Goal: Task Accomplishment & Management: Use online tool/utility

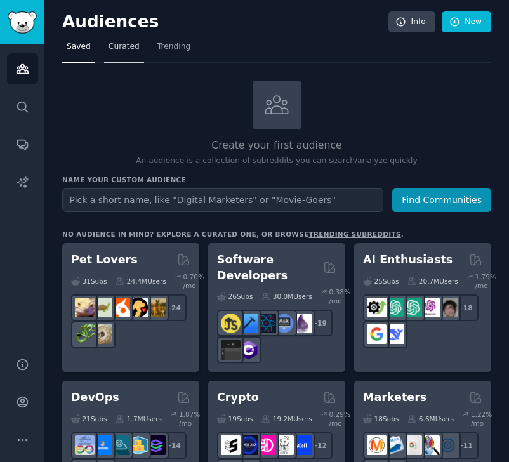
click at [117, 51] on span "Curated" at bounding box center [123, 46] width 31 height 11
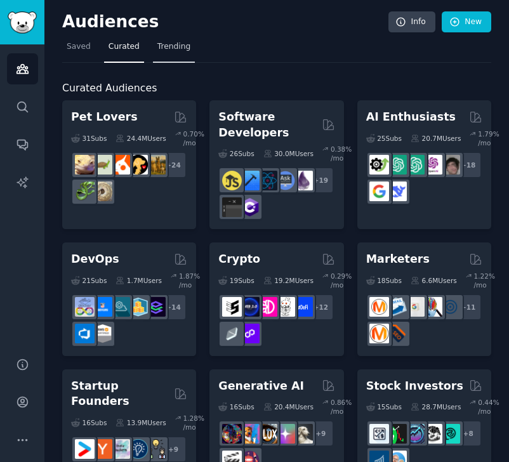
click at [166, 48] on span "Trending" at bounding box center [173, 46] width 33 height 11
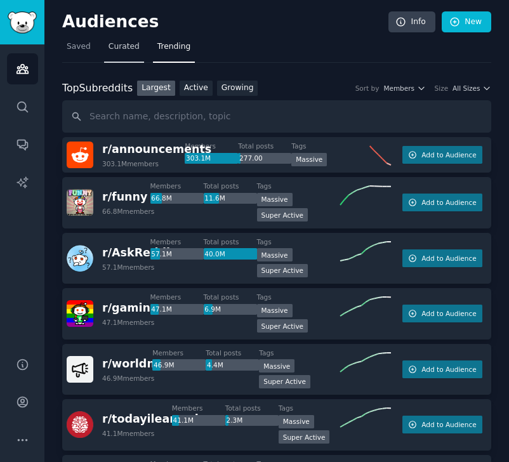
click at [113, 51] on span "Curated" at bounding box center [123, 46] width 31 height 11
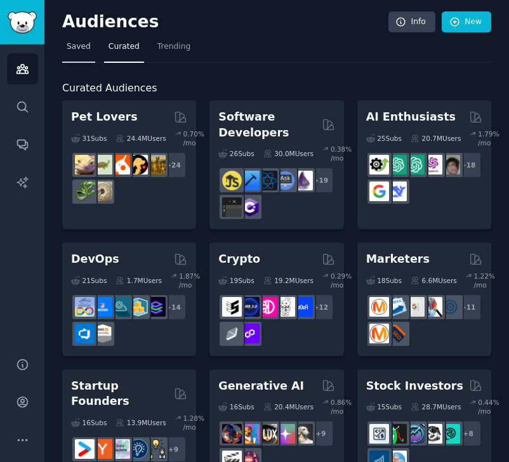
click at [79, 50] on span "Saved" at bounding box center [79, 46] width 24 height 11
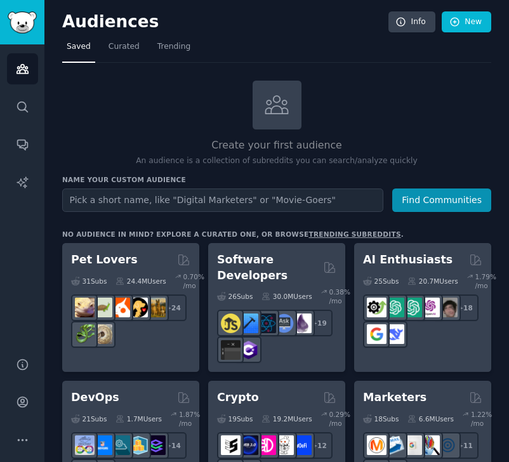
click at [362, 124] on div "Create your first audience An audience is a collection of subreddits you can se…" at bounding box center [276, 124] width 429 height 86
click at [463, 23] on link "New" at bounding box center [466, 22] width 49 height 22
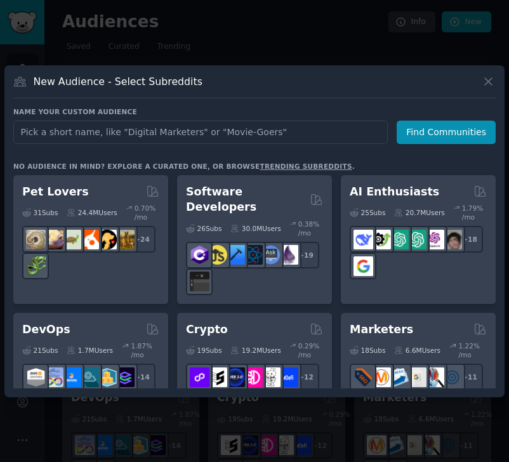
click at [322, 49] on div at bounding box center [254, 231] width 509 height 462
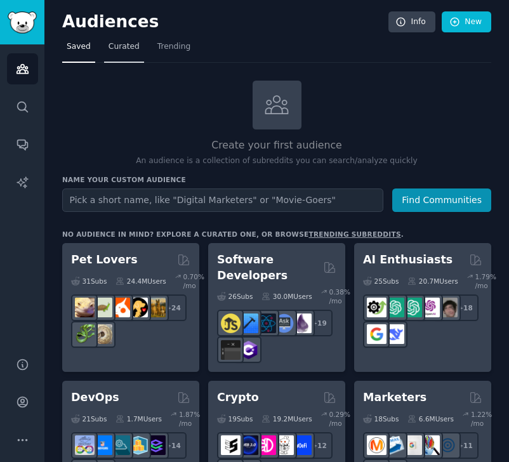
click at [121, 41] on span "Curated" at bounding box center [123, 46] width 31 height 11
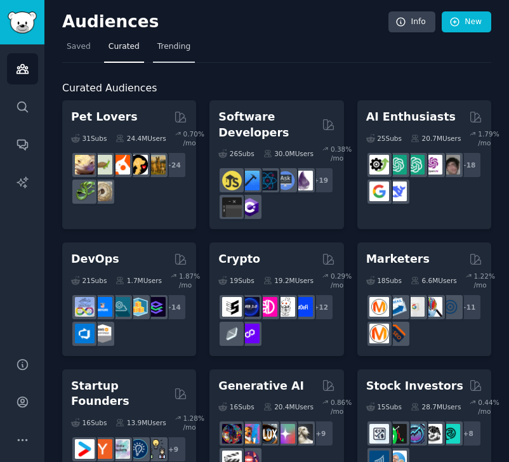
click at [165, 51] on span "Trending" at bounding box center [173, 46] width 33 height 11
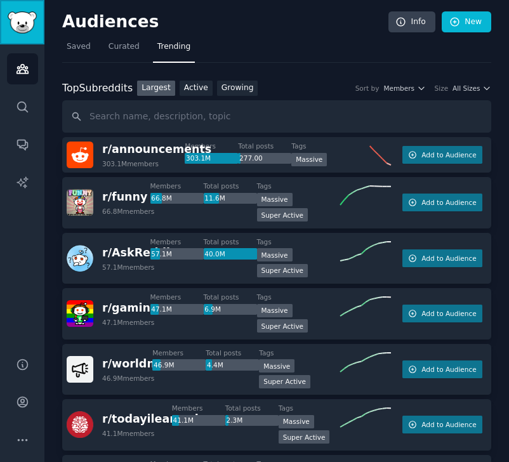
click at [27, 22] on img "Sidebar" at bounding box center [22, 22] width 29 height 22
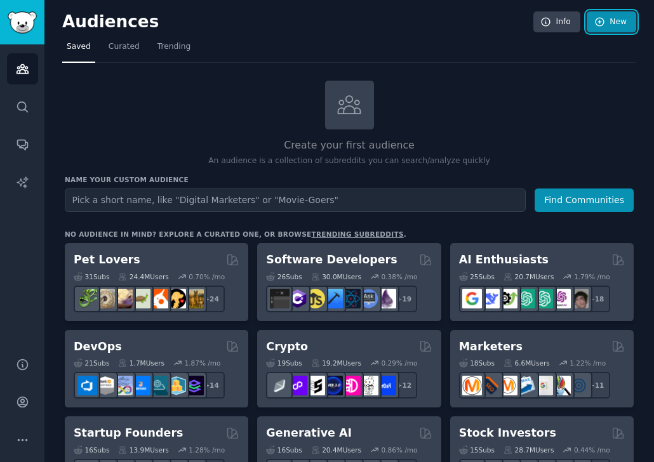
click at [508, 22] on link "New" at bounding box center [610, 22] width 49 height 22
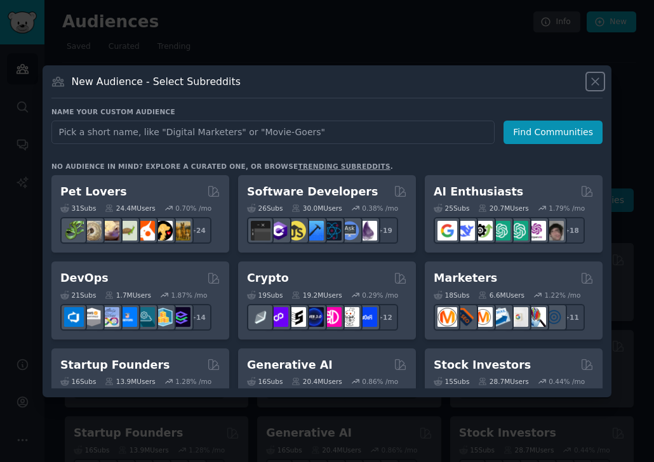
click at [508, 83] on icon at bounding box center [594, 81] width 7 height 7
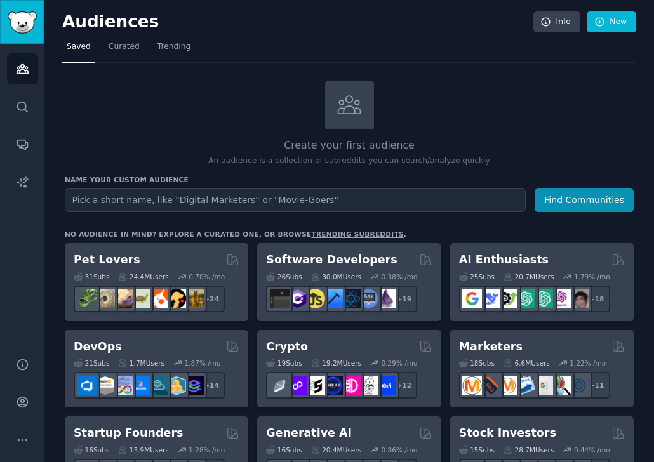
click at [17, 18] on img "Sidebar" at bounding box center [22, 22] width 29 height 22
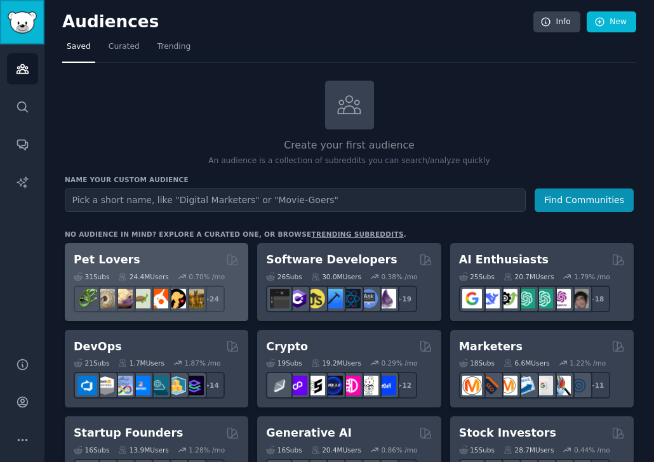
scroll to position [182, 0]
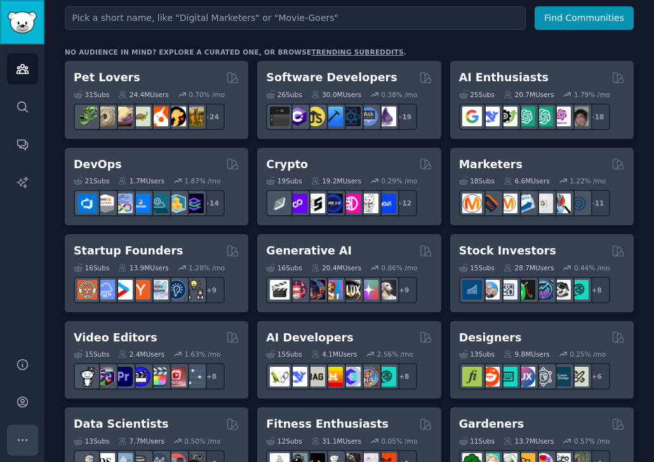
click at [21, 438] on icon "Sidebar" at bounding box center [22, 439] width 13 height 13
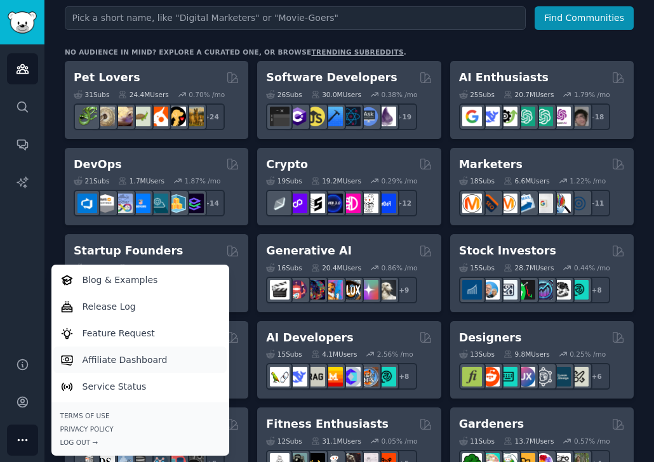
click at [83, 359] on p "Affiliate Dashboard" at bounding box center [124, 359] width 85 height 13
click at [17, 23] on img "Sidebar" at bounding box center [22, 22] width 29 height 22
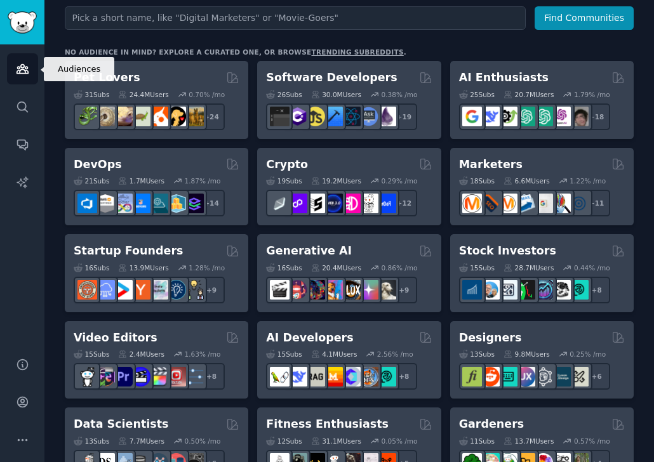
click at [17, 72] on icon "Sidebar" at bounding box center [22, 68] width 13 height 13
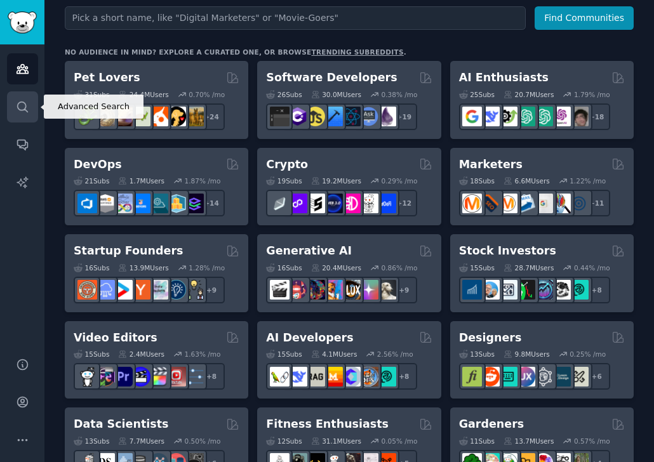
click at [19, 100] on icon "Sidebar" at bounding box center [22, 106] width 13 height 13
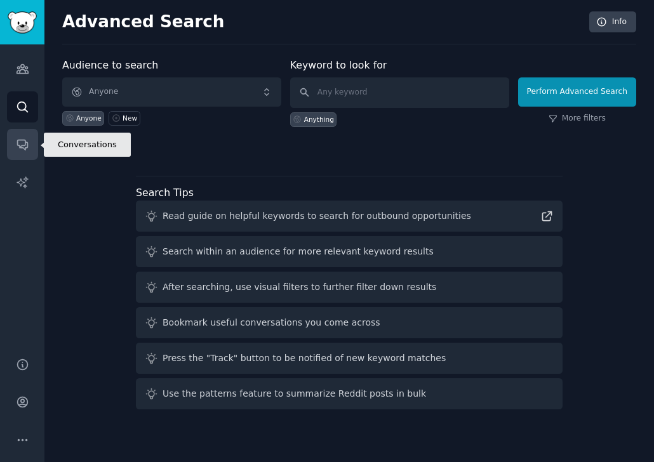
click at [20, 145] on icon "Sidebar" at bounding box center [22, 144] width 13 height 13
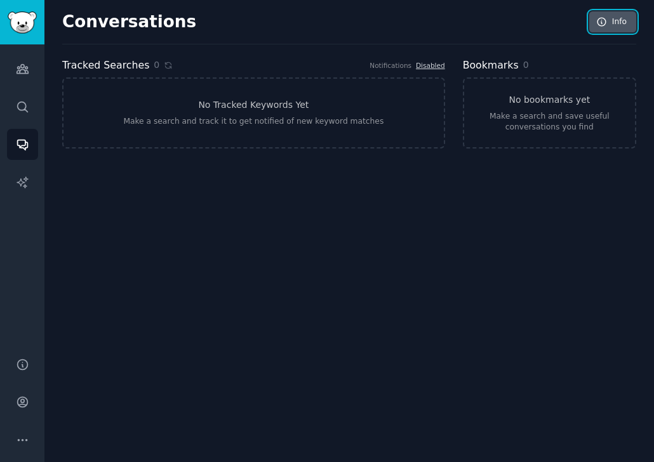
click at [508, 27] on link "Info" at bounding box center [612, 22] width 47 height 22
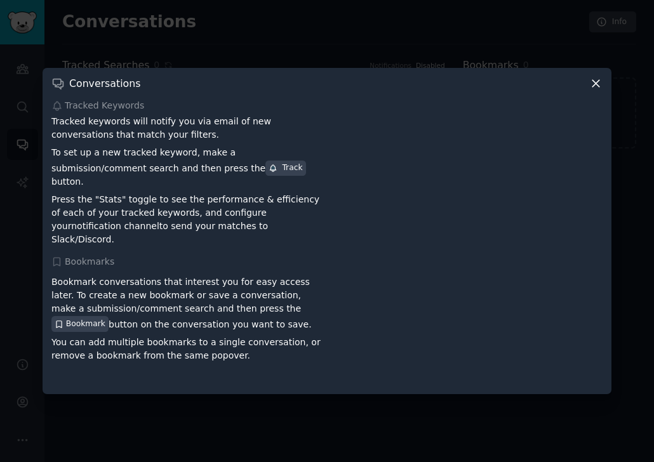
click at [508, 90] on icon at bounding box center [595, 83] width 13 height 13
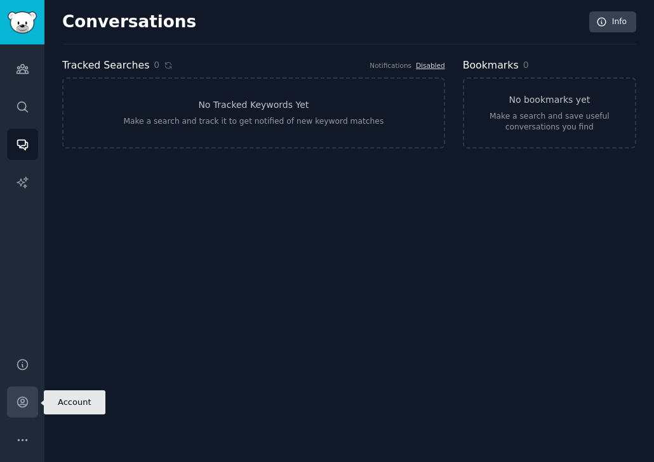
click at [22, 405] on icon "Sidebar" at bounding box center [22, 401] width 13 height 13
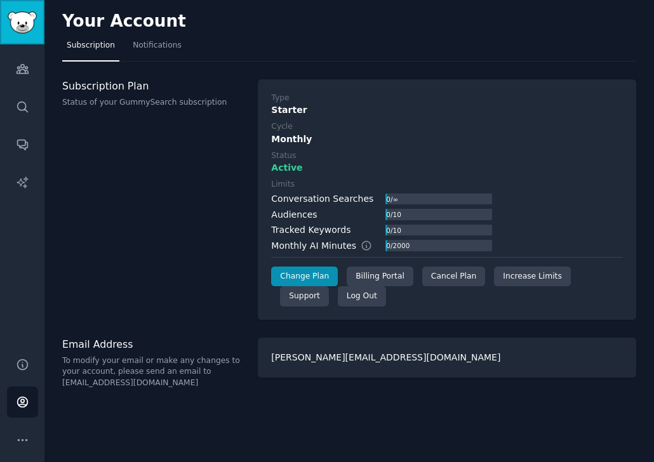
click at [24, 30] on img "Sidebar" at bounding box center [22, 22] width 29 height 22
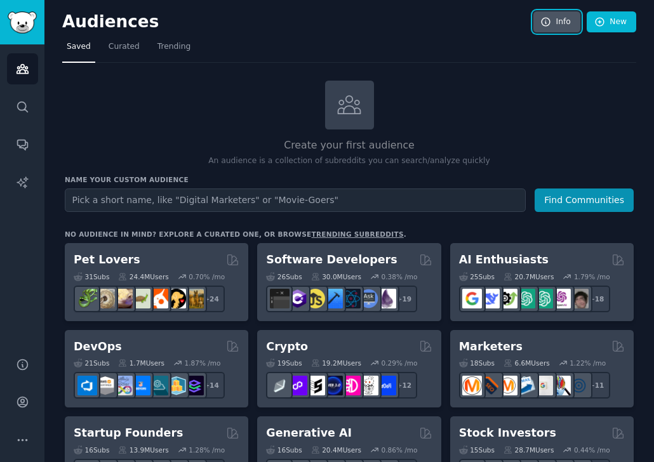
click at [508, 29] on link "Info" at bounding box center [556, 22] width 47 height 22
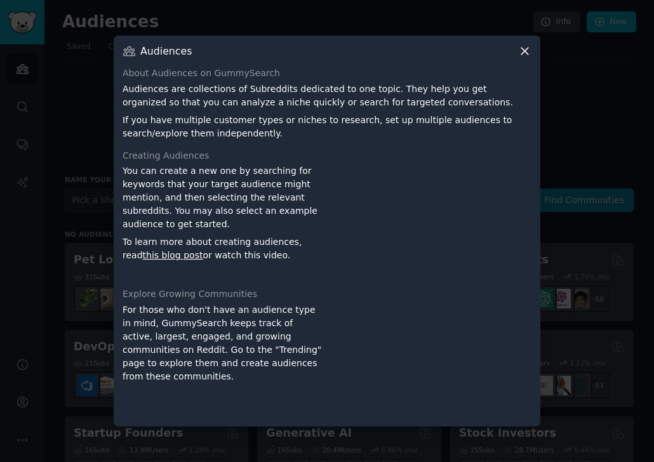
click at [508, 59] on div "Audiences About Audiences on GummySearch Audiences are collections of Subreddit…" at bounding box center [327, 231] width 426 height 391
click at [508, 48] on icon at bounding box center [524, 50] width 13 height 13
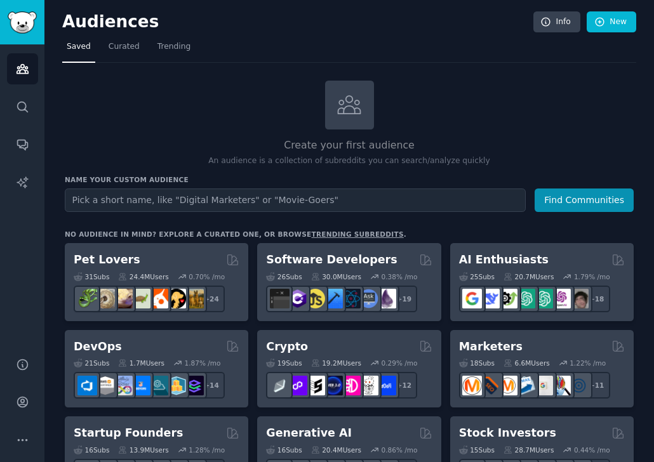
click at [354, 105] on icon at bounding box center [349, 104] width 27 height 27
click at [15, 73] on link "Audiences" at bounding box center [22, 68] width 31 height 31
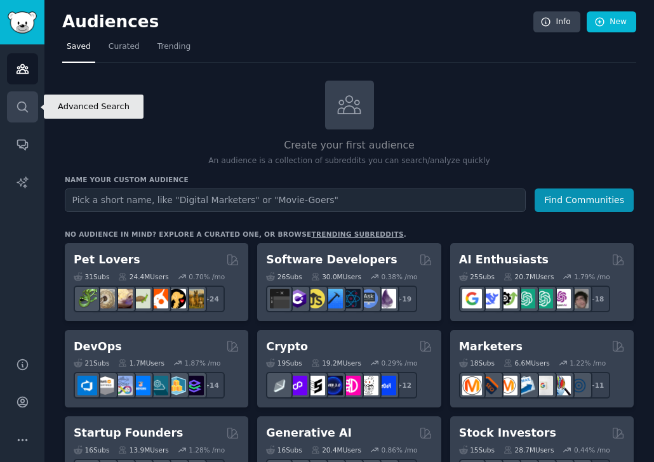
click at [13, 112] on link "Search" at bounding box center [22, 106] width 31 height 31
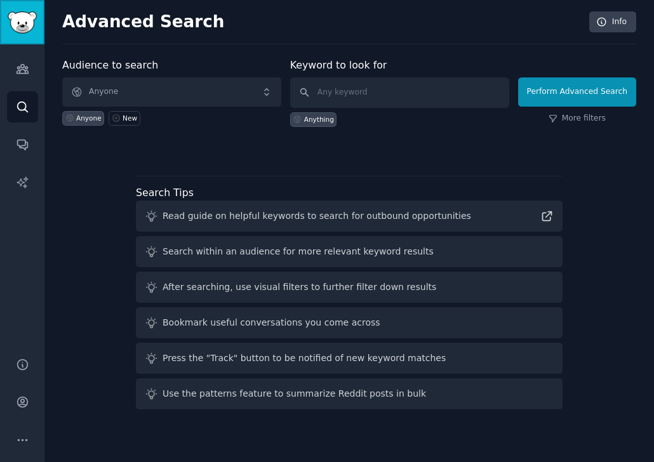
click at [17, 25] on img "Sidebar" at bounding box center [22, 22] width 29 height 22
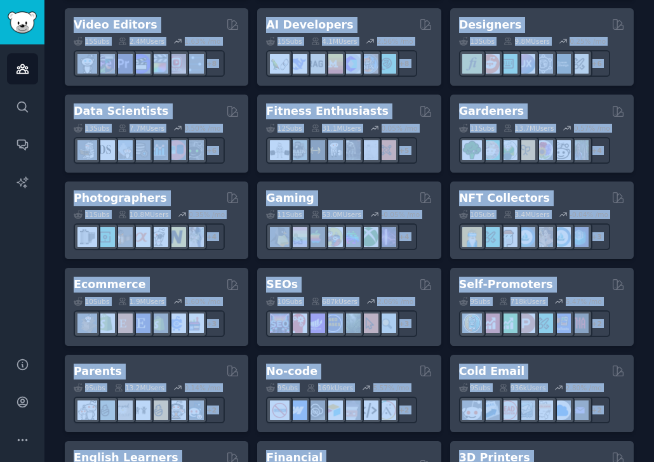
scroll to position [1001, 0]
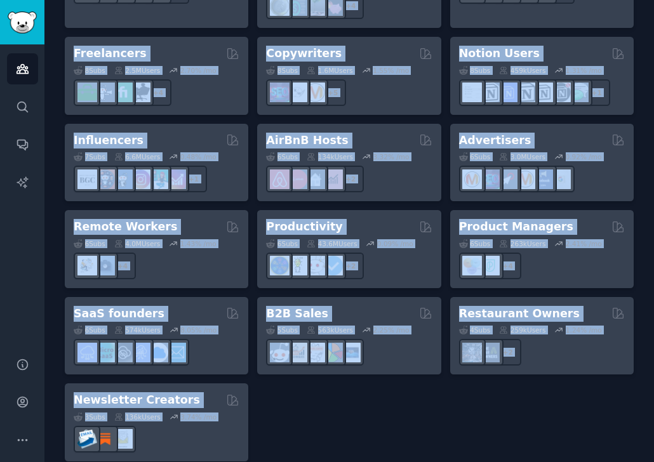
drag, startPoint x: 642, startPoint y: 8, endPoint x: 206, endPoint y: 485, distance: 647.2
click at [206, 461] on html "AI Reports Audiences Search Conversations AI Reports Help Account More Audience…" at bounding box center [327, 231] width 654 height 462
copy div "New Saved Curated Trending Create your first audience An audience is a collecti…"
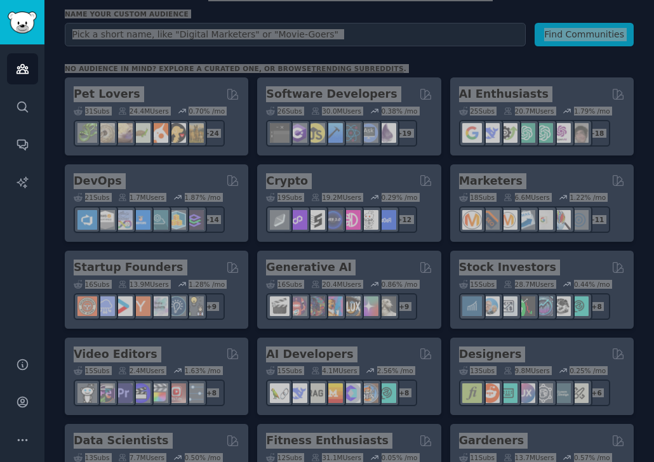
scroll to position [0, 0]
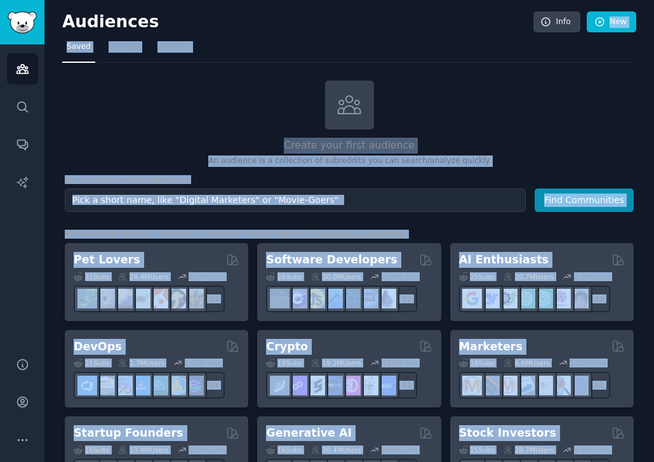
click at [115, 95] on div "Create your first audience An audience is a collection of subreddits you can se…" at bounding box center [349, 124] width 568 height 86
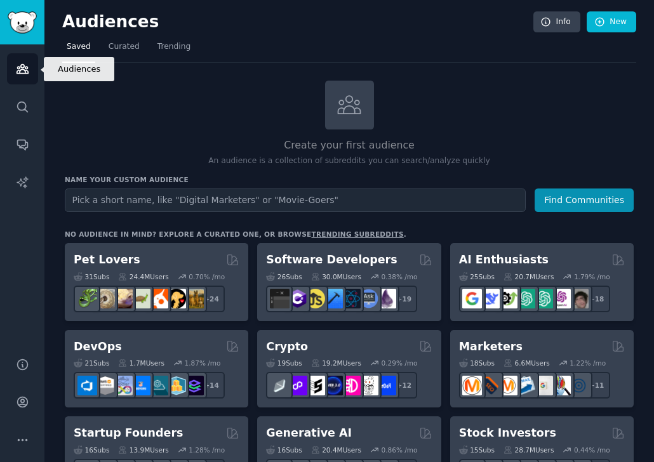
click at [21, 70] on icon "Sidebar" at bounding box center [22, 68] width 13 height 13
click at [22, 68] on icon "Sidebar" at bounding box center [21, 69] width 11 height 9
click at [508, 24] on link "New" at bounding box center [610, 22] width 49 height 22
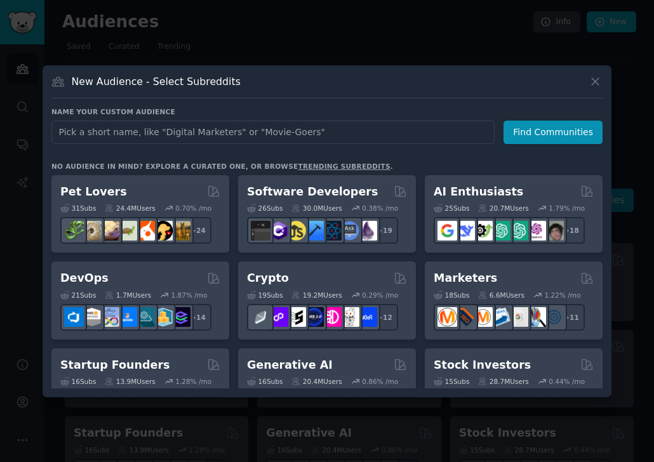
click at [120, 131] on input "text" at bounding box center [272, 132] width 443 height 23
click at [170, 136] on input "text" at bounding box center [272, 132] width 443 height 23
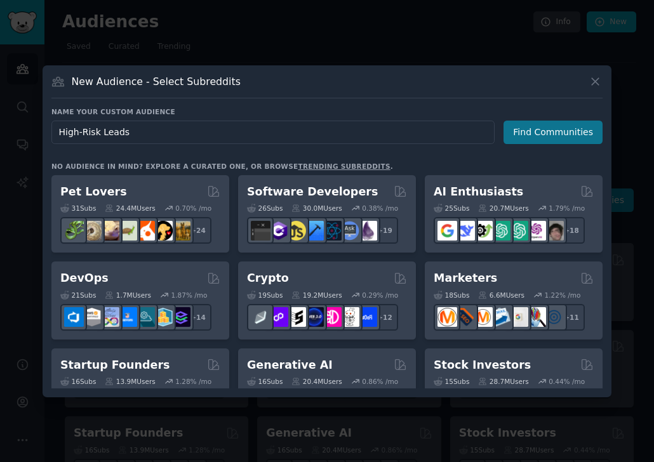
type input "High-Risk Leads"
click at [508, 135] on button "Find Communities" at bounding box center [552, 132] width 99 height 23
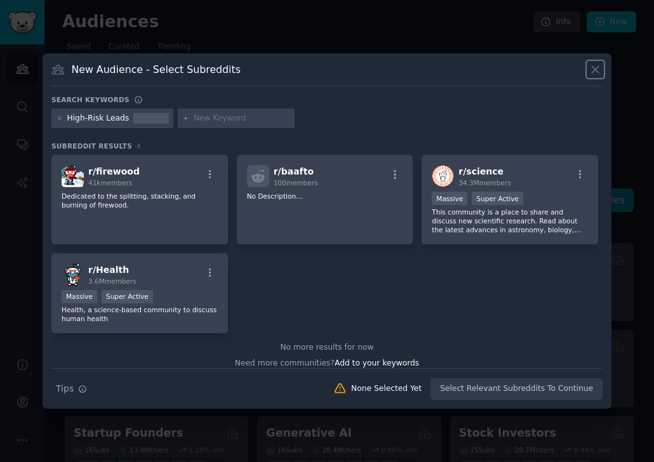
click at [508, 73] on icon at bounding box center [594, 69] width 13 height 13
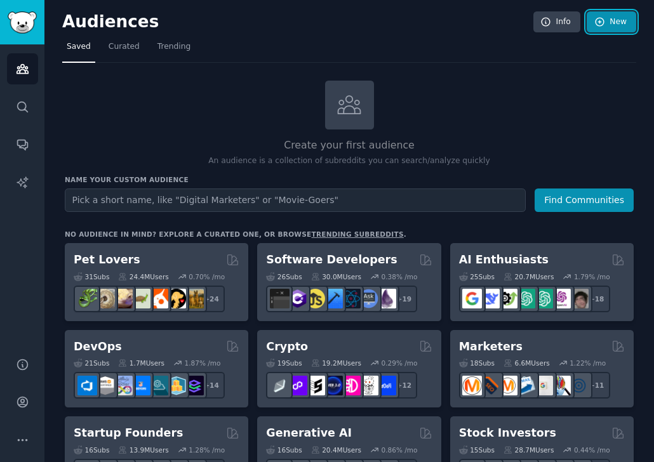
click at [508, 27] on link "New" at bounding box center [610, 22] width 49 height 22
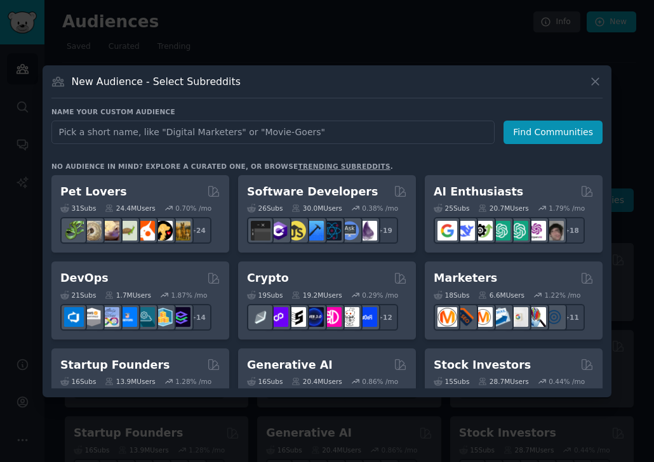
click at [23, 145] on div at bounding box center [327, 231] width 654 height 462
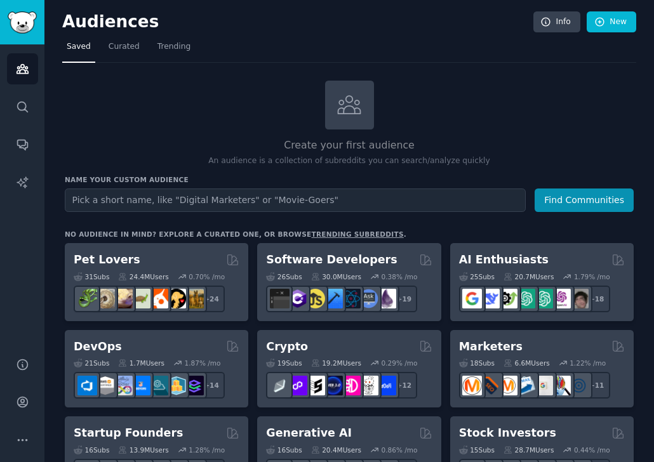
click at [73, 49] on span "Saved" at bounding box center [79, 46] width 24 height 11
click at [349, 118] on div at bounding box center [349, 105] width 49 height 49
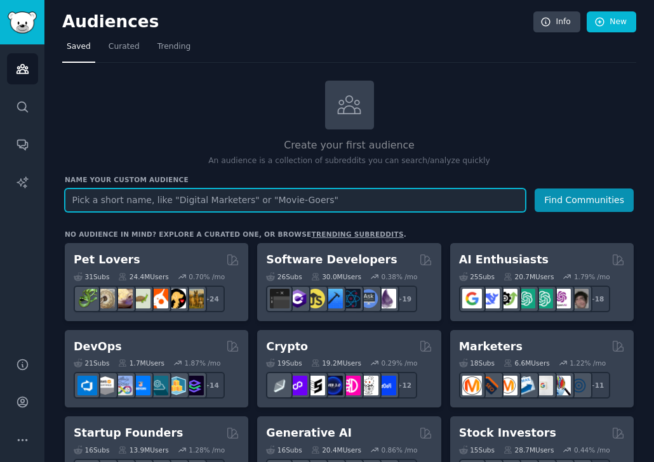
click at [209, 202] on input "text" at bounding box center [295, 199] width 461 height 23
click at [285, 210] on input "High-Risk Merchants" at bounding box center [295, 199] width 461 height 23
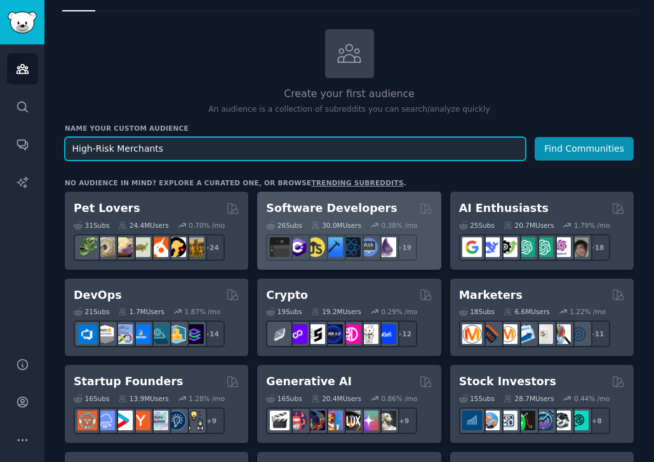
scroll to position [45, 0]
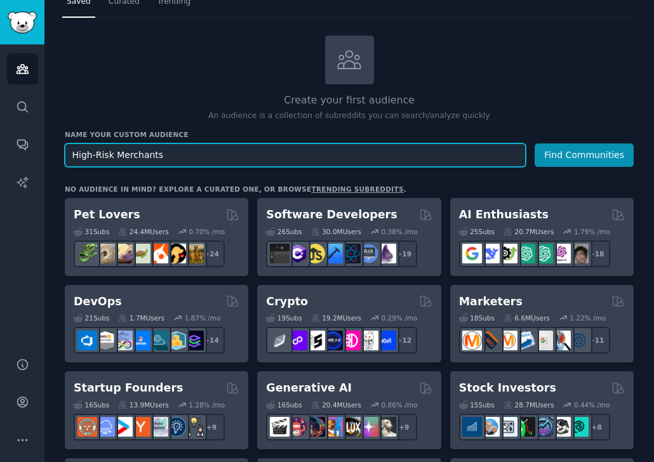
type input "High-Risk Merchants"
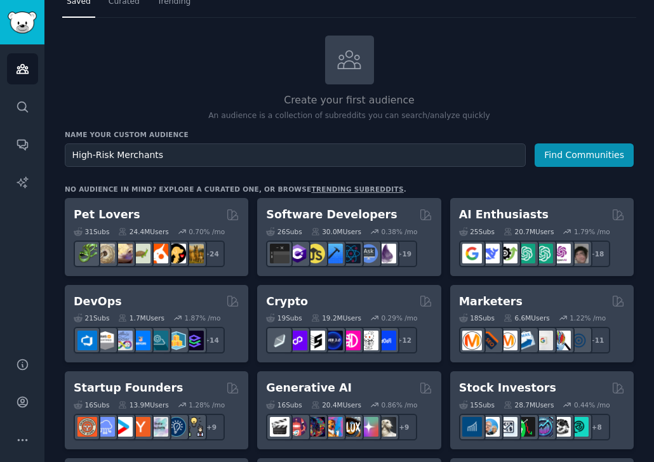
click at [508, 87] on div "Create your first audience An audience is a collection of subreddits you can se…" at bounding box center [349, 79] width 568 height 86
click at [508, 162] on button "Find Communities" at bounding box center [583, 154] width 99 height 23
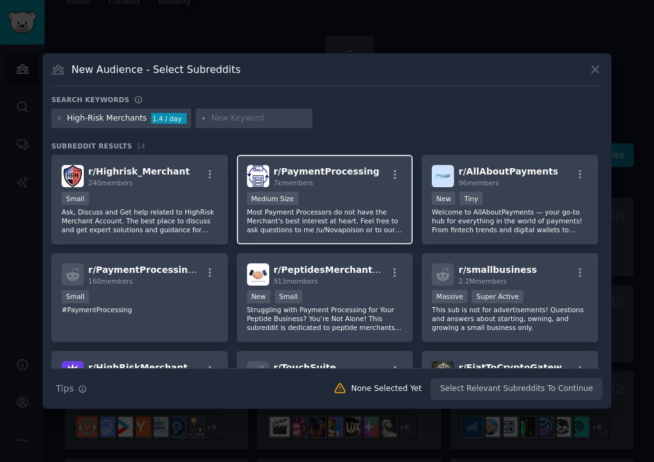
click at [326, 180] on div "7k members" at bounding box center [326, 182] width 106 height 9
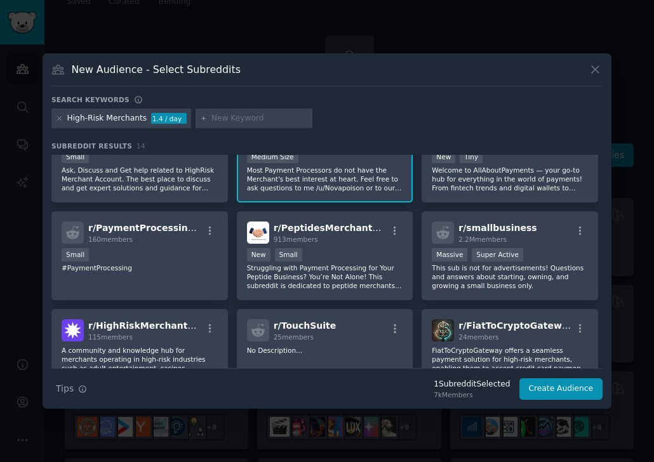
scroll to position [43, 0]
click at [219, 115] on input "text" at bounding box center [259, 118] width 96 height 11
click at [357, 129] on div "High-Risk Merchants 1.4 / day" at bounding box center [326, 120] width 551 height 25
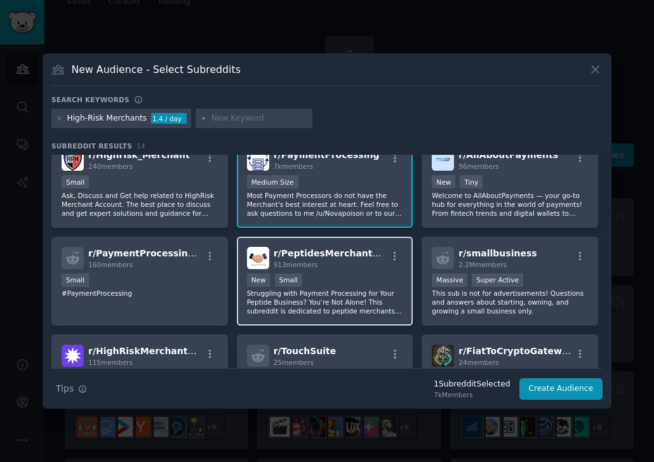
scroll to position [0, 0]
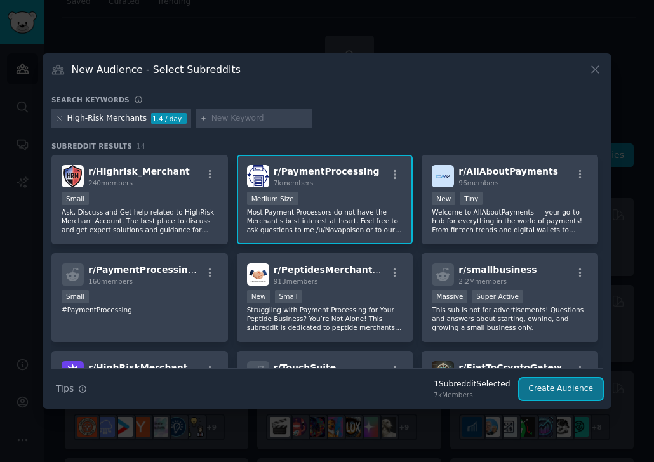
click at [508, 391] on button "Create Audience" at bounding box center [561, 389] width 84 height 22
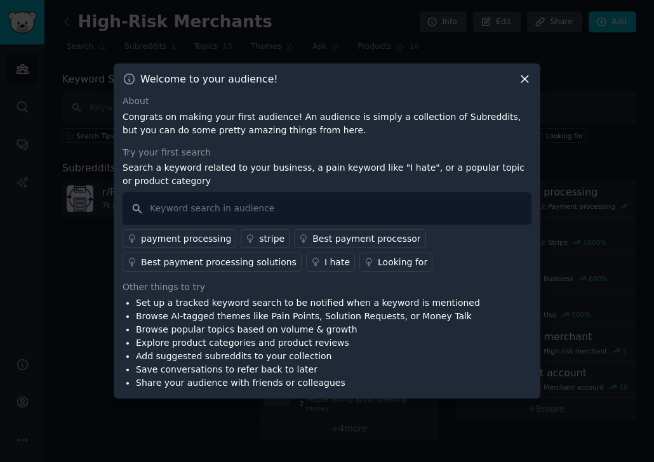
click at [508, 78] on icon at bounding box center [524, 78] width 13 height 13
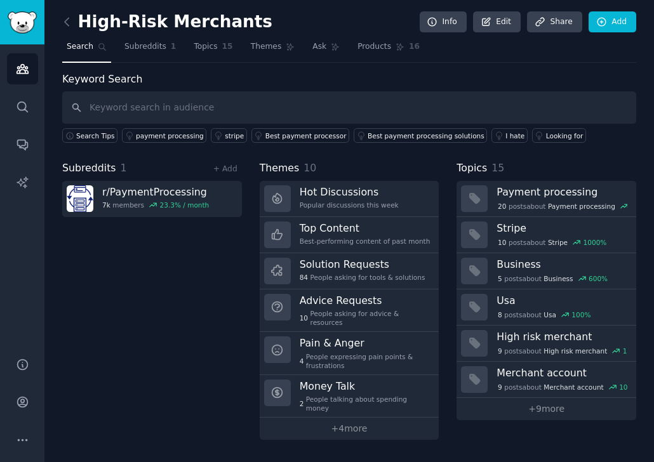
click at [158, 260] on div "Subreddits 1 + Add r/ PaymentProcessing 7k members 23.3 % / month" at bounding box center [152, 300] width 180 height 279
click at [508, 27] on link "Add" at bounding box center [612, 22] width 48 height 22
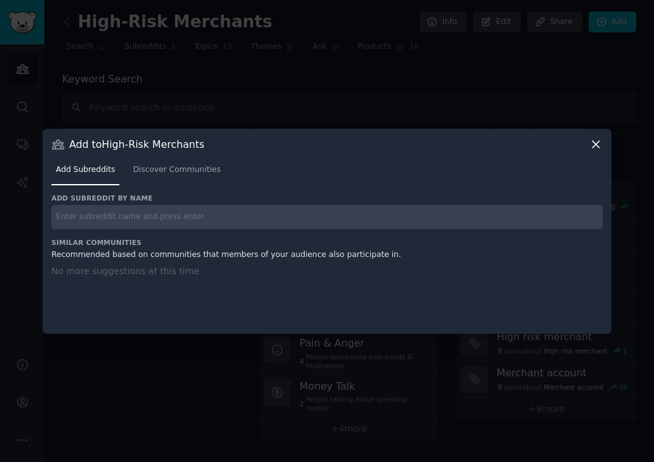
click at [92, 219] on input "text" at bounding box center [326, 217] width 551 height 25
type input "C"
type input "r//CBD"
click at [190, 310] on div "No more suggestions at this time" at bounding box center [326, 291] width 551 height 53
click at [124, 218] on input "r//CBD" at bounding box center [326, 217] width 551 height 25
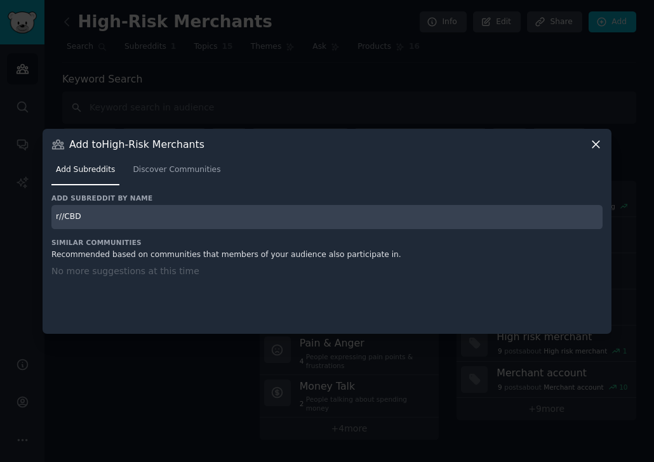
click at [131, 259] on div "Recommended based on communities that members of your audience also participate…" at bounding box center [326, 254] width 551 height 11
click at [508, 141] on icon at bounding box center [595, 144] width 13 height 13
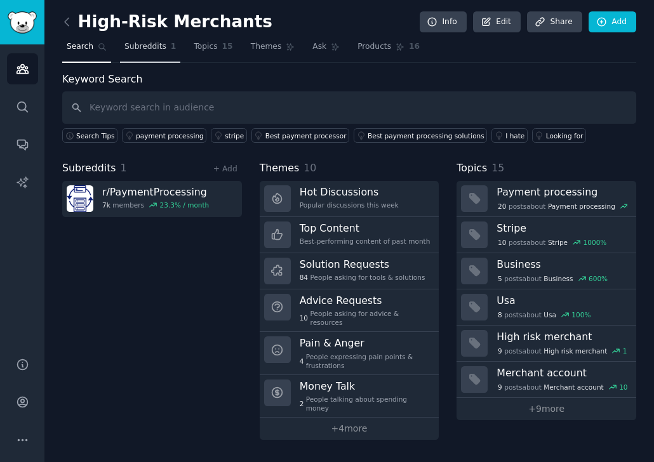
click at [128, 46] on span "Subreddits" at bounding box center [145, 46] width 42 height 11
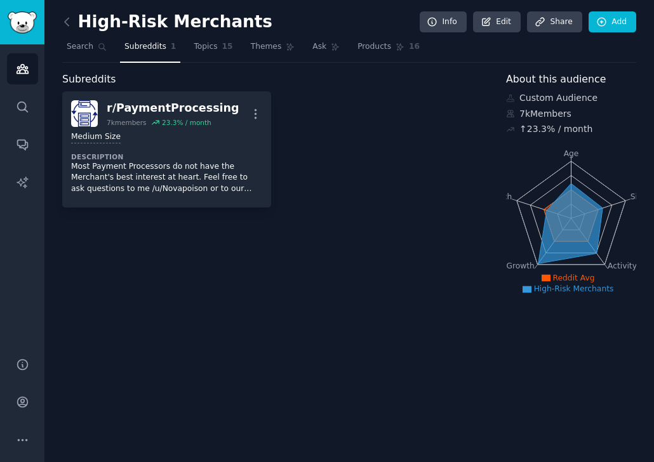
click at [358, 146] on div "r/ PaymentProcessing 7k members 23.3 % / month More Medium Size Description Mos…" at bounding box center [275, 149] width 426 height 116
click at [77, 51] on span "Search" at bounding box center [80, 46] width 27 height 11
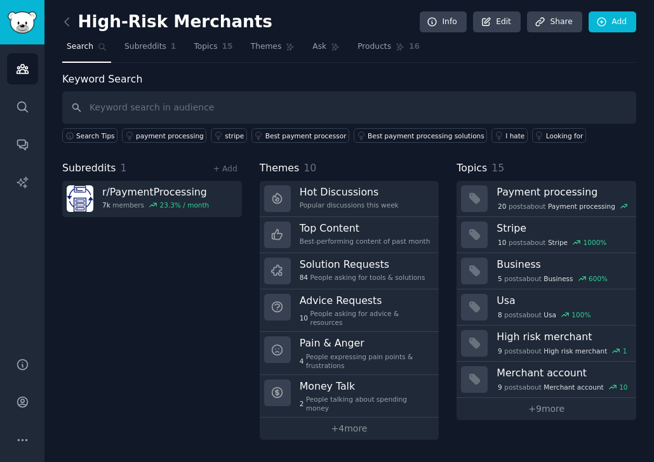
click at [98, 46] on icon at bounding box center [102, 47] width 9 height 9
click at [106, 113] on input "text" at bounding box center [349, 107] width 574 height 32
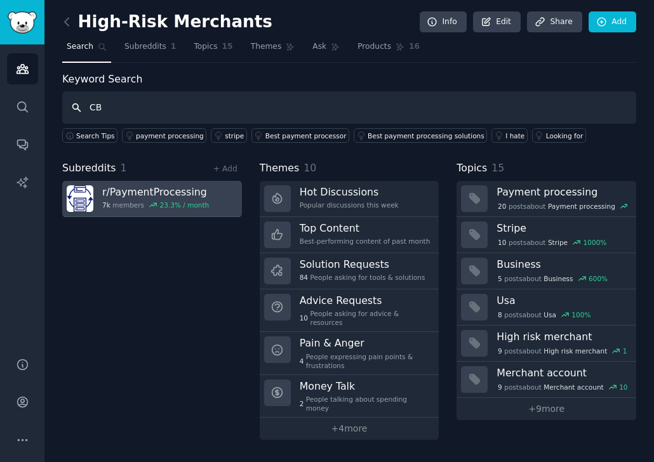
type input "C"
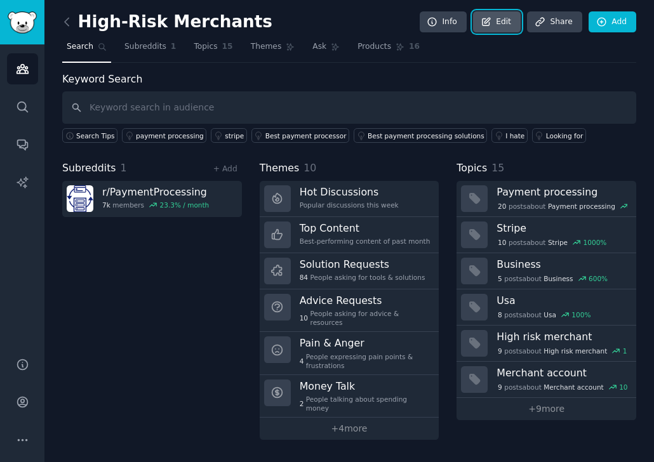
click at [501, 21] on link "Edit" at bounding box center [497, 22] width 48 height 22
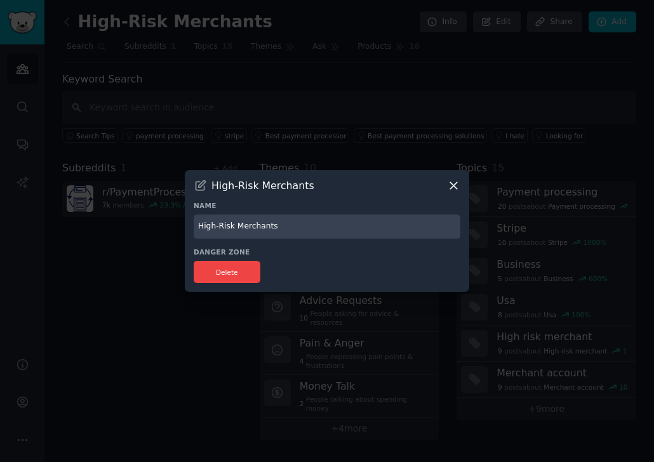
click at [452, 186] on icon at bounding box center [453, 185] width 13 height 13
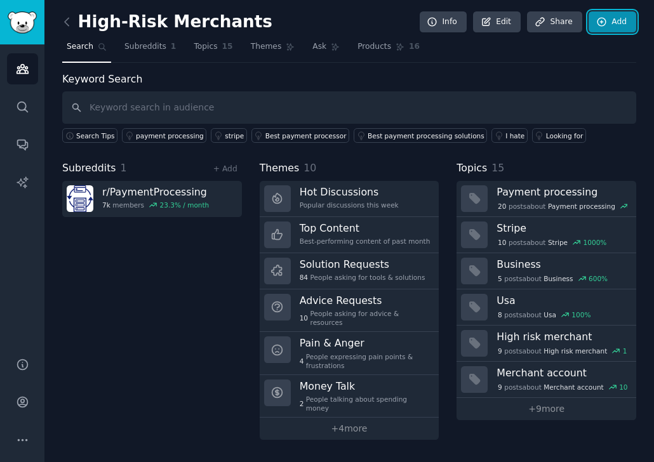
click at [508, 23] on link "Add" at bounding box center [612, 22] width 48 height 22
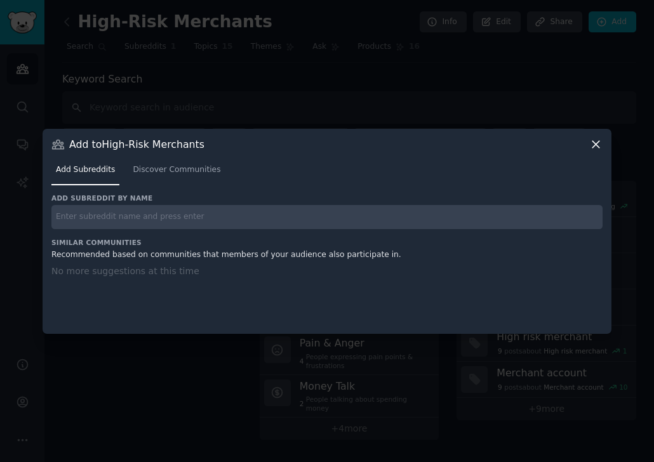
click at [207, 216] on input "text" at bounding box center [326, 217] width 551 height 25
type input "Vaping"
click at [184, 342] on div at bounding box center [327, 231] width 654 height 462
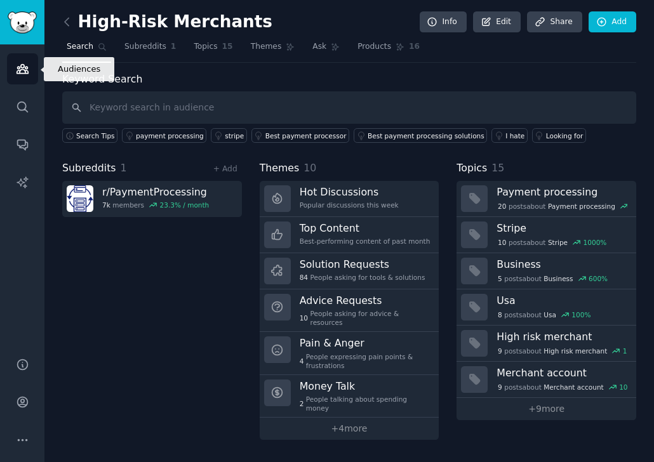
click at [32, 74] on link "Audiences" at bounding box center [22, 68] width 31 height 31
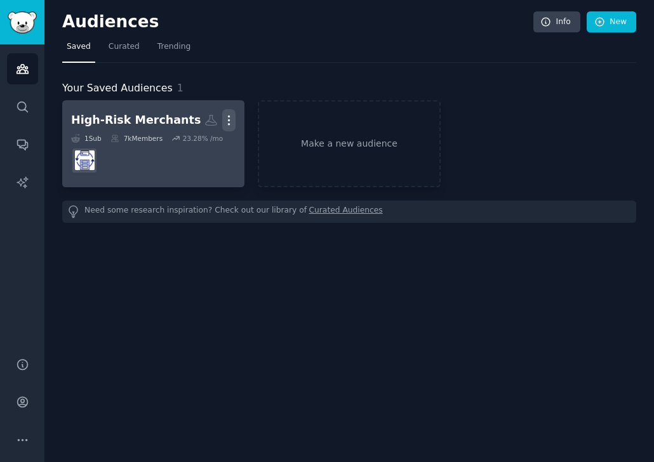
click at [227, 116] on icon "button" at bounding box center [228, 120] width 13 height 13
click at [118, 171] on dd at bounding box center [153, 161] width 164 height 36
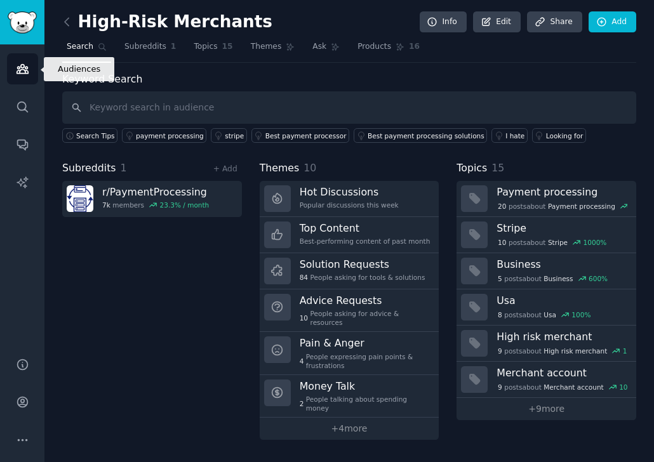
click at [21, 70] on icon "Sidebar" at bounding box center [22, 68] width 13 height 13
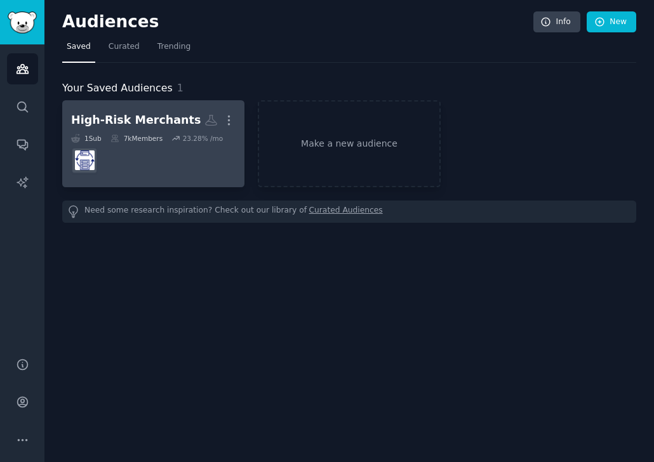
click at [114, 154] on dd at bounding box center [153, 161] width 164 height 36
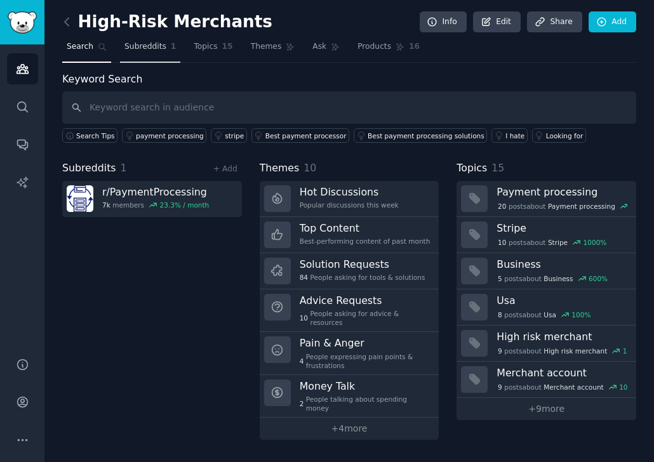
click at [136, 48] on span "Subreddits" at bounding box center [145, 46] width 42 height 11
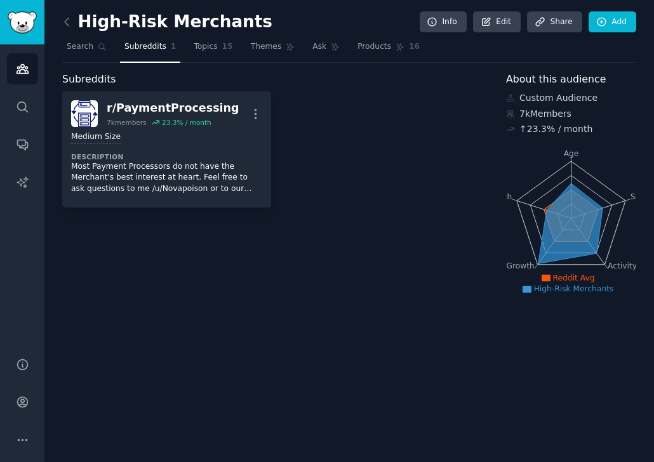
click at [456, 146] on div "r/ PaymentProcessing 7k members 23.3 % / month More Medium Size Description Mos…" at bounding box center [275, 149] width 426 height 116
click at [508, 26] on icon at bounding box center [601, 21] width 11 height 11
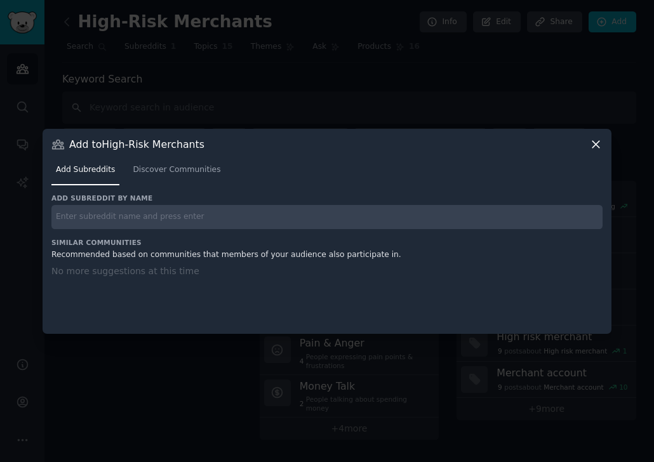
click at [156, 222] on input "text" at bounding box center [326, 217] width 551 height 25
type input "CBD"
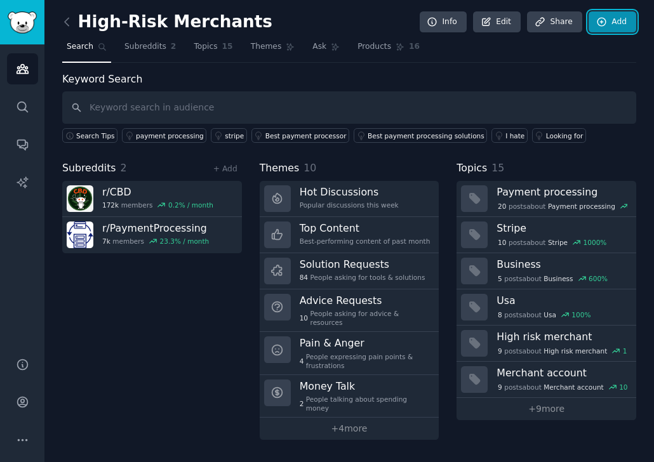
click at [508, 25] on link "Add" at bounding box center [612, 22] width 48 height 22
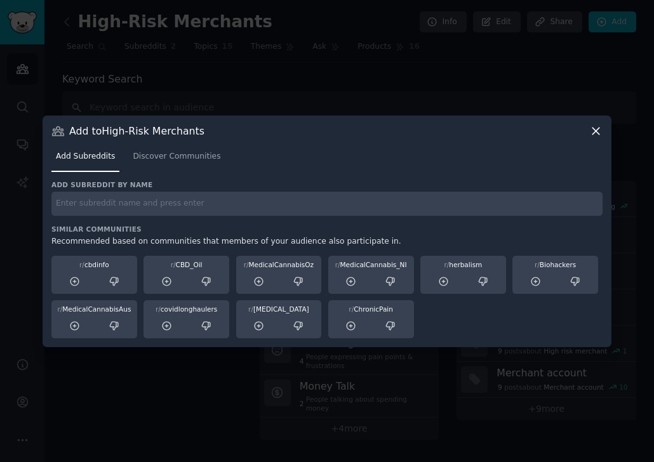
click at [166, 203] on input "text" at bounding box center [326, 204] width 551 height 25
paste input "r/Kratom r/Vaping r/electronic_cigarette r/Supplements r/Nootropics r/sportsboo…"
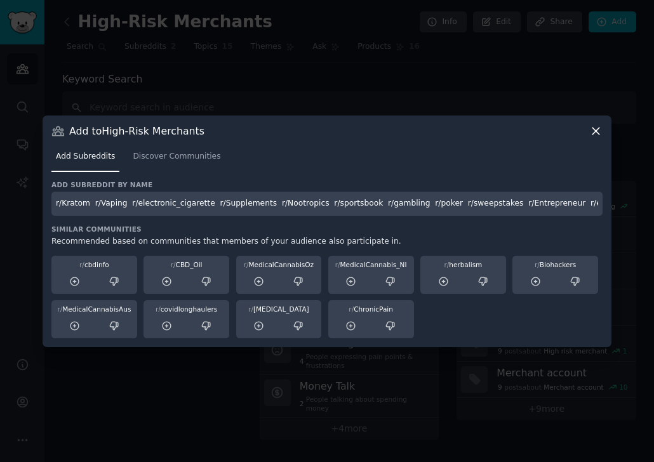
scroll to position [0, 37]
type input "r/Kratom r/Vaping r/electronic_cigarette r/Supplements r/Nootropics r/sportsboo…"
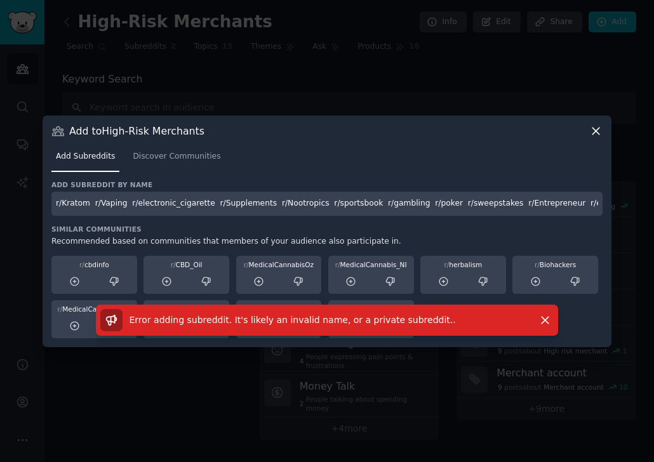
click at [182, 200] on input "r/Kratom r/Vaping r/electronic_cigarette r/Supplements r/Nootropics r/sportsboo…" at bounding box center [326, 204] width 551 height 25
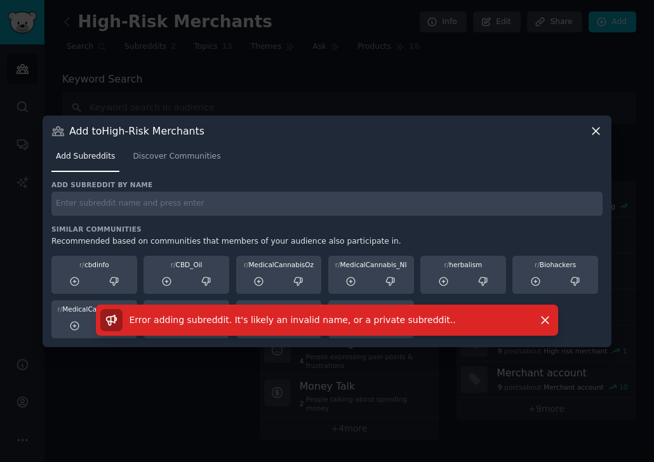
click at [508, 130] on icon at bounding box center [595, 130] width 13 height 13
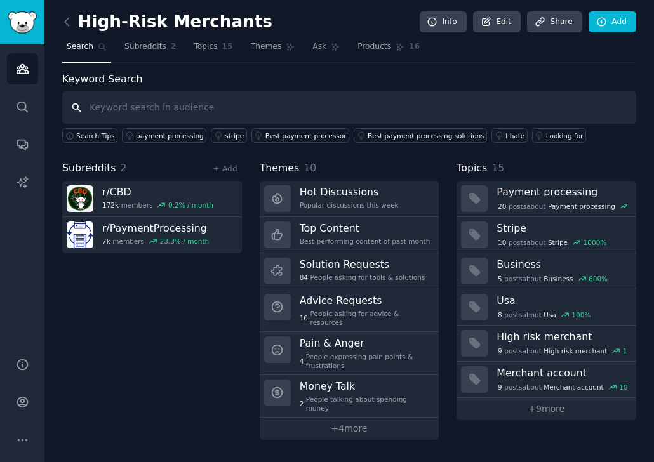
click at [133, 106] on input "text" at bounding box center [349, 107] width 574 height 32
paste input "Kratom"
type input "Kratom"
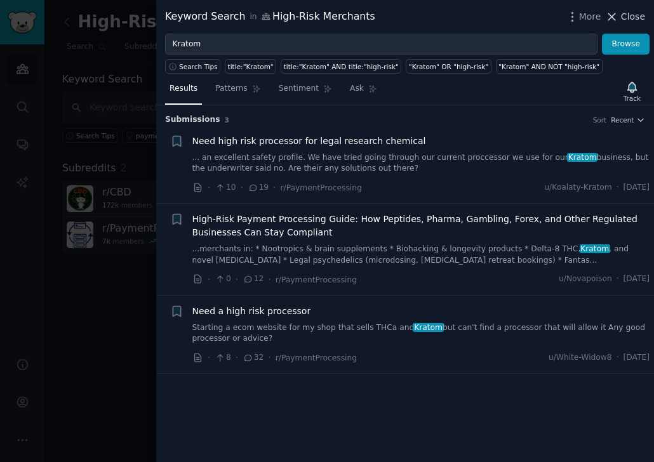
click at [508, 20] on icon at bounding box center [611, 16] width 13 height 13
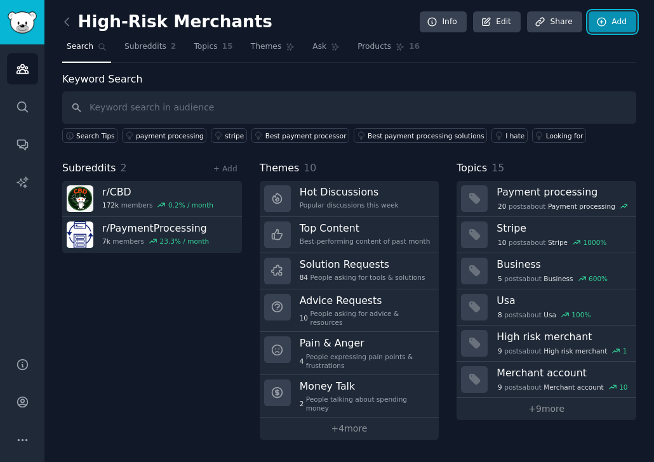
click at [508, 20] on link "Add" at bounding box center [612, 22] width 48 height 22
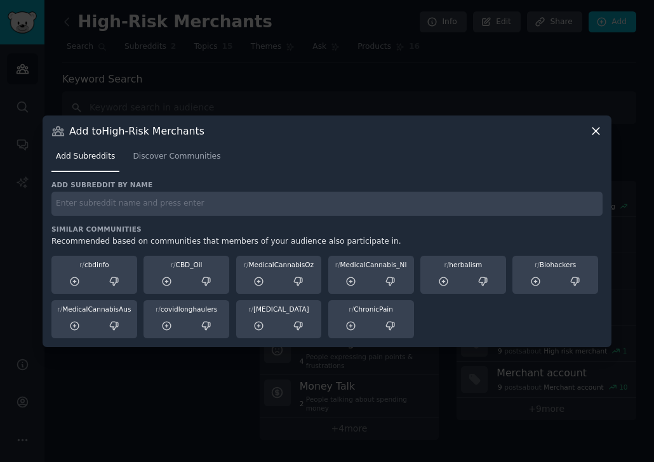
click at [508, 130] on icon at bounding box center [595, 131] width 7 height 7
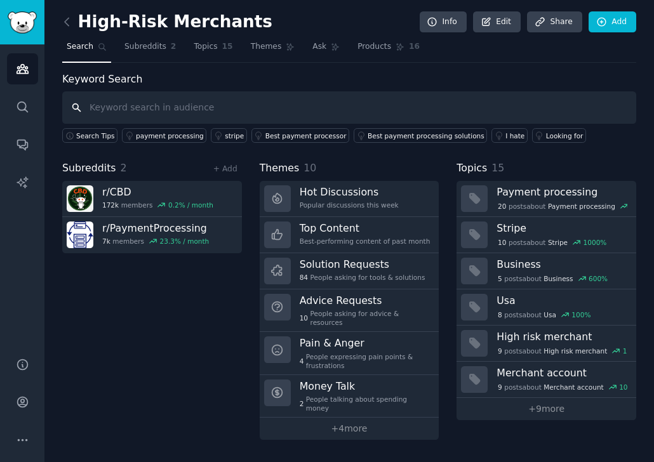
click at [147, 107] on input "text" at bounding box center [349, 107] width 574 height 32
click at [508, 17] on link "Add" at bounding box center [612, 22] width 48 height 22
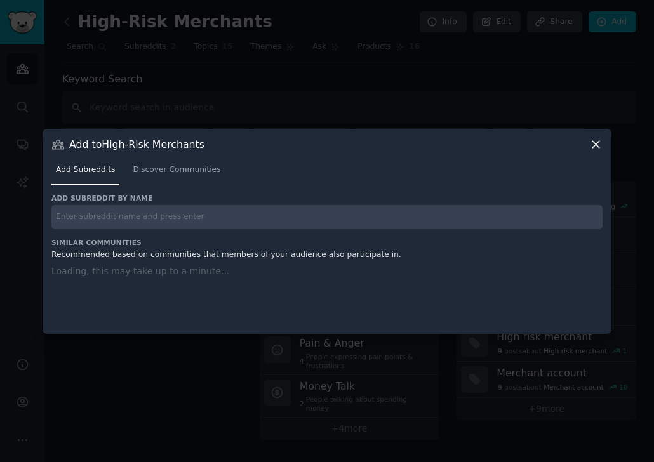
click at [186, 219] on input "text" at bounding box center [326, 217] width 551 height 25
paste input "Kratom"
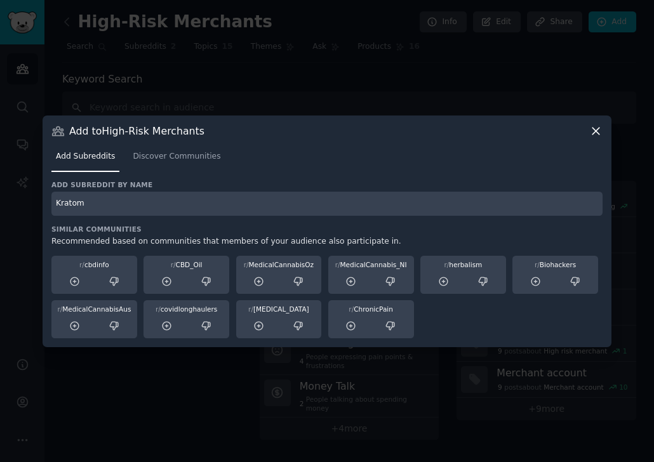
type input "Kratom"
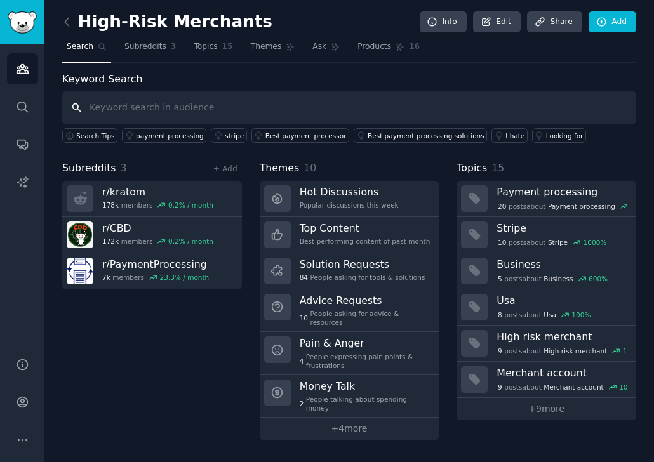
click at [162, 103] on input "text" at bounding box center [349, 107] width 574 height 32
paste input "Vaping"
type input "Vaping"
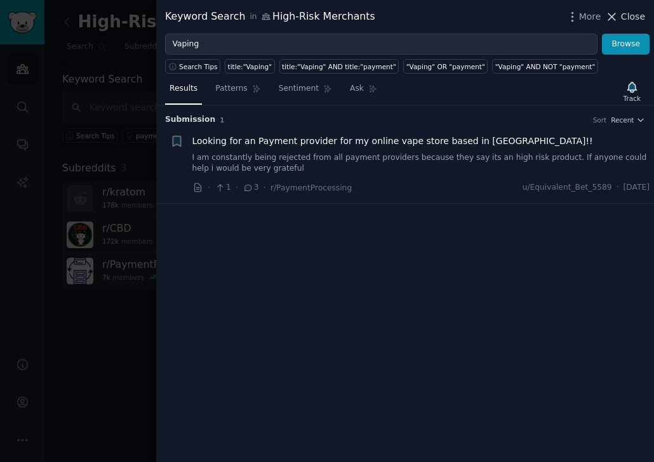
click at [508, 20] on icon at bounding box center [611, 16] width 13 height 13
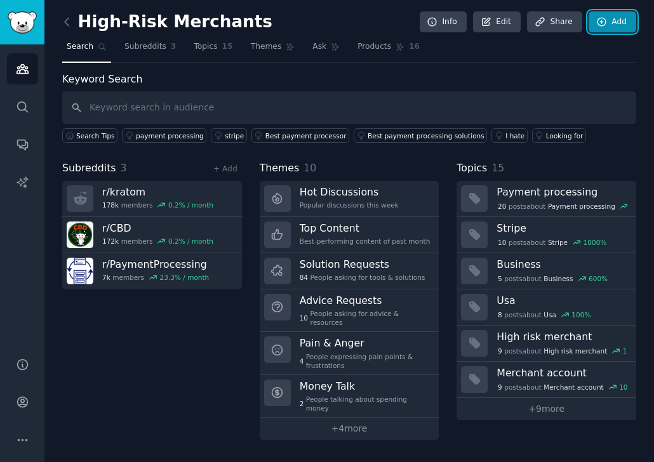
click at [508, 21] on link "Add" at bounding box center [612, 22] width 48 height 22
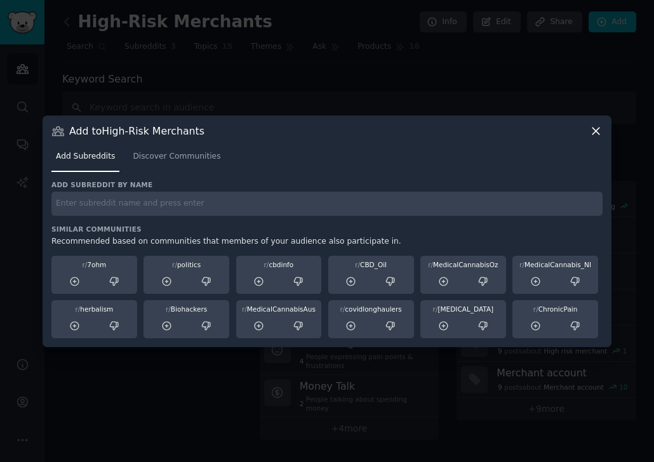
click at [126, 204] on input "text" at bounding box center [326, 204] width 551 height 25
paste input "aping"
type input "Vaping"
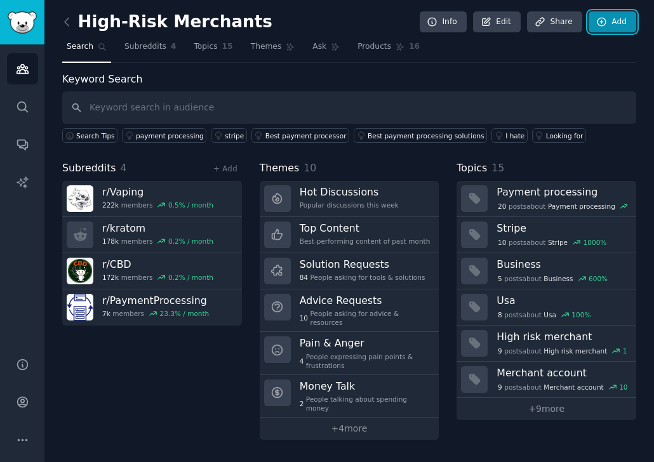
click at [508, 15] on link "Add" at bounding box center [612, 22] width 48 height 22
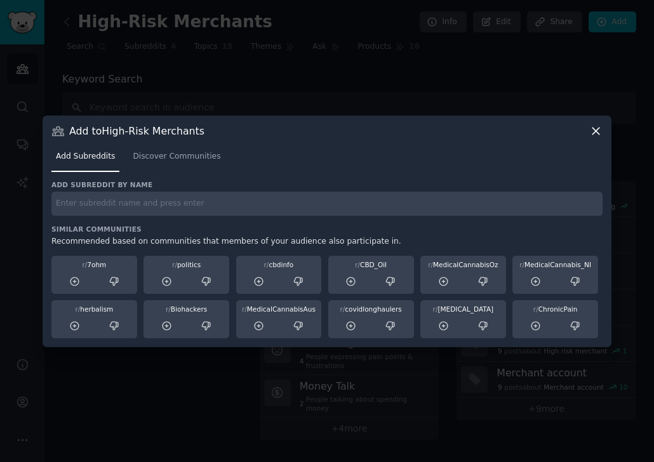
click at [98, 201] on input "text" at bounding box center [326, 204] width 551 height 25
paste input "electronic_cigarette"
type input "electronic_cigarette"
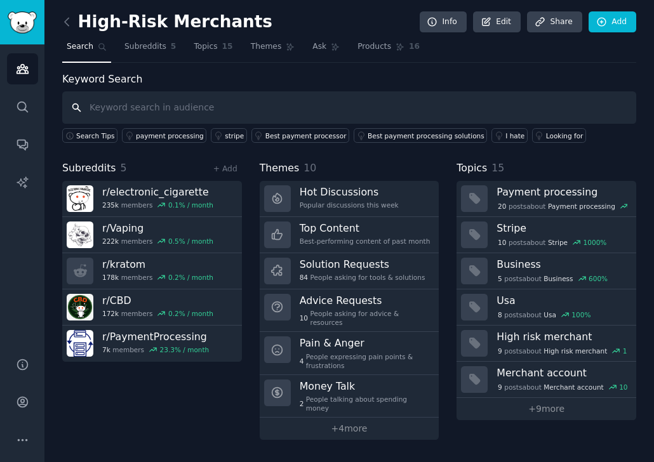
click at [169, 108] on input "text" at bounding box center [349, 107] width 574 height 32
paste input "travel"
type input "travel"
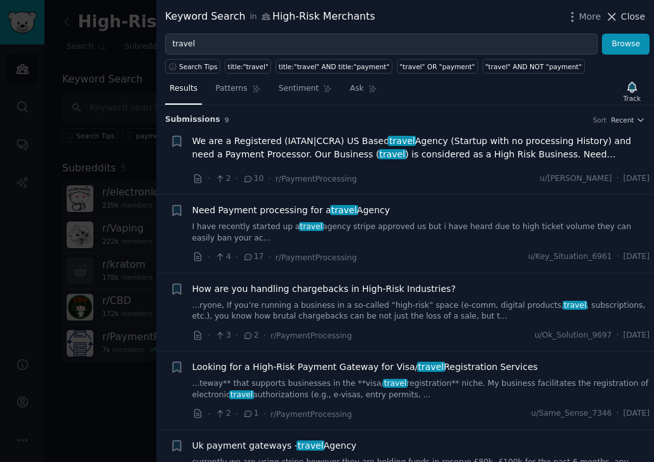
click at [508, 17] on icon at bounding box center [611, 16] width 7 height 7
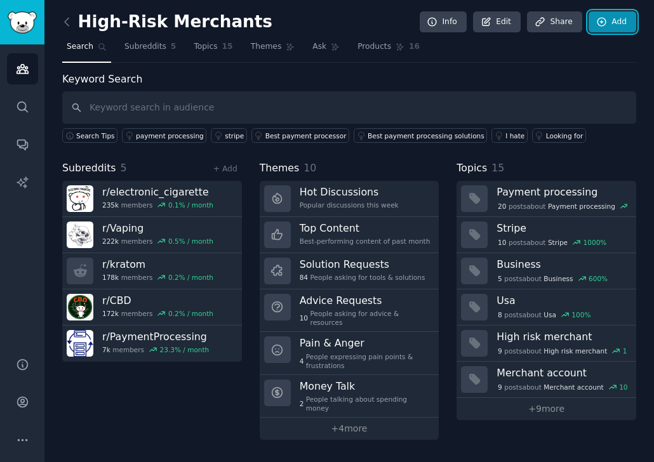
click at [508, 20] on link "Add" at bounding box center [612, 22] width 48 height 22
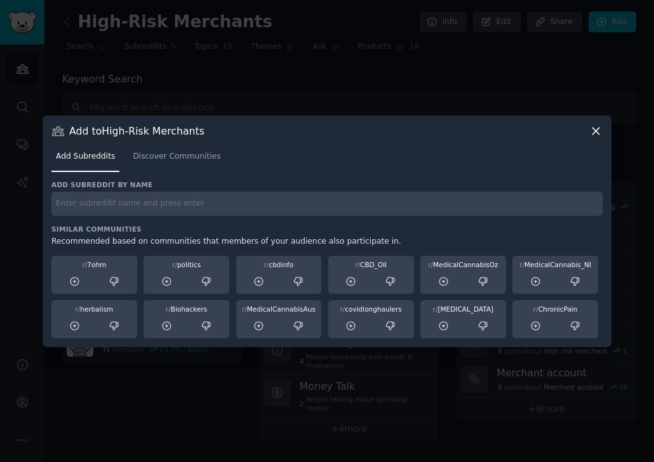
click at [108, 202] on input "text" at bounding box center [326, 204] width 551 height 25
paste input "travel"
type input "travel"
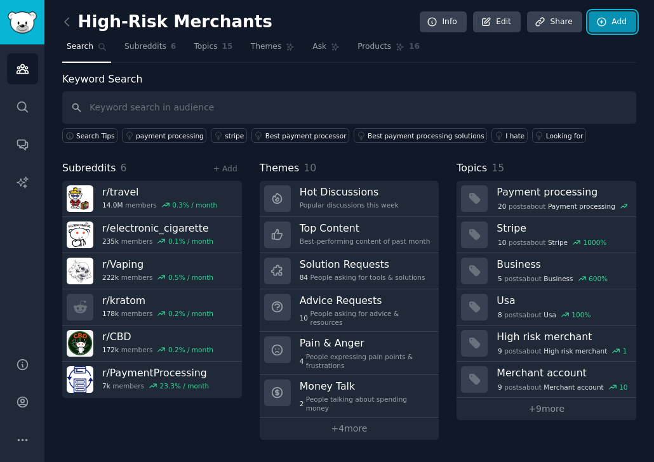
click at [508, 21] on link "Add" at bounding box center [612, 22] width 48 height 22
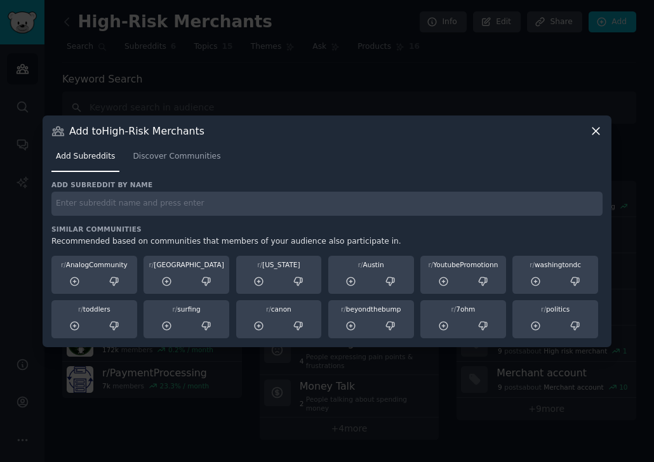
click at [88, 202] on input "text" at bounding box center [326, 204] width 551 height 25
paste input "Supplements"
type input "Supplements"
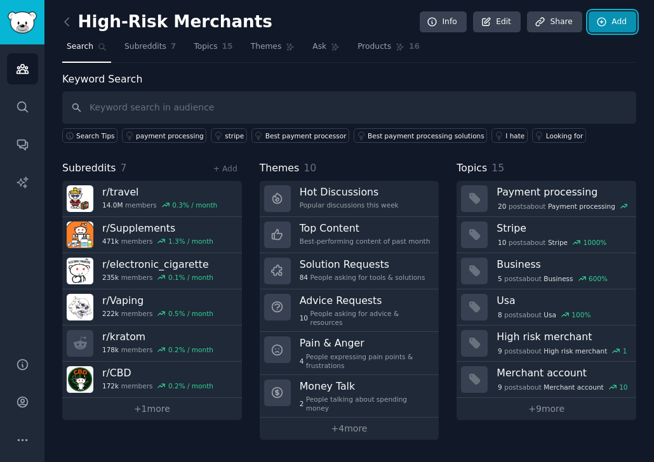
click at [508, 24] on link "Add" at bounding box center [612, 22] width 48 height 22
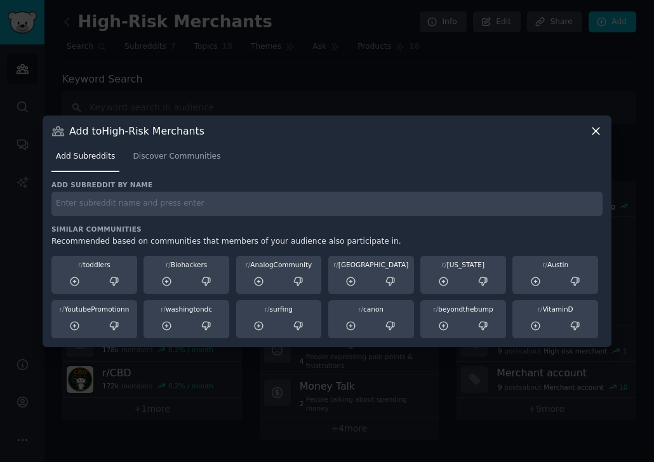
click at [152, 216] on div "Add subreddit by name Similar Communities Recommended based on communities that…" at bounding box center [326, 259] width 551 height 158
click at [146, 204] on input "text" at bounding box center [326, 204] width 551 height 25
paste input "Nootropics"
type input "Nootropics"
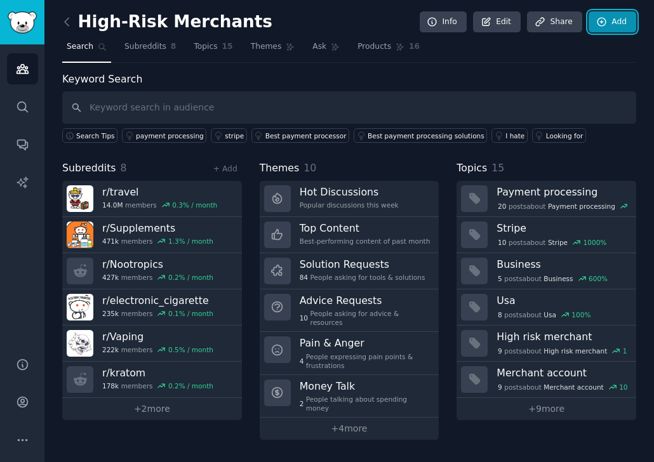
click at [508, 20] on icon at bounding box center [601, 22] width 8 height 8
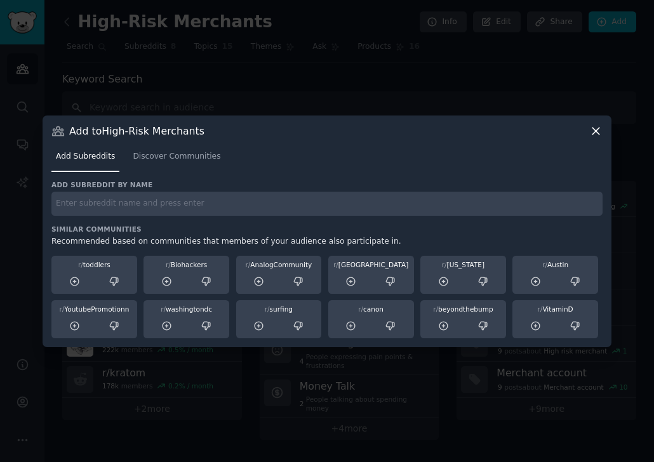
click at [108, 207] on input "text" at bounding box center [326, 204] width 551 height 25
paste input "sportsbook"
type input "sportsbook"
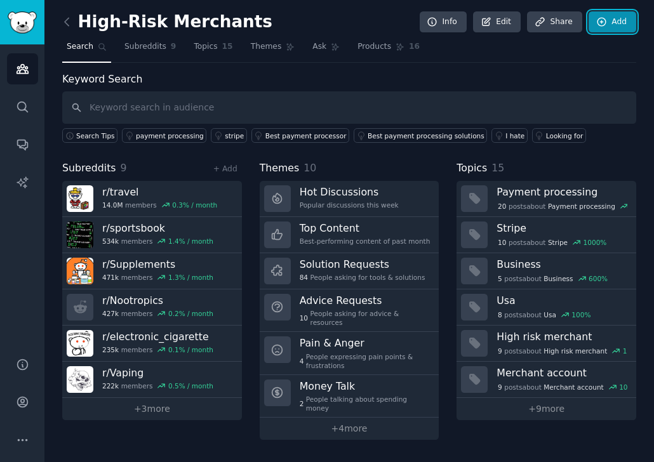
click at [508, 23] on link "Add" at bounding box center [612, 22] width 48 height 22
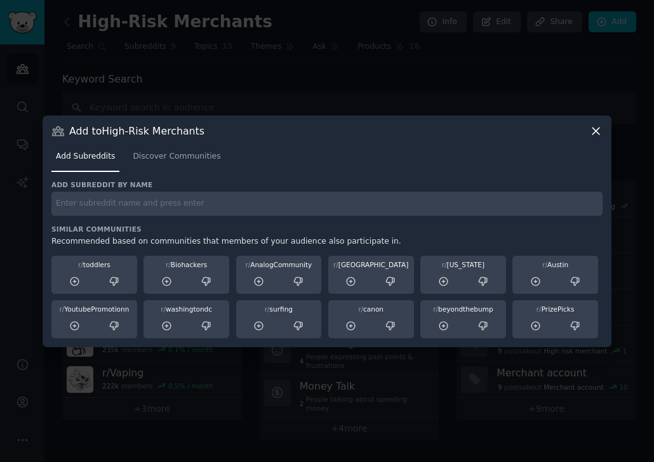
click at [118, 221] on div "Add subreddit by name Similar Communities Recommended based on communities that…" at bounding box center [326, 259] width 551 height 158
click at [112, 212] on input "text" at bounding box center [326, 204] width 551 height 25
paste input "gambling"
type input "gambling"
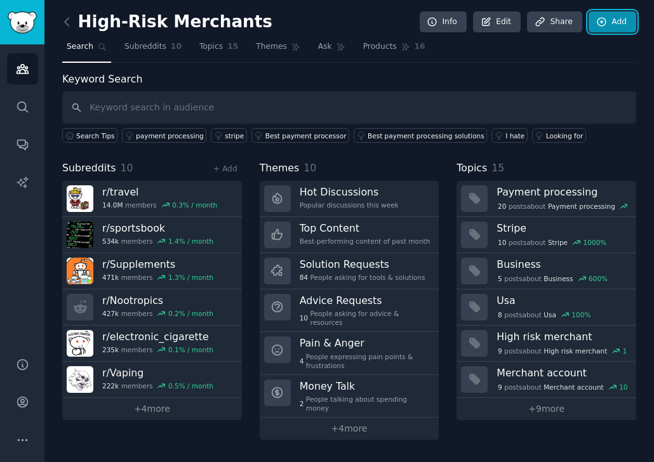
click at [508, 20] on link "Add" at bounding box center [612, 22] width 48 height 22
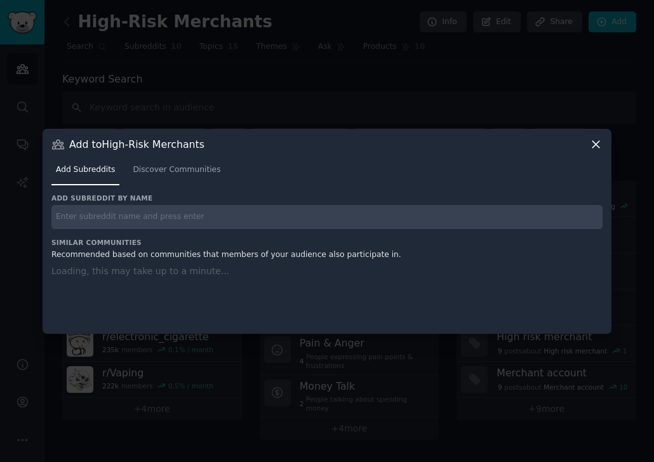
click at [129, 221] on input "text" at bounding box center [326, 217] width 551 height 25
paste input "poker"
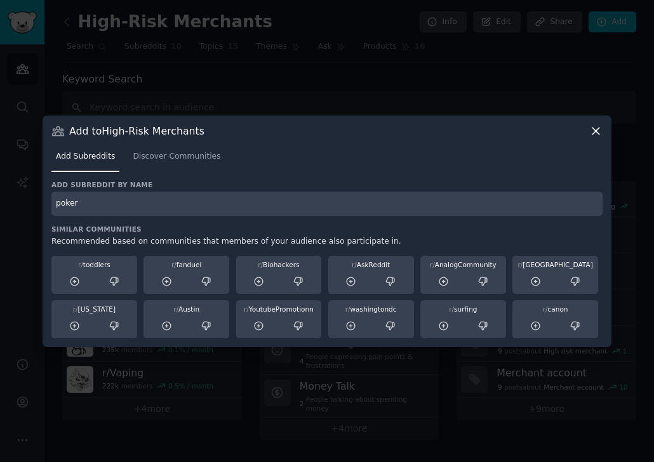
type input "poker"
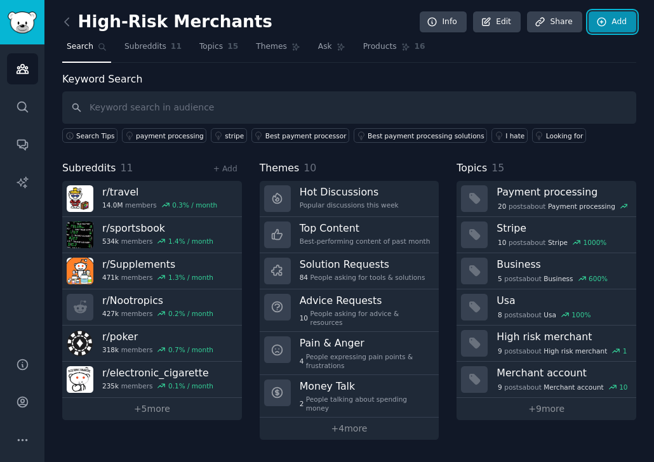
click at [508, 17] on link "Add" at bounding box center [612, 22] width 48 height 22
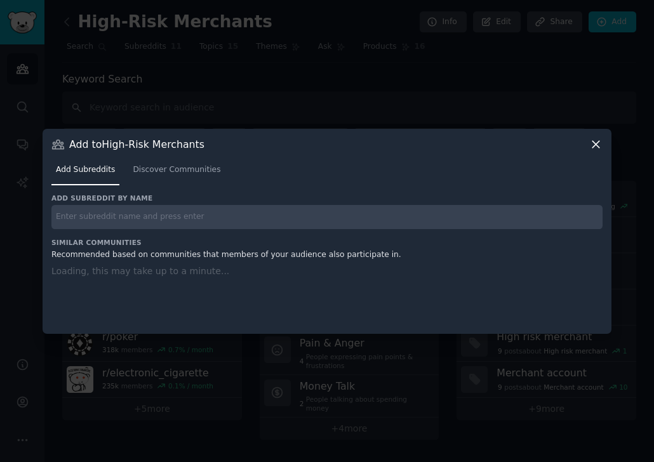
click at [115, 216] on input "text" at bounding box center [326, 217] width 551 height 25
paste input "sweepstakes"
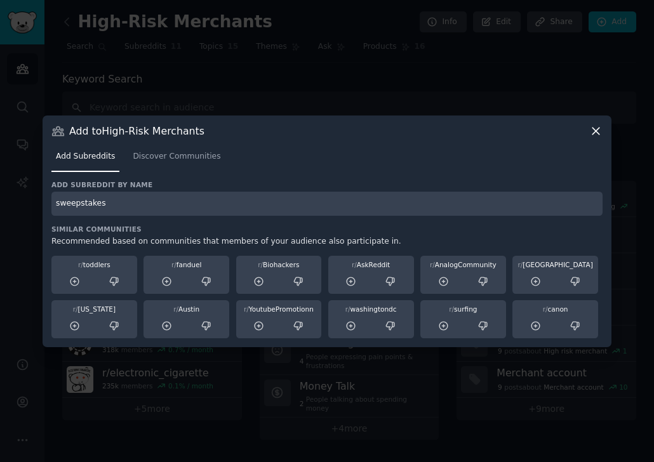
type input "sweepstakes"
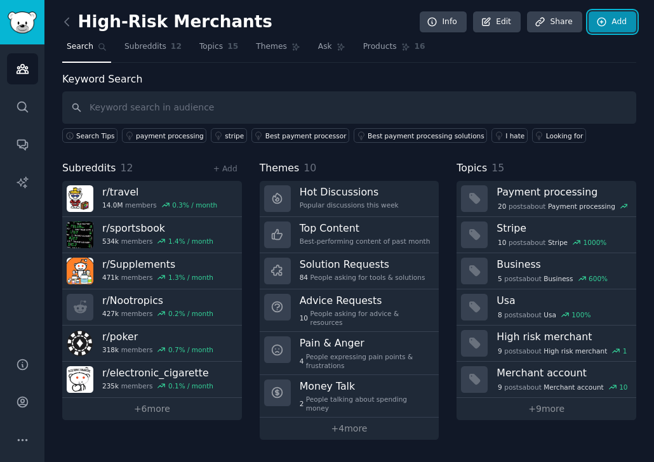
click at [508, 18] on link "Add" at bounding box center [612, 22] width 48 height 22
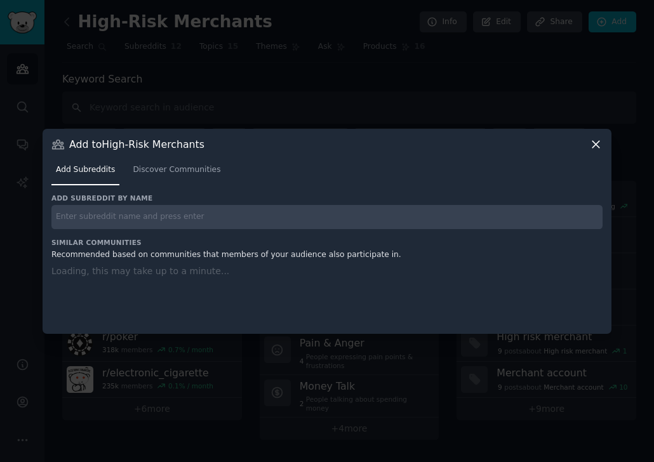
click at [74, 218] on input "text" at bounding box center [326, 217] width 551 height 25
paste input "ntrepreneur"
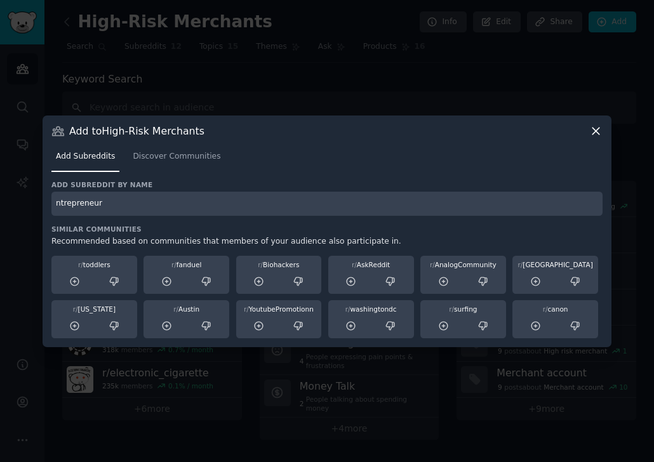
click at [60, 210] on input "ntrepreneur" at bounding box center [326, 204] width 551 height 25
type input "Entrepreneur"
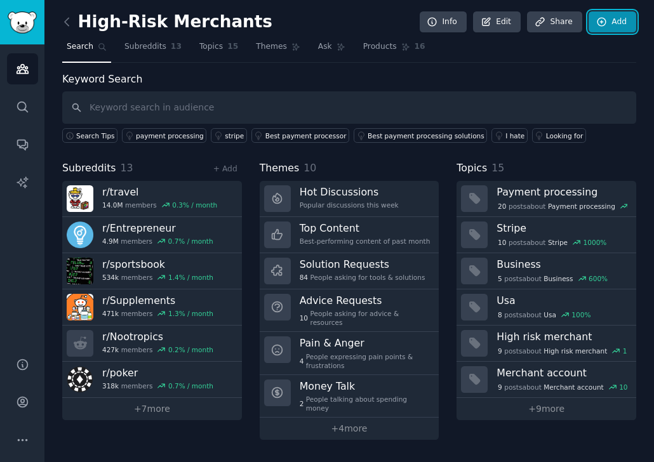
click at [508, 22] on icon at bounding box center [601, 21] width 11 height 11
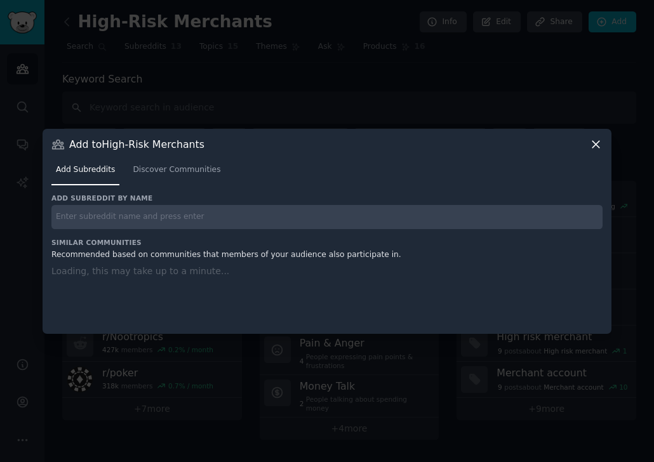
click at [65, 224] on input "text" at bounding box center [326, 217] width 551 height 25
paste input "ecommerce"
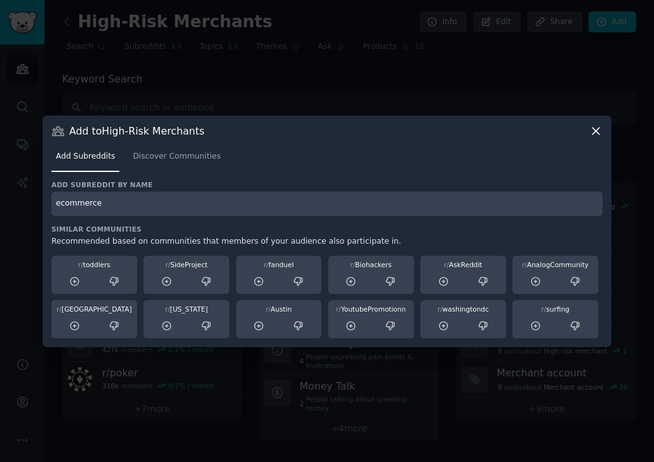
type input "ecommerce"
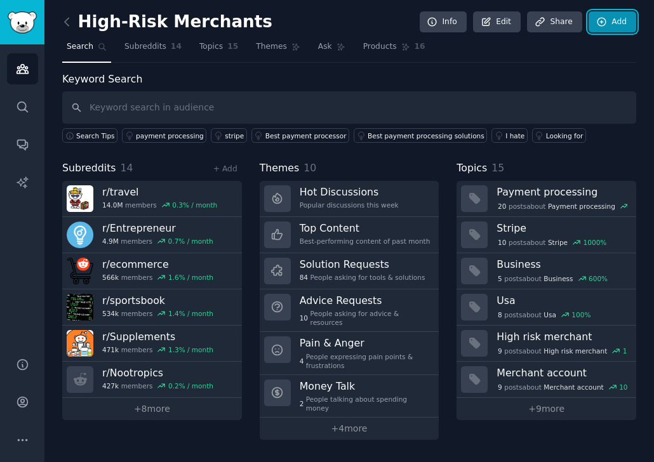
click at [508, 24] on link "Add" at bounding box center [612, 22] width 48 height 22
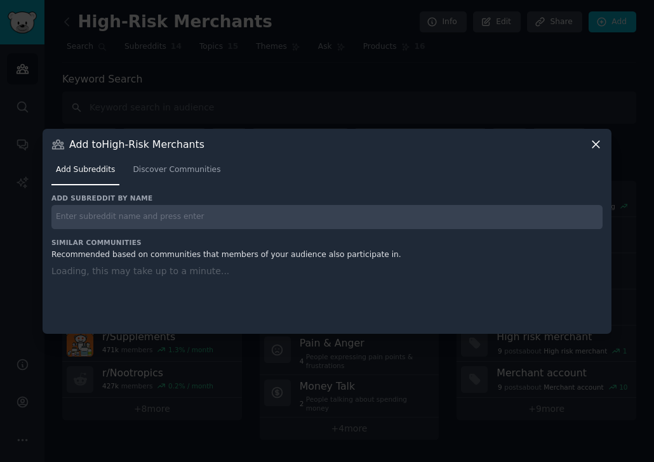
click at [132, 213] on input "text" at bounding box center [326, 217] width 551 height 25
paste input "smallbusiness"
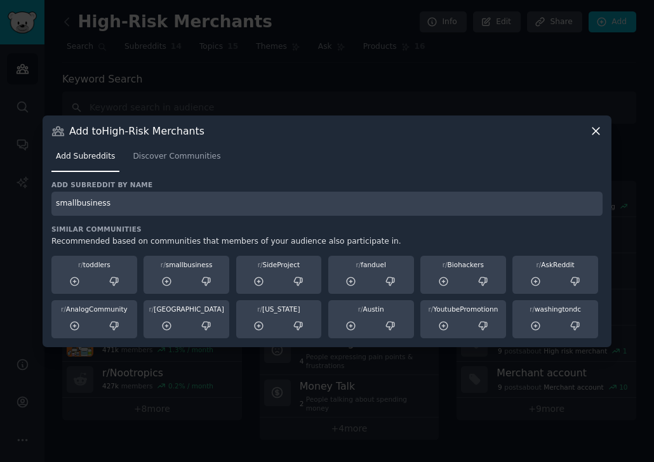
type input "smallbusiness"
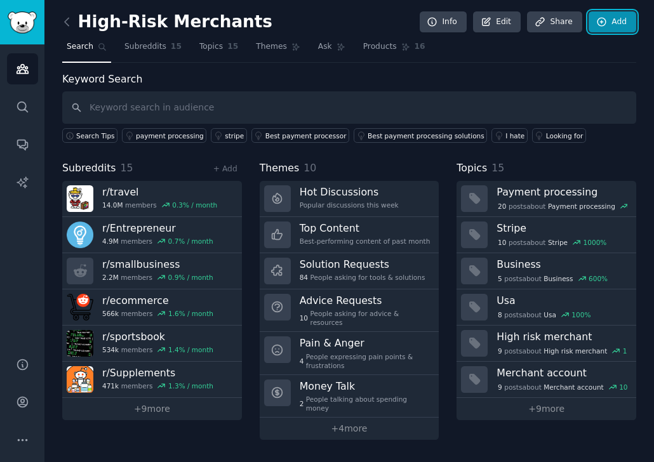
click at [508, 28] on link "Add" at bounding box center [612, 22] width 48 height 22
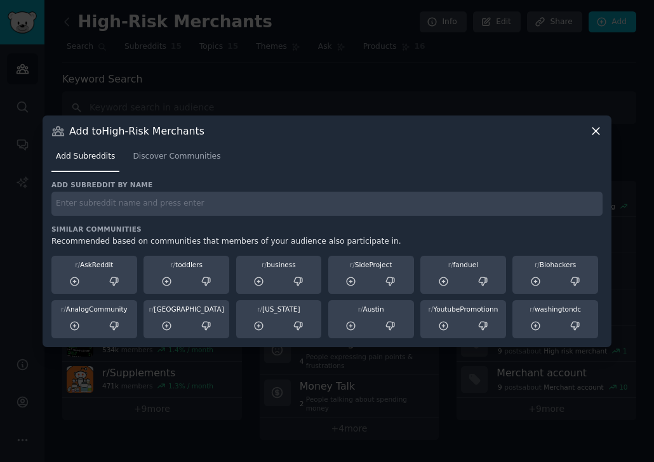
click at [508, 131] on icon at bounding box center [595, 130] width 13 height 13
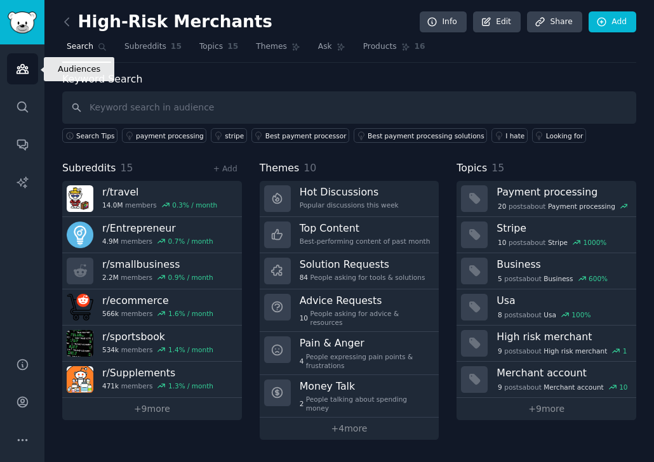
click at [16, 63] on icon "Sidebar" at bounding box center [22, 68] width 13 height 13
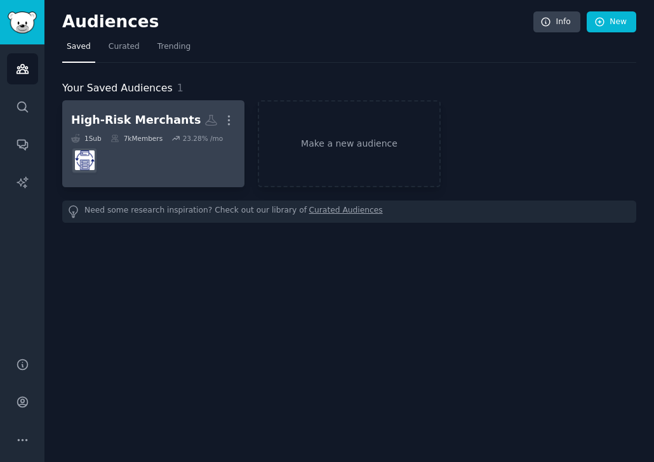
click at [137, 119] on div "High-Risk Merchants" at bounding box center [135, 120] width 129 height 16
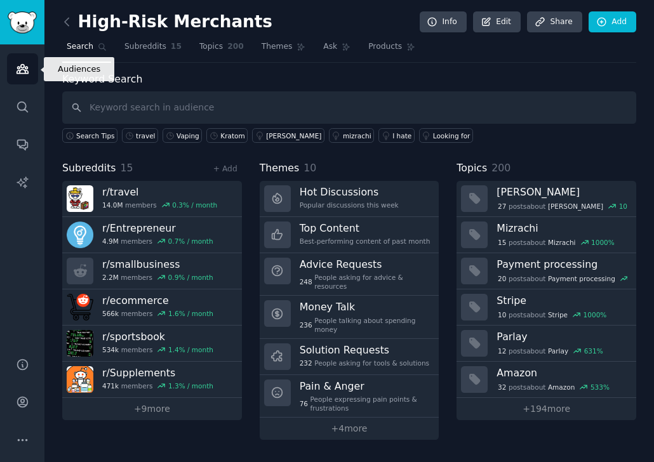
click at [9, 69] on link "Audiences" at bounding box center [22, 68] width 31 height 31
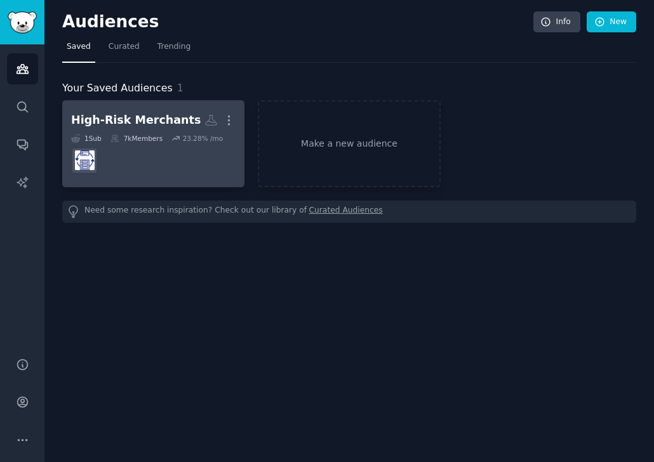
click at [157, 122] on div "High-Risk Merchants" at bounding box center [135, 120] width 129 height 16
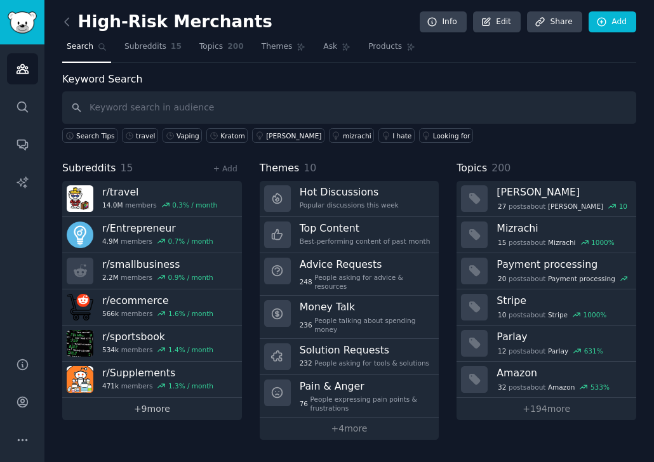
click at [155, 414] on link "+ 9 more" at bounding box center [152, 409] width 180 height 22
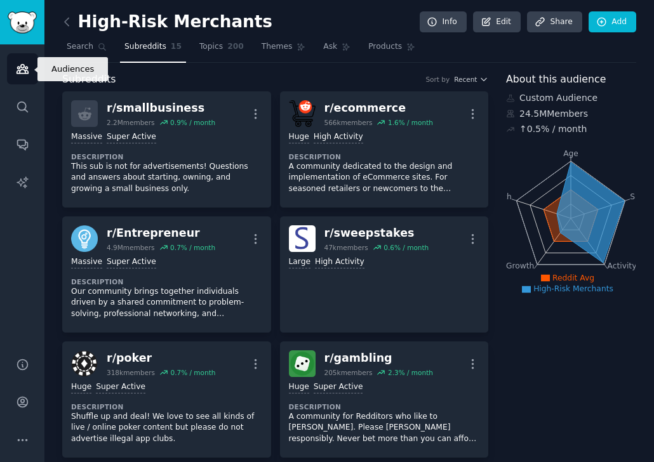
click at [19, 68] on icon "Sidebar" at bounding box center [21, 69] width 11 height 9
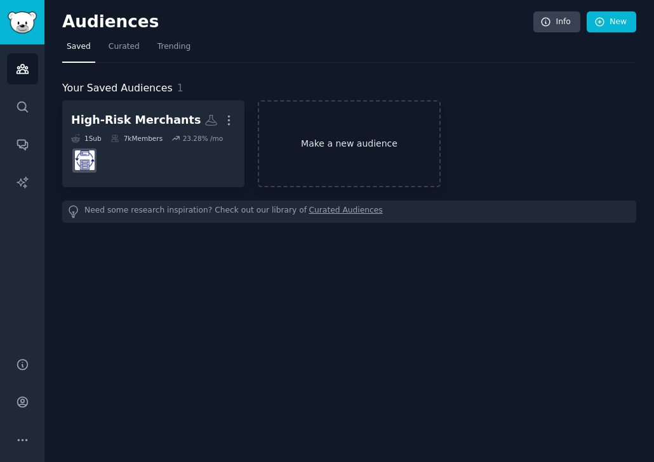
click at [355, 152] on link "Make a new audience" at bounding box center [349, 143] width 182 height 87
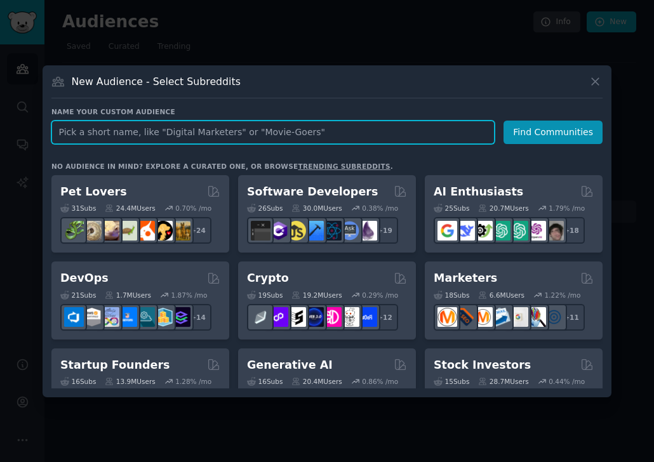
click at [113, 129] on input "text" at bounding box center [272, 132] width 443 height 23
paste input "Brick & Mortar"
click at [270, 128] on input "Brick & Mortar" at bounding box center [272, 132] width 443 height 23
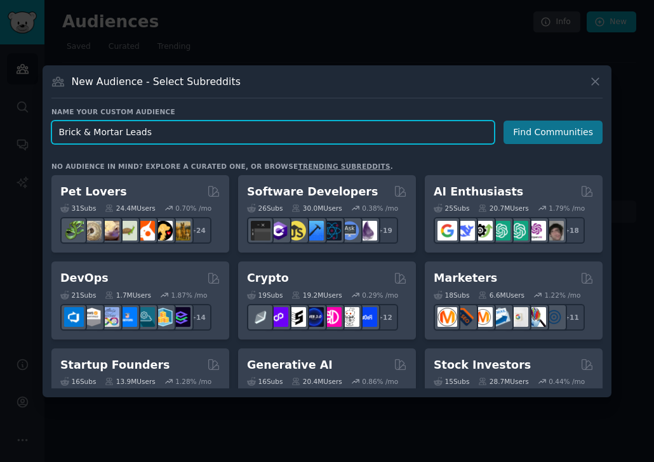
type input "Brick & Mortar Leads"
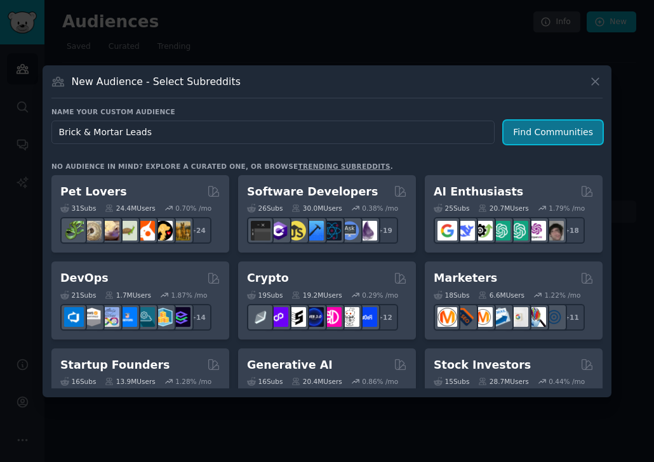
click at [508, 128] on button "Find Communities" at bounding box center [552, 132] width 99 height 23
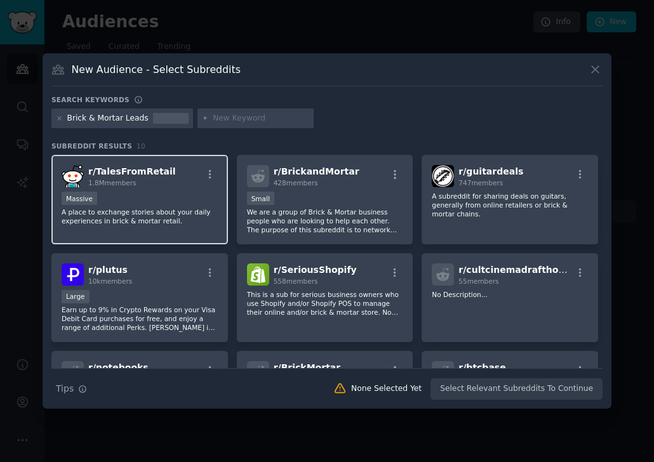
scroll to position [214, 0]
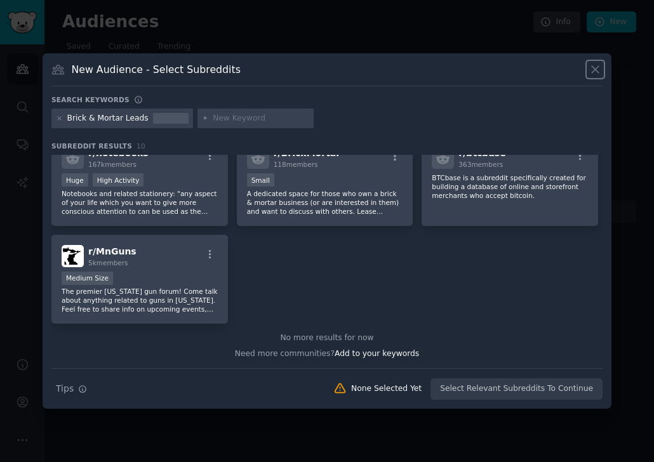
click at [508, 66] on icon at bounding box center [594, 69] width 13 height 13
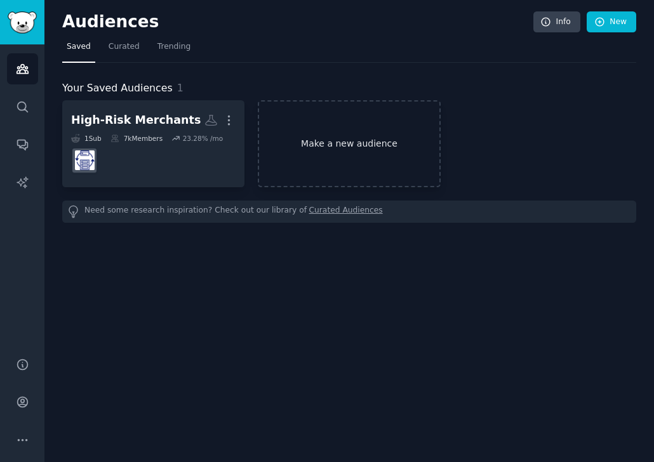
click at [354, 145] on link "Make a new audience" at bounding box center [349, 143] width 182 height 87
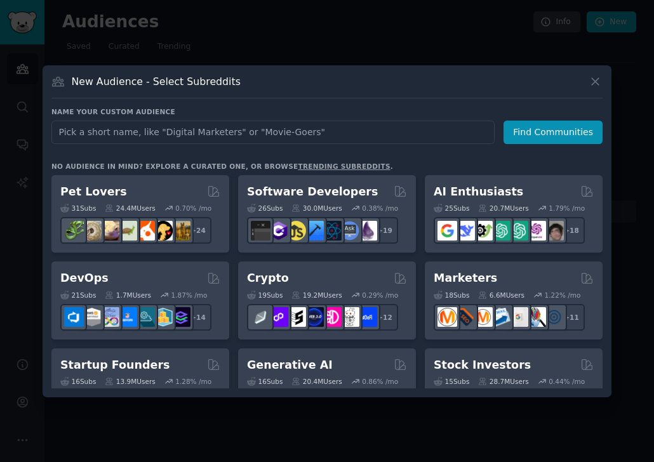
click at [213, 128] on input "text" at bounding box center [272, 132] width 443 height 23
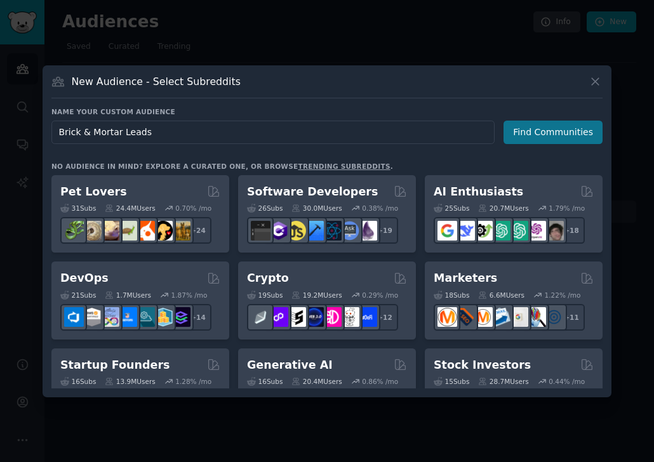
type input "Brick & Mortar Leads"
click at [508, 140] on button "Find Communities" at bounding box center [552, 132] width 99 height 23
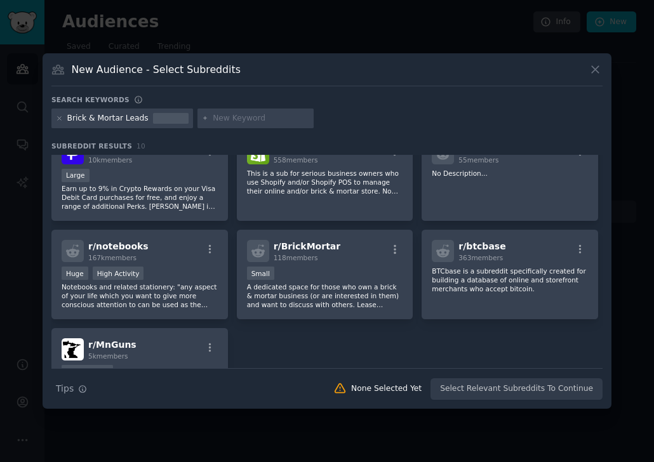
scroll to position [214, 0]
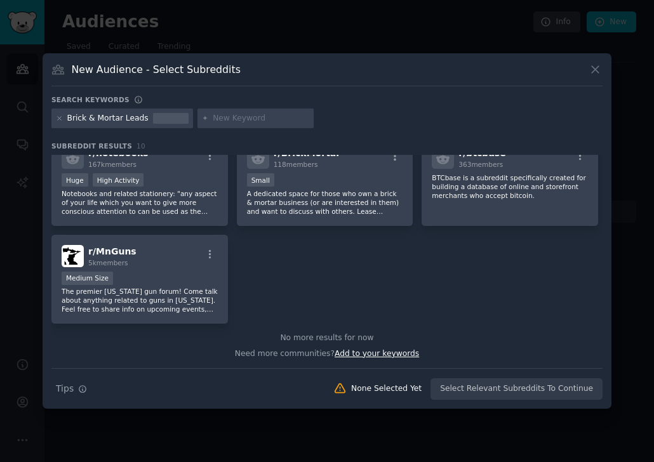
click at [391, 353] on span "Add to your keywords" at bounding box center [376, 353] width 84 height 9
click at [249, 119] on input "text" at bounding box center [261, 118] width 96 height 11
click at [225, 120] on input "text" at bounding box center [261, 118] width 96 height 11
type input "restaurants"
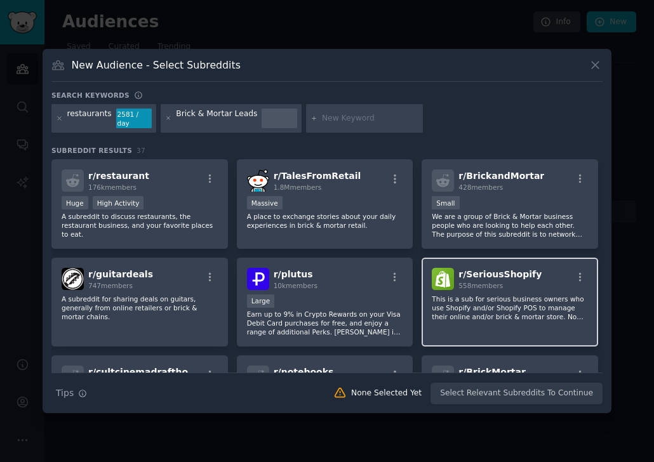
click at [508, 277] on div "r/ SeriousShopify 558 members" at bounding box center [509, 279] width 156 height 22
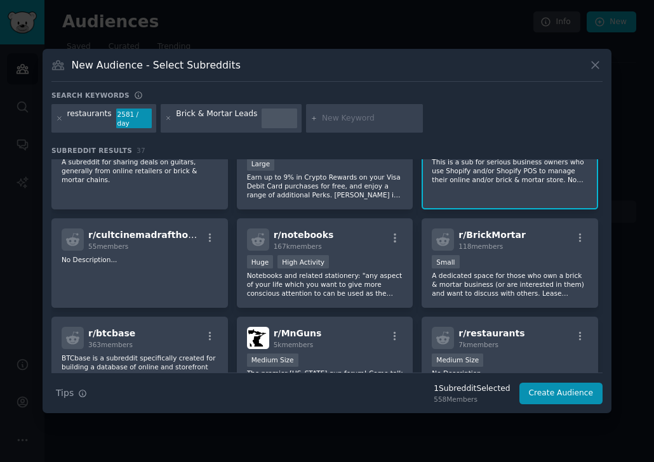
scroll to position [140, 0]
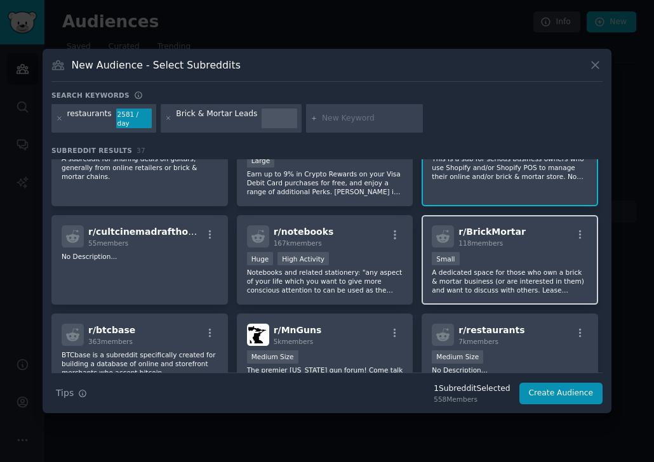
click at [507, 252] on div "Small" at bounding box center [509, 260] width 156 height 16
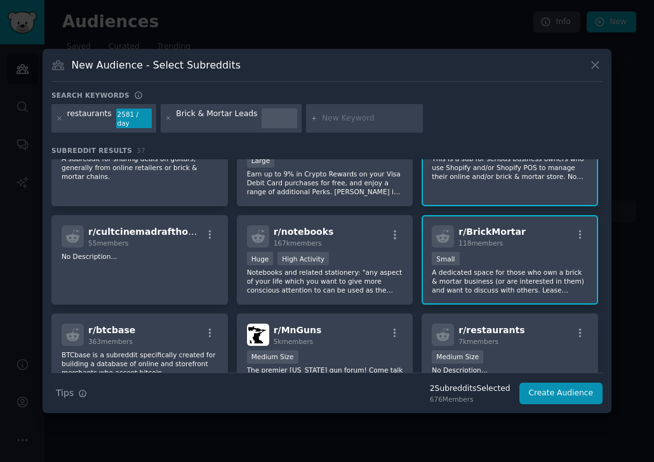
scroll to position [176, 0]
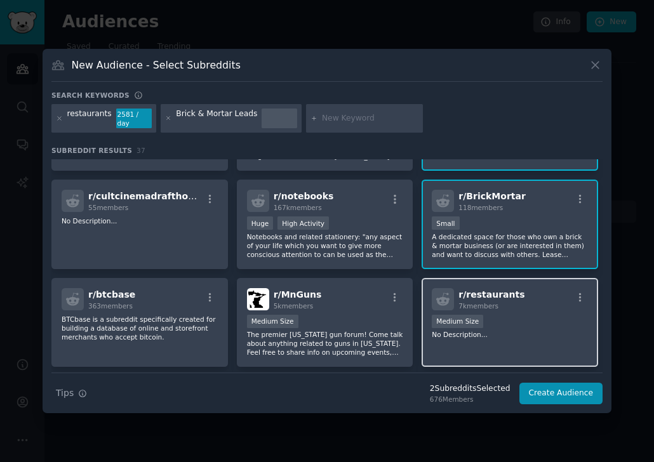
click at [508, 322] on div "Medium Size" at bounding box center [509, 323] width 156 height 16
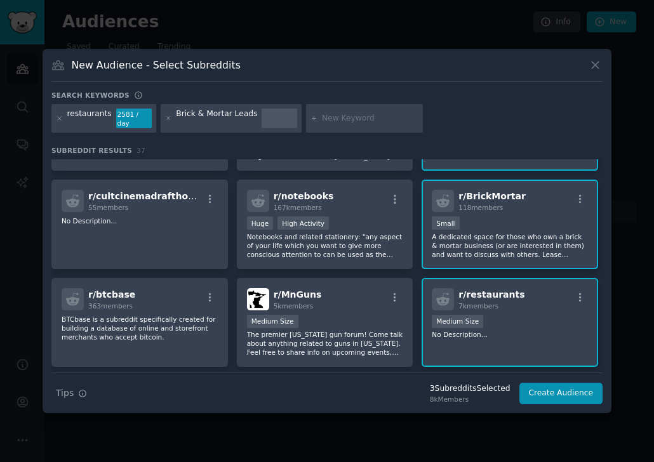
click at [498, 191] on span "r/ BrickMortar" at bounding box center [491, 196] width 67 height 10
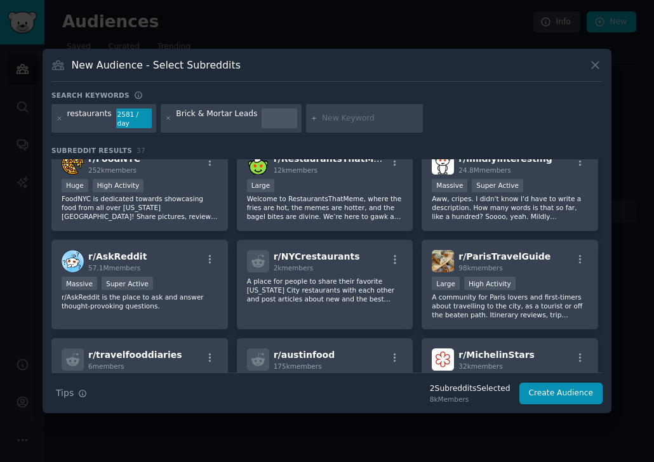
scroll to position [509, 0]
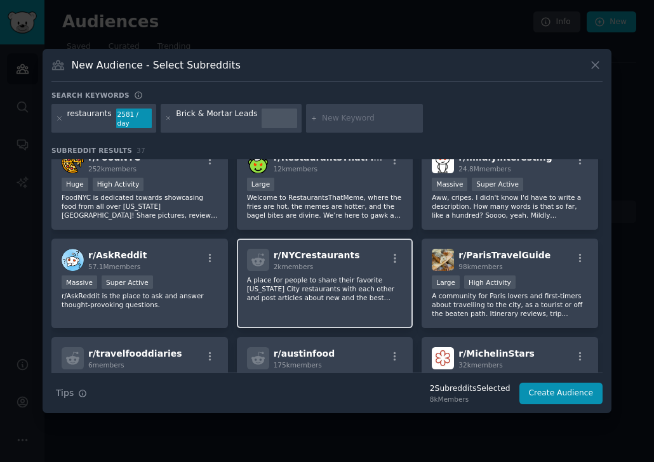
click at [363, 251] on div "r/ NYCrestaurants 2k members" at bounding box center [325, 260] width 156 height 22
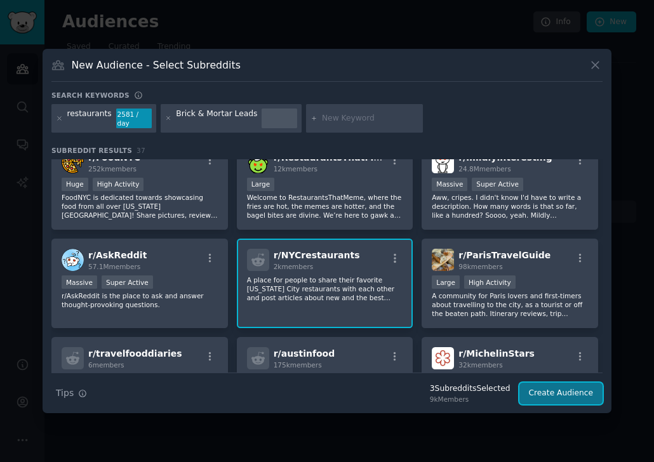
click at [508, 383] on button "Create Audience" at bounding box center [561, 394] width 84 height 22
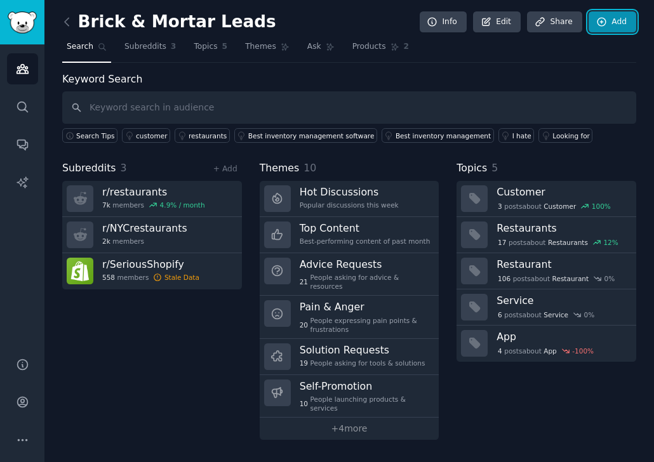
click at [508, 17] on link "Add" at bounding box center [612, 22] width 48 height 22
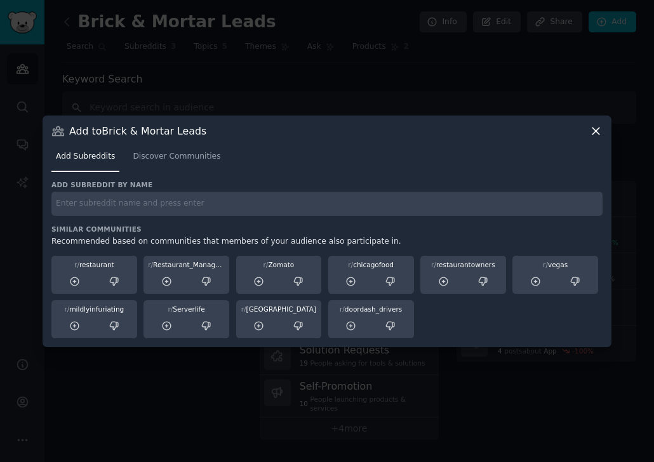
click at [96, 204] on input "text" at bounding box center [326, 204] width 551 height 25
paste input "restaurants"
type input "restaurants"
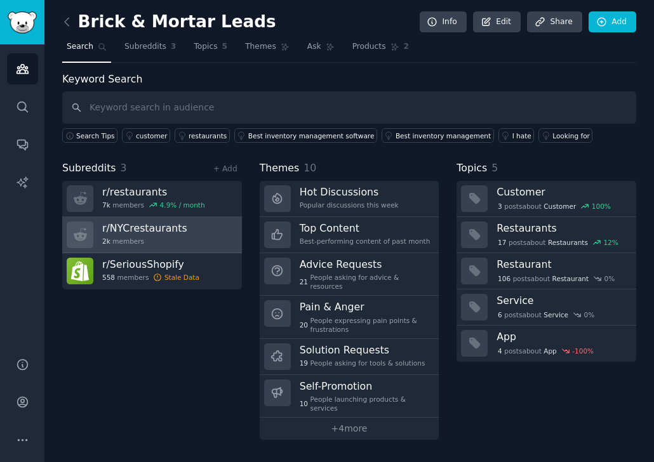
click at [195, 240] on link "r/ NYCrestaurants 2k members" at bounding box center [152, 235] width 180 height 36
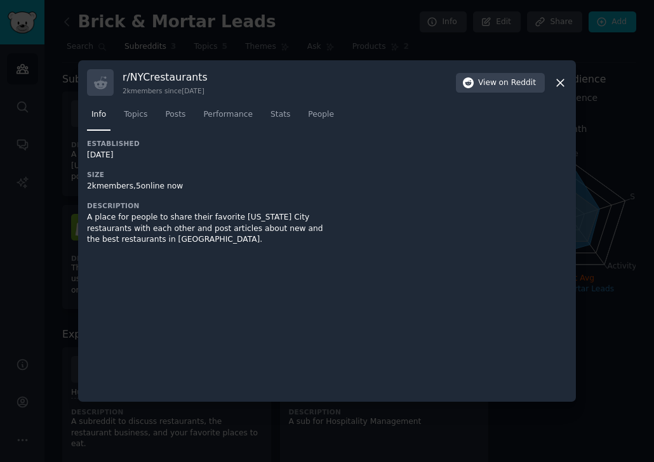
click at [508, 86] on icon at bounding box center [559, 82] width 13 height 13
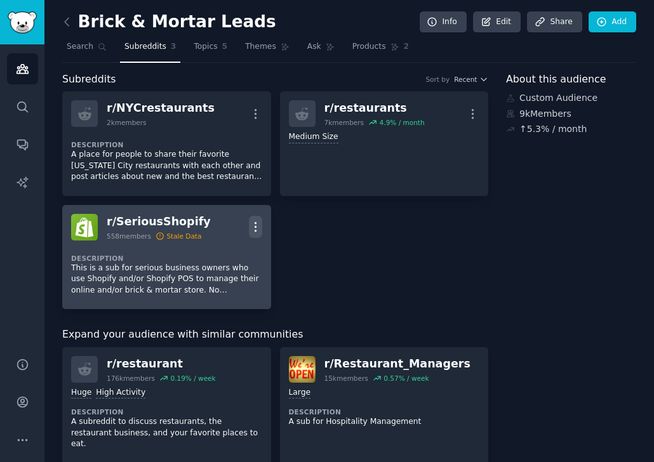
click at [253, 225] on icon "button" at bounding box center [255, 226] width 13 height 13
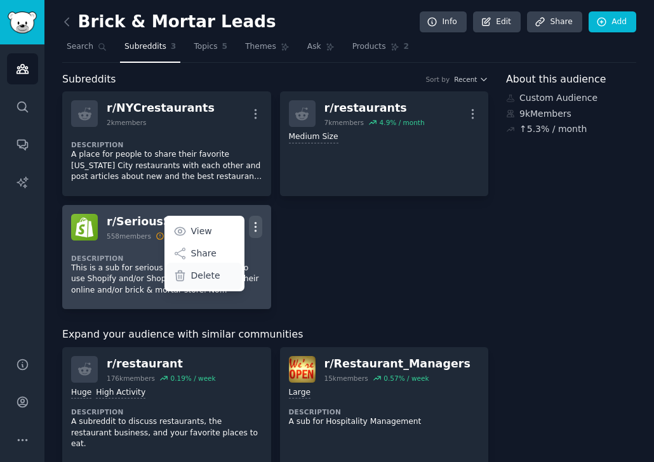
click at [206, 275] on p "Delete" at bounding box center [205, 275] width 29 height 13
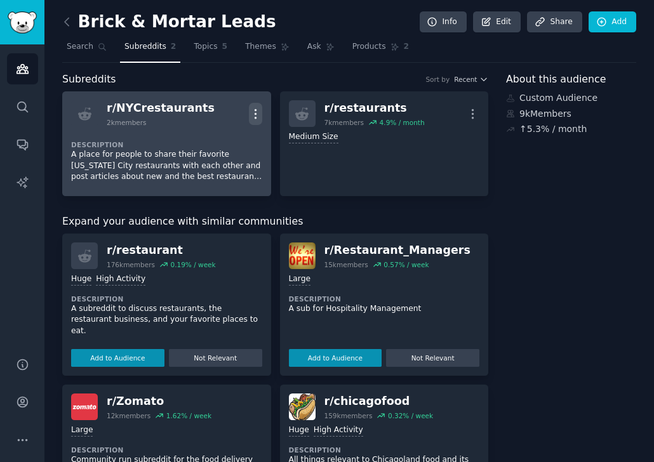
click at [256, 106] on button "More" at bounding box center [255, 114] width 13 height 22
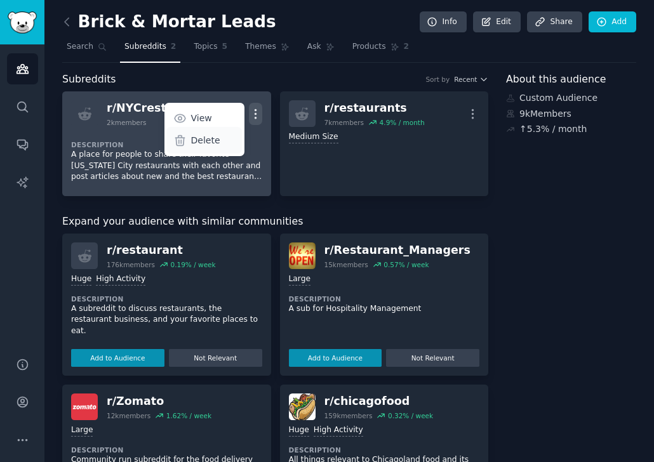
click at [194, 141] on p "Delete" at bounding box center [205, 140] width 29 height 13
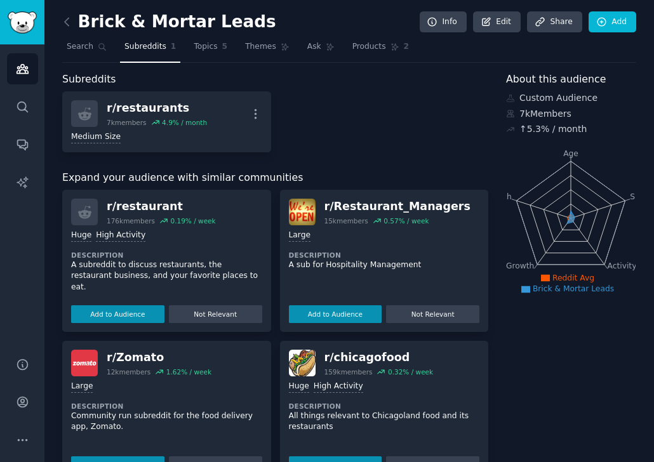
click at [340, 138] on div "r/ restaurants 7k members 4.9 % / month More Medium Size" at bounding box center [275, 121] width 426 height 61
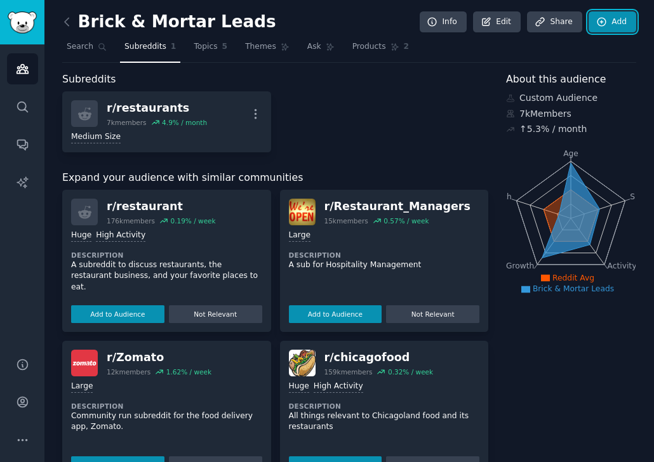
click at [508, 26] on icon at bounding box center [601, 21] width 11 height 11
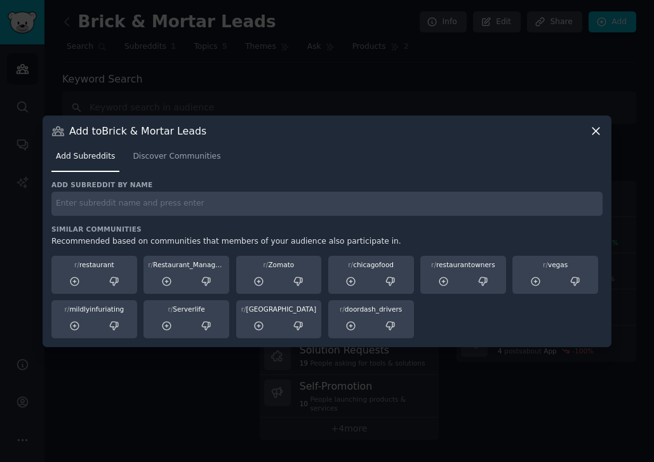
click at [127, 202] on input "text" at bounding box center [326, 204] width 551 height 25
paste input "restaurantowners"
type input "restaurantowners"
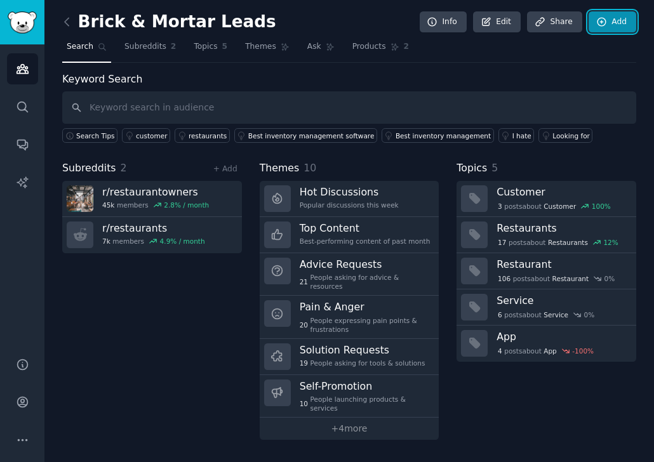
click at [508, 22] on link "Add" at bounding box center [612, 22] width 48 height 22
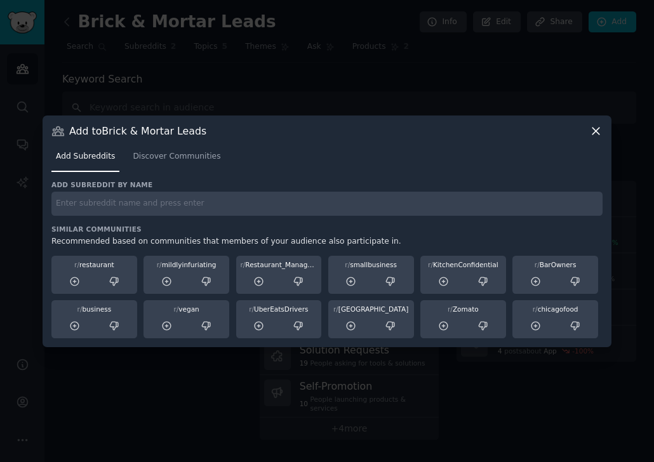
click at [96, 207] on input "text" at bounding box center [326, 204] width 551 height 25
paste input "foodtrucks"
type input "foodtrucks"
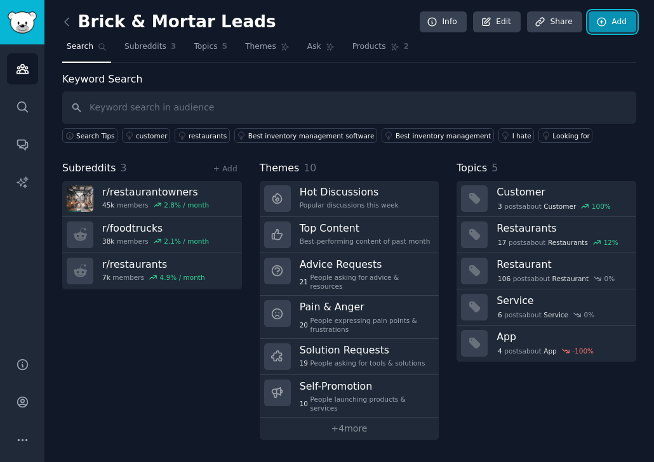
click at [508, 23] on icon at bounding box center [601, 21] width 11 height 11
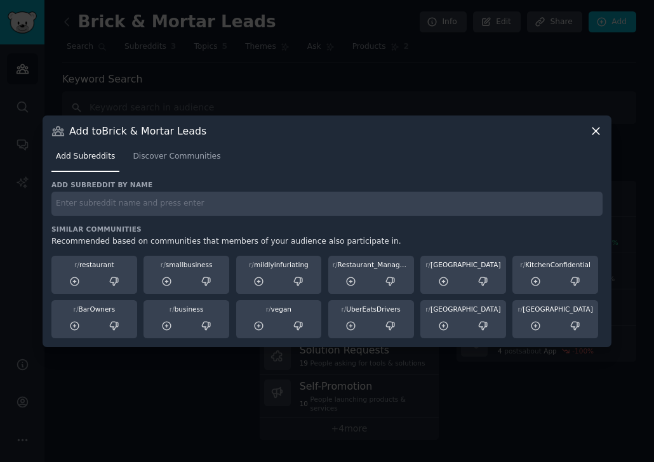
click at [195, 211] on input "text" at bounding box center [326, 204] width 551 height 25
paste input "retail"
type input "retail"
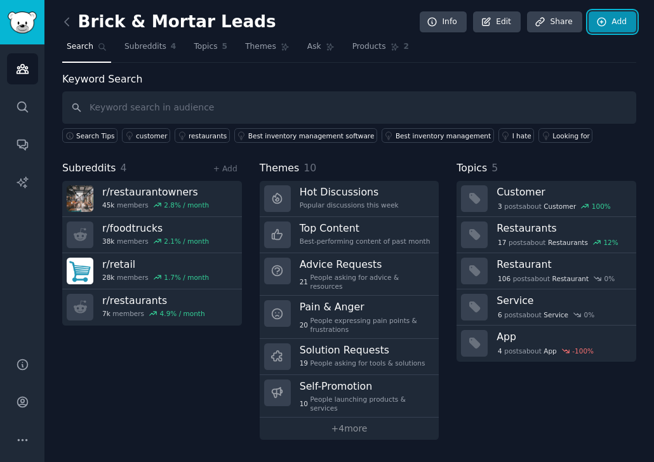
click at [508, 22] on link "Add" at bounding box center [612, 22] width 48 height 22
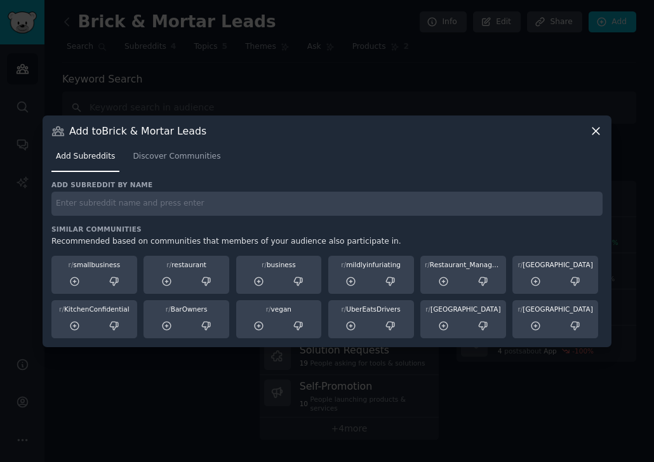
click at [202, 204] on input "text" at bounding box center [326, 204] width 551 height 25
paste input "localbusiness"
type input "localbusiness"
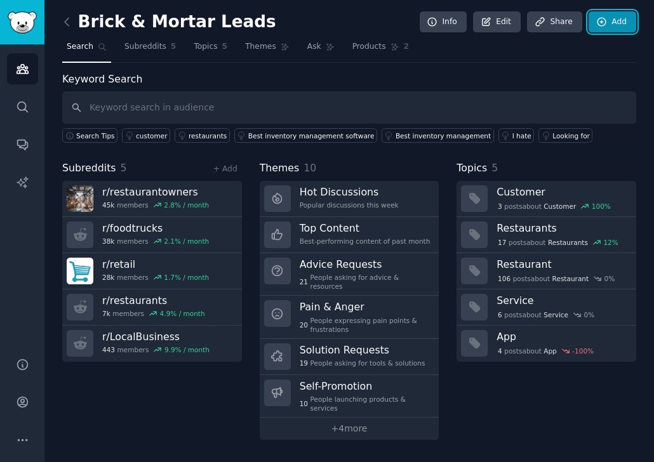
click at [508, 21] on icon at bounding box center [601, 21] width 11 height 11
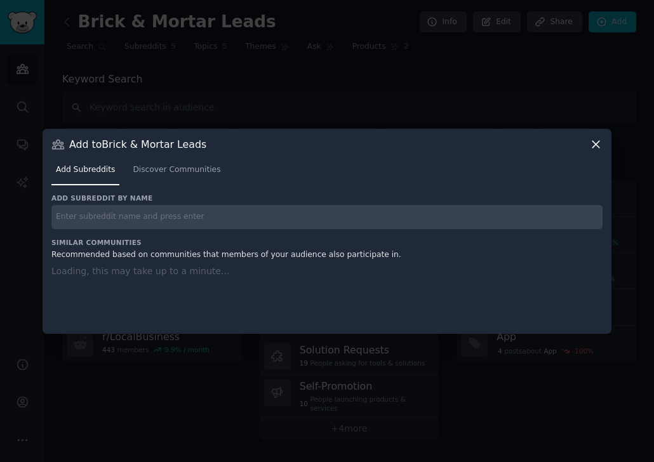
click at [194, 214] on input "text" at bounding box center [326, 217] width 551 height 25
paste input "salon"
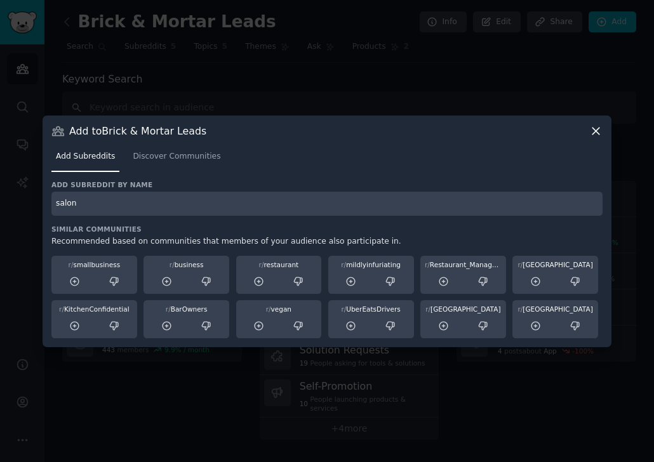
type input "salon"
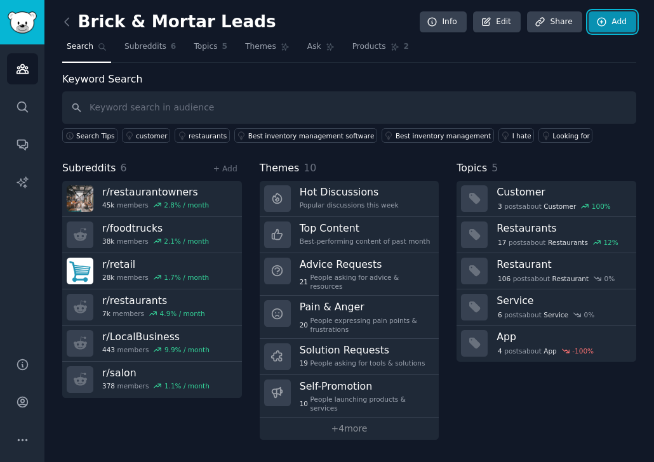
click at [508, 21] on link "Add" at bounding box center [612, 22] width 48 height 22
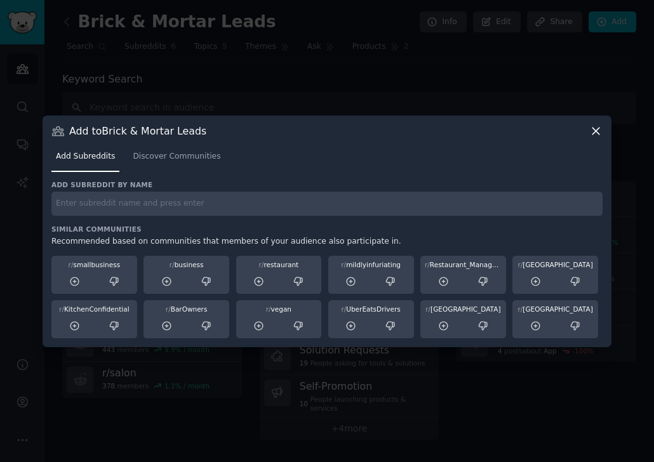
click at [164, 221] on div "Add subreddit by name Similar Communities Recommended based on communities that…" at bounding box center [326, 259] width 551 height 158
click at [159, 207] on input "text" at bounding box center [326, 204] width 551 height 25
paste input "coffee"
type input "coffee"
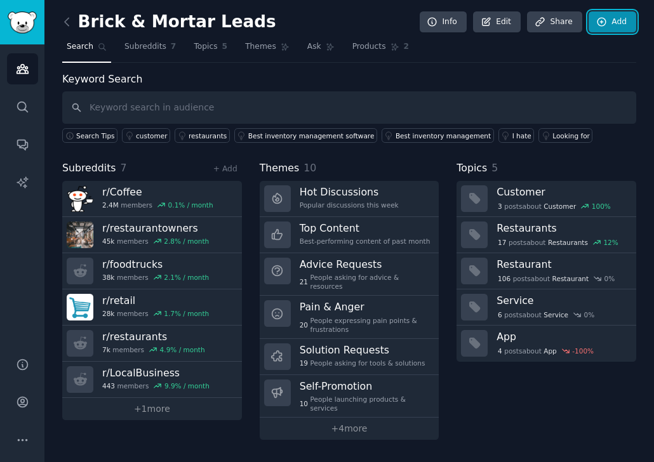
click at [508, 27] on link "Add" at bounding box center [612, 22] width 48 height 22
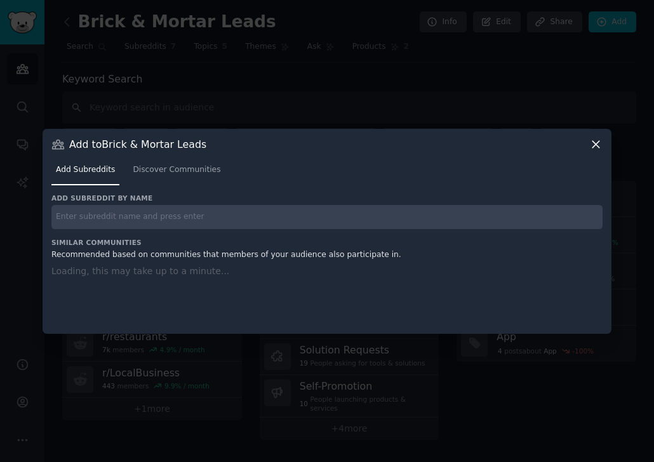
click at [93, 218] on input "text" at bounding box center [326, 217] width 551 height 25
paste input "barista"
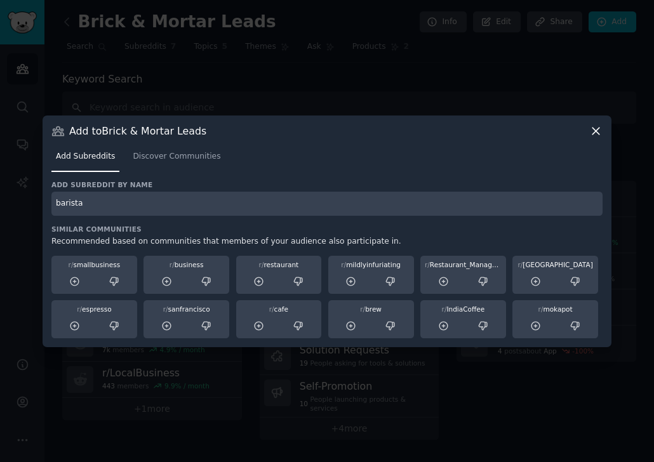
type input "barista"
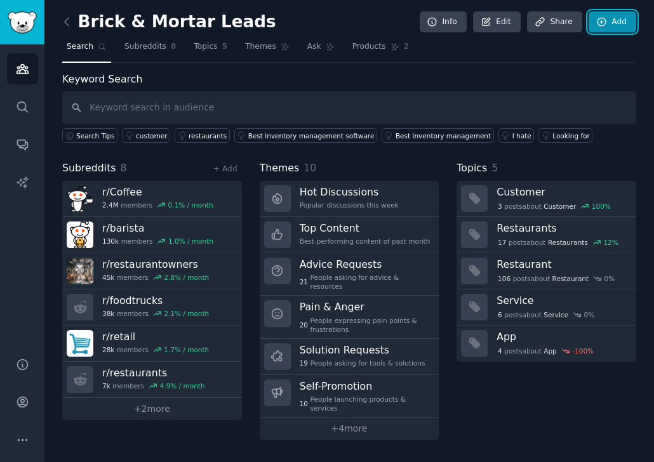
click at [508, 20] on link "Add" at bounding box center [612, 22] width 48 height 22
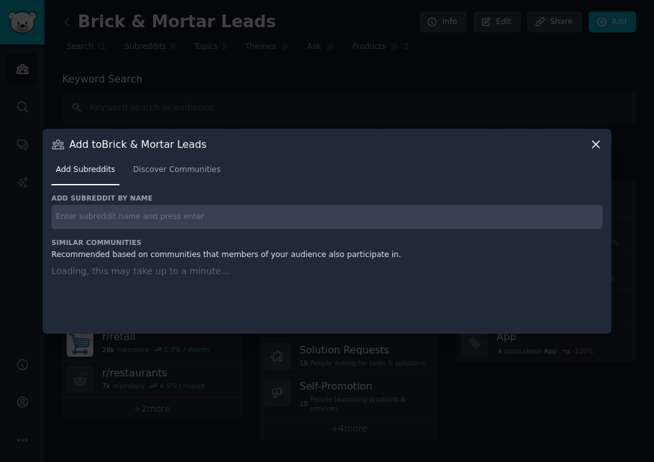
click at [128, 218] on input "text" at bounding box center [326, 217] width 551 height 25
paste input "gymowners"
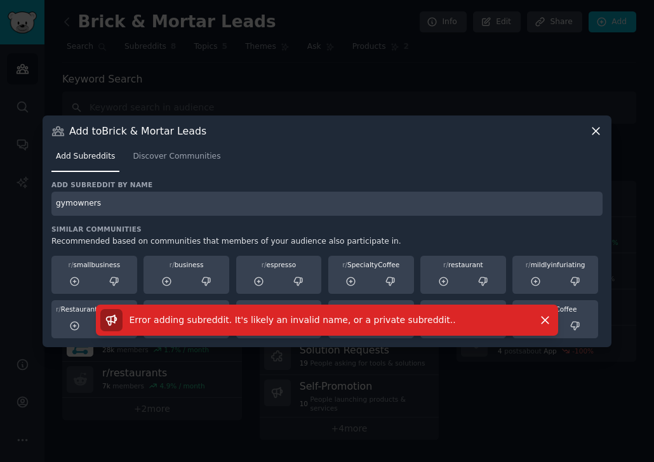
click at [117, 207] on input "gymowners" at bounding box center [326, 204] width 551 height 25
type input "g"
type input "fitness"
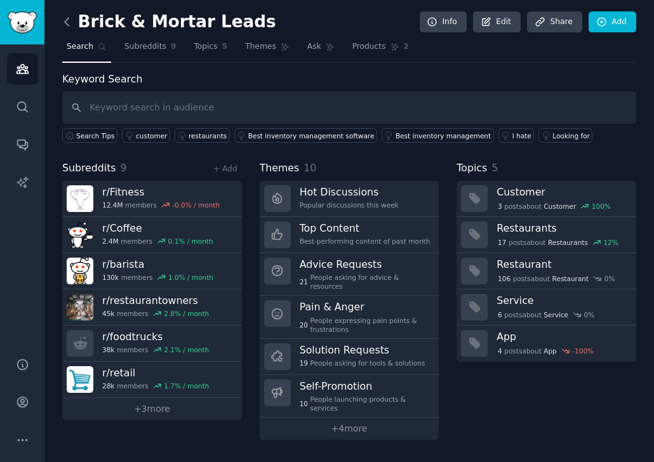
click at [66, 21] on icon at bounding box center [66, 21] width 13 height 13
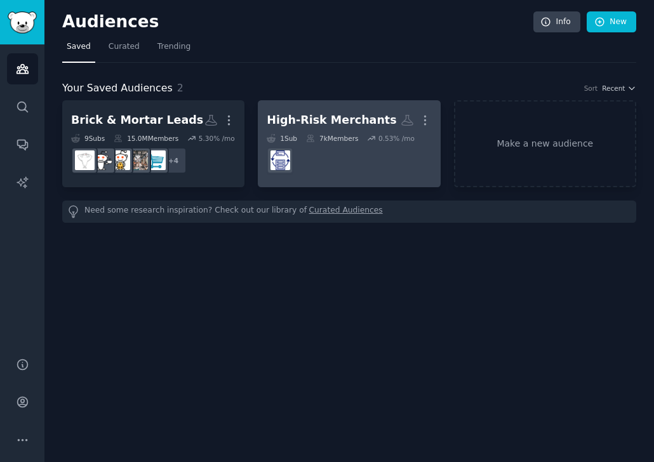
click at [346, 162] on dd at bounding box center [348, 161] width 164 height 36
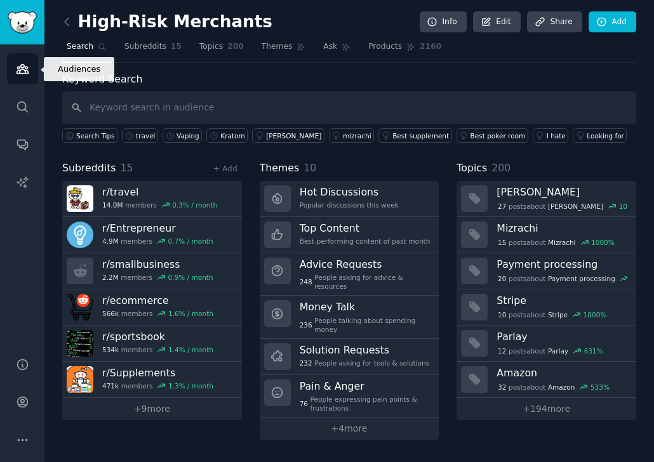
click at [13, 76] on link "Audiences" at bounding box center [22, 68] width 31 height 31
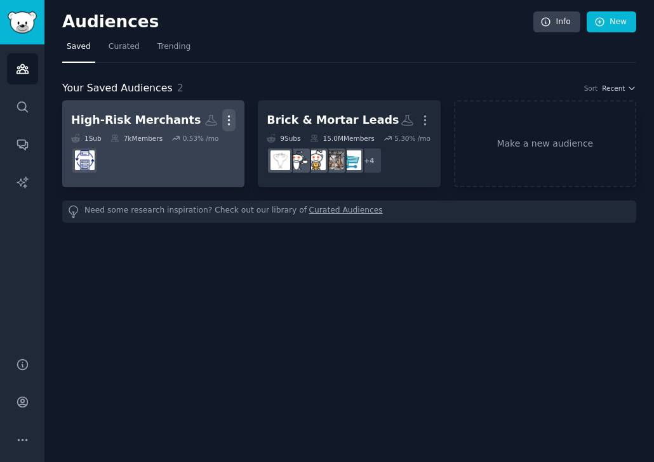
click at [232, 116] on icon "button" at bounding box center [228, 120] width 13 height 13
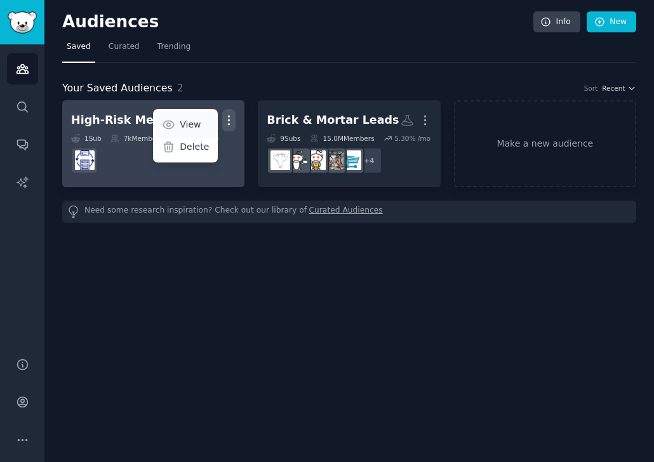
click at [194, 122] on p "View" at bounding box center [190, 124] width 21 height 13
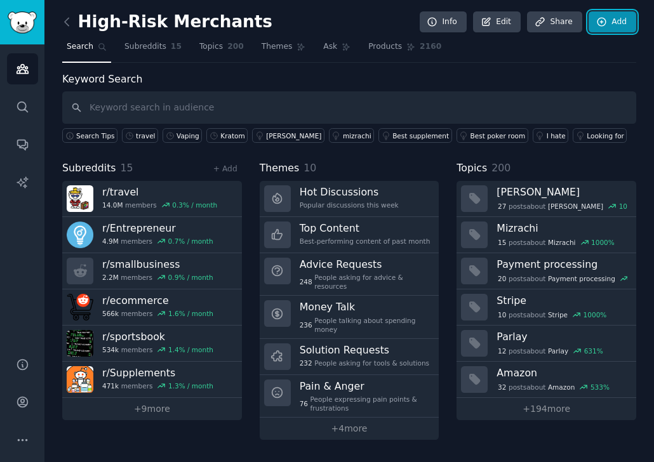
click at [508, 27] on link "Add" at bounding box center [612, 22] width 48 height 22
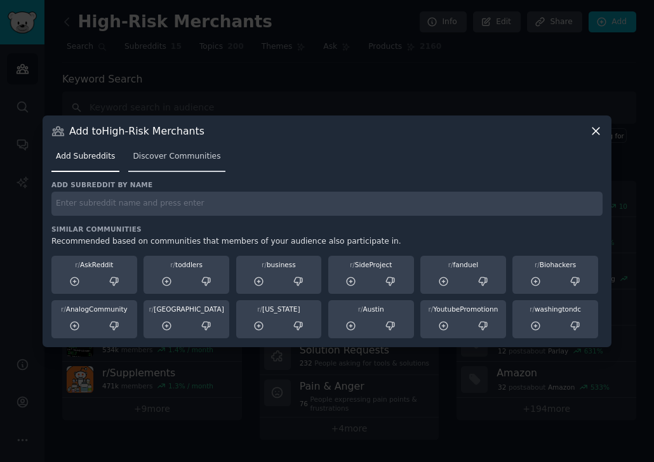
click at [183, 165] on link "Discover Communities" at bounding box center [176, 160] width 96 height 26
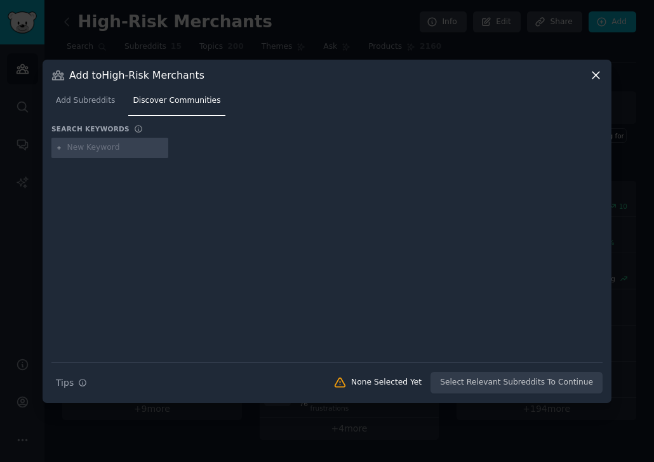
click at [128, 148] on input "text" at bounding box center [115, 147] width 96 height 11
click at [116, 148] on input "text" at bounding box center [115, 147] width 96 height 11
paste input "payment processor"
type input "payment processor"
click at [122, 221] on div at bounding box center [326, 251] width 551 height 178
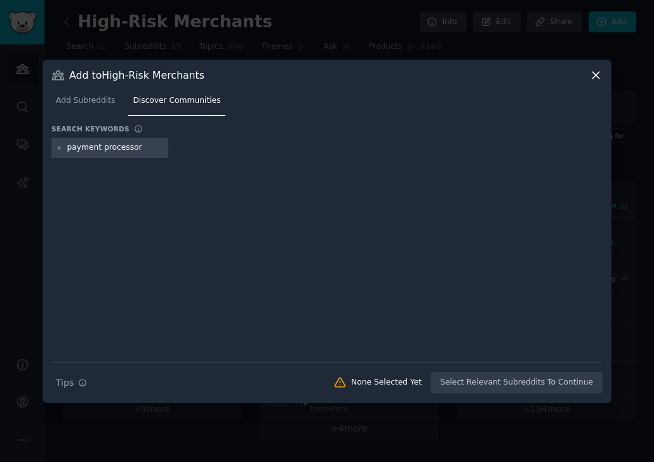
click at [147, 142] on input "payment processor" at bounding box center [115, 147] width 96 height 11
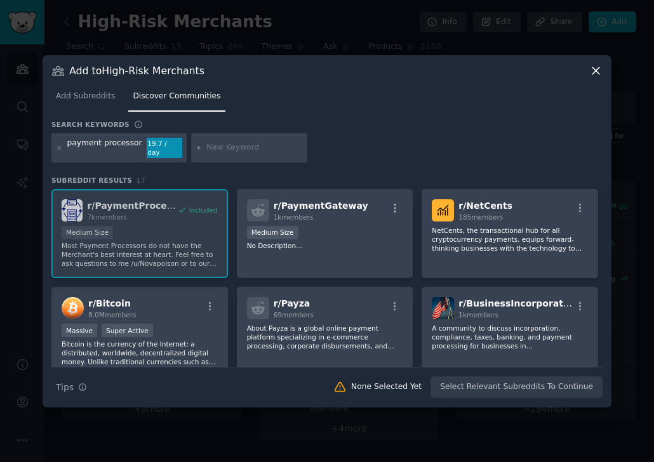
click at [215, 150] on input "text" at bounding box center [254, 147] width 96 height 11
paste input "merchant account"
type input "merchant account"
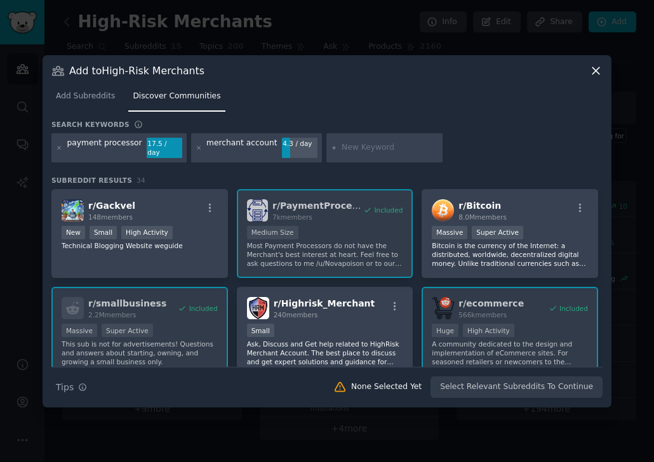
click at [349, 148] on input "text" at bounding box center [389, 147] width 96 height 11
paste input "Stripe froze"
type input "Stripe froze"
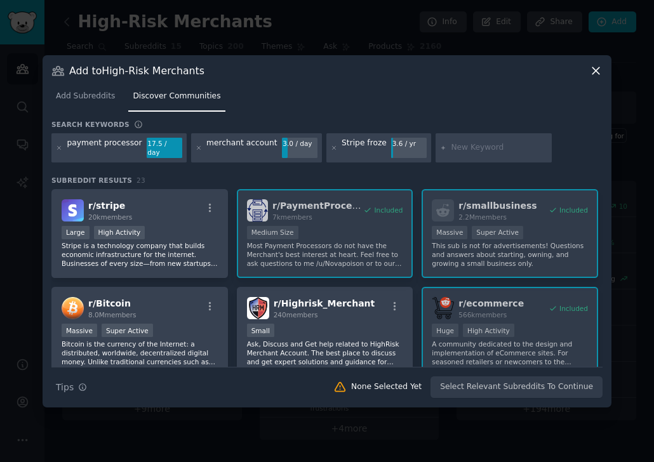
click at [487, 147] on input "text" at bounding box center [498, 147] width 96 height 11
paste input "PayPal hold"
type input "PayPal hold"
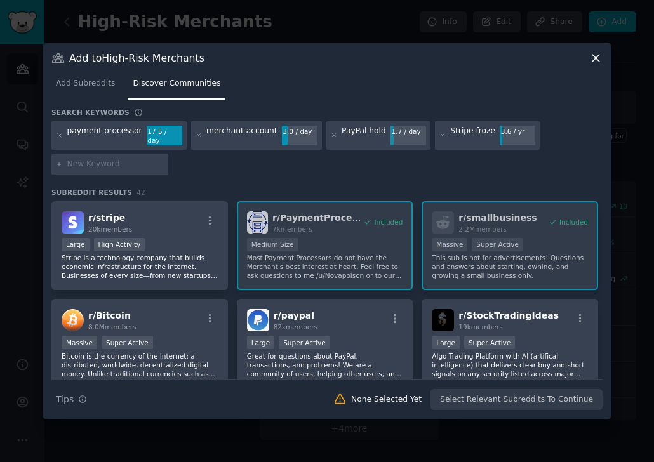
click at [135, 159] on input "text" at bounding box center [115, 164] width 96 height 11
paste input "BD payments"
type input "CBD payments"
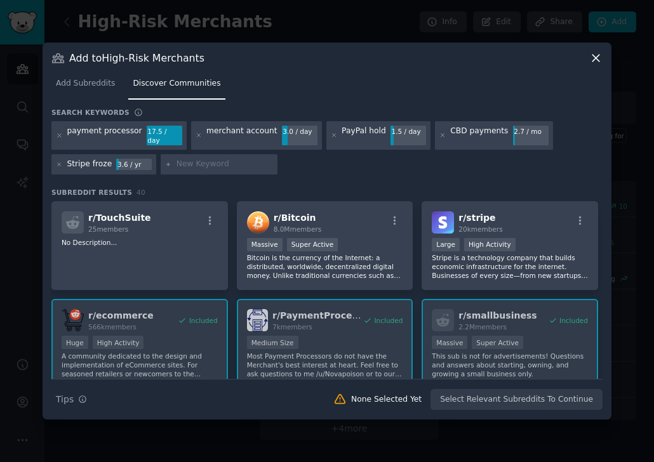
click at [222, 162] on input "text" at bounding box center [224, 164] width 96 height 11
paste input "chargebacks"
type input "chargebacks"
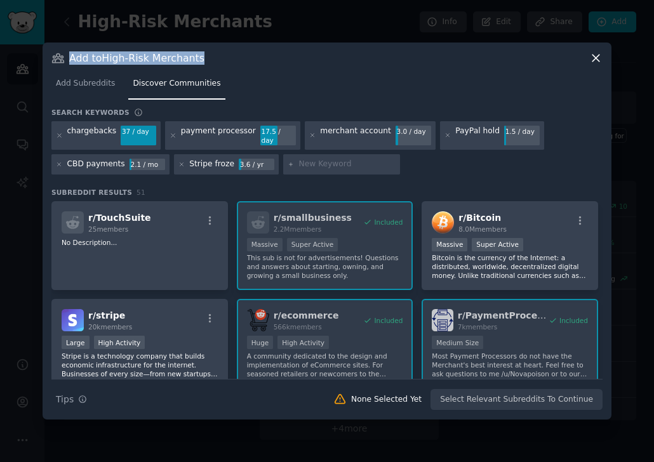
drag, startPoint x: 223, startPoint y: 59, endPoint x: 72, endPoint y: 69, distance: 151.9
click at [72, 65] on div "Add to High-Risk Merchants" at bounding box center [326, 57] width 551 height 13
copy h3 "Add to High-Risk Merchants"
click at [508, 62] on icon at bounding box center [595, 58] width 7 height 7
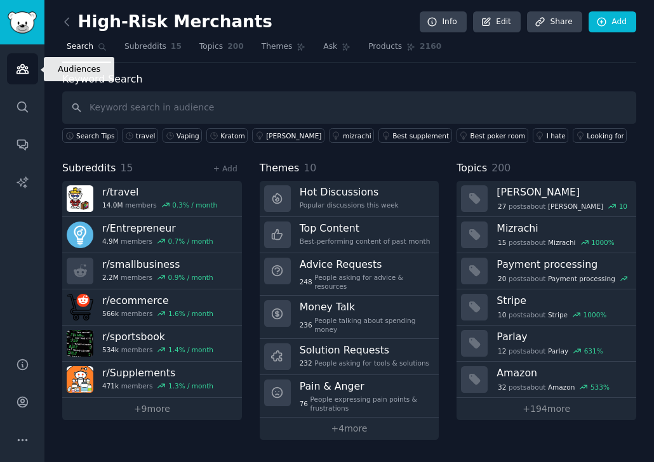
click at [22, 66] on icon "Sidebar" at bounding box center [22, 68] width 13 height 13
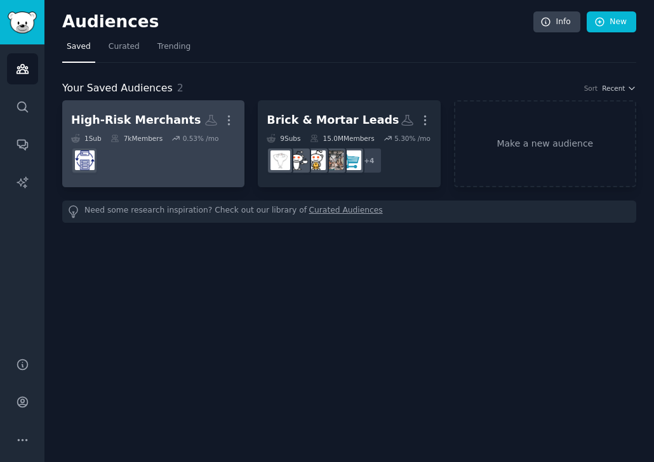
click at [148, 122] on div "High-Risk Merchants" at bounding box center [135, 120] width 129 height 16
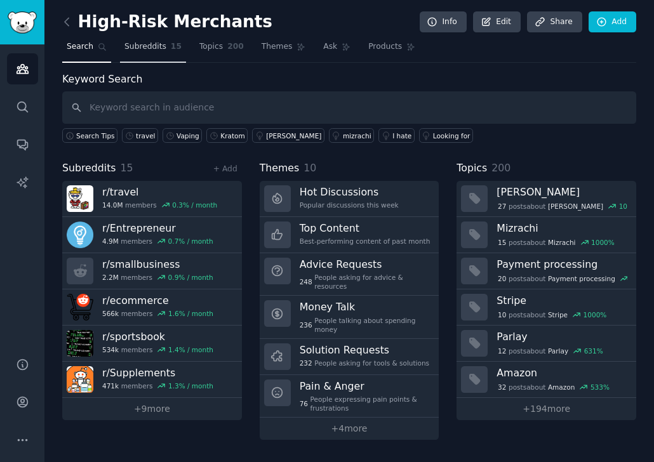
click at [145, 49] on span "Subreddits" at bounding box center [145, 46] width 42 height 11
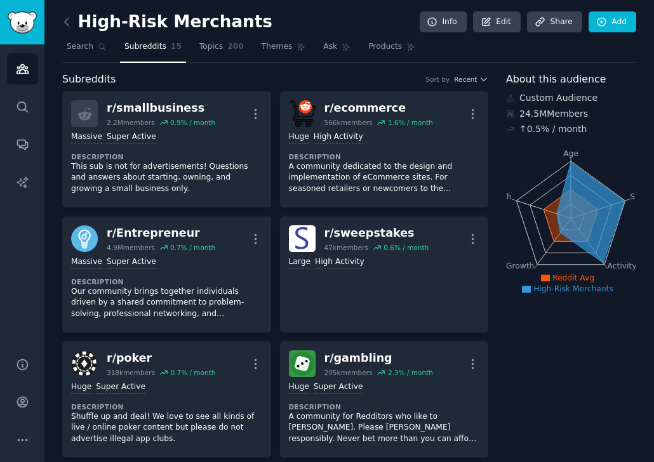
click at [183, 50] on nav "Search Subreddits 15 Topics 200 Themes Ask Products" at bounding box center [349, 50] width 574 height 26
click at [206, 48] on span "Topics" at bounding box center [210, 46] width 23 height 11
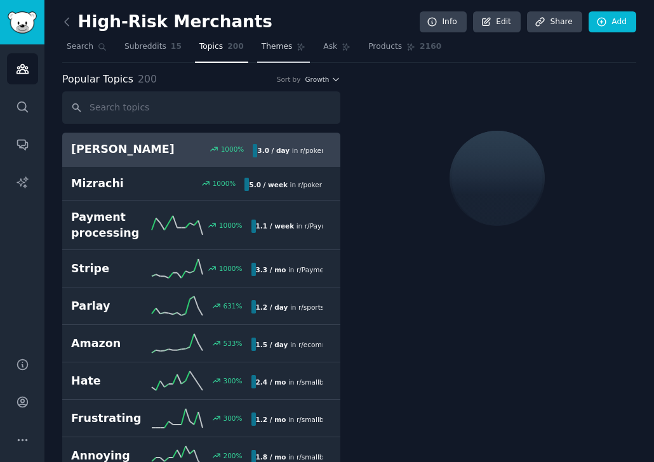
click at [261, 50] on span "Themes" at bounding box center [276, 46] width 31 height 11
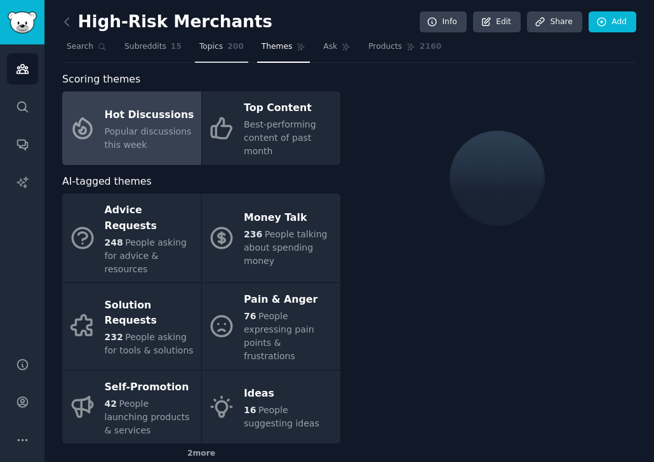
click at [197, 52] on link "Topics 200" at bounding box center [221, 50] width 53 height 26
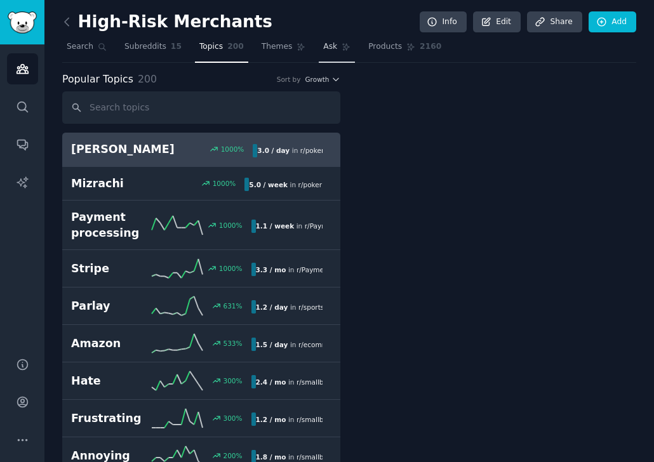
click at [323, 50] on span "Ask" at bounding box center [330, 46] width 14 height 11
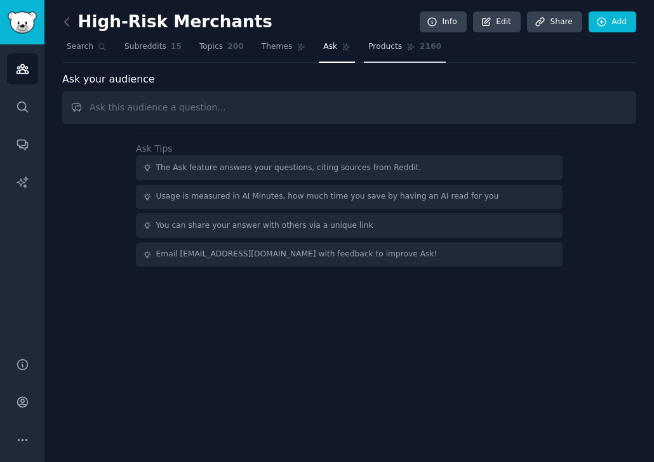
click at [368, 51] on span "Products" at bounding box center [385, 46] width 34 height 11
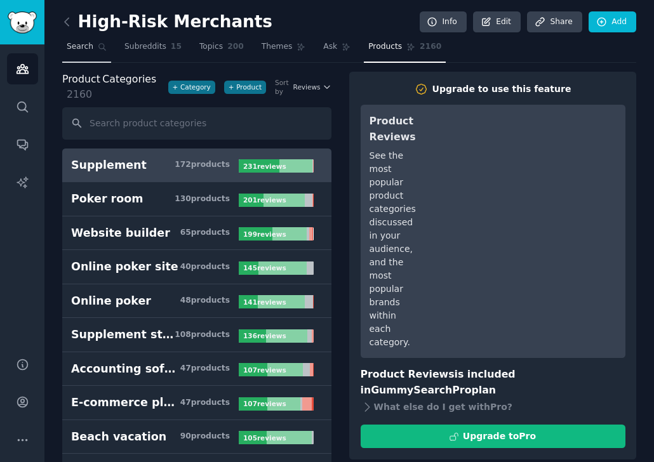
click at [77, 53] on link "Search" at bounding box center [86, 50] width 49 height 26
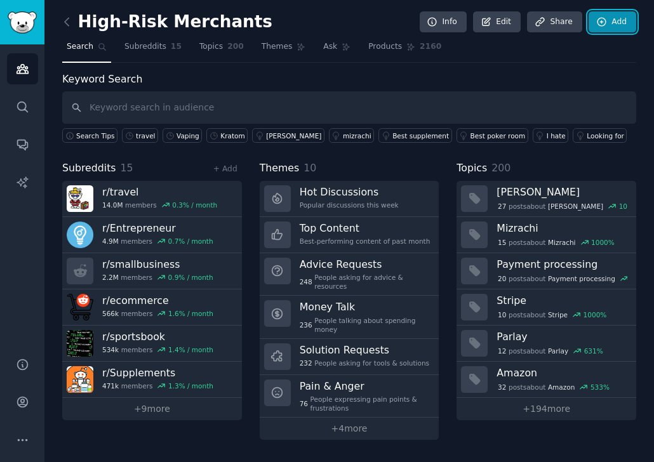
click at [508, 30] on link "Add" at bounding box center [612, 22] width 48 height 22
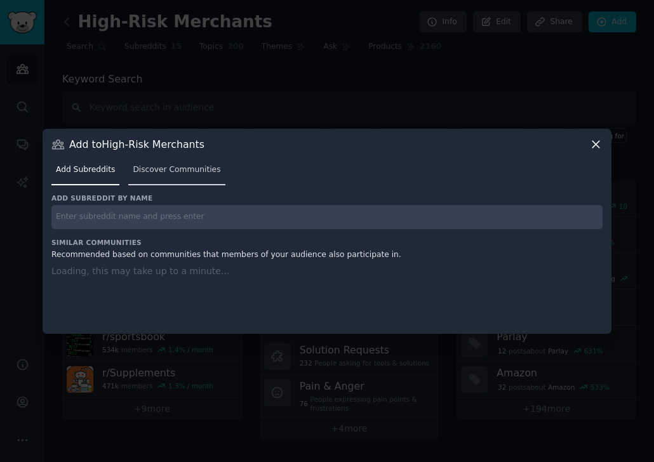
click at [190, 166] on span "Discover Communities" at bounding box center [177, 169] width 88 height 11
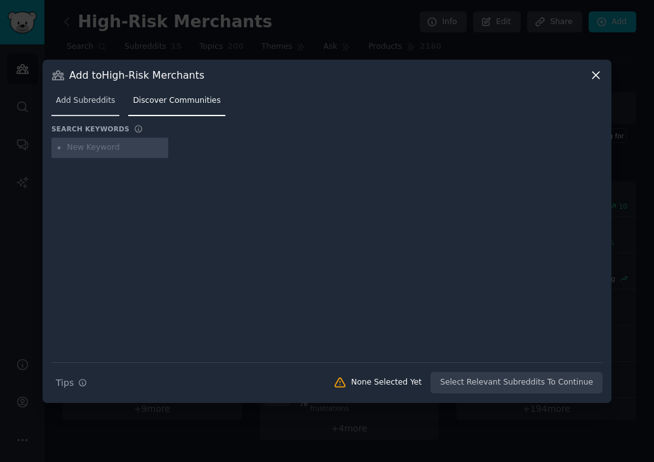
click at [94, 98] on span "Add Subreddits" at bounding box center [85, 100] width 59 height 11
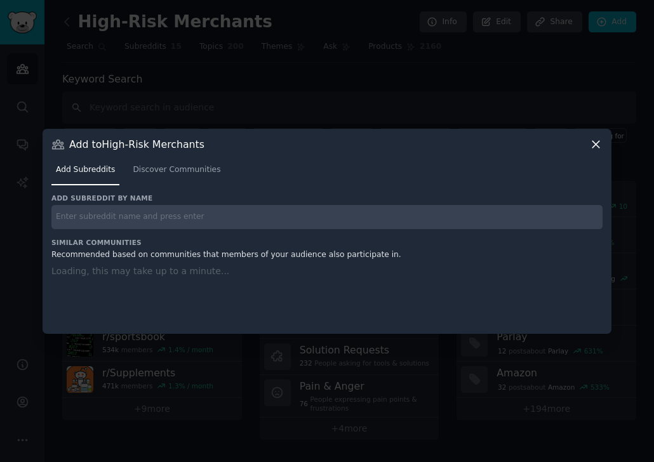
click at [508, 142] on icon at bounding box center [595, 144] width 7 height 7
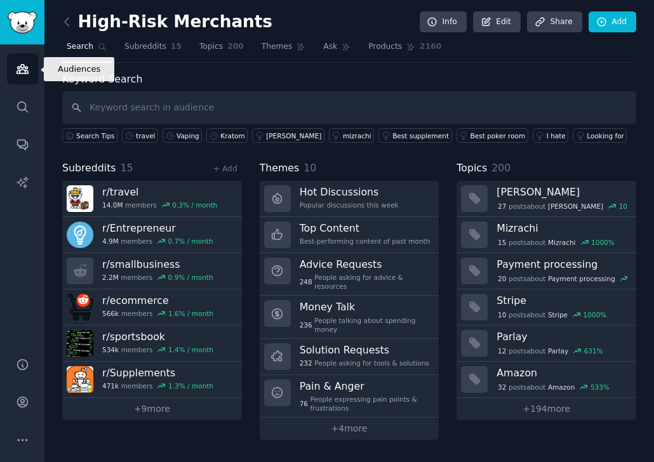
click at [25, 75] on icon "Sidebar" at bounding box center [22, 68] width 13 height 13
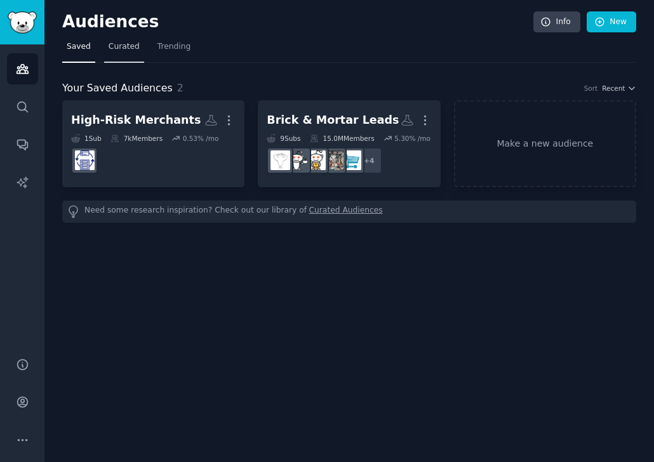
click at [119, 48] on span "Curated" at bounding box center [123, 46] width 31 height 11
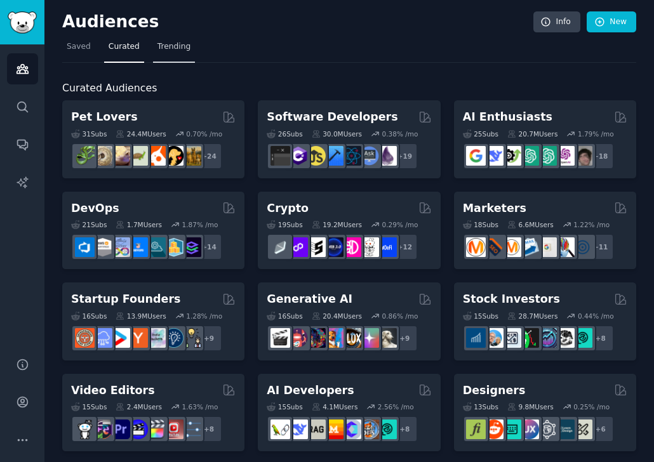
click at [157, 49] on span "Trending" at bounding box center [173, 46] width 33 height 11
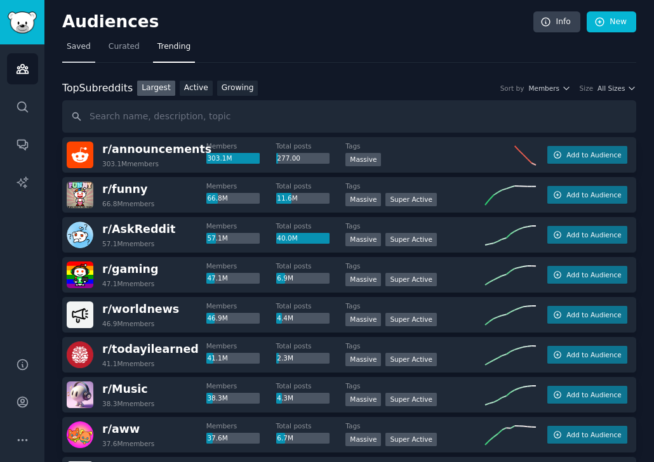
click at [74, 50] on span "Saved" at bounding box center [79, 46] width 24 height 11
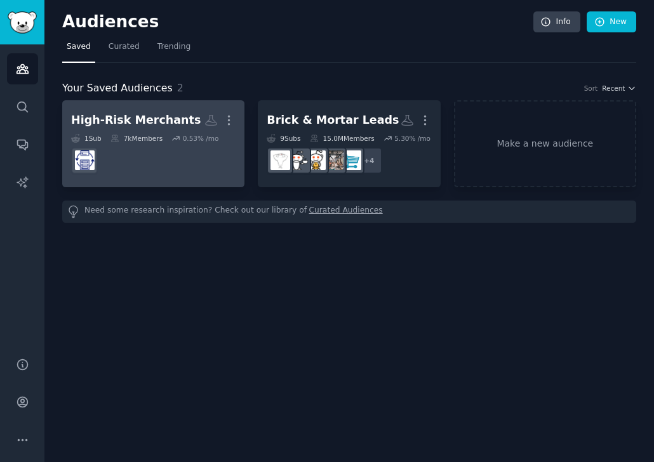
click at [139, 159] on dd "r/PaymentProcessing" at bounding box center [153, 161] width 164 height 36
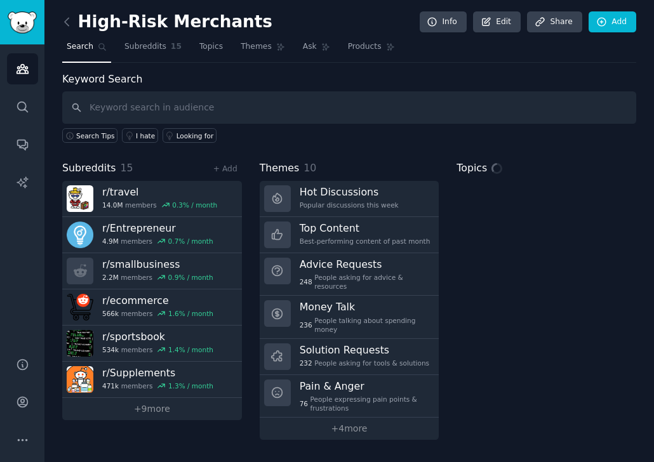
click at [158, 103] on input "text" at bounding box center [349, 107] width 574 height 32
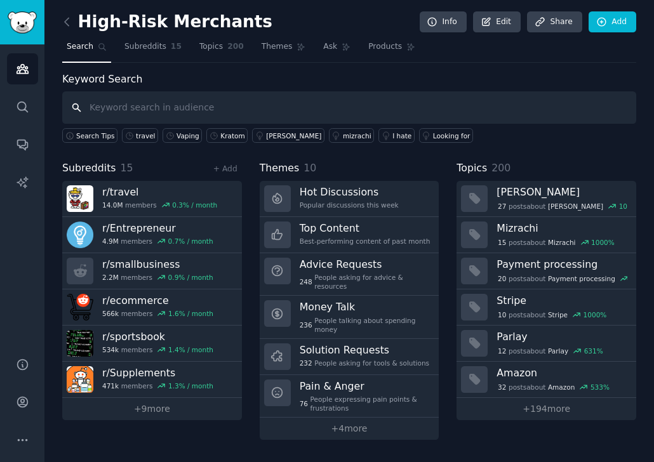
click at [122, 115] on input "text" at bounding box center [349, 107] width 574 height 32
paste input "payment processor"
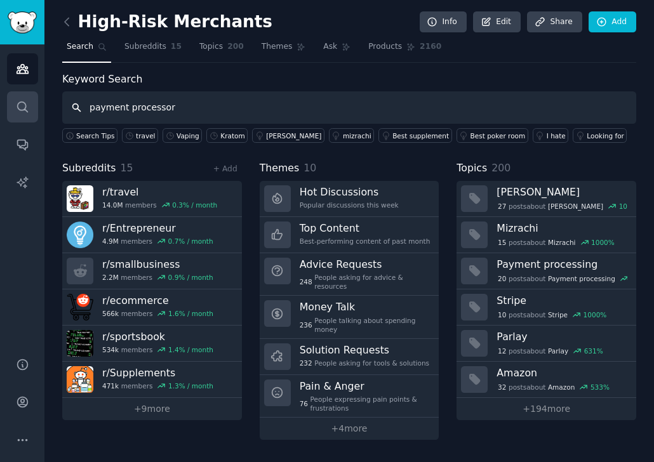
type input "payment processor"
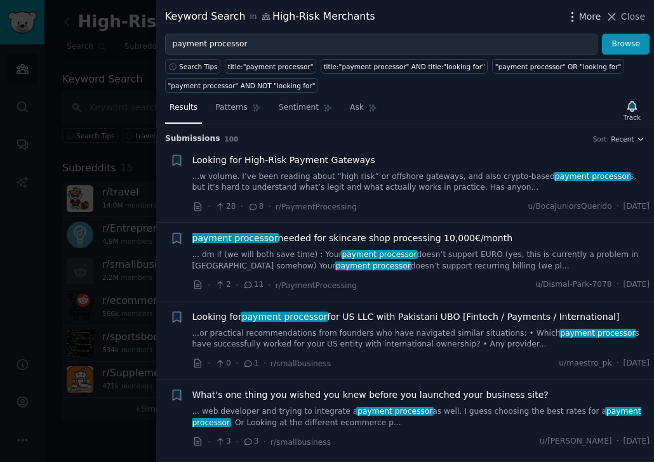
click at [508, 16] on icon "button" at bounding box center [571, 16] width 1 height 9
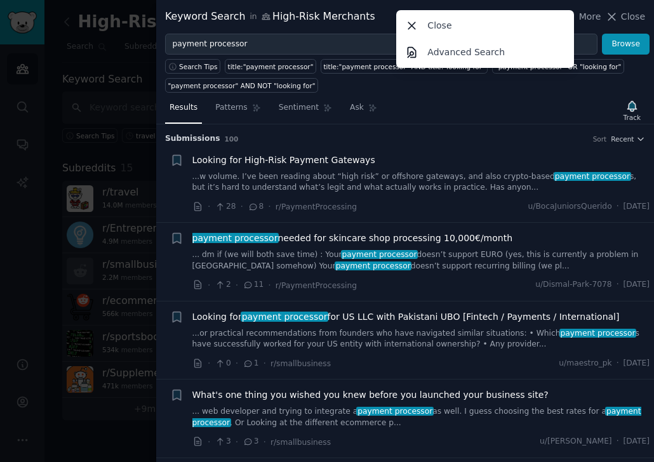
click at [474, 121] on div "Results Patterns Sentiment Ask Track" at bounding box center [404, 110] width 497 height 27
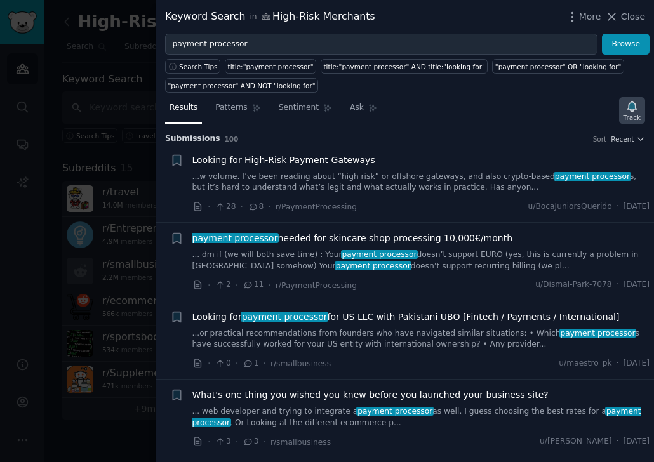
click at [508, 110] on icon "button" at bounding box center [631, 106] width 9 height 10
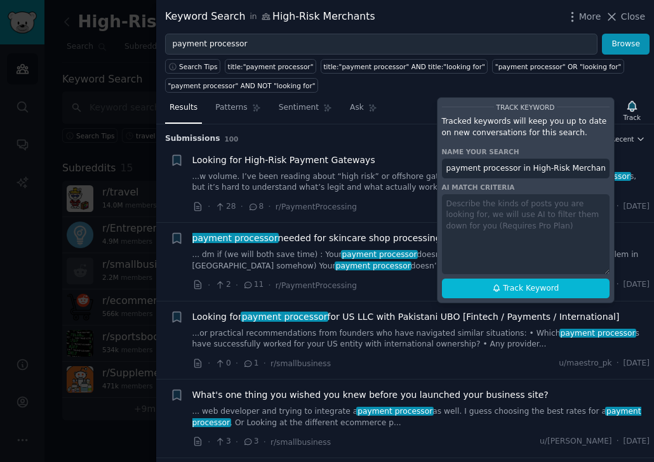
click at [508, 81] on div "Search Tips title:"payment processor" title:"payment processor" AND title:"look…" at bounding box center [404, 74] width 497 height 38
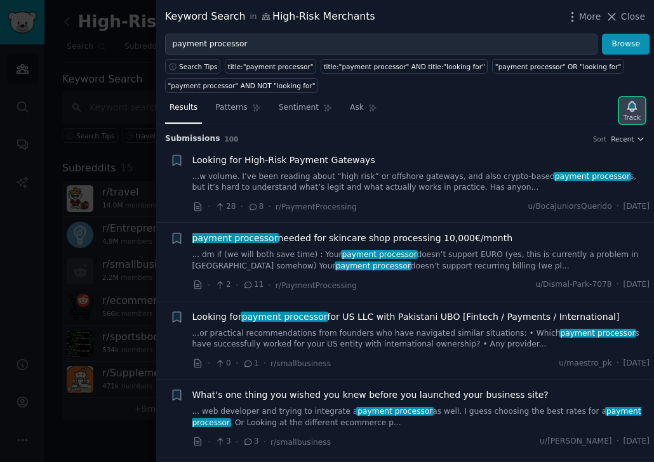
click at [508, 115] on div "Track" at bounding box center [632, 110] width 26 height 27
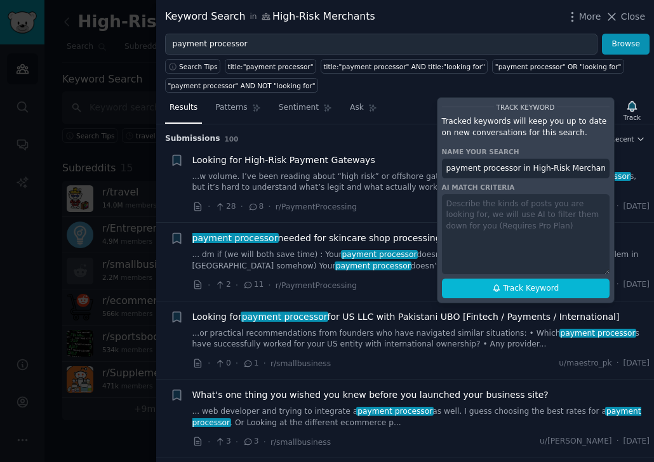
click at [395, 111] on div "Results Patterns Sentiment Ask Track Track Keyword Tracked keywords will keep y…" at bounding box center [404, 110] width 497 height 27
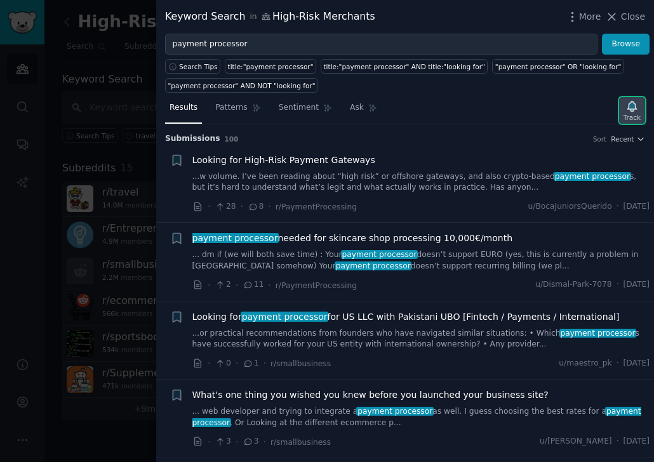
click at [508, 105] on icon "button" at bounding box center [631, 106] width 9 height 10
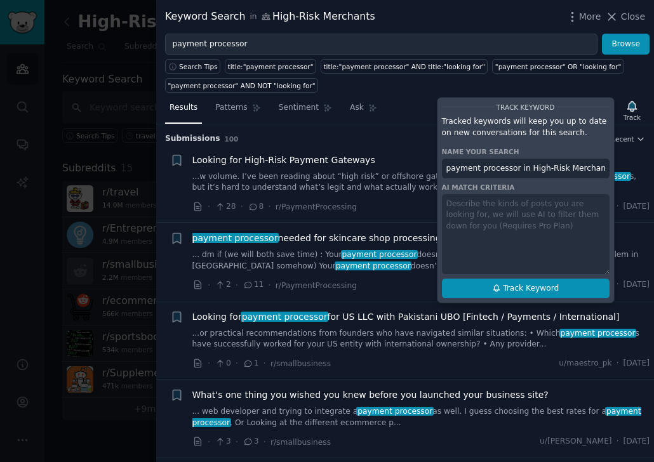
click at [480, 288] on button "Track Keyword" at bounding box center [526, 289] width 168 height 20
type input "payment processor in High-Risk Merchants"
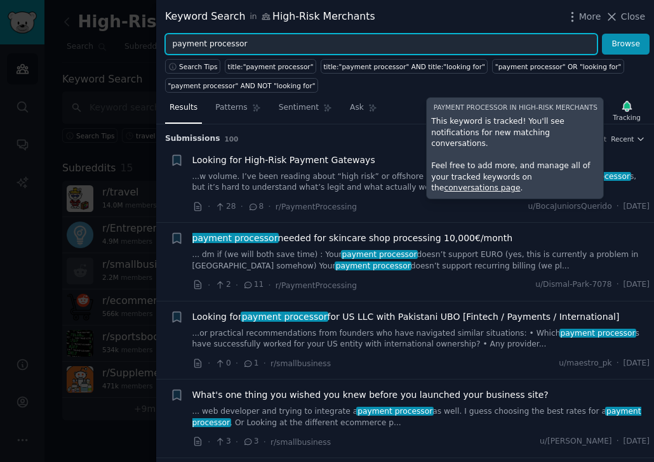
click at [251, 43] on input "payment processor" at bounding box center [381, 45] width 432 height 22
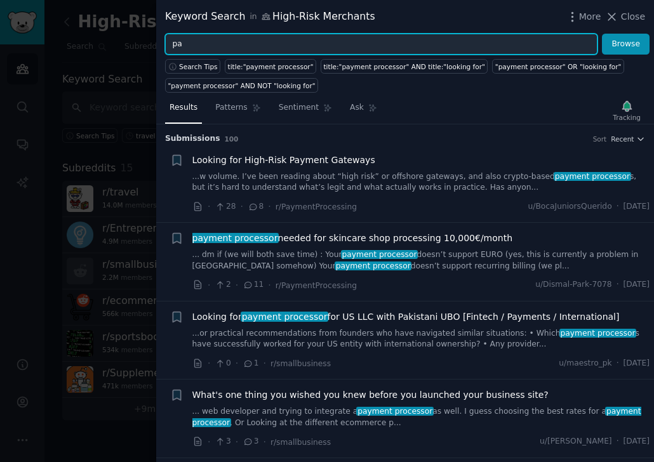
type input "p"
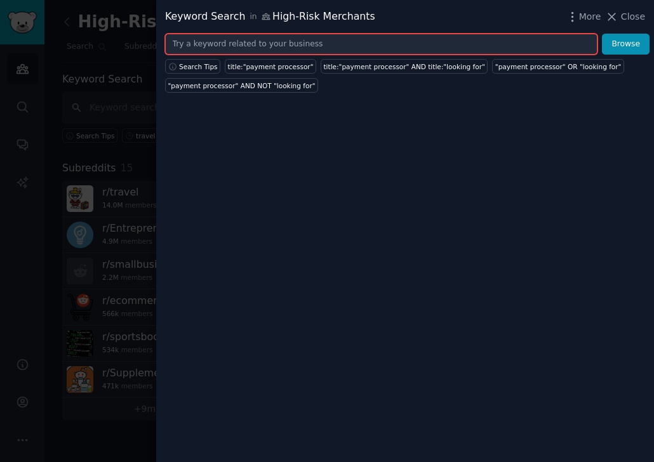
paste input "merchant account"
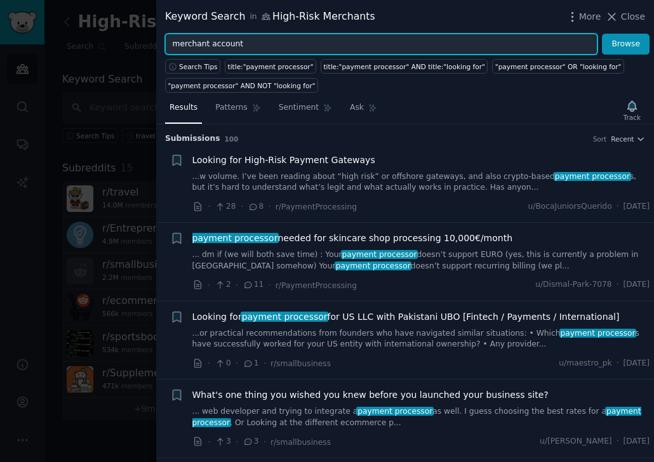
type input "merchant account"
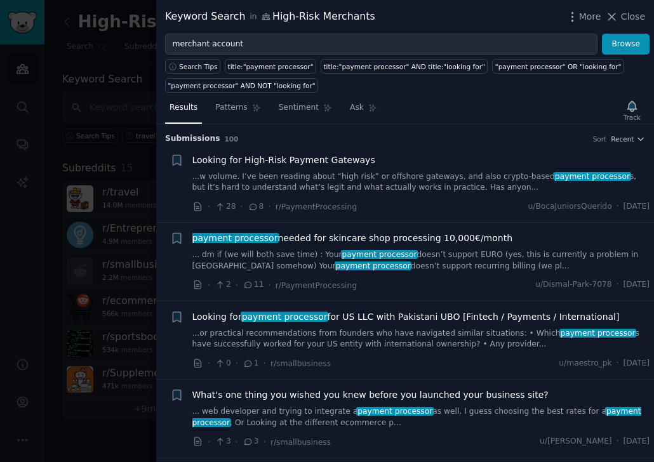
click at [508, 105] on div "Track" at bounding box center [632, 110] width 26 height 27
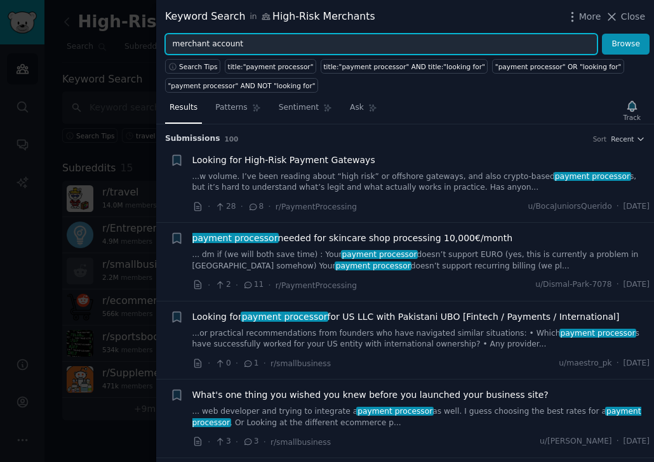
click at [508, 46] on input "merchant account" at bounding box center [381, 45] width 432 height 22
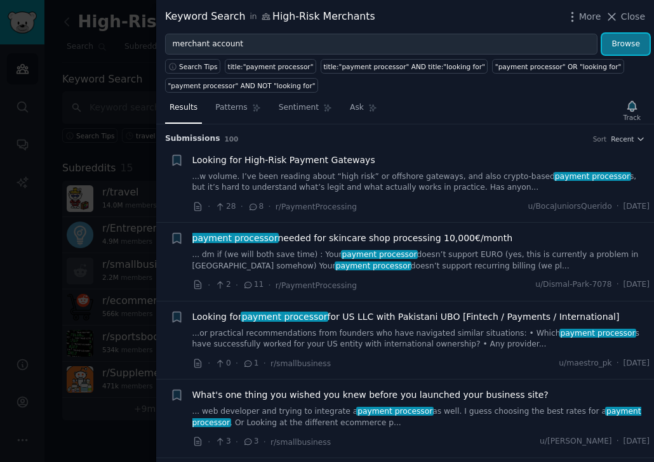
click at [508, 44] on button "Browse" at bounding box center [625, 45] width 48 height 22
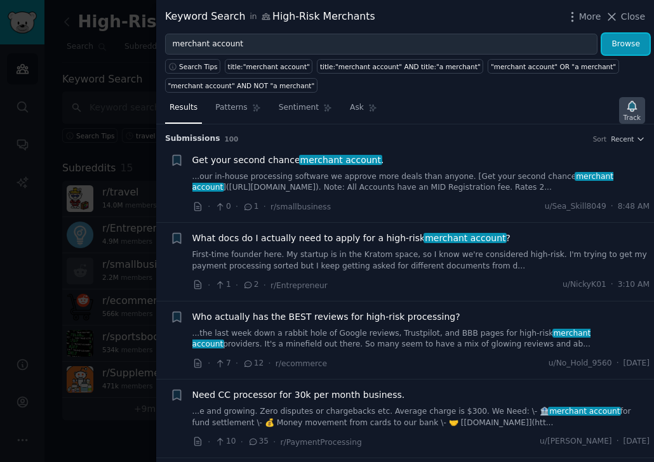
click at [508, 110] on icon "button" at bounding box center [631, 106] width 13 height 13
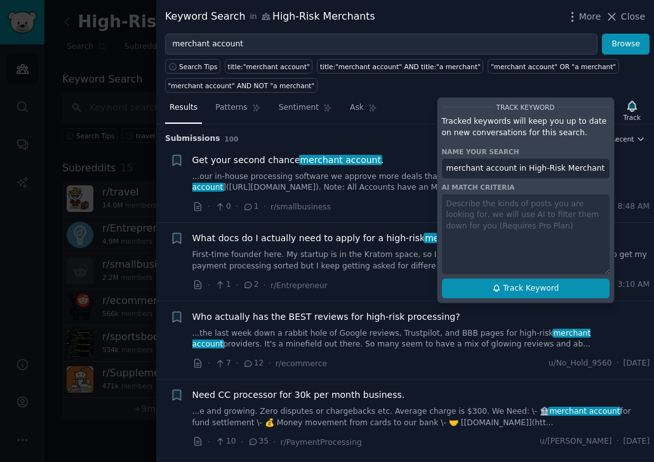
click at [508, 290] on span "Track Keyword" at bounding box center [531, 288] width 56 height 11
type input "merchant account in High-Risk Merchants"
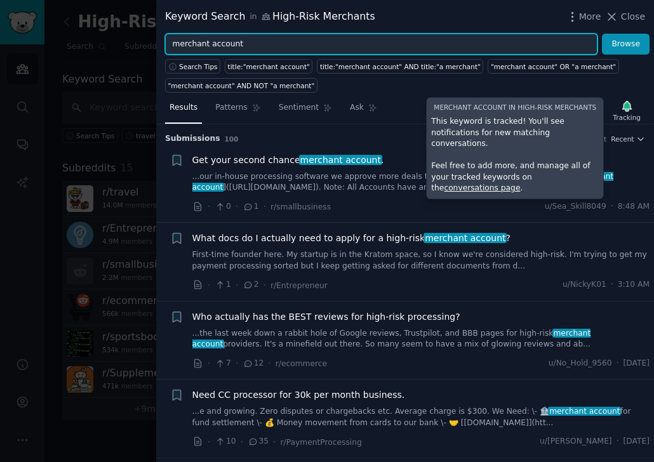
click at [276, 49] on input "merchant account" at bounding box center [381, 45] width 432 height 22
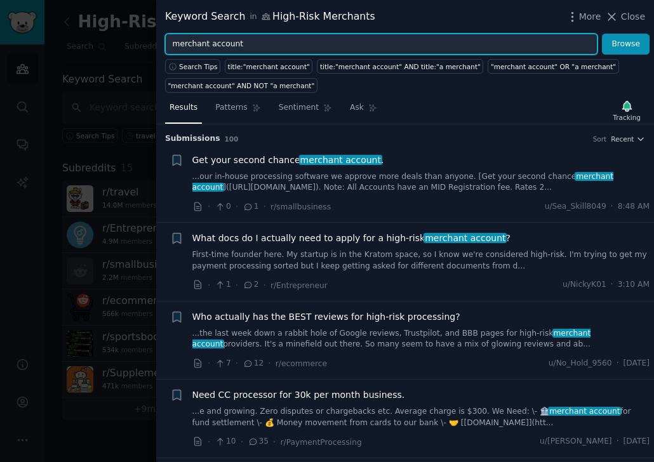
click at [276, 49] on input "merchant account" at bounding box center [381, 45] width 432 height 22
type input "m"
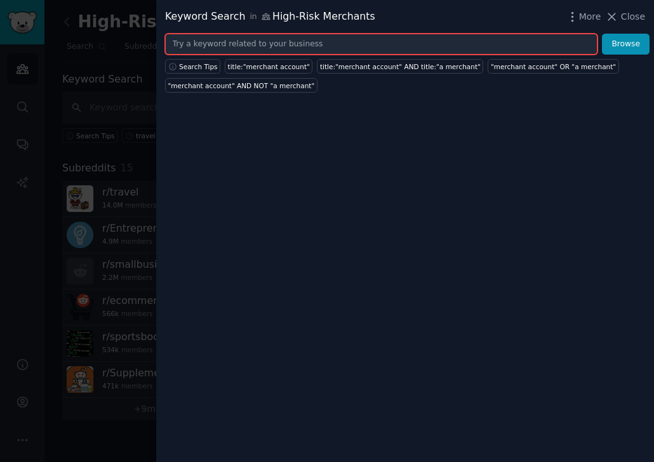
paste input "Stripe froze"
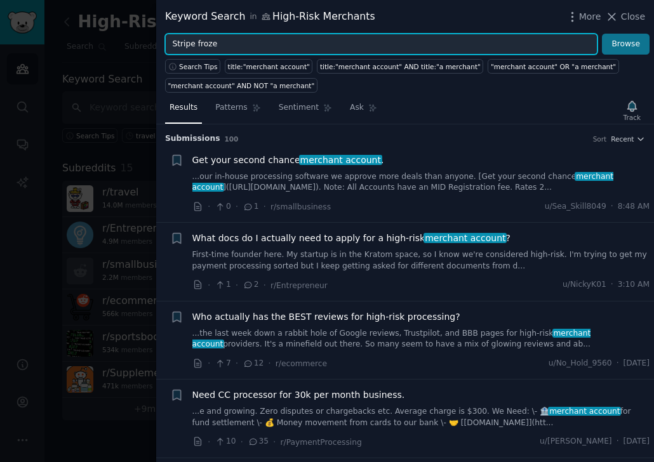
type input "Stripe froze"
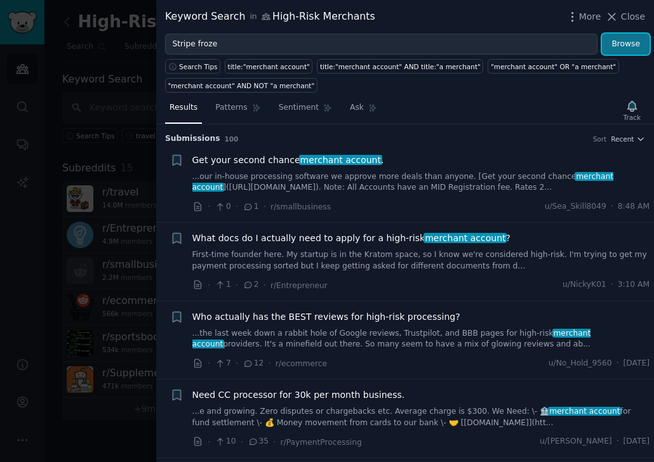
click at [508, 43] on button "Browse" at bounding box center [625, 45] width 48 height 22
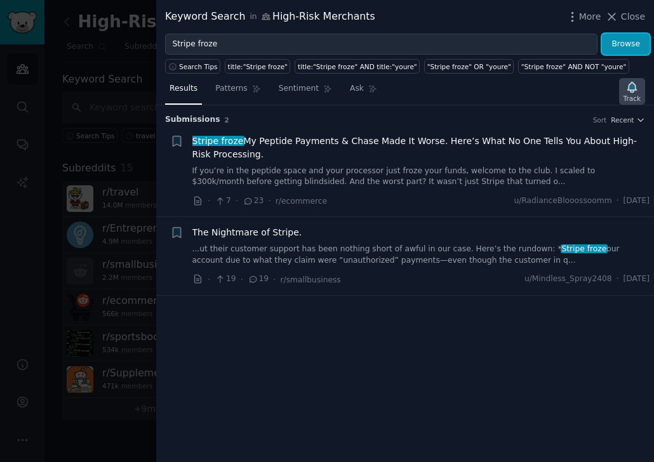
click at [508, 97] on div "Track" at bounding box center [631, 98] width 17 height 9
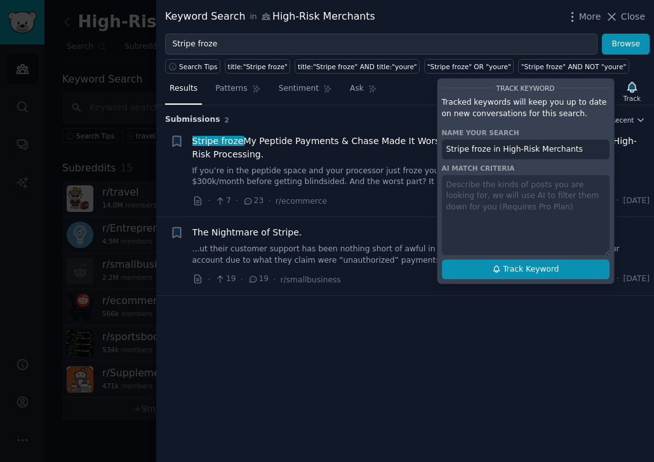
click at [508, 268] on span "Track Keyword" at bounding box center [531, 269] width 56 height 11
type input "Stripe froze in High-Risk Merchants"
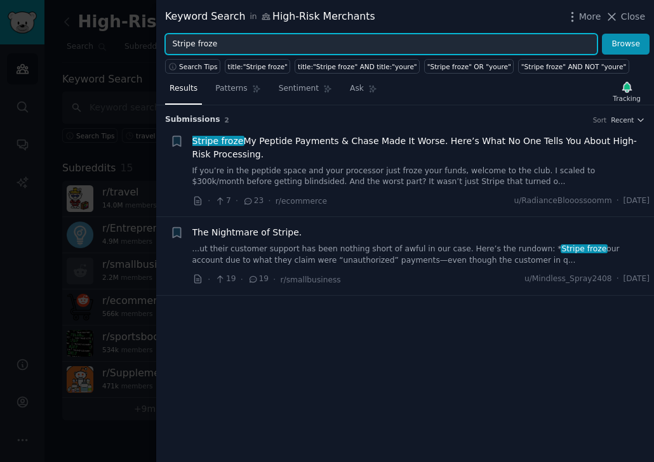
click at [220, 46] on input "Stripe froze" at bounding box center [381, 45] width 432 height 22
drag, startPoint x: 178, startPoint y: 41, endPoint x: 114, endPoint y: 50, distance: 64.7
click at [114, 50] on div "Keyword Search in High-Risk Merchants More Close Stripe froze Browse Search Tip…" at bounding box center [327, 231] width 654 height 462
paste input "PayPal hold"
type input "PayPal hold"
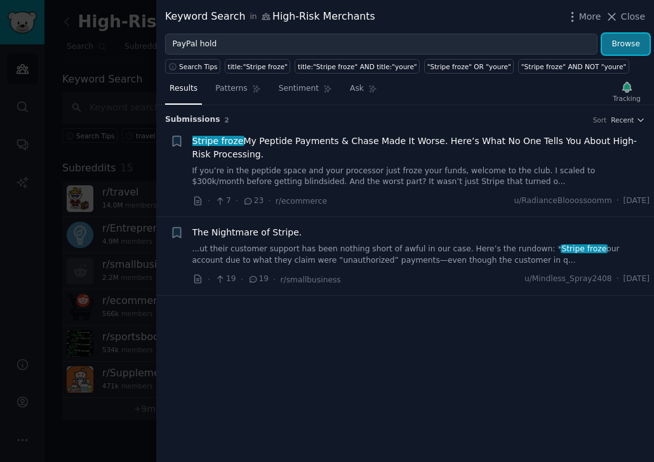
click at [622, 40] on button "Browse" at bounding box center [625, 45] width 48 height 22
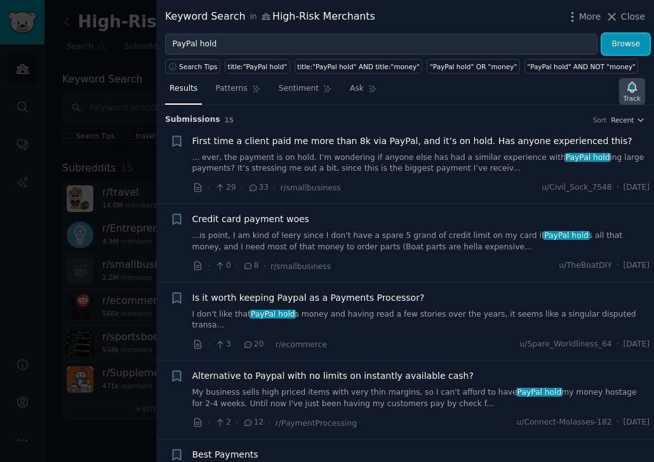
click at [630, 89] on icon "button" at bounding box center [631, 87] width 9 height 10
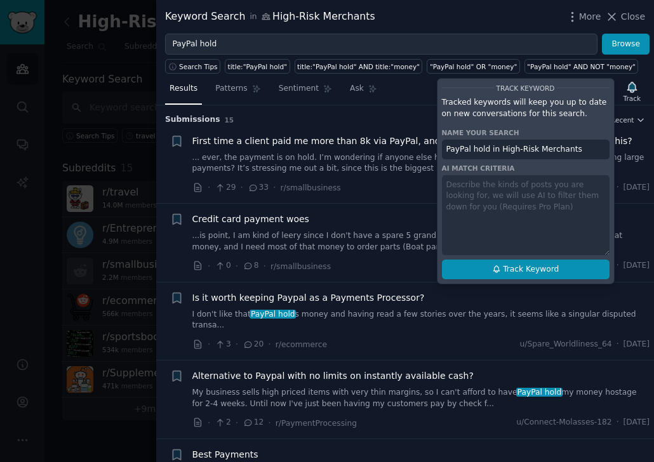
click at [490, 263] on button "Track Keyword" at bounding box center [526, 270] width 168 height 20
type input "PayPal hold in High-Risk Merchants"
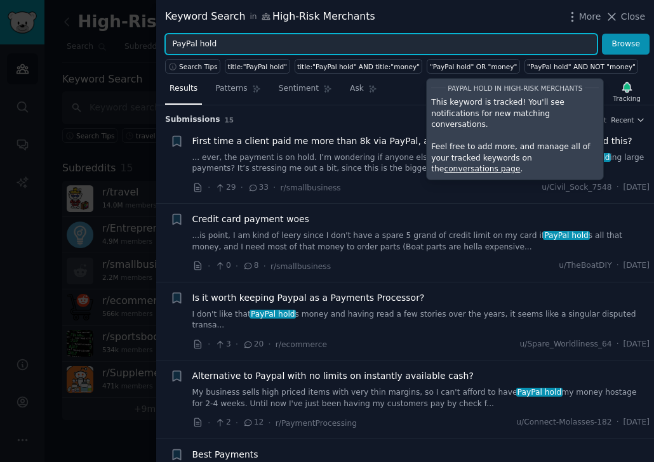
click at [372, 46] on input "PayPal hold" at bounding box center [381, 45] width 432 height 22
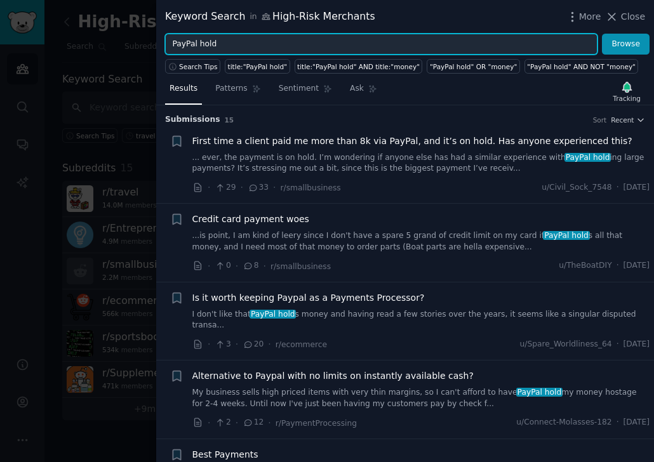
click at [372, 46] on input "PayPal hold" at bounding box center [381, 45] width 432 height 22
paste input "CBD payments"
type input "CBD payments"
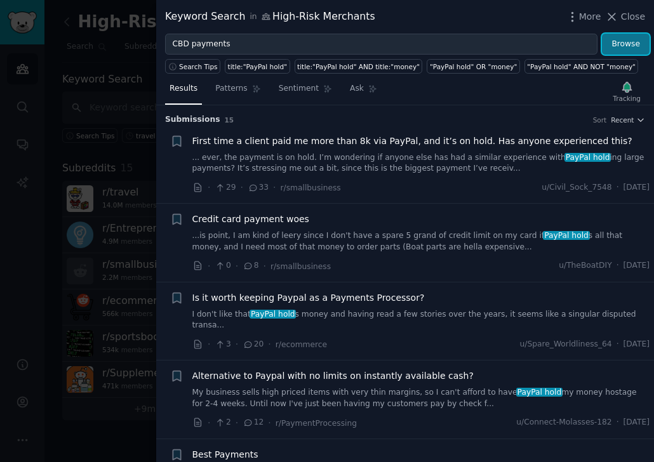
click at [622, 43] on button "Browse" at bounding box center [625, 45] width 48 height 22
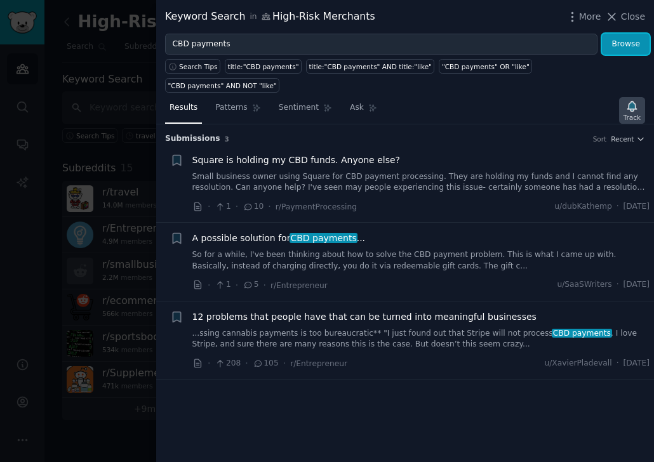
click at [628, 100] on icon "button" at bounding box center [631, 106] width 13 height 13
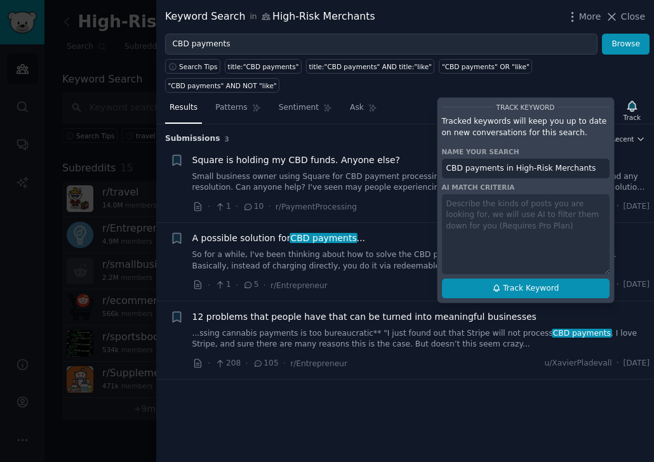
click at [483, 279] on button "Track Keyword" at bounding box center [526, 289] width 168 height 20
type input "CBD payments in High-Risk Merchants"
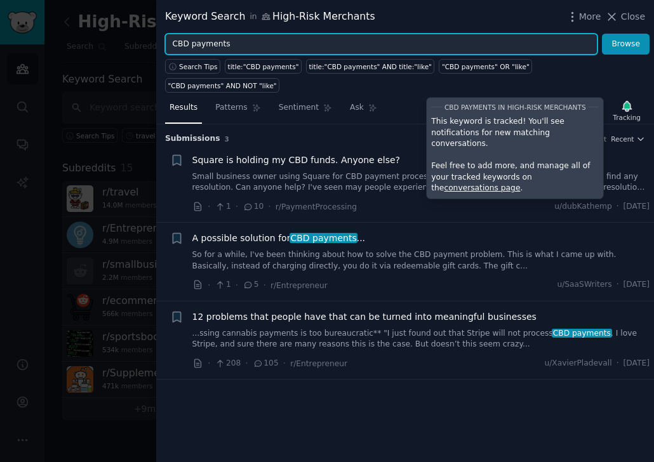
click at [477, 49] on input "CBD payments" at bounding box center [381, 45] width 432 height 22
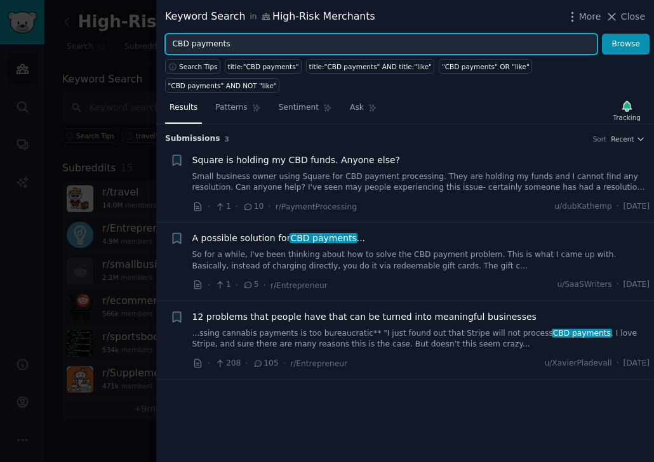
click at [477, 49] on input "CBD payments" at bounding box center [381, 45] width 432 height 22
paste input "chargeback"
type input "chargebacks"
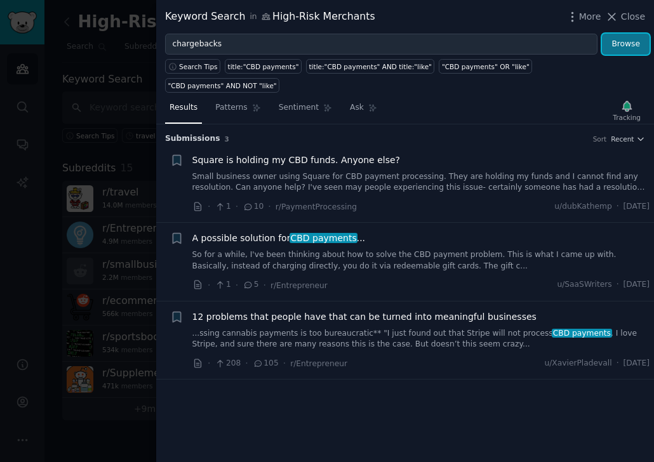
click at [615, 46] on button "Browse" at bounding box center [625, 45] width 48 height 22
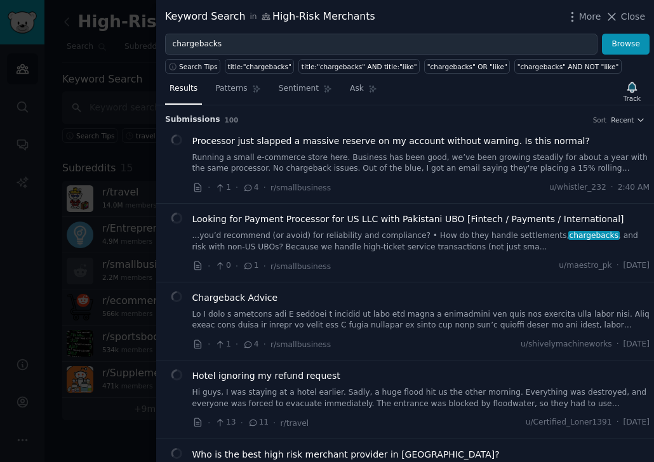
click at [628, 95] on div "Results Patterns Sentiment Ask Track Submission s 100 Sort Recent Processor jus…" at bounding box center [404, 268] width 497 height 388
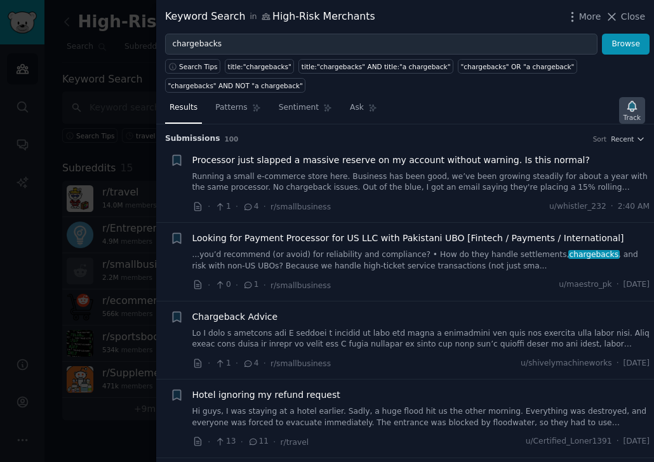
click at [629, 110] on icon "button" at bounding box center [631, 106] width 13 height 13
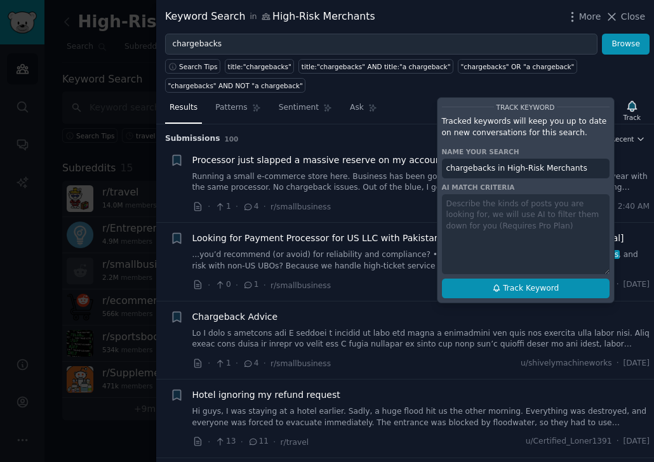
click at [534, 287] on span "Track Keyword" at bounding box center [531, 288] width 56 height 11
type input "chargebacks in High-Risk Merchants"
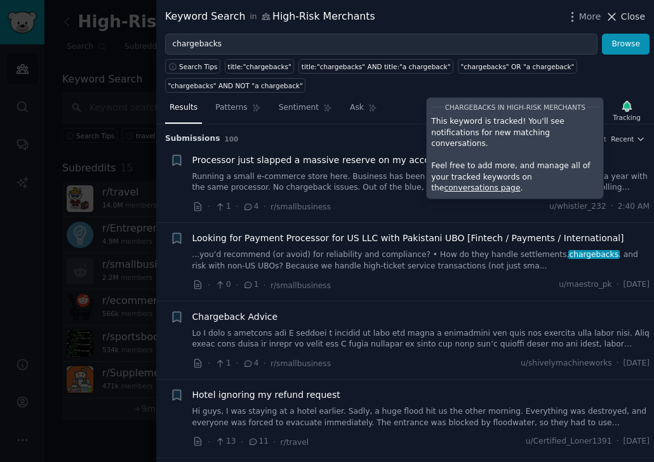
click at [613, 12] on icon at bounding box center [611, 16] width 13 height 13
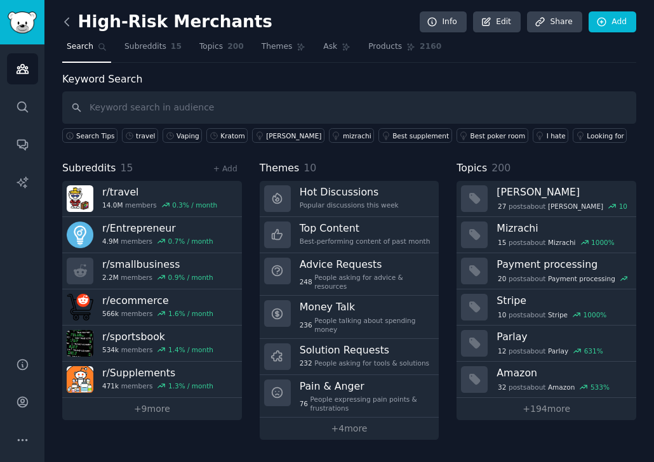
click at [65, 17] on icon at bounding box center [66, 21] width 13 height 13
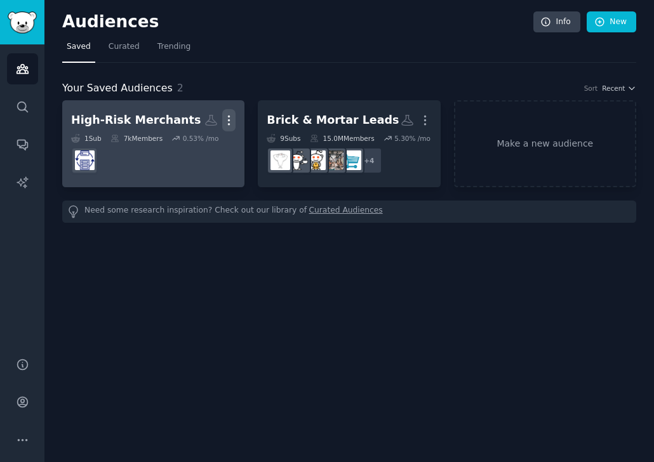
click at [222, 121] on icon "button" at bounding box center [228, 120] width 13 height 13
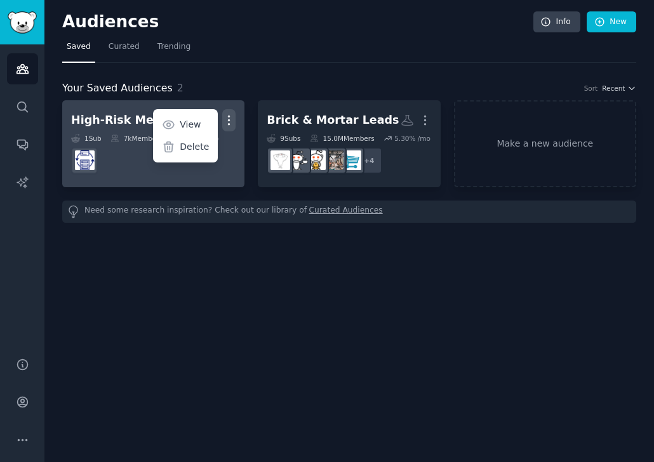
click at [138, 109] on h2 "High-Risk Merchants More View Delete" at bounding box center [153, 120] width 164 height 22
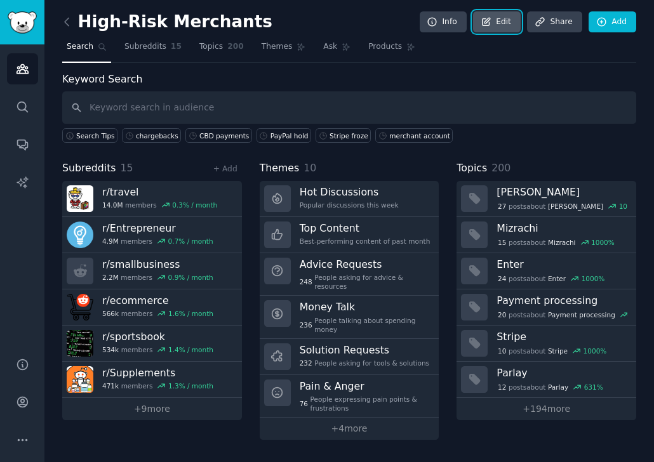
click at [503, 23] on link "Edit" at bounding box center [497, 22] width 48 height 22
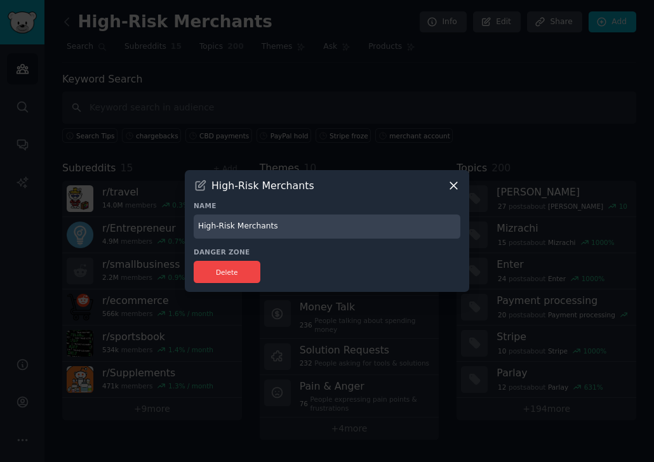
click at [297, 236] on input "High-Risk Merchants" at bounding box center [327, 226] width 266 height 25
type input "High-Risk Leads"
click at [370, 206] on h3 "Name" at bounding box center [327, 205] width 266 height 9
click at [456, 182] on icon at bounding box center [453, 185] width 7 height 7
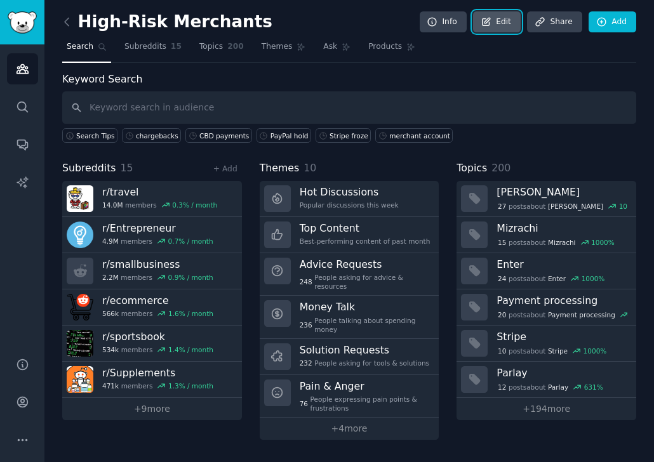
click at [501, 24] on link "Edit" at bounding box center [497, 22] width 48 height 22
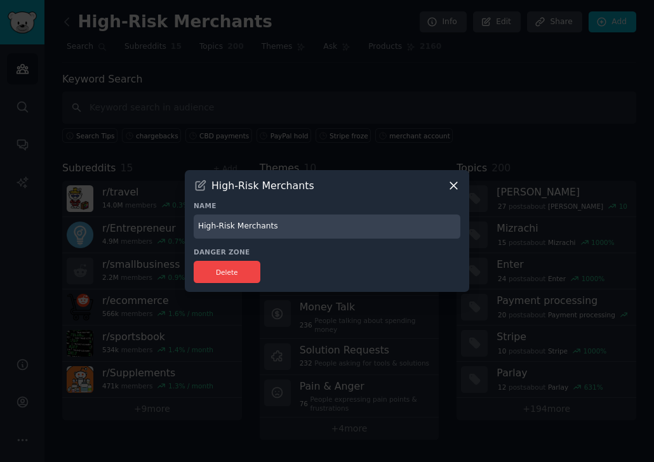
click at [292, 224] on input "High-Risk Merchants" at bounding box center [327, 226] width 266 height 25
type input "High-Risk Leads"
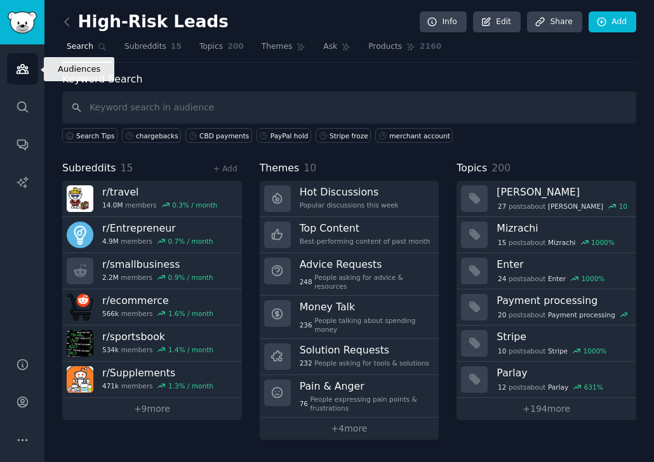
click at [24, 70] on icon "Sidebar" at bounding box center [21, 69] width 11 height 9
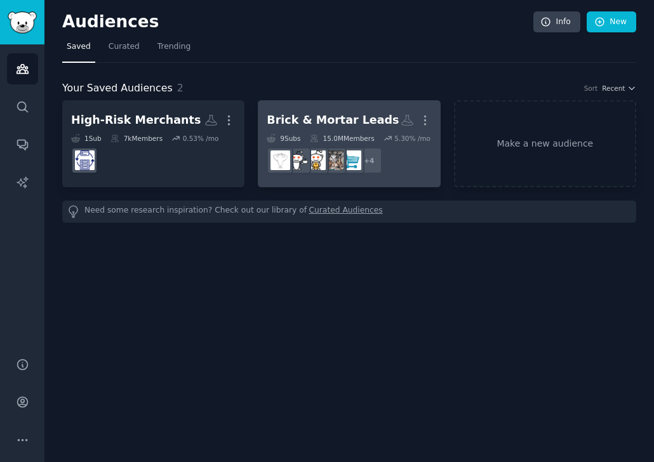
click at [326, 124] on div "Brick & Mortar Leads" at bounding box center [332, 120] width 132 height 16
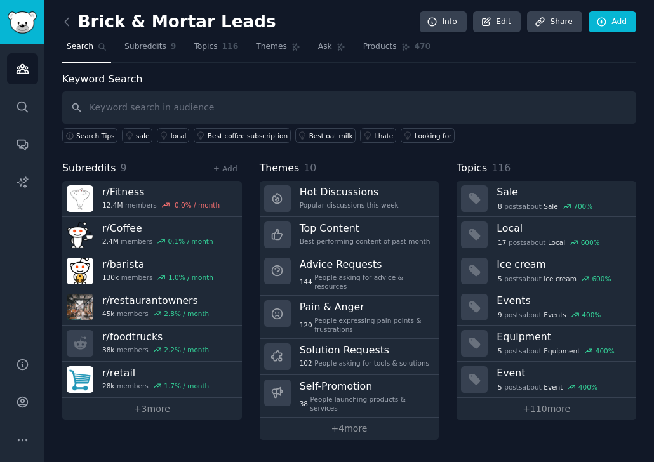
click at [326, 108] on input "text" at bounding box center [349, 107] width 574 height 32
click at [154, 100] on input "text" at bounding box center [349, 107] width 574 height 32
paste input "POS system"
type input "POS system"
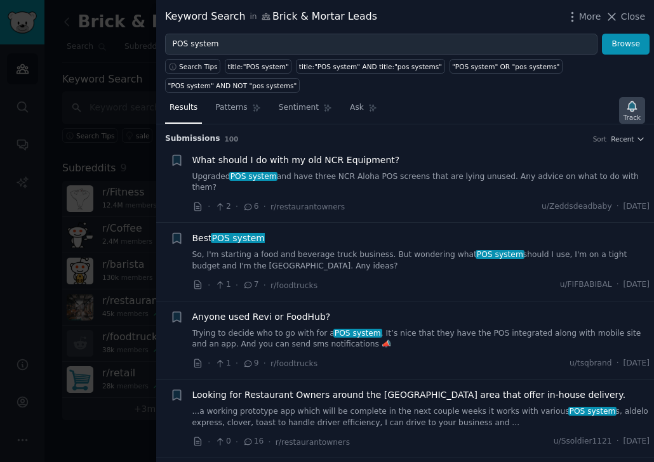
click at [629, 101] on icon "button" at bounding box center [631, 106] width 9 height 10
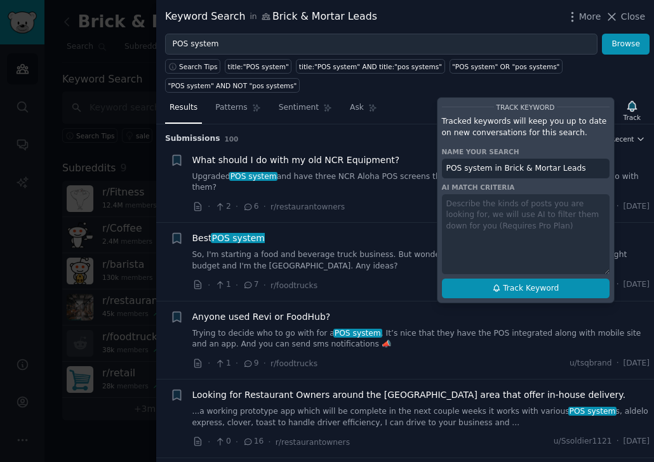
click at [508, 283] on span "Track Keyword" at bounding box center [531, 288] width 56 height 11
type input "POS system in Brick & Mortar Leads"
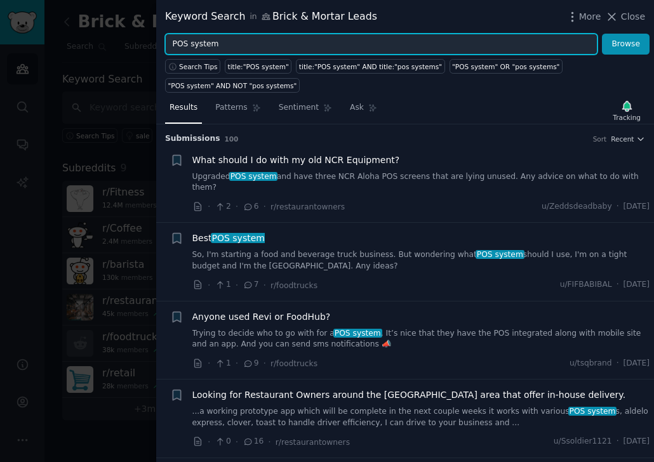
click at [225, 45] on input "POS system" at bounding box center [381, 45] width 432 height 22
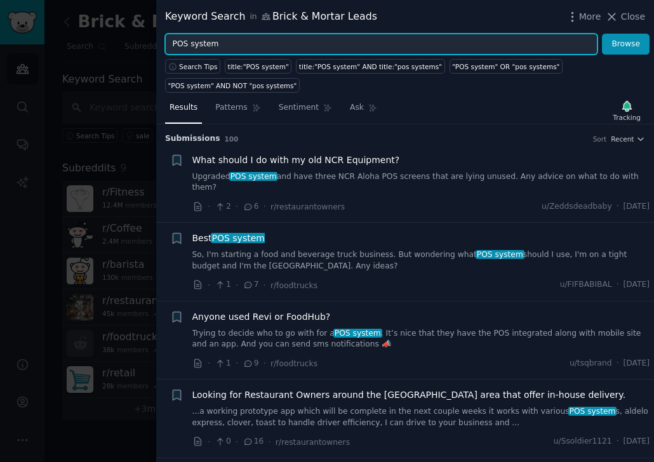
paste input "Square alternatives"
type input "Square alternatives"
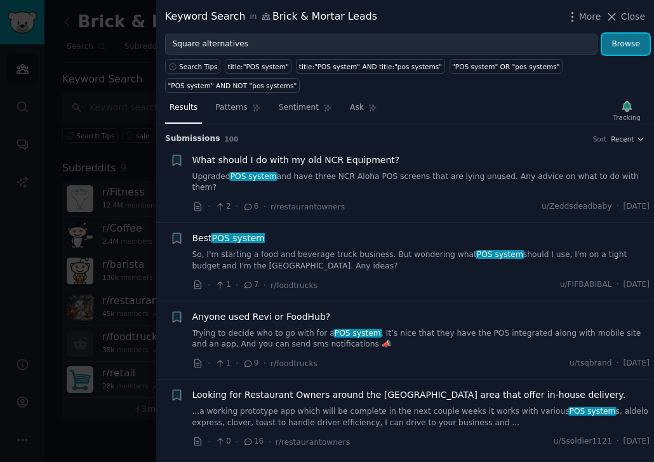
click at [631, 42] on button "Browse" at bounding box center [625, 45] width 48 height 22
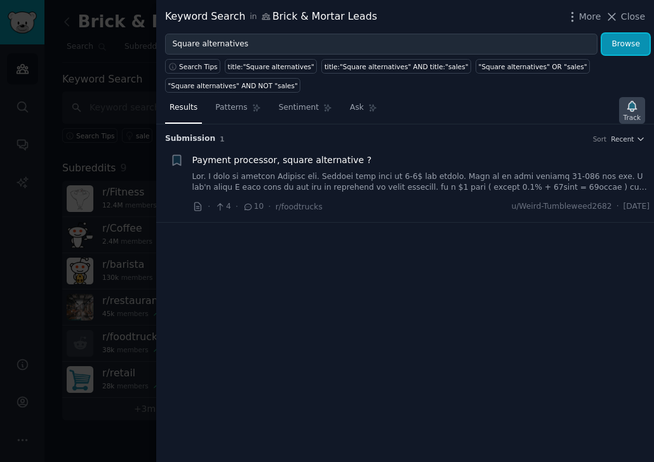
click at [629, 117] on div "Track" at bounding box center [631, 117] width 17 height 9
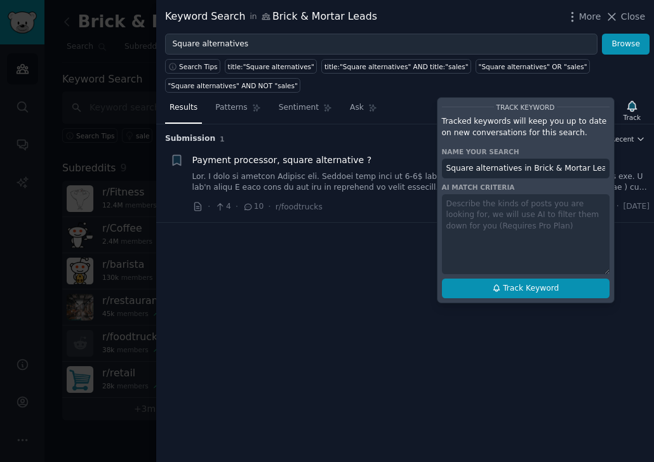
click at [506, 291] on button "Track Keyword" at bounding box center [526, 289] width 168 height 20
type input "Square alternatives in Brick & Mortar Leads"
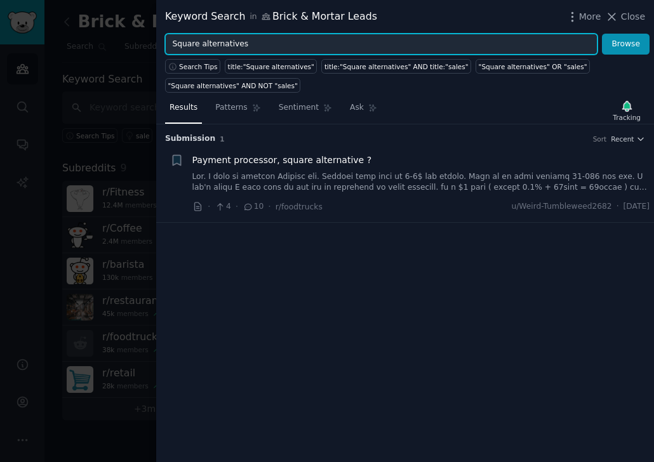
click at [279, 46] on input "Square alternatives" at bounding box center [381, 45] width 432 height 22
paste input "Clover vs Toast"
type input "Clover vs Toast"
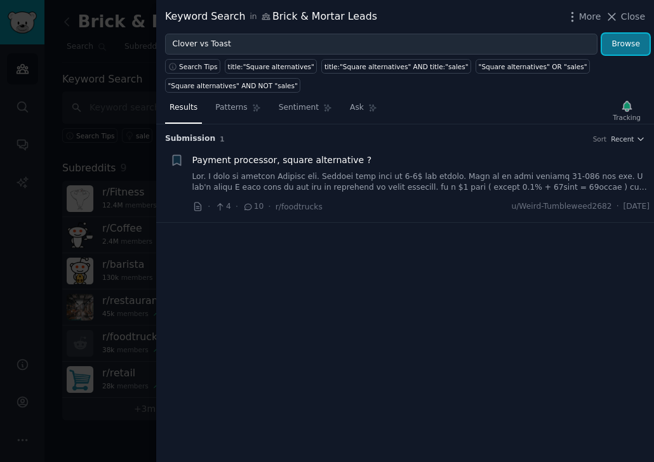
click at [615, 50] on button "Browse" at bounding box center [625, 45] width 48 height 22
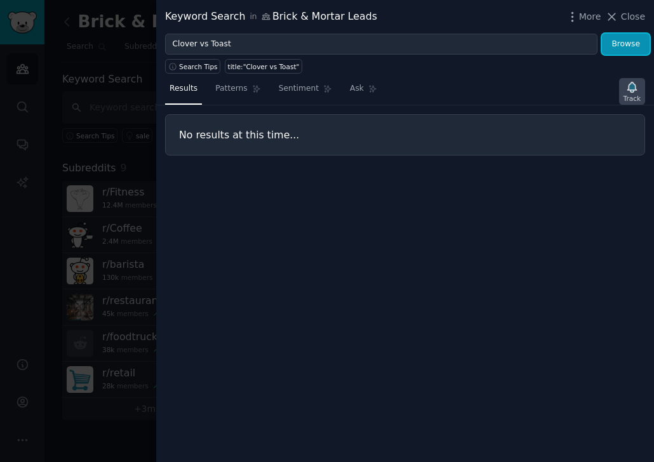
click at [631, 92] on icon "button" at bounding box center [631, 87] width 13 height 13
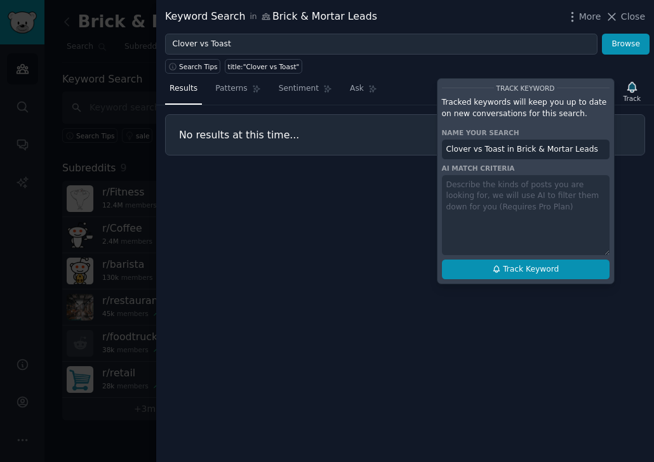
click at [506, 268] on button "Track Keyword" at bounding box center [526, 270] width 168 height 20
type input "Clover vs Toast in Brick & Mortar Leads"
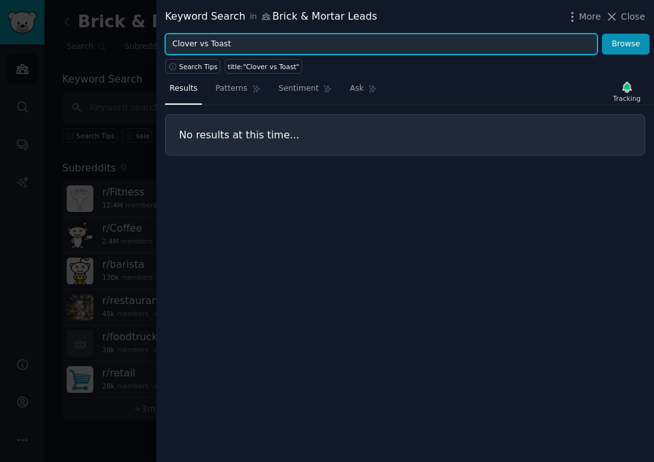
click at [229, 44] on input "Clover vs Toast" at bounding box center [381, 45] width 432 height 22
paste input "Square alternatives"
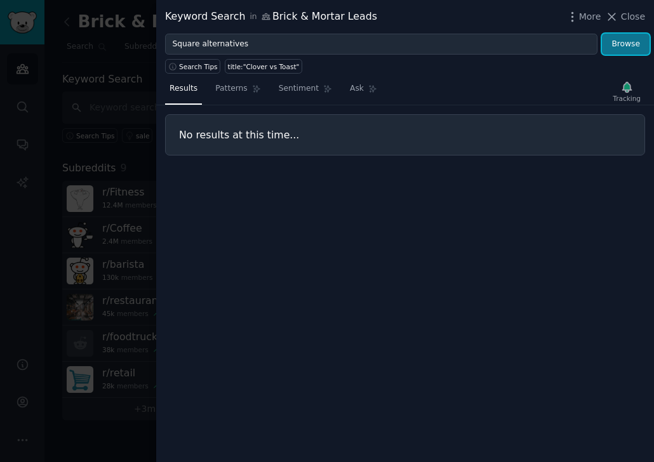
click at [621, 47] on button "Browse" at bounding box center [625, 45] width 48 height 22
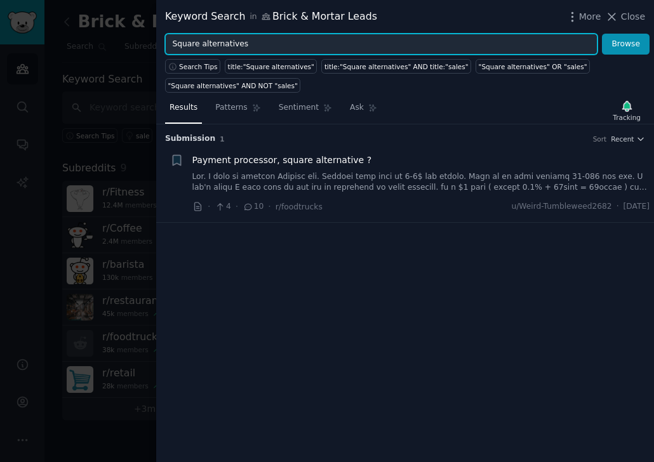
click at [378, 48] on input "Square alternatives" at bounding box center [381, 45] width 432 height 22
type input "]"
click at [185, 46] on input "]" at bounding box center [381, 45] width 432 height 22
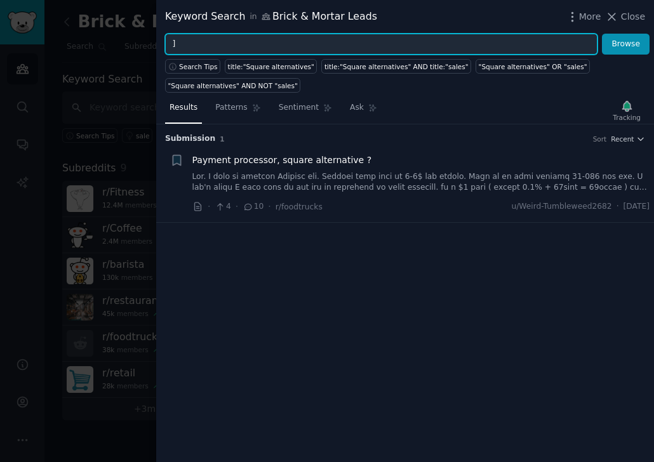
click at [185, 46] on input "]" at bounding box center [381, 45] width 432 height 22
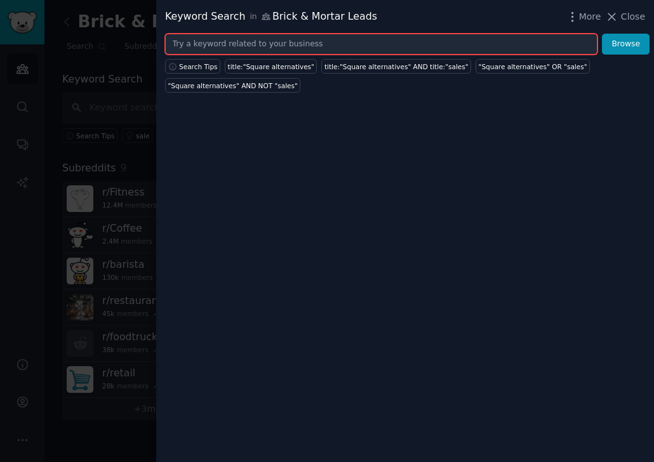
paste input "Clover vs Toast"
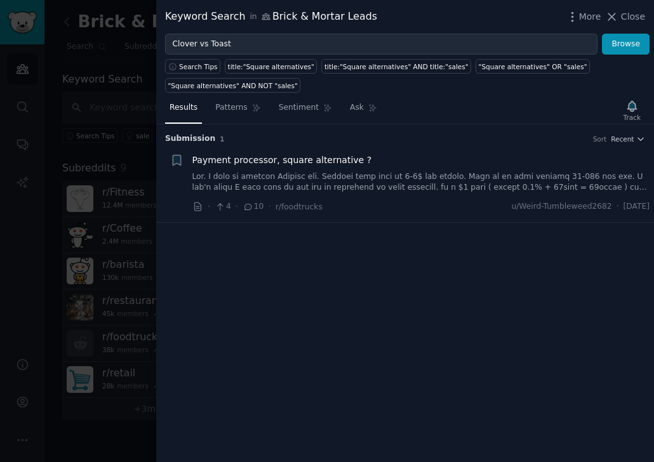
click at [629, 105] on div "Track" at bounding box center [632, 110] width 26 height 27
click at [622, 51] on button "Browse" at bounding box center [625, 45] width 48 height 22
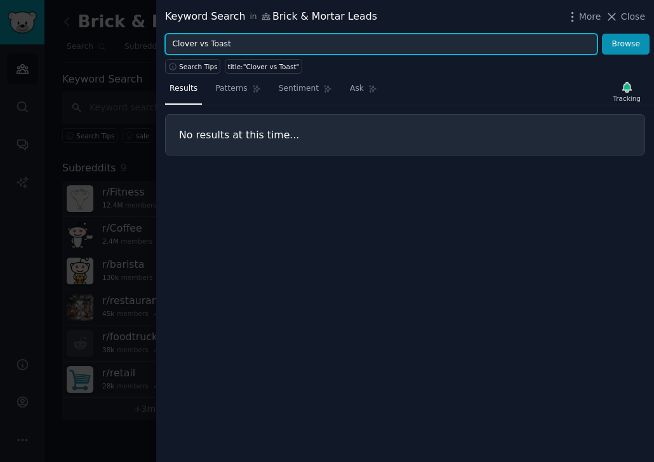
click at [248, 48] on input "Clover vs Toast" at bounding box center [381, 45] width 432 height 22
paste input "restaurant payments"
type input "restaurant payments"
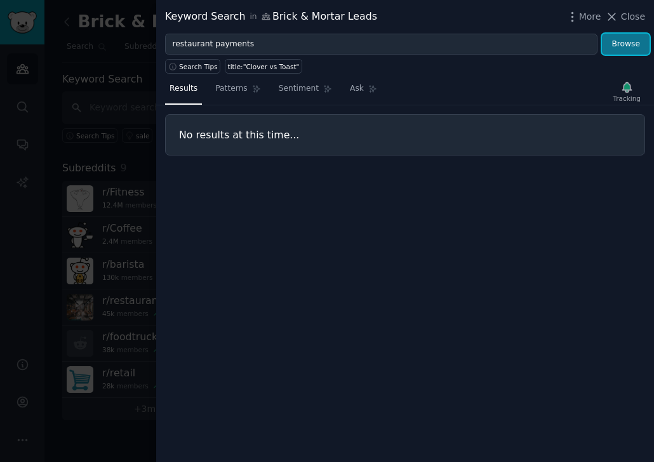
click at [618, 46] on button "Browse" at bounding box center [625, 45] width 48 height 22
click at [637, 88] on icon "button" at bounding box center [631, 87] width 13 height 13
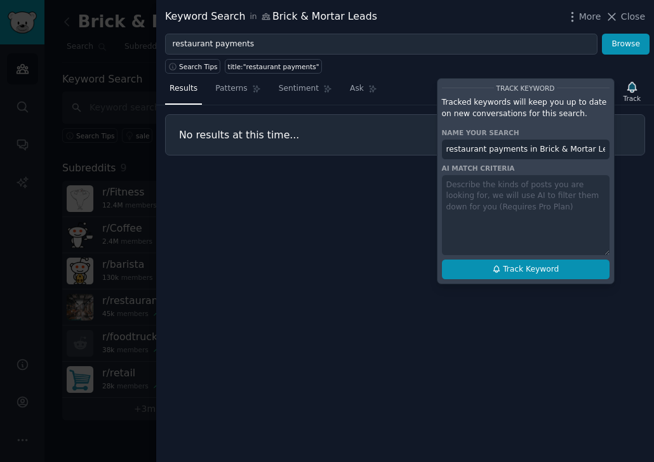
click at [506, 271] on span "Track Keyword" at bounding box center [531, 269] width 56 height 11
type input "restaurant payments in Brick & Mortar Leads"
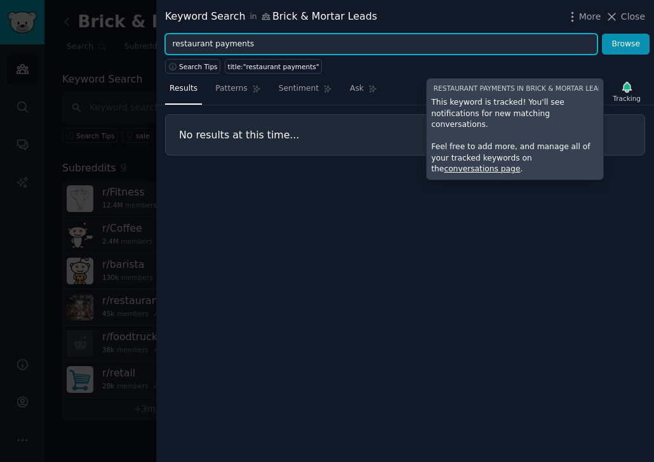
click at [256, 43] on input "restaurant payments" at bounding box center [381, 45] width 432 height 22
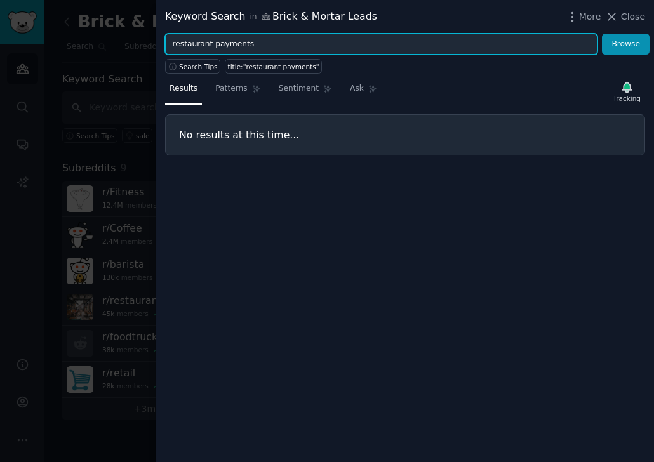
click at [256, 43] on input "restaurant payments" at bounding box center [381, 45] width 432 height 22
paste input "credit card fee"
type input "credit card fees"
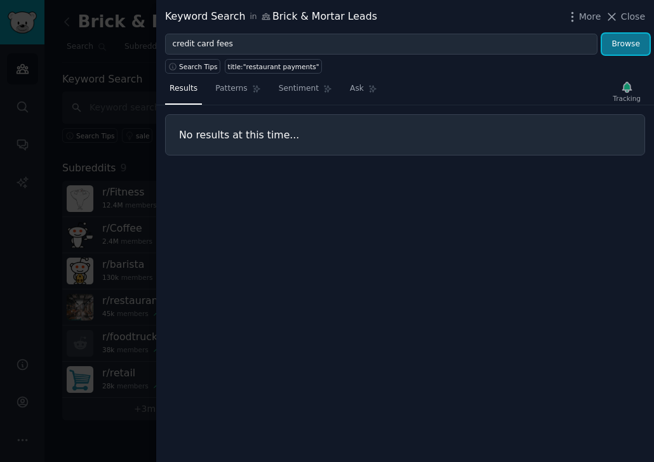
click at [619, 48] on button "Browse" at bounding box center [625, 45] width 48 height 22
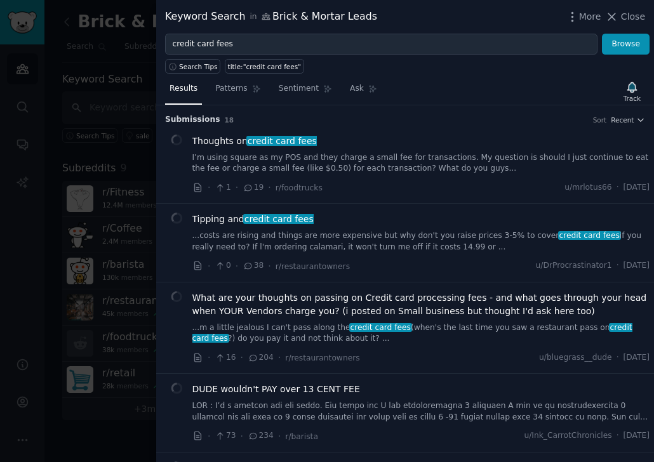
click at [629, 74] on div "Search Tips title:"credit card fees"" at bounding box center [404, 64] width 497 height 19
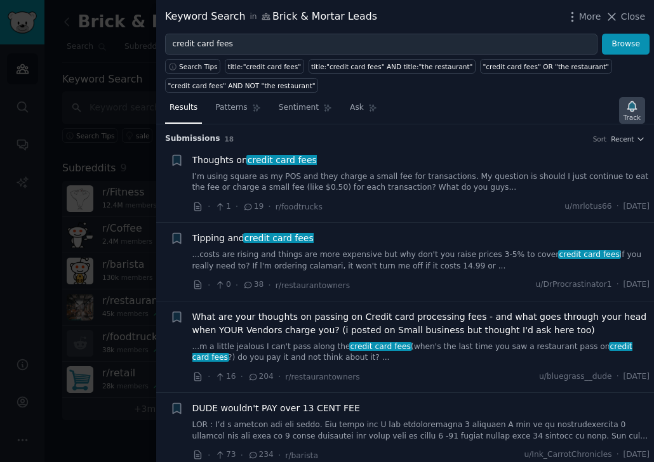
click at [629, 113] on div "Track" at bounding box center [631, 117] width 17 height 9
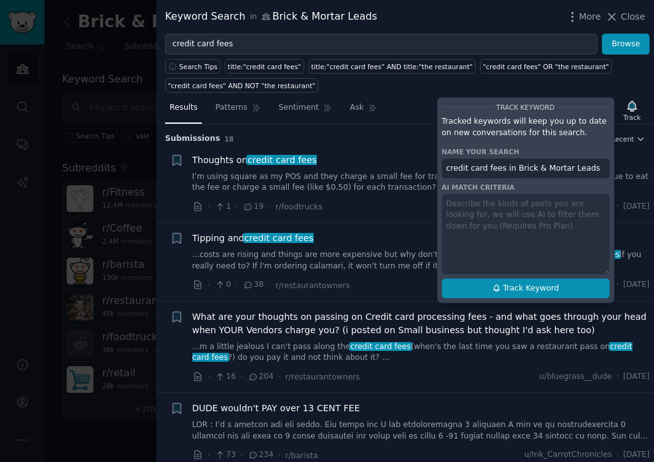
click at [471, 287] on button "Track Keyword" at bounding box center [526, 289] width 168 height 20
type input "credit card fees in Brick & Mortar Leads"
click at [615, 18] on icon at bounding box center [611, 16] width 7 height 7
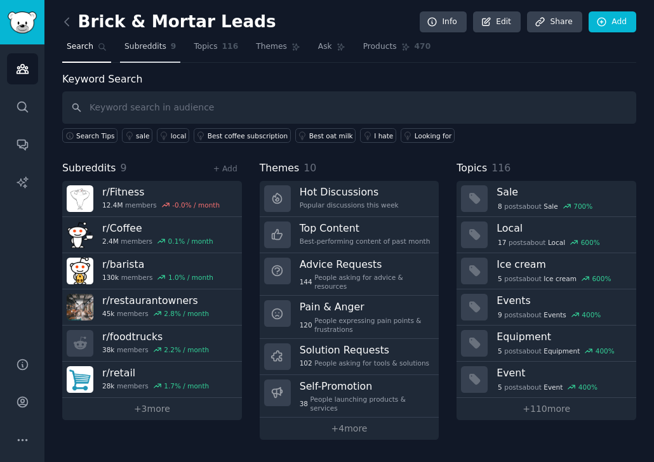
click at [138, 41] on span "Subreddits" at bounding box center [145, 46] width 42 height 11
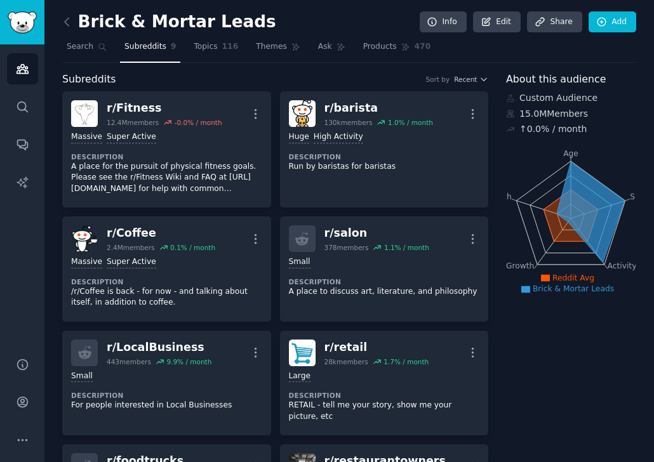
click at [138, 41] on span "Subreddits" at bounding box center [145, 46] width 42 height 11
click at [81, 48] on span "Search" at bounding box center [80, 46] width 27 height 11
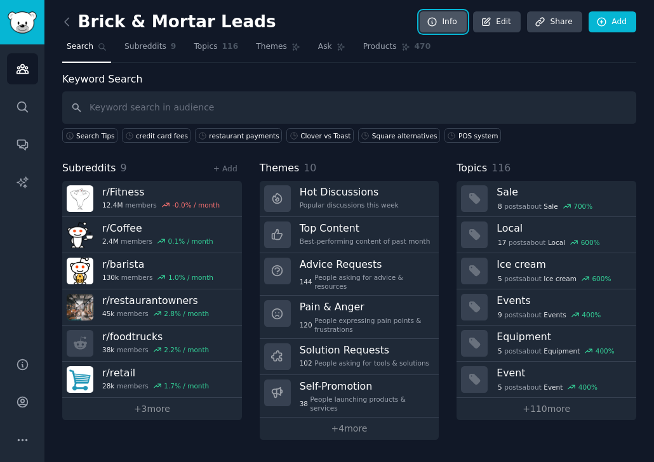
click at [449, 20] on link "Info" at bounding box center [442, 22] width 47 height 22
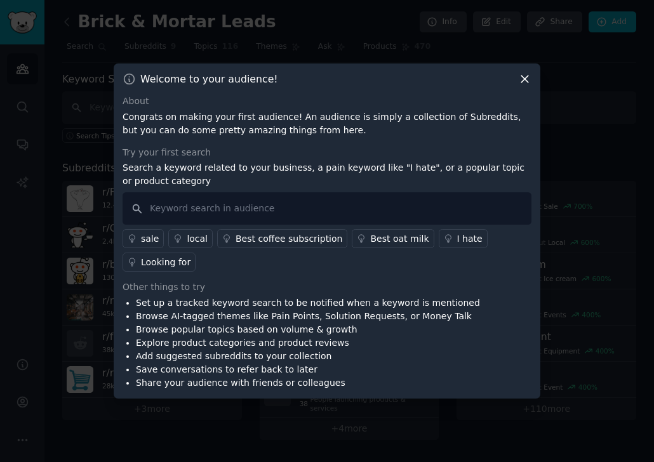
click at [532, 69] on div "Welcome to your audience! About Congrats on making your first audience! An audi…" at bounding box center [327, 230] width 426 height 335
click at [523, 76] on icon at bounding box center [524, 78] width 13 height 13
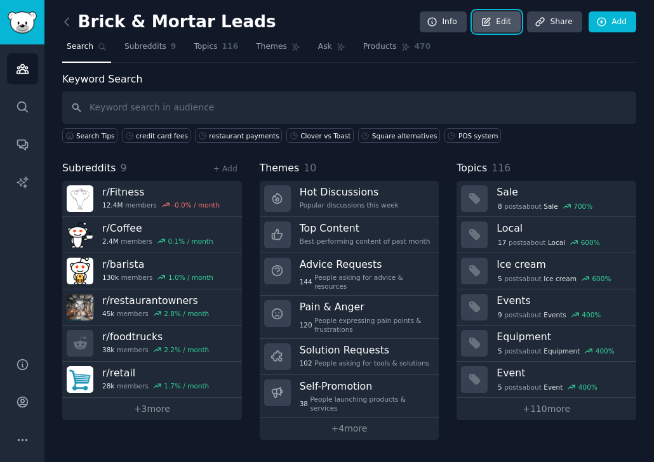
click at [508, 27] on link "Edit" at bounding box center [497, 22] width 48 height 22
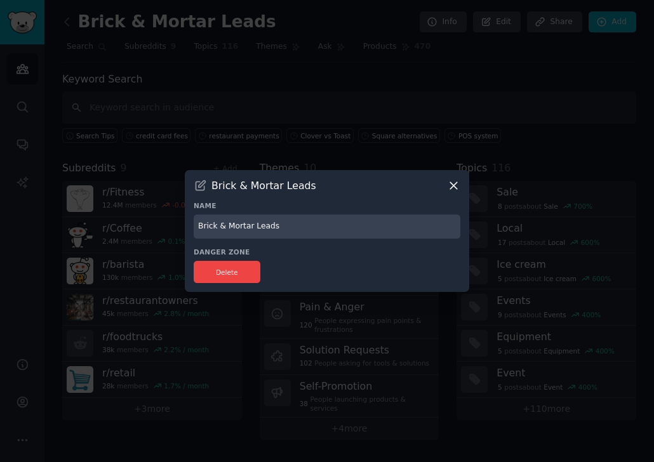
click at [452, 190] on icon at bounding box center [453, 185] width 13 height 13
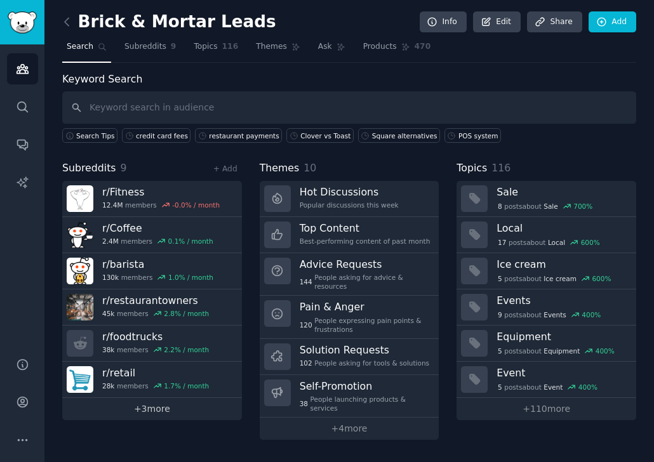
click at [133, 412] on link "+ 3 more" at bounding box center [152, 409] width 180 height 22
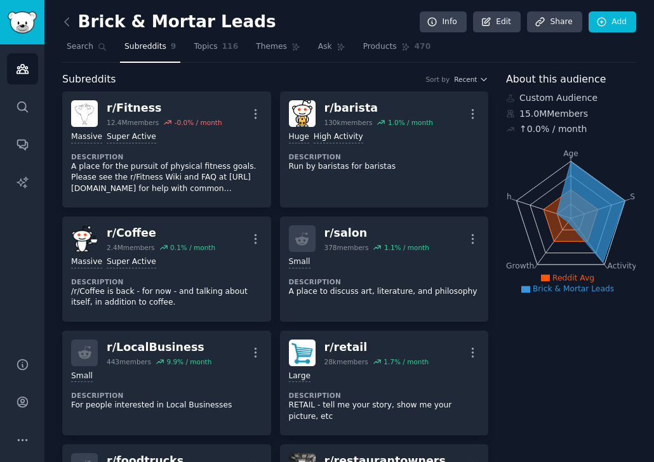
click at [222, 35] on div "Brick & Mortar Leads Info Edit Share Add" at bounding box center [349, 24] width 574 height 26
click at [211, 48] on link "Topics 116" at bounding box center [215, 50] width 53 height 26
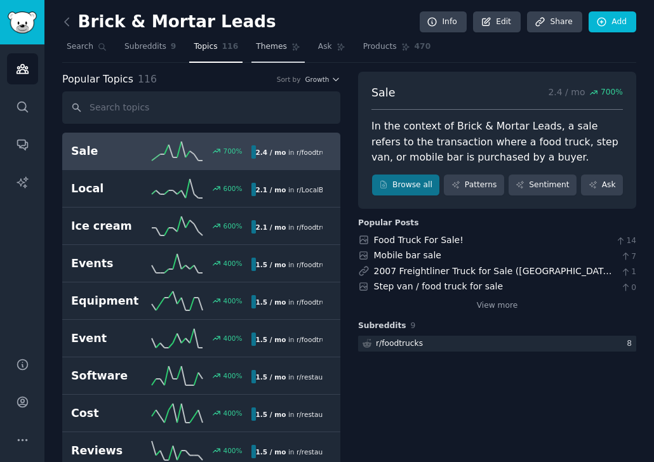
click at [265, 46] on span "Themes" at bounding box center [271, 46] width 31 height 11
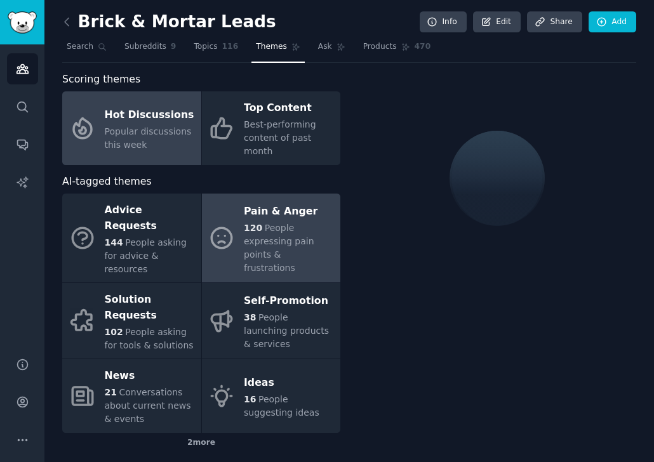
scroll to position [12, 0]
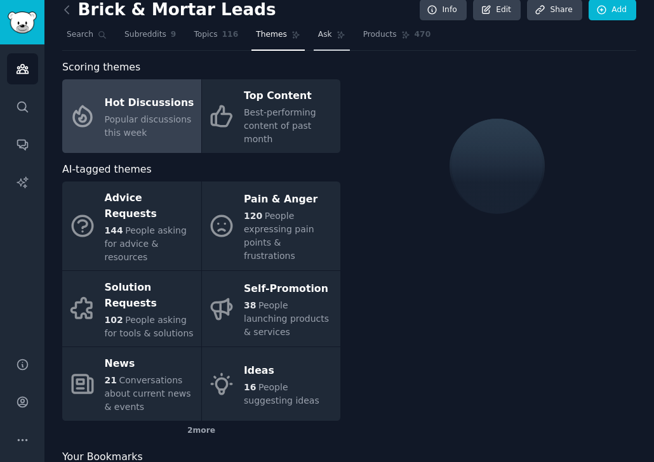
click at [318, 32] on span "Ask" at bounding box center [325, 34] width 14 height 11
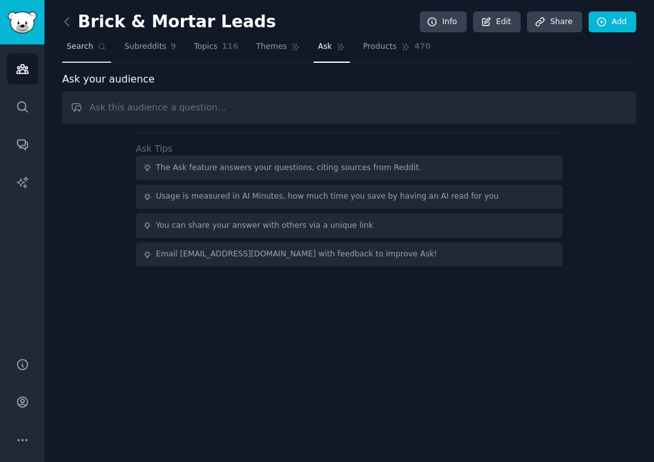
click at [87, 51] on span "Search" at bounding box center [80, 46] width 27 height 11
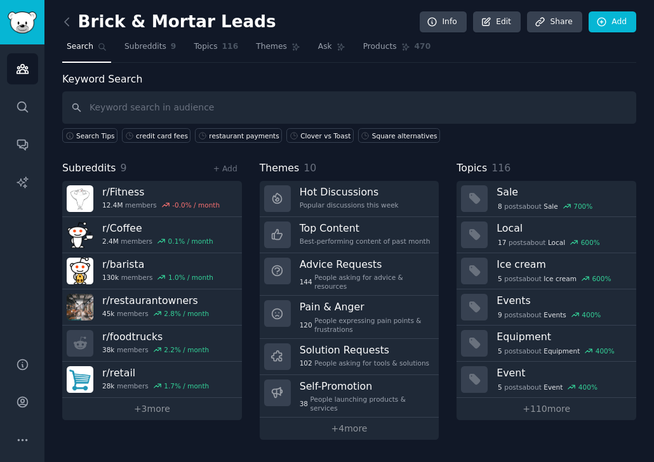
click at [70, 48] on span "Search" at bounding box center [80, 46] width 27 height 11
click at [25, 64] on icon "Sidebar" at bounding box center [22, 68] width 13 height 13
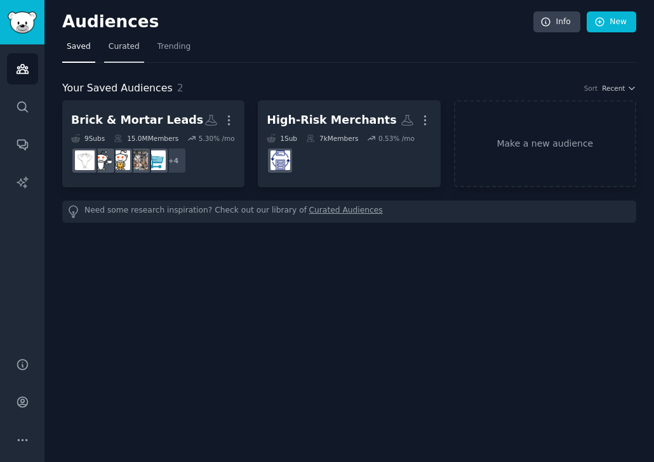
click at [109, 56] on link "Curated" at bounding box center [124, 50] width 40 height 26
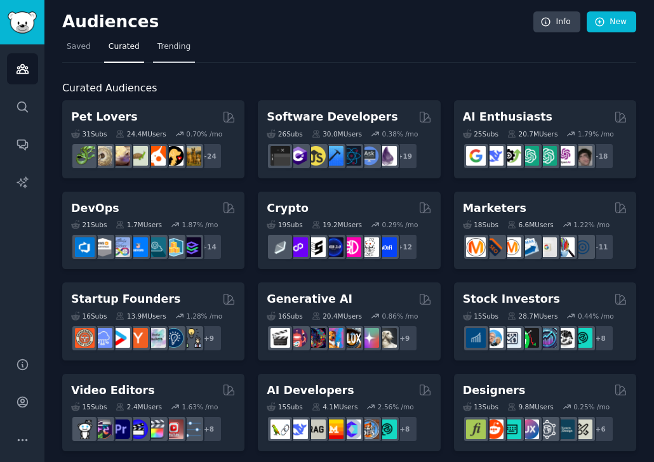
click at [157, 56] on link "Trending" at bounding box center [174, 50] width 42 height 26
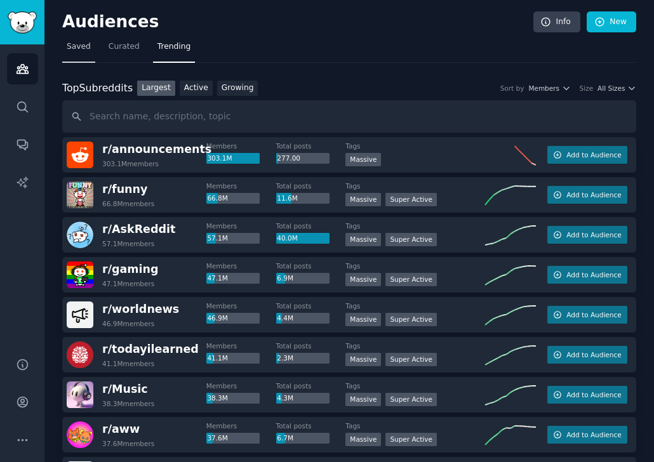
click at [74, 46] on span "Saved" at bounding box center [79, 46] width 24 height 11
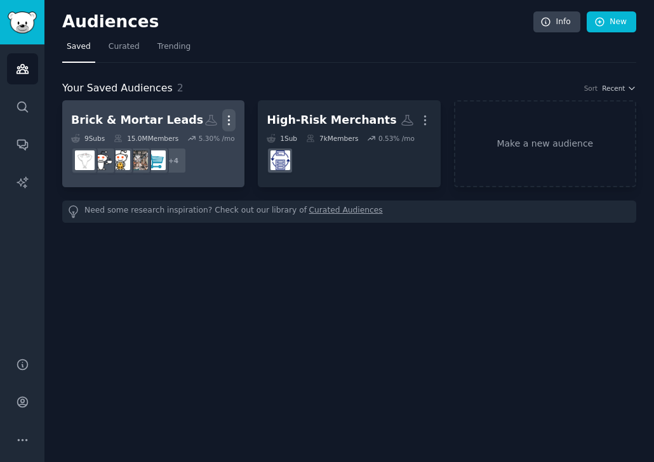
click at [228, 117] on icon "button" at bounding box center [228, 120] width 13 height 13
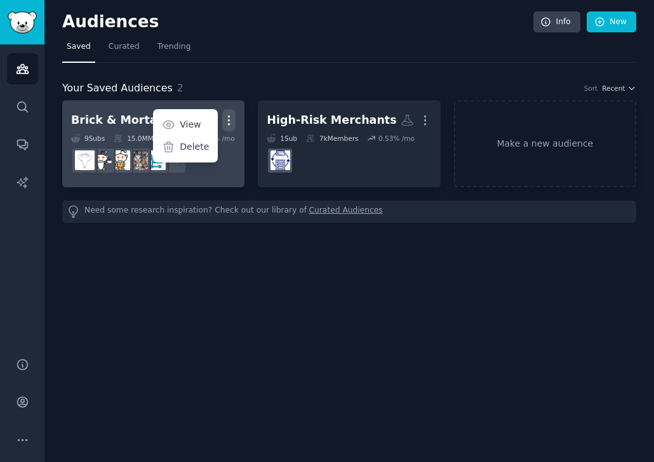
click at [228, 117] on icon "button" at bounding box center [228, 120] width 13 height 13
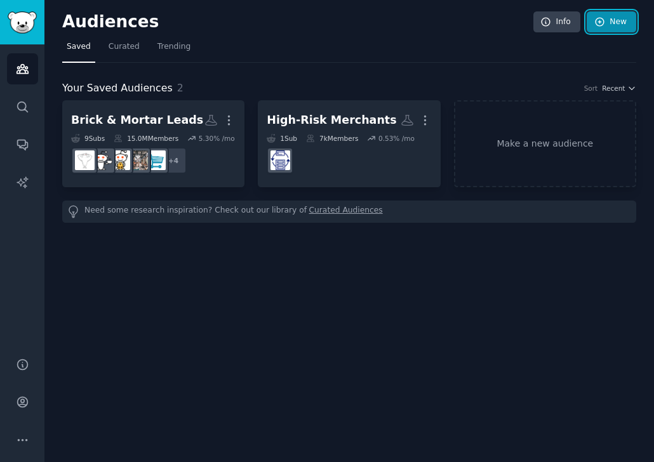
click at [608, 16] on link "New" at bounding box center [610, 22] width 49 height 22
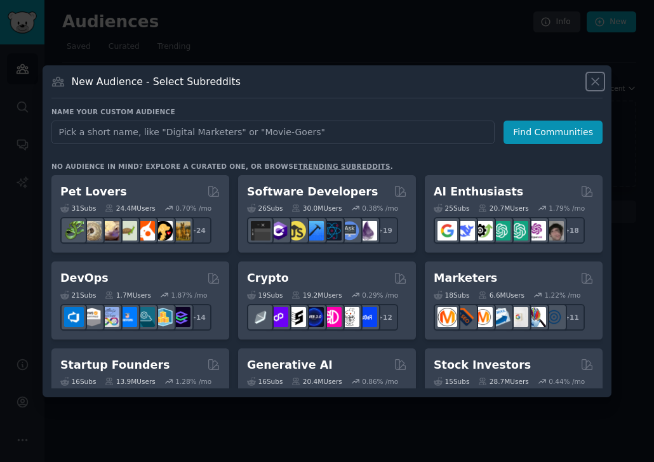
click at [594, 77] on icon at bounding box center [594, 81] width 13 height 13
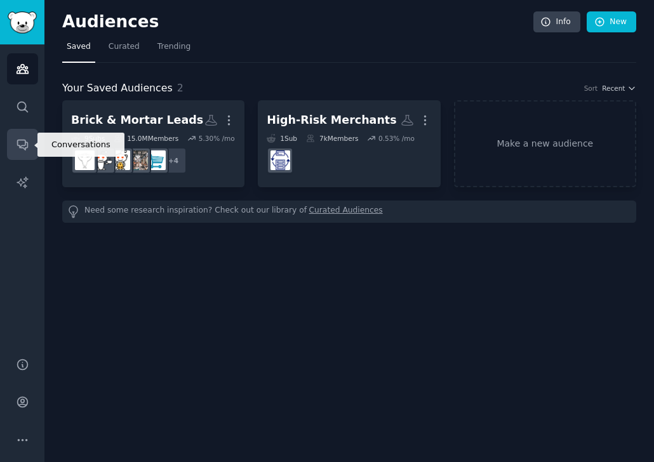
click at [25, 146] on icon "Sidebar" at bounding box center [22, 144] width 13 height 13
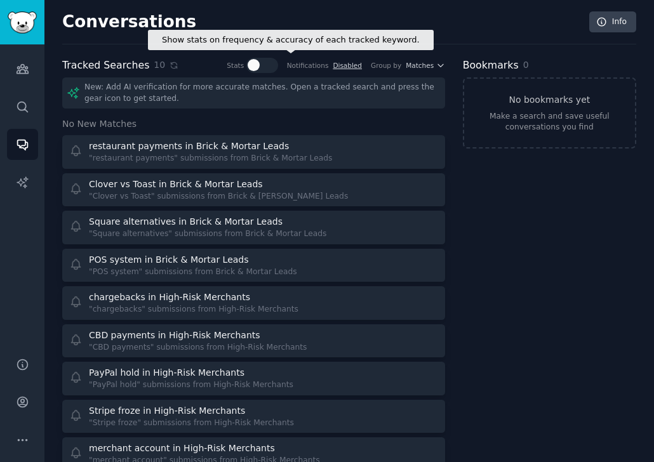
click at [260, 69] on div at bounding box center [253, 65] width 12 height 12
checkbox input "true"
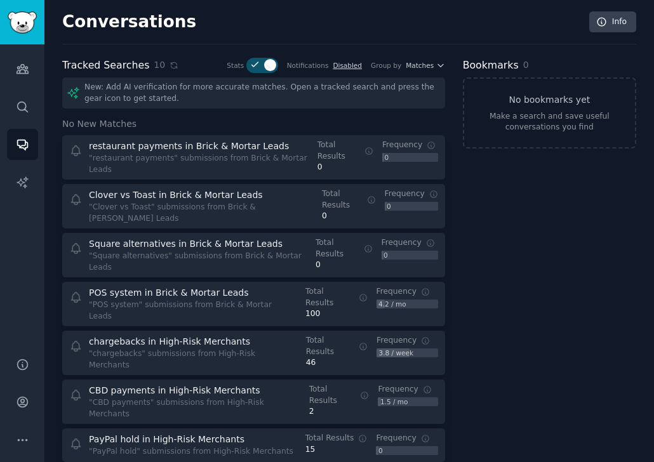
click at [253, 115] on div "New: Add AI verification for more accurate matches. Open a tracked search and p…" at bounding box center [253, 355] width 383 height 556
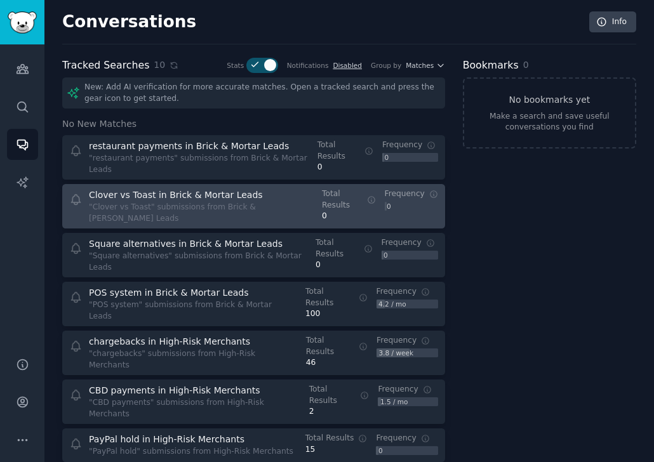
click at [81, 195] on div at bounding box center [75, 206] width 13 height 36
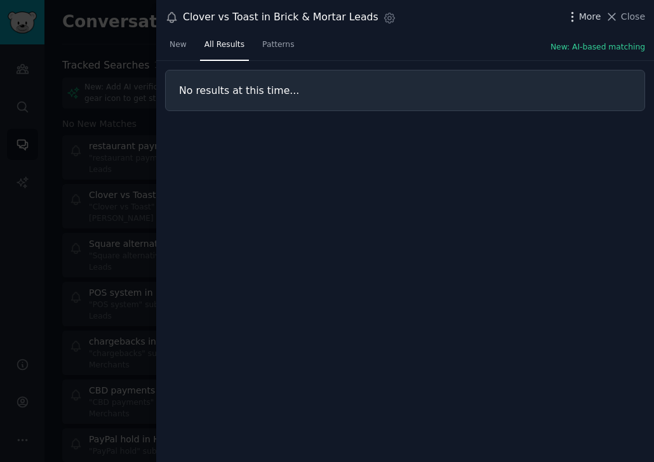
click at [575, 15] on icon "button" at bounding box center [571, 16] width 13 height 13
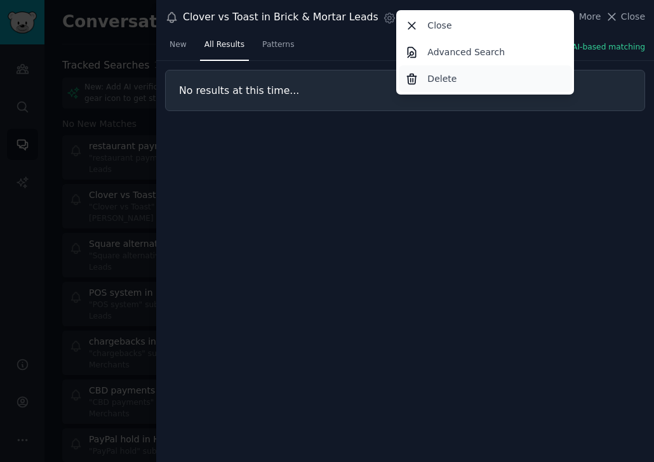
click at [445, 78] on p "Delete" at bounding box center [441, 78] width 29 height 13
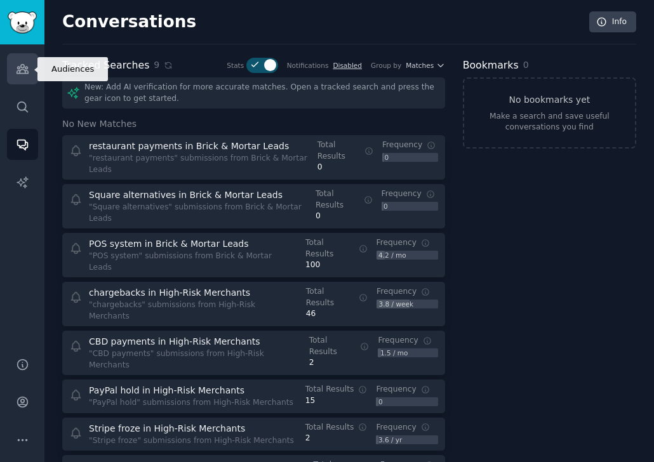
click at [22, 63] on icon "Sidebar" at bounding box center [22, 68] width 13 height 13
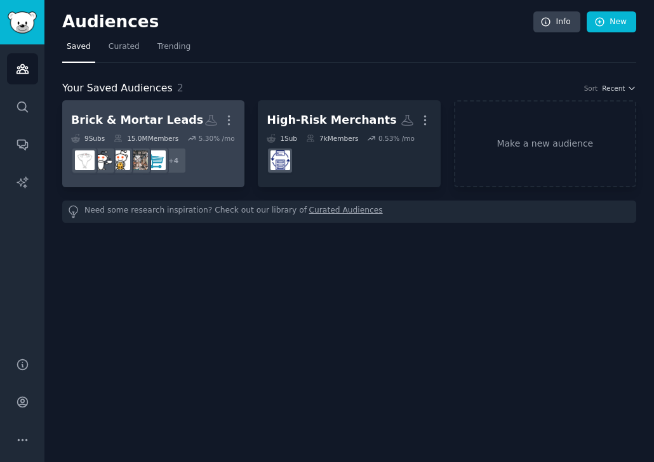
click at [140, 117] on div "Brick & Mortar Leads" at bounding box center [137, 120] width 132 height 16
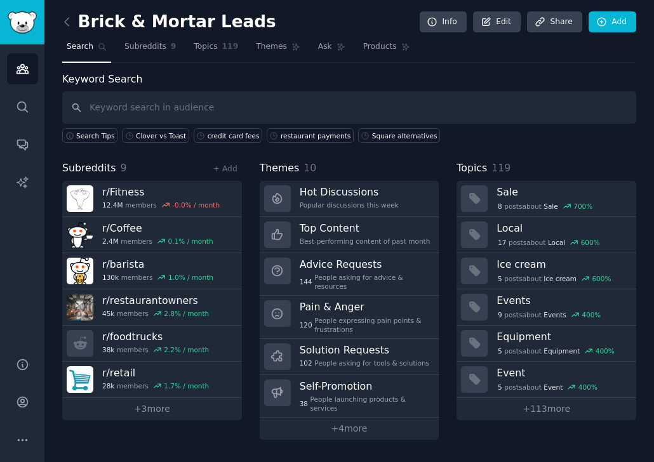
click at [208, 110] on input "text" at bounding box center [349, 107] width 574 height 32
type input "credit card fees"
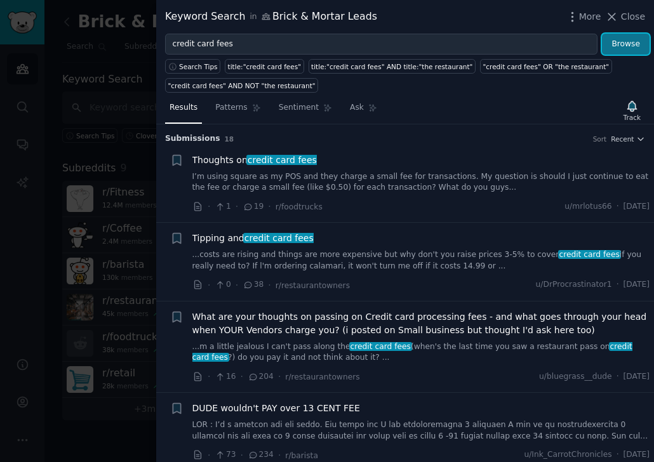
click at [618, 41] on button "Browse" at bounding box center [625, 45] width 48 height 22
click at [628, 104] on icon "button" at bounding box center [631, 106] width 13 height 13
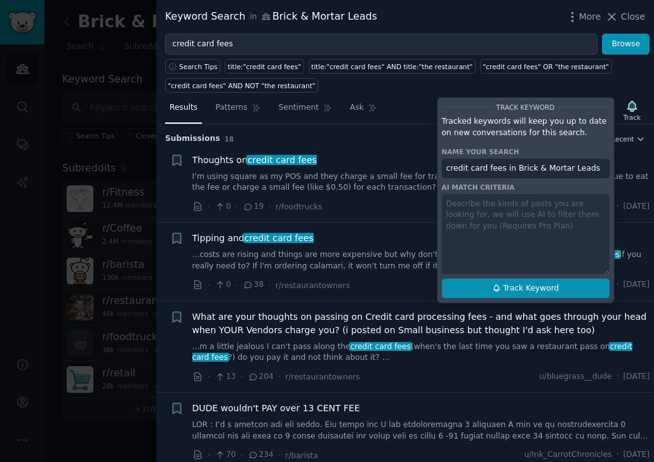
click at [528, 290] on span "Track Keyword" at bounding box center [531, 288] width 56 height 11
type input "credit card fees in Brick & Mortar Leads"
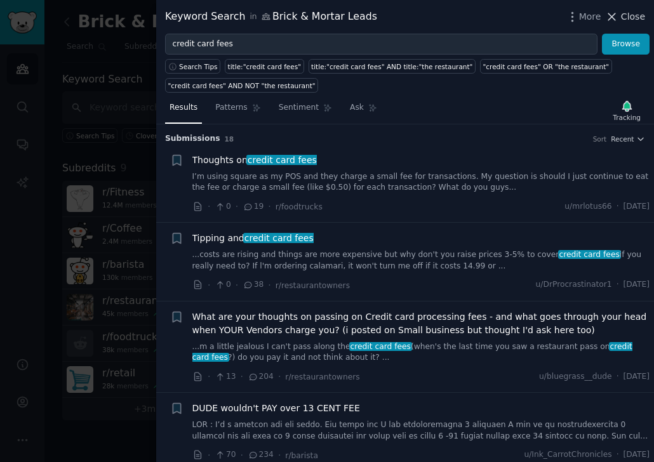
click at [634, 20] on span "Close" at bounding box center [633, 16] width 24 height 13
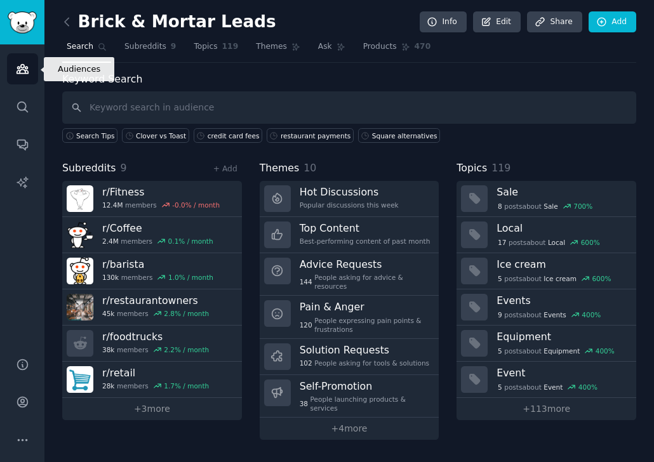
click at [19, 70] on icon "Sidebar" at bounding box center [22, 68] width 13 height 13
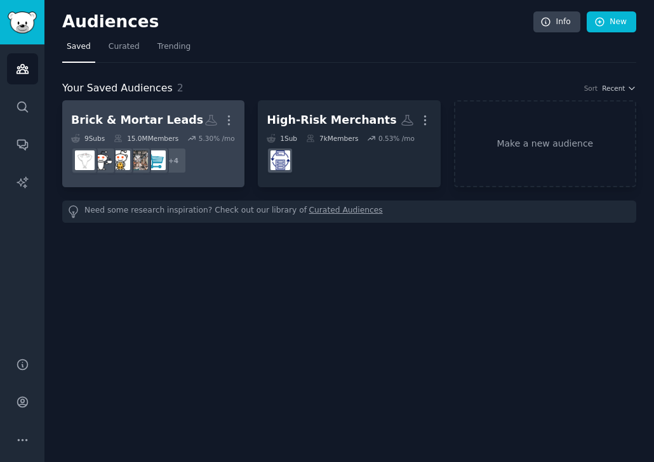
click at [152, 114] on div "Brick & Mortar Leads" at bounding box center [137, 120] width 132 height 16
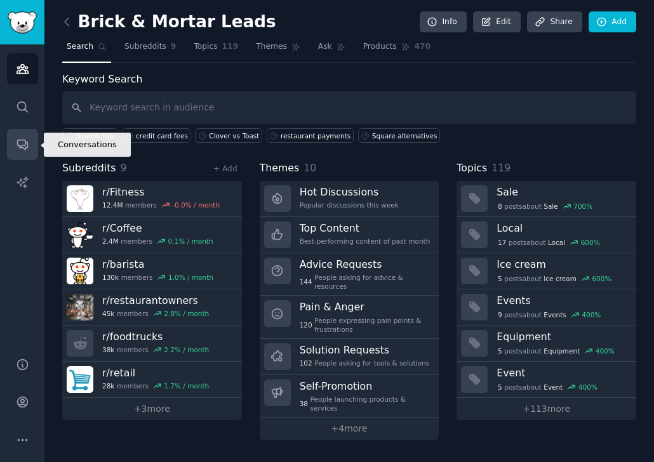
click at [18, 148] on icon "Sidebar" at bounding box center [22, 144] width 13 height 13
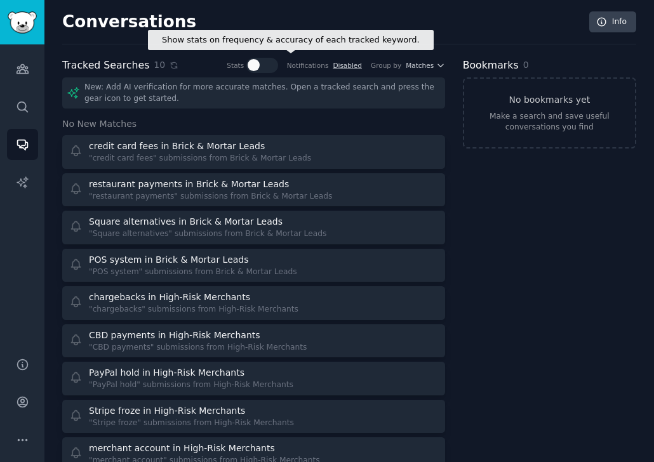
click at [260, 65] on div at bounding box center [253, 65] width 12 height 12
checkbox input "true"
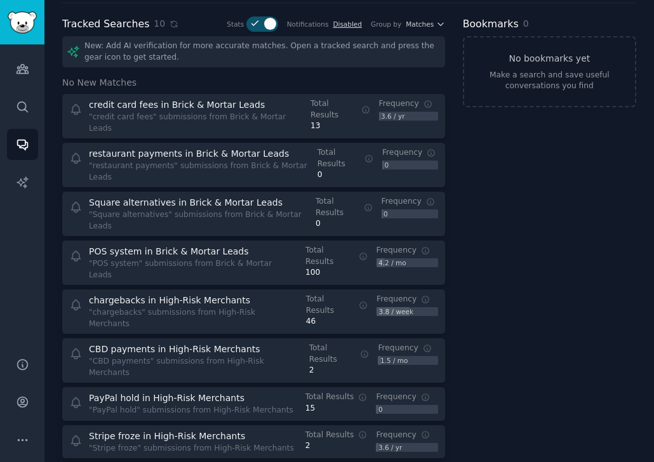
scroll to position [108, 0]
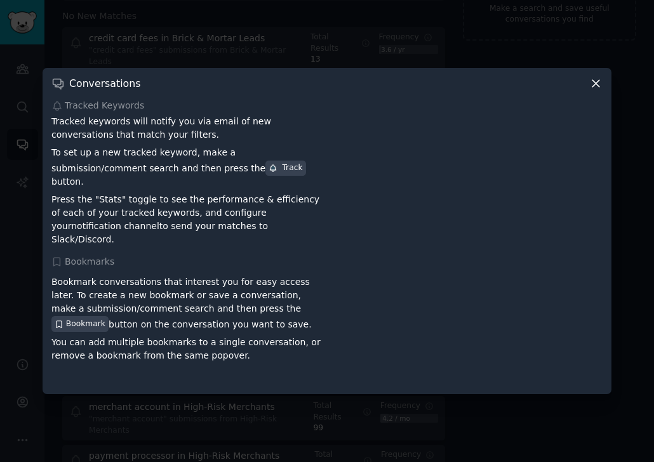
click at [592, 88] on icon at bounding box center [595, 84] width 7 height 7
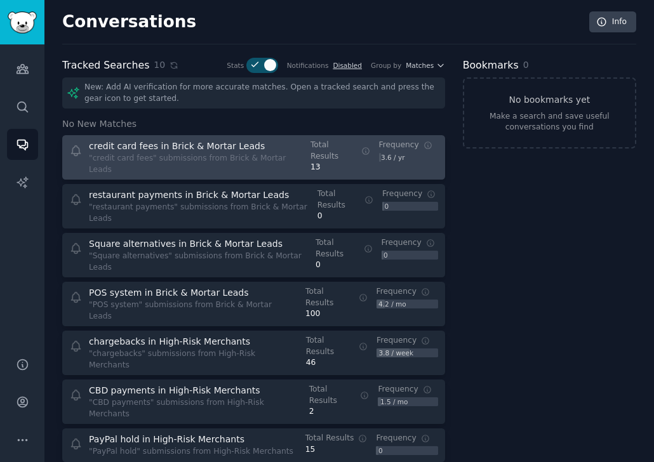
click at [204, 149] on div "credit card fees in Brick & Mortar Leads" at bounding box center [177, 146] width 176 height 13
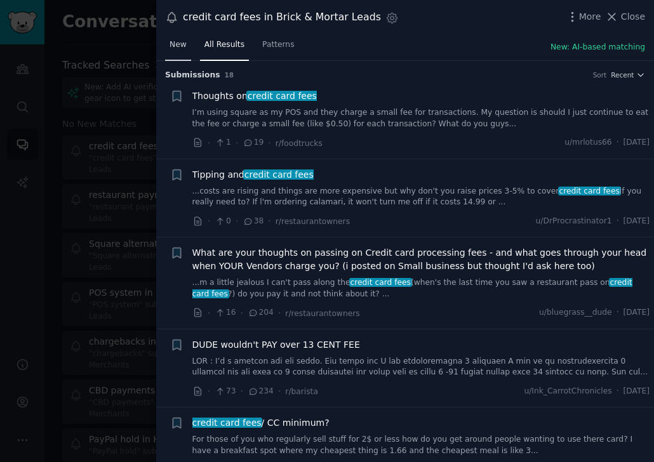
click at [180, 47] on span "New" at bounding box center [177, 44] width 17 height 11
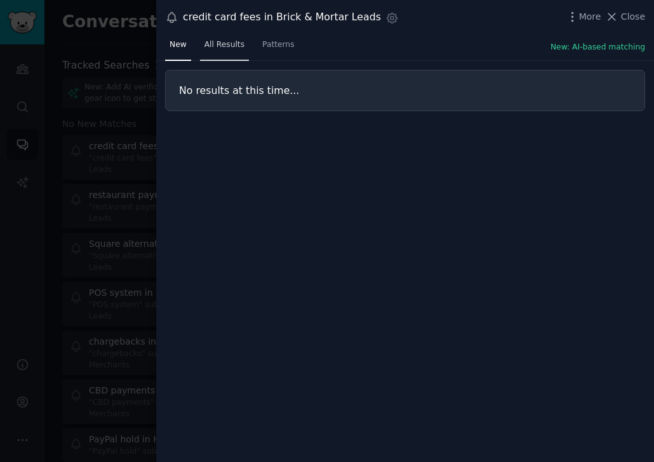
click at [223, 44] on span "All Results" at bounding box center [224, 44] width 40 height 11
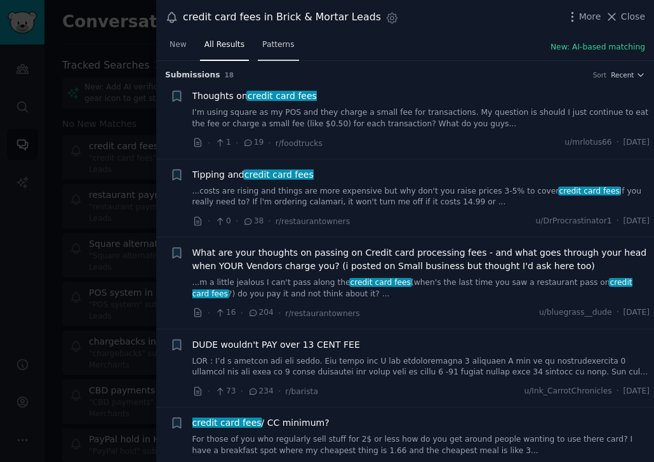
click at [269, 44] on span "Patterns" at bounding box center [278, 44] width 32 height 11
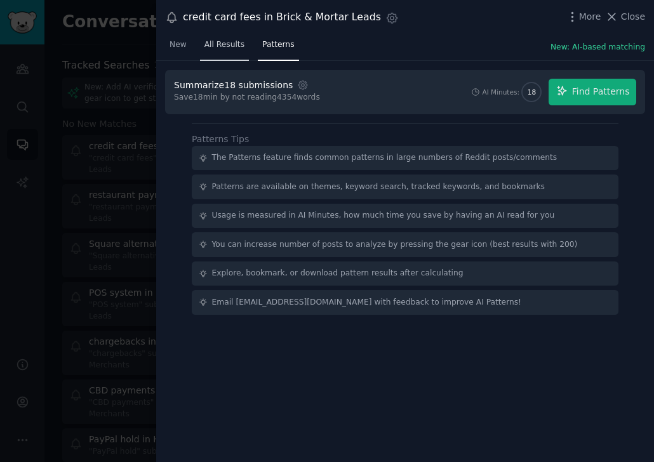
click at [238, 51] on link "All Results" at bounding box center [224, 48] width 49 height 26
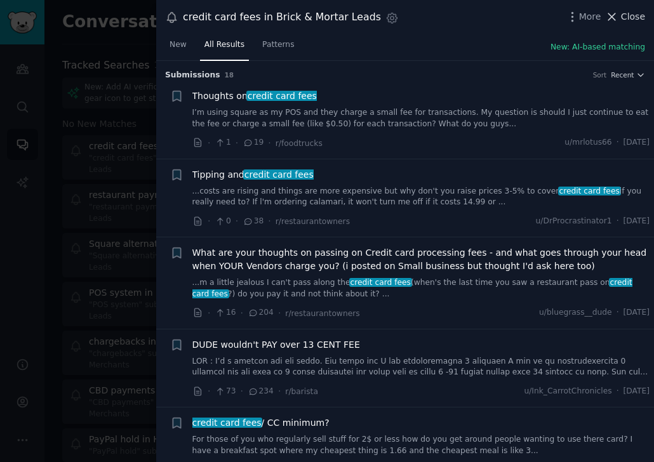
click at [622, 22] on button "Close" at bounding box center [625, 16] width 40 height 13
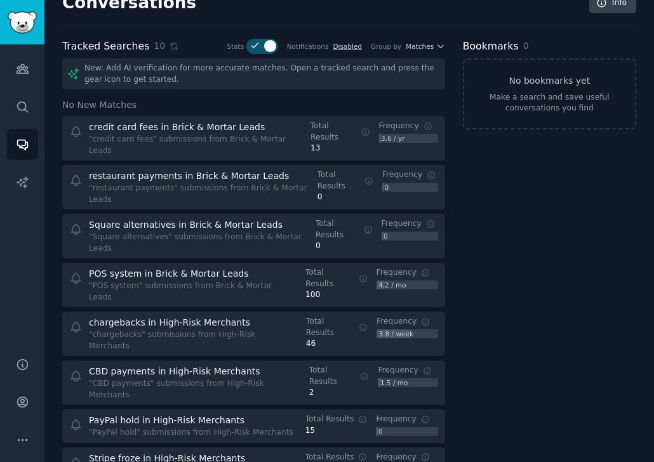
scroll to position [19, 0]
click at [16, 148] on icon "Sidebar" at bounding box center [22, 144] width 13 height 13
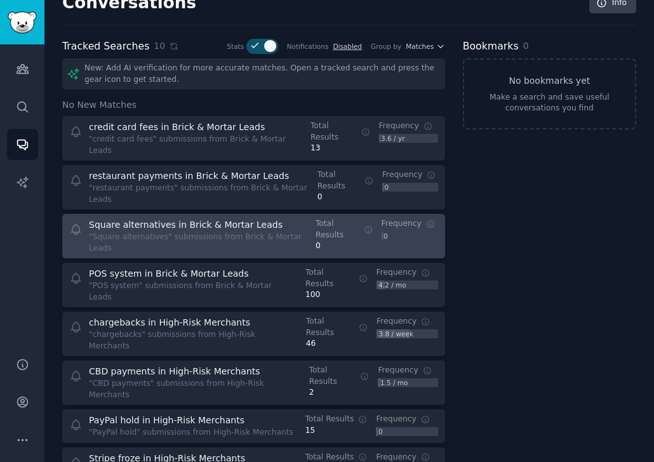
scroll to position [108, 0]
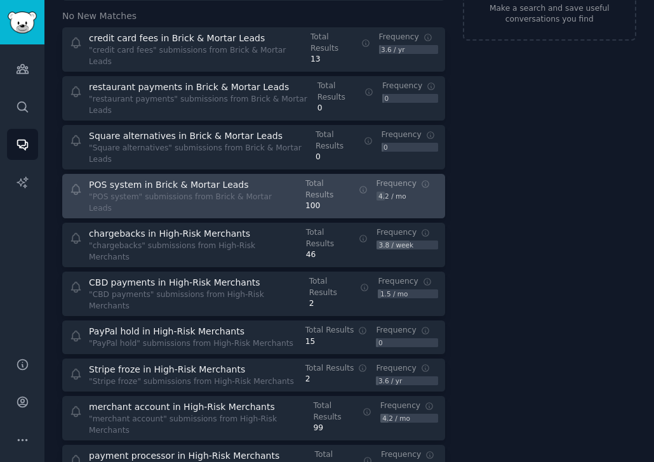
click at [228, 192] on div ""POS system" submissions from Brick & Mortar Leads" at bounding box center [192, 203] width 207 height 22
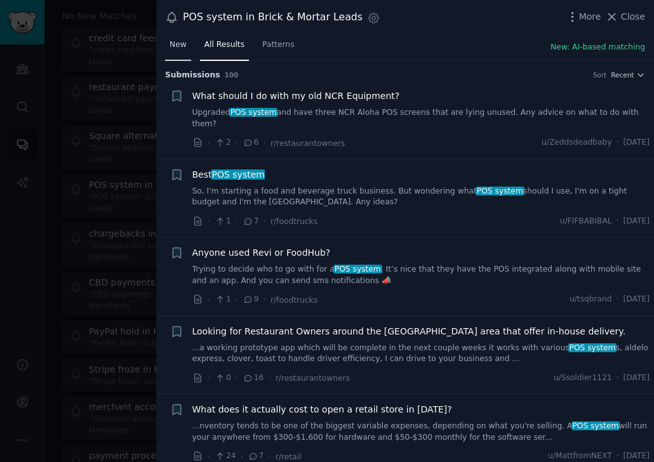
click at [176, 48] on span "New" at bounding box center [177, 44] width 17 height 11
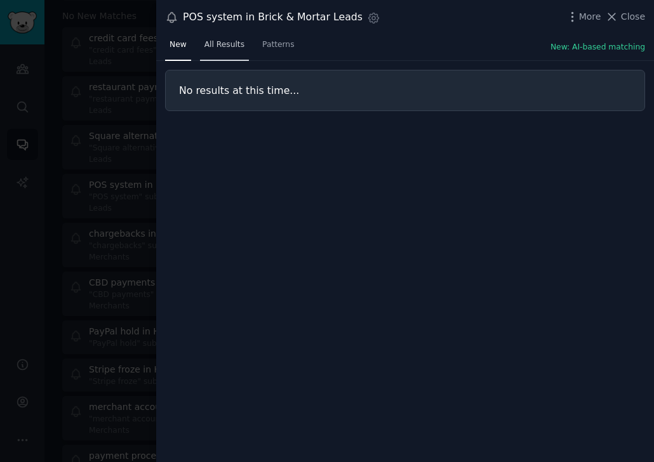
click at [225, 42] on span "All Results" at bounding box center [224, 44] width 40 height 11
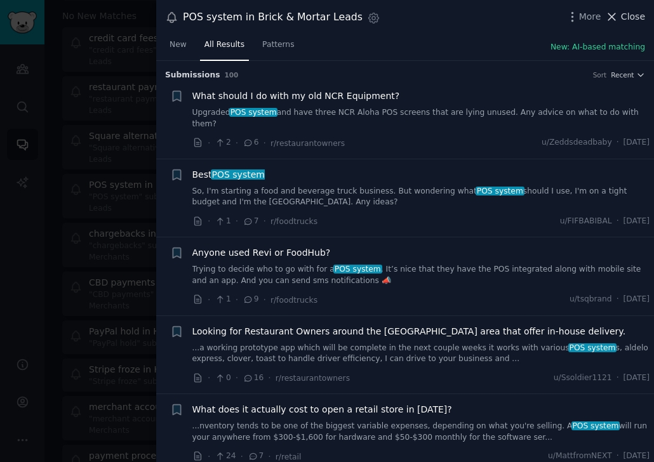
click at [629, 10] on span "Close" at bounding box center [633, 16] width 24 height 13
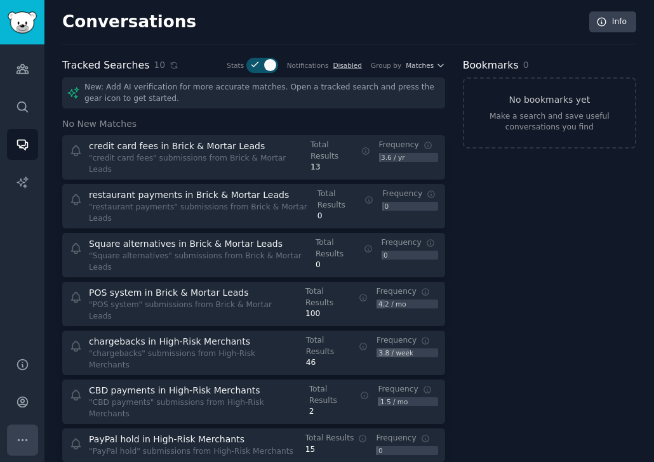
click at [18, 440] on icon "Sidebar" at bounding box center [22, 439] width 9 height 1
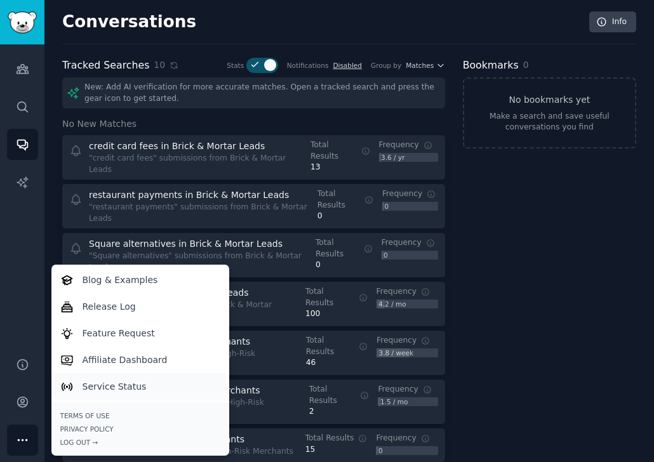
click at [98, 388] on p "Service Status" at bounding box center [114, 386] width 64 height 13
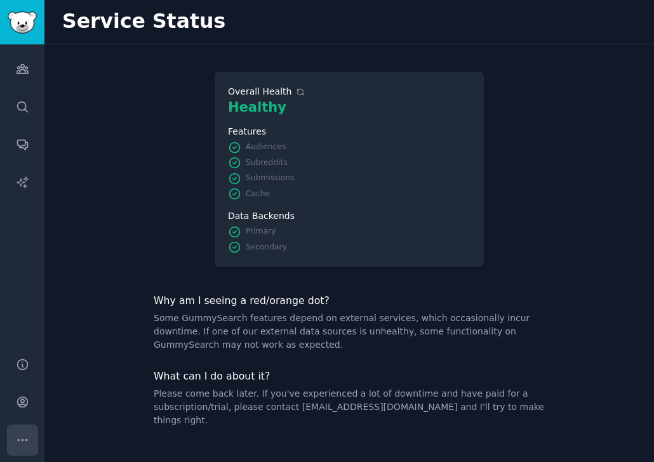
click at [11, 444] on button "More" at bounding box center [22, 439] width 31 height 31
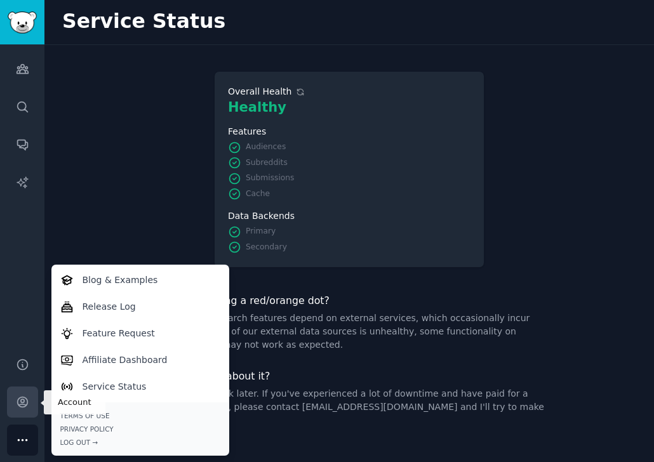
click at [21, 415] on link "Account" at bounding box center [22, 401] width 31 height 31
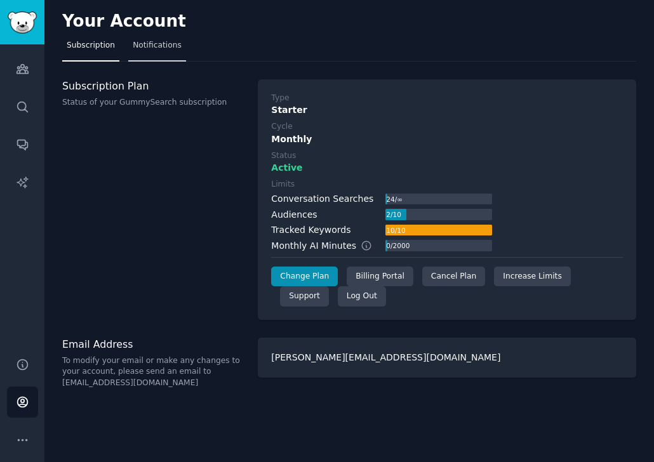
click at [158, 44] on span "Notifications" at bounding box center [157, 45] width 49 height 11
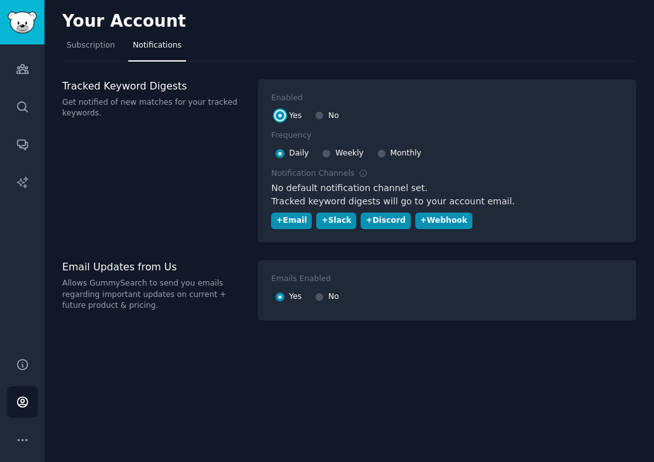
click at [280, 114] on input "Yes" at bounding box center [279, 115] width 9 height 9
click at [278, 158] on div at bounding box center [279, 153] width 9 height 11
click at [279, 157] on div at bounding box center [279, 153] width 9 height 11
click at [331, 155] on div "Weekly" at bounding box center [342, 153] width 41 height 20
click at [325, 152] on input "Weekly" at bounding box center [326, 153] width 9 height 9
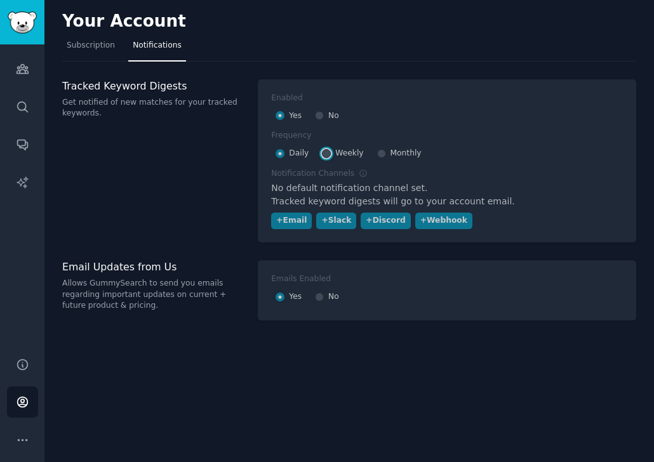
radio input "false"
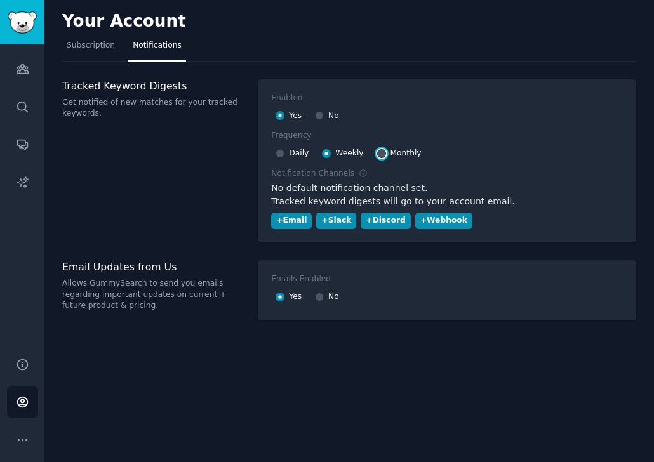
click at [377, 155] on input "Monthly" at bounding box center [381, 153] width 9 height 9
radio input "false"
radio input "true"
click at [282, 154] on input "Daily" at bounding box center [279, 153] width 9 height 9
radio input "true"
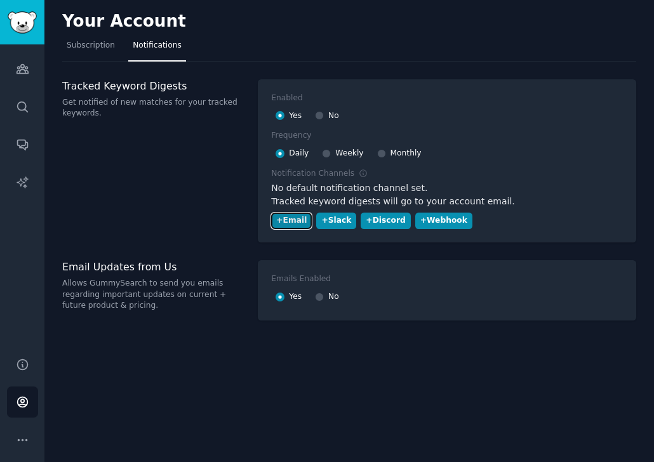
click at [287, 220] on div "+ Email" at bounding box center [291, 220] width 30 height 11
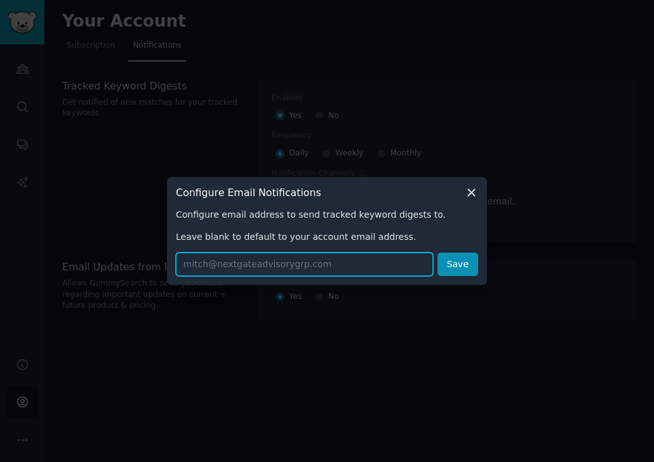
click at [249, 269] on input "text" at bounding box center [304, 264] width 257 height 23
type input "[PERSON_NAME][EMAIL_ADDRESS][DOMAIN_NAME]"
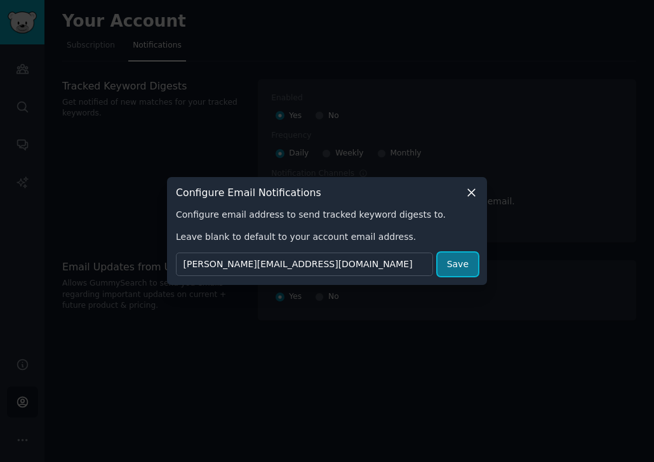
click at [463, 265] on button "Save" at bounding box center [457, 264] width 41 height 23
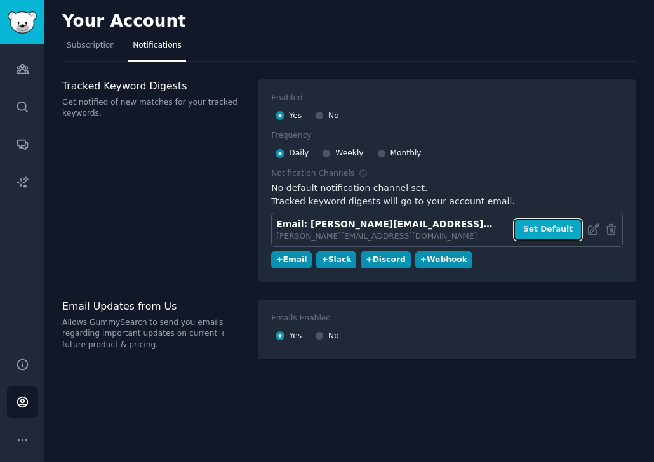
click at [539, 233] on button "Set Default" at bounding box center [547, 230] width 69 height 22
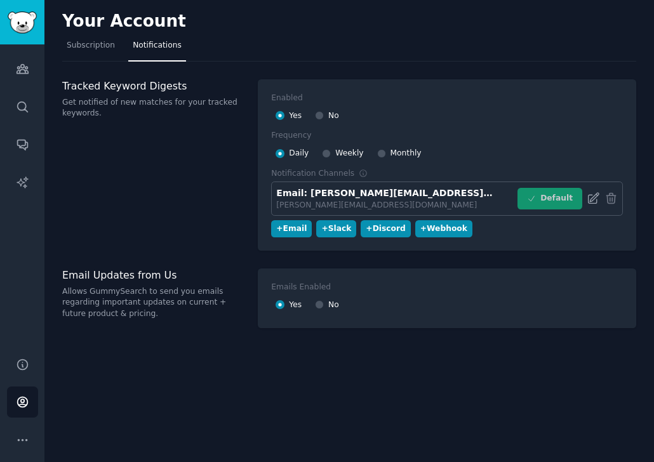
click at [593, 202] on icon at bounding box center [592, 198] width 13 height 13
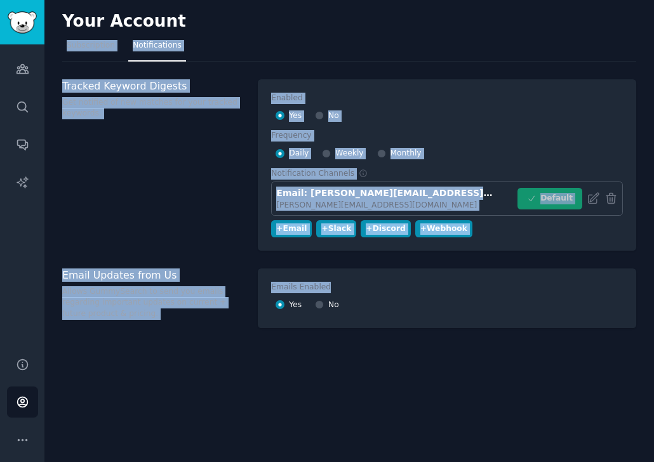
drag, startPoint x: 61, startPoint y: 69, endPoint x: 466, endPoint y: 253, distance: 444.7
click at [466, 253] on div "Your Account Subscription Notifications Tracked Keyword Digests Get notified of…" at bounding box center [348, 231] width 609 height 462
copy div "Subscription Notifications Tracked Keyword Digests Get notified of new matches …"
click at [135, 370] on div "Your Account Subscription Notifications Tracked Keyword Digests Get notified of…" at bounding box center [348, 231] width 609 height 462
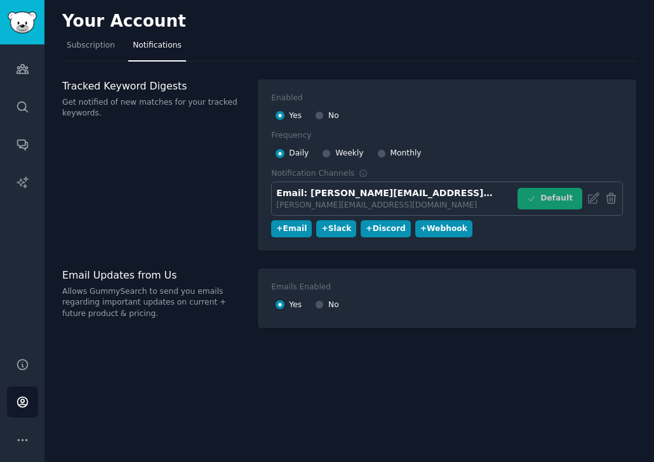
click at [136, 371] on div "Your Account Subscription Notifications Tracked Keyword Digests Get notified of…" at bounding box center [348, 231] width 609 height 462
click at [22, 70] on icon "Sidebar" at bounding box center [22, 68] width 13 height 13
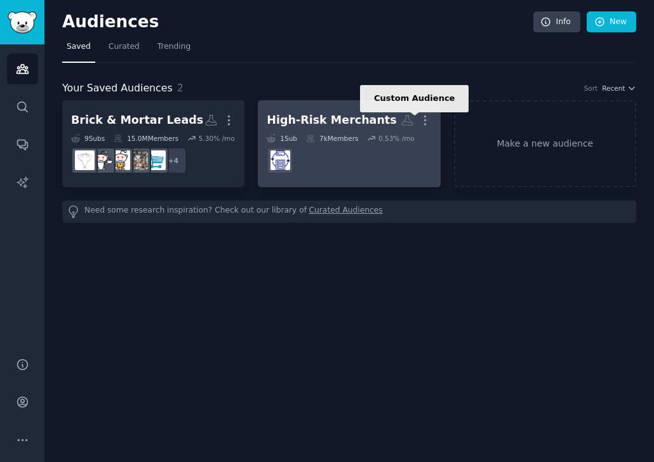
click at [407, 121] on icon at bounding box center [406, 120] width 13 height 13
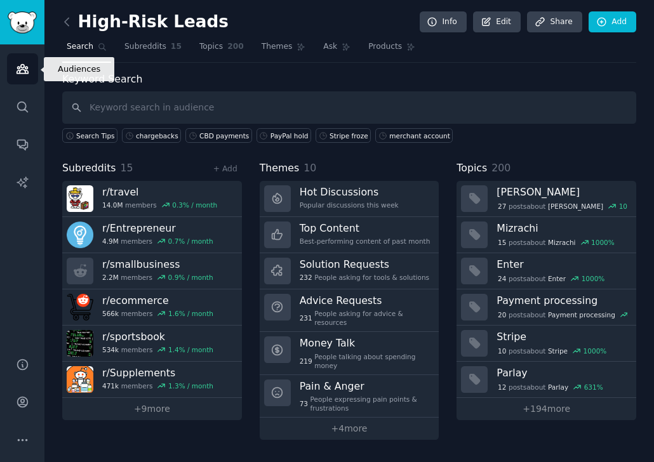
click at [16, 63] on icon "Sidebar" at bounding box center [22, 68] width 13 height 13
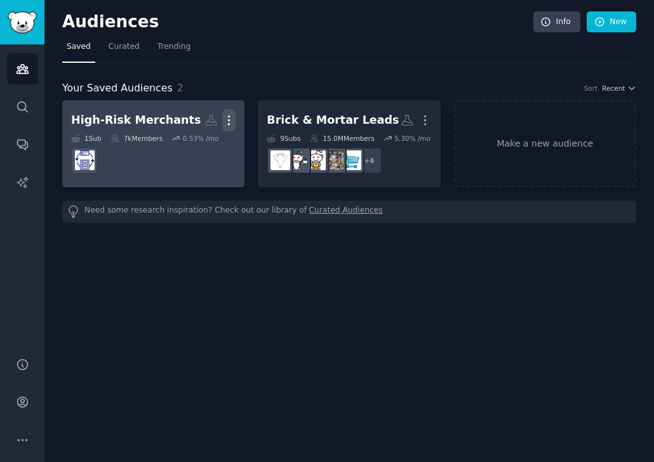
click at [223, 114] on icon "button" at bounding box center [228, 120] width 13 height 13
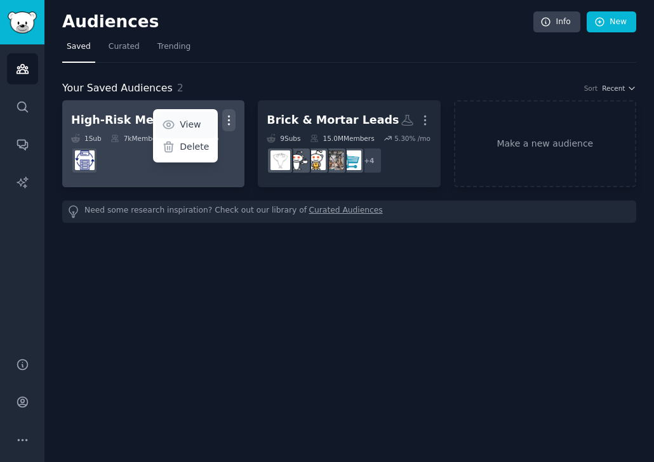
click at [194, 120] on p "View" at bounding box center [190, 124] width 21 height 13
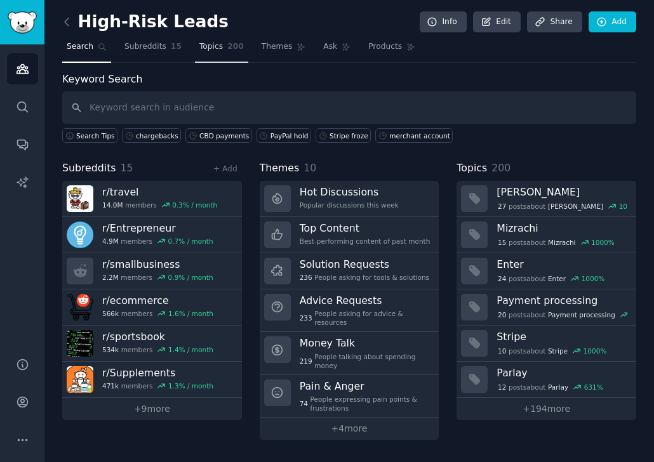
click at [208, 51] on span "Topics" at bounding box center [210, 46] width 23 height 11
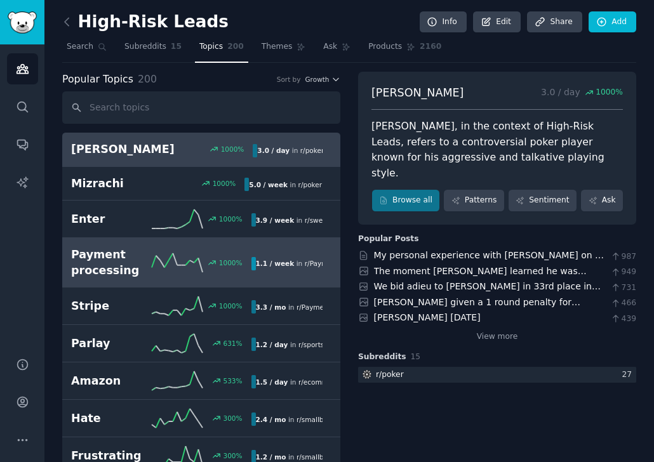
click at [112, 271] on h2 "Payment processing" at bounding box center [111, 262] width 81 height 31
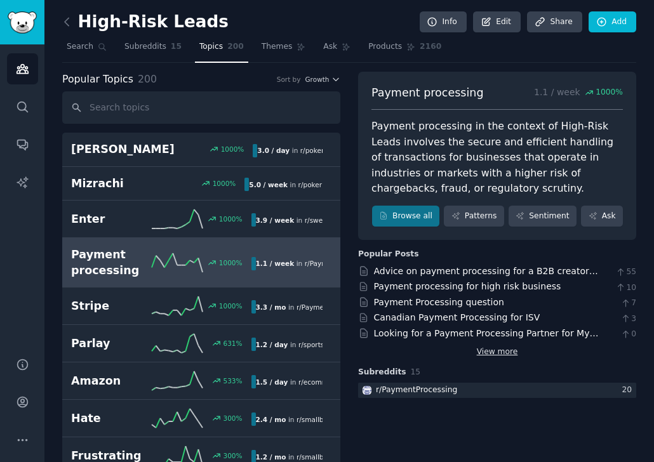
click at [492, 351] on link "View more" at bounding box center [496, 351] width 41 height 11
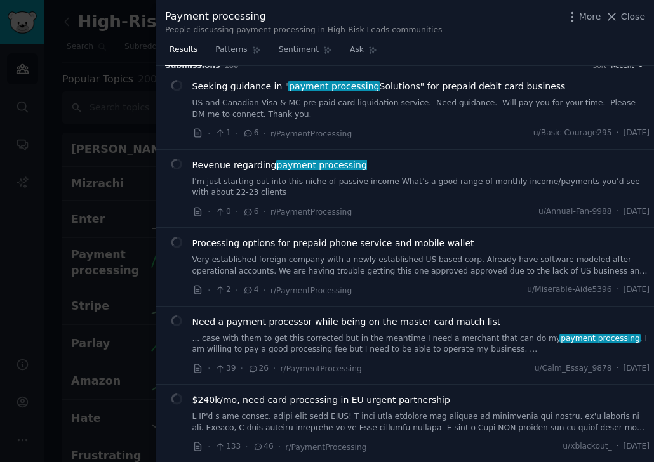
scroll to position [13, 0]
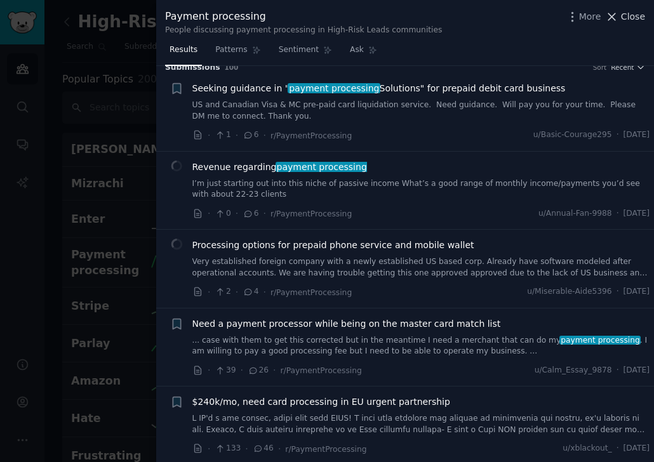
click at [635, 21] on span "Close" at bounding box center [633, 16] width 24 height 13
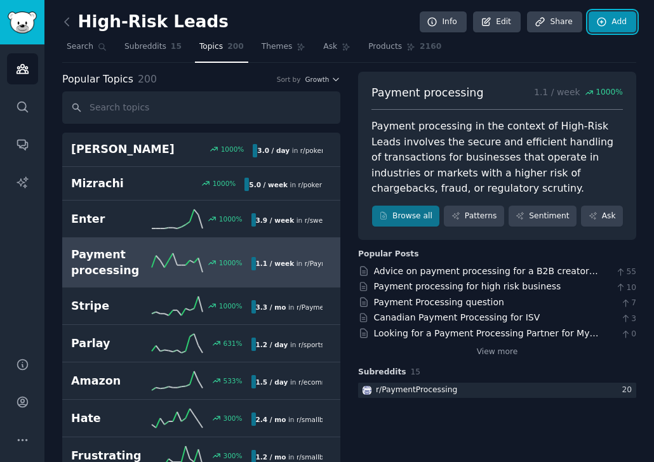
click at [626, 18] on link "Add" at bounding box center [612, 22] width 48 height 22
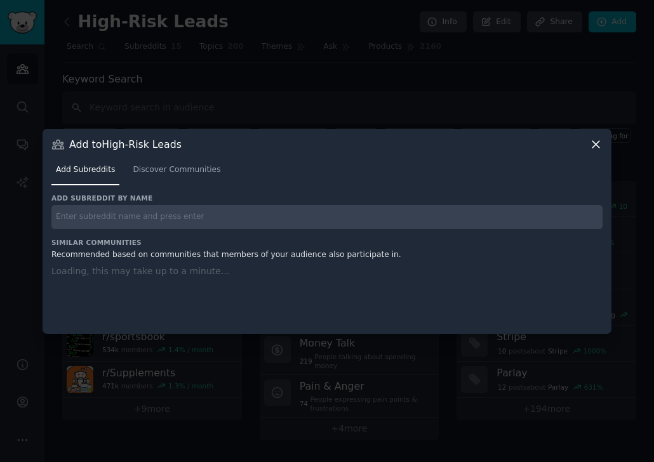
click at [595, 145] on icon at bounding box center [595, 144] width 7 height 7
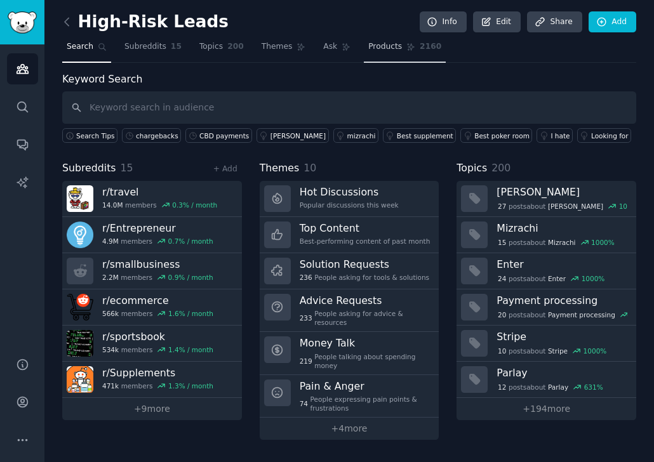
click at [368, 51] on span "Products" at bounding box center [385, 46] width 34 height 11
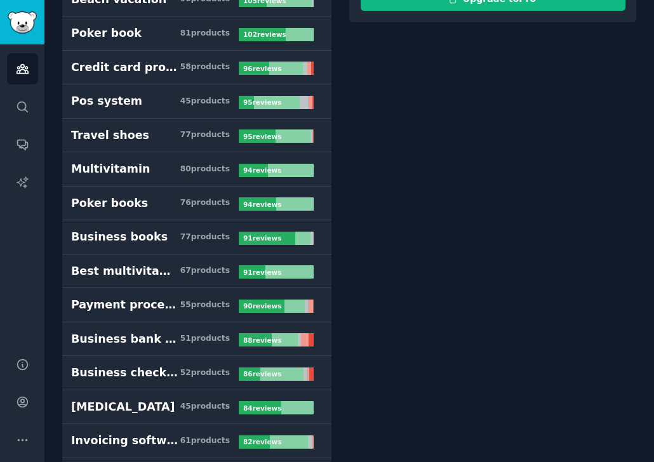
scroll to position [326, 0]
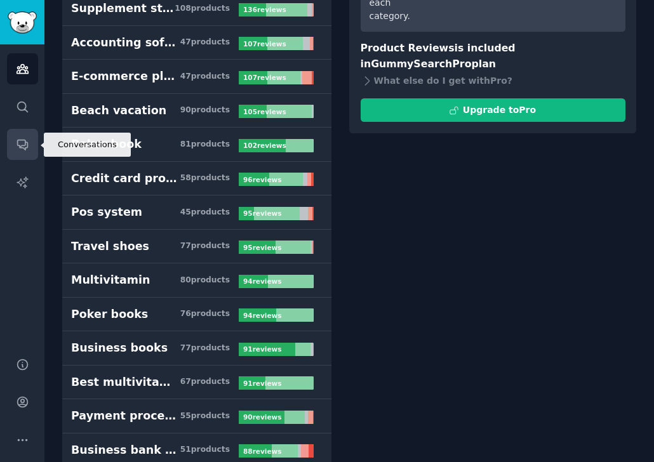
click at [19, 151] on link "Conversations" at bounding box center [22, 144] width 31 height 31
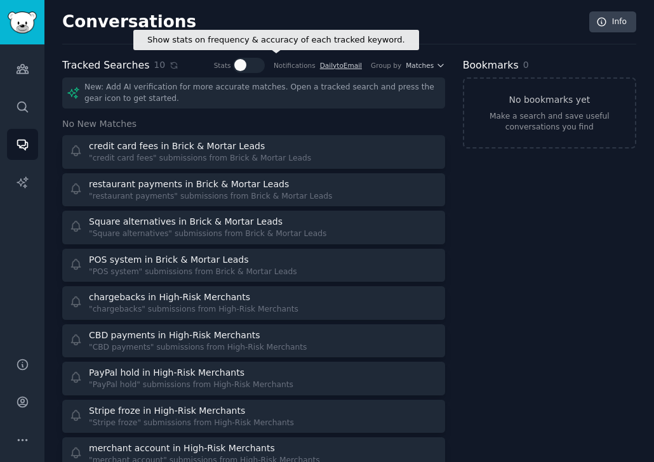
click at [246, 63] on div at bounding box center [240, 65] width 12 height 12
checkbox input "true"
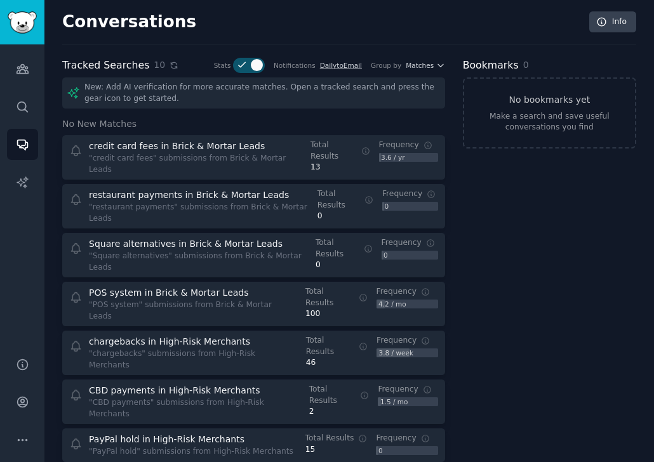
click at [169, 64] on icon at bounding box center [173, 65] width 9 height 9
click at [25, 143] on icon "Sidebar" at bounding box center [22, 145] width 10 height 10
click at [22, 65] on icon "Sidebar" at bounding box center [21, 69] width 11 height 9
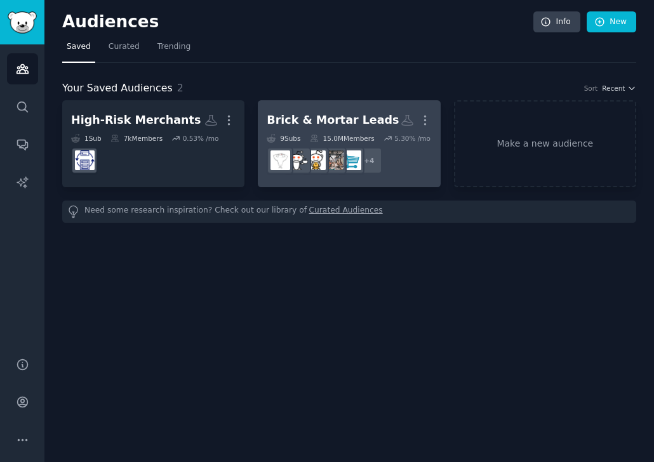
click at [324, 125] on div "Brick & Mortar Leads" at bounding box center [332, 120] width 132 height 16
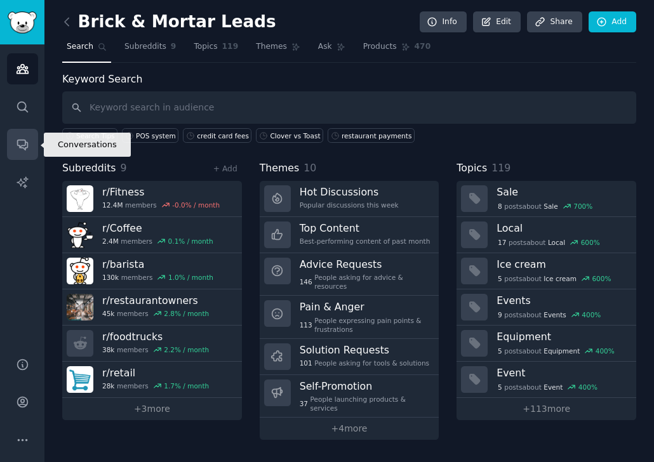
click at [22, 146] on icon "Sidebar" at bounding box center [22, 144] width 13 height 13
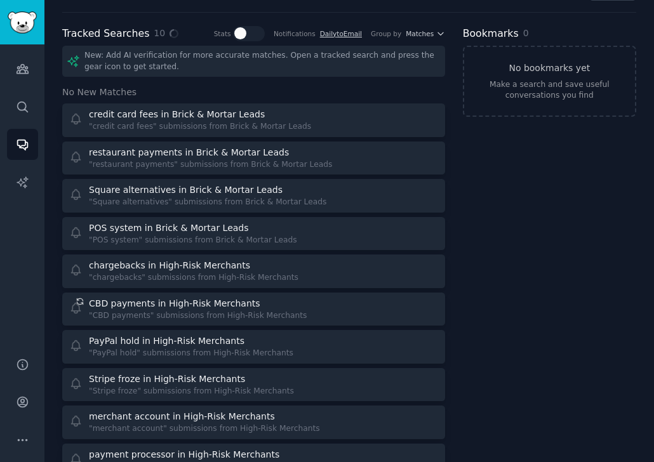
scroll to position [29, 0]
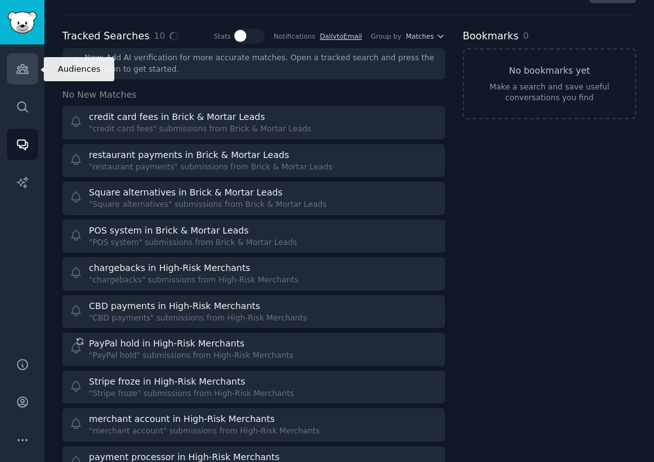
click at [19, 71] on icon "Sidebar" at bounding box center [21, 69] width 11 height 9
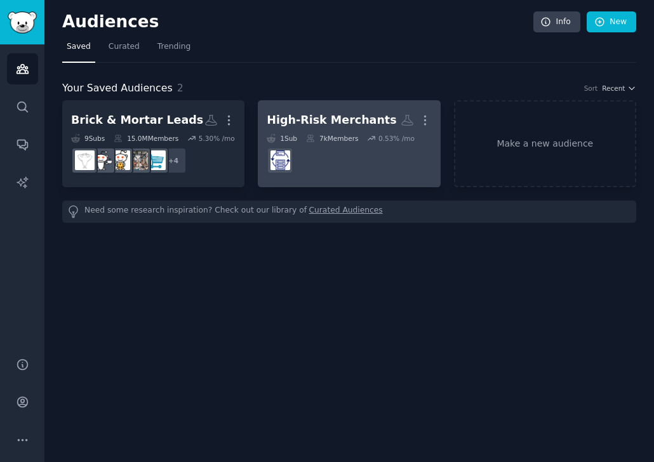
click at [350, 114] on div "High-Risk Merchants" at bounding box center [330, 120] width 129 height 16
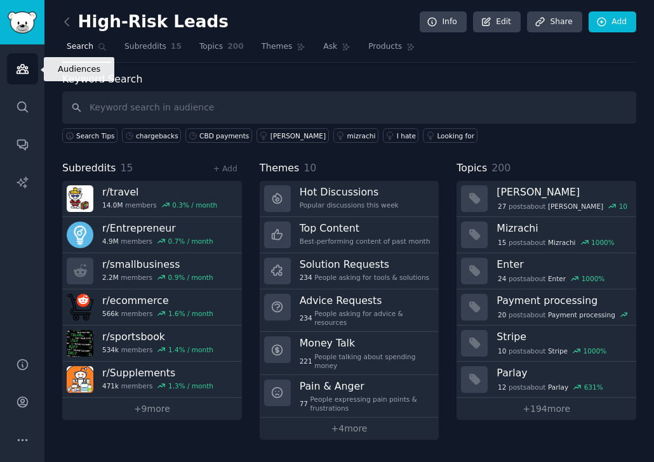
click at [20, 68] on icon "Sidebar" at bounding box center [22, 68] width 13 height 13
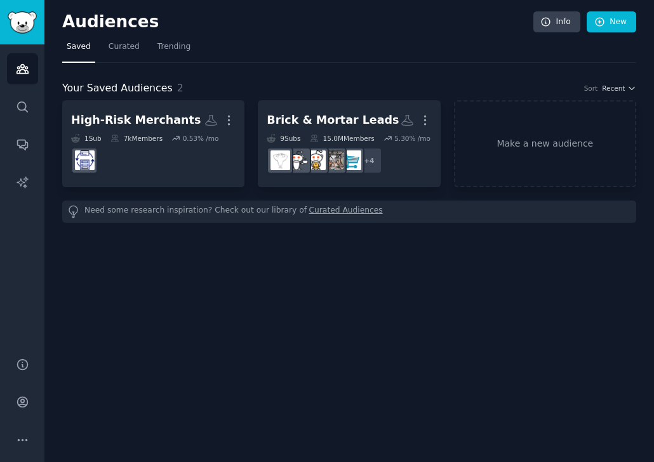
click at [174, 342] on div "Audiences Info New Saved Curated Trending Your Saved Audiences 2 Sort Recent Hi…" at bounding box center [348, 231] width 609 height 462
click at [18, 146] on icon "Sidebar" at bounding box center [22, 144] width 13 height 13
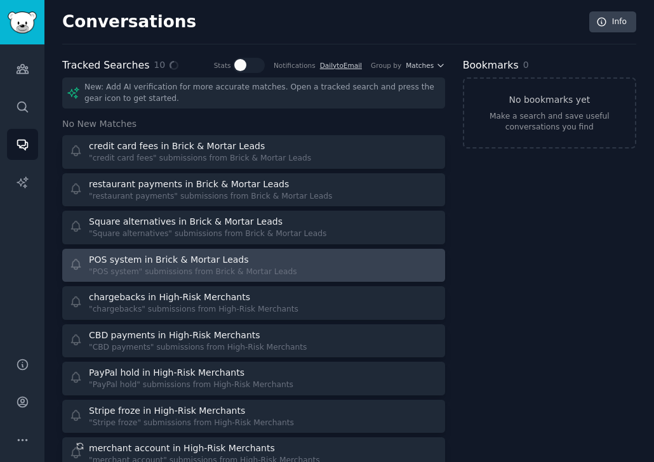
scroll to position [108, 0]
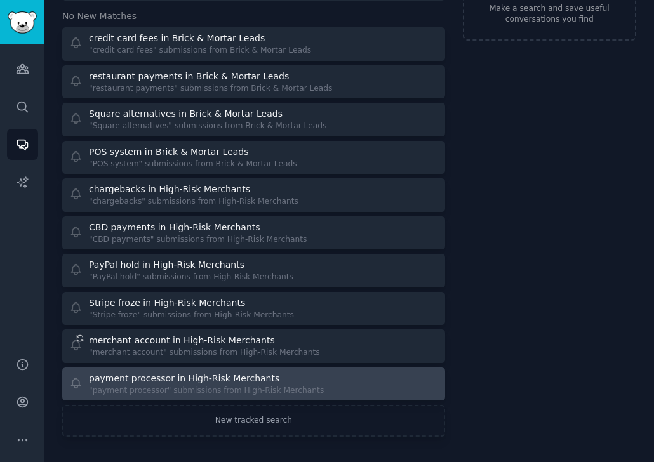
click at [113, 372] on div "payment processor in High-Risk Merchants" at bounding box center [184, 378] width 190 height 13
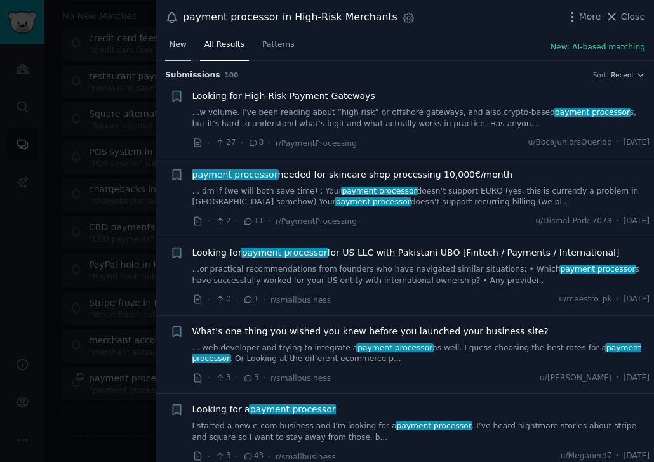
click at [174, 44] on span "New" at bounding box center [177, 44] width 17 height 11
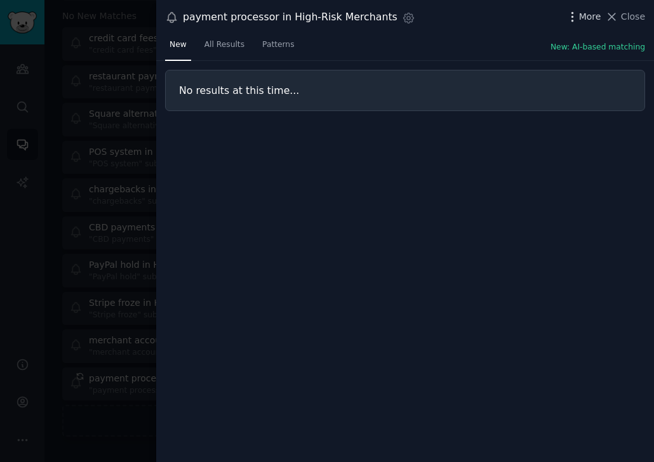
click at [586, 20] on span "More" at bounding box center [590, 16] width 22 height 13
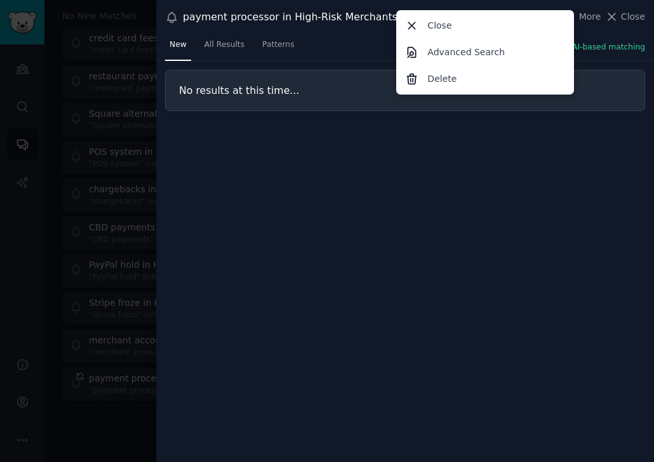
click at [507, 167] on div "No results at this time..." at bounding box center [404, 262] width 497 height 402
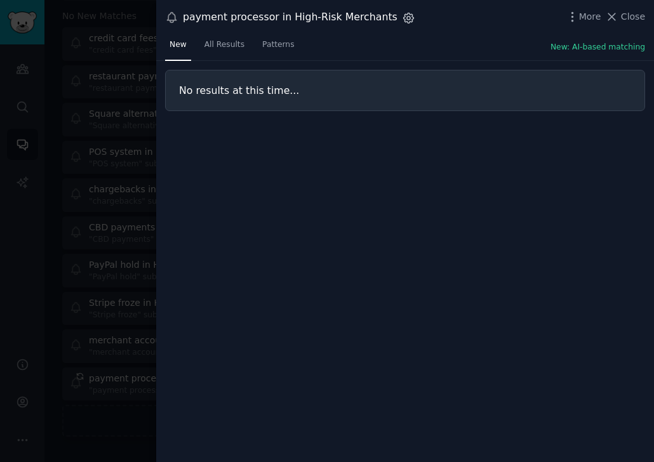
click at [407, 18] on icon "button" at bounding box center [408, 17] width 3 height 3
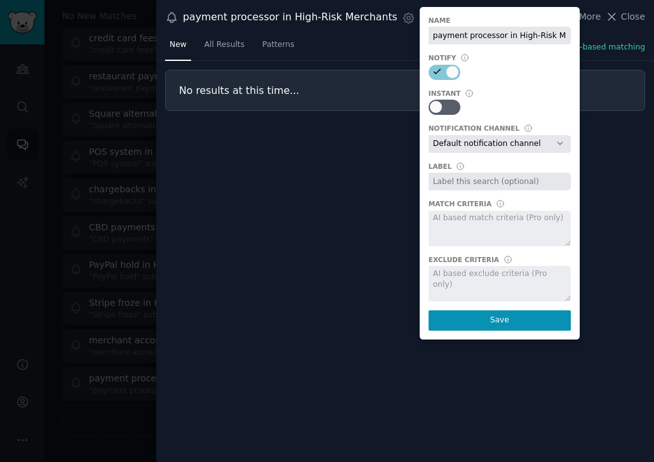
click at [289, 197] on div "No results at this time..." at bounding box center [404, 262] width 497 height 402
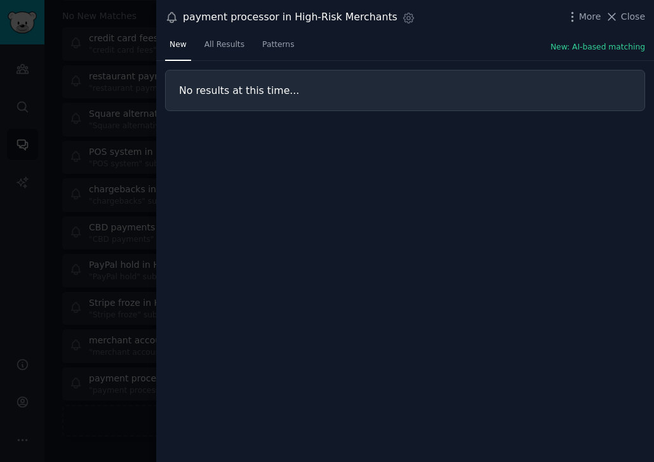
click at [54, 201] on div at bounding box center [327, 231] width 654 height 462
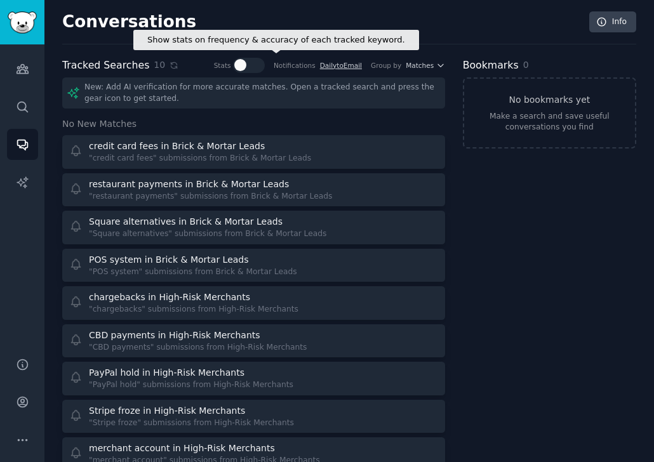
click at [246, 65] on div at bounding box center [240, 65] width 12 height 12
checkbox input "true"
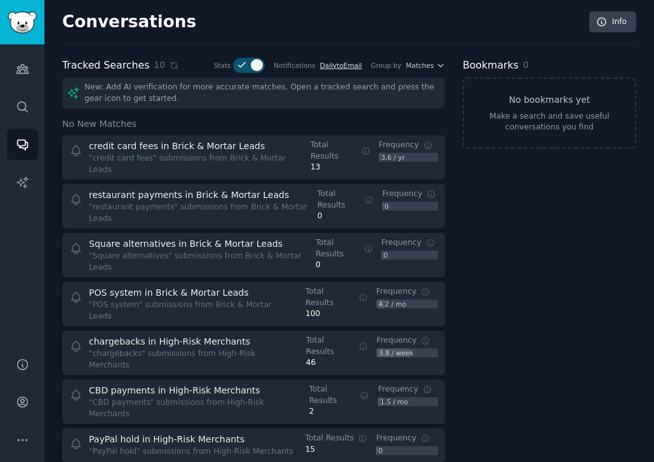
click at [338, 64] on link "Daily to Email" at bounding box center [341, 66] width 42 height 8
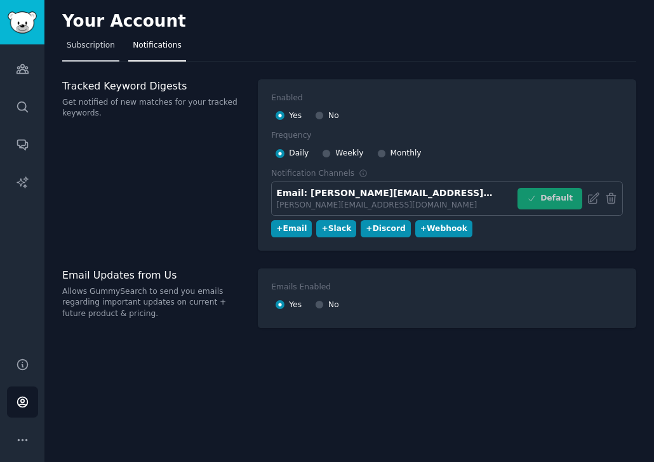
click at [79, 46] on span "Subscription" at bounding box center [91, 45] width 48 height 11
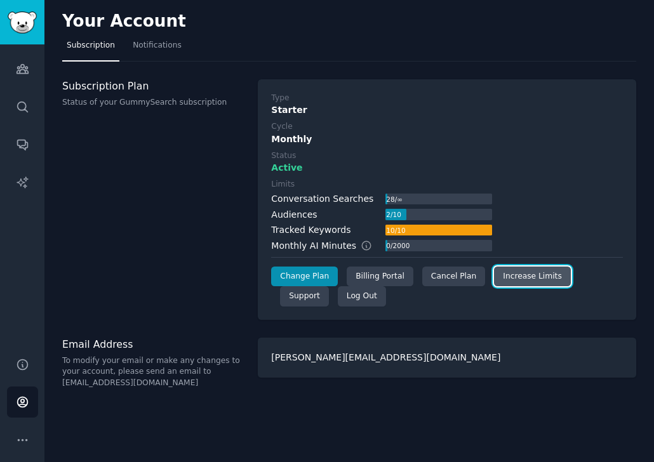
click at [503, 279] on link "Increase Limits" at bounding box center [532, 276] width 77 height 20
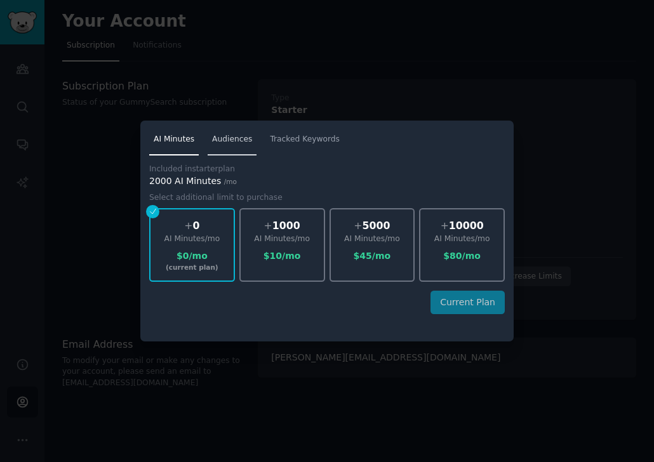
click at [233, 142] on span "Audiences" at bounding box center [232, 139] width 40 height 11
click at [299, 135] on span "Tracked Keywords" at bounding box center [305, 139] width 70 height 11
click at [82, 182] on div at bounding box center [327, 231] width 654 height 462
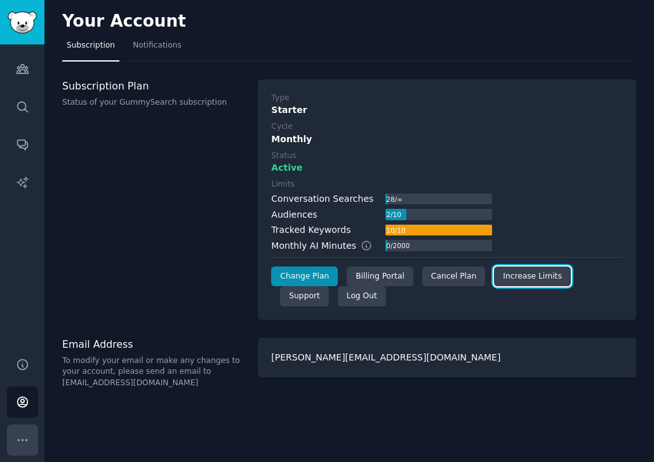
click at [25, 435] on icon "Sidebar" at bounding box center [22, 439] width 13 height 13
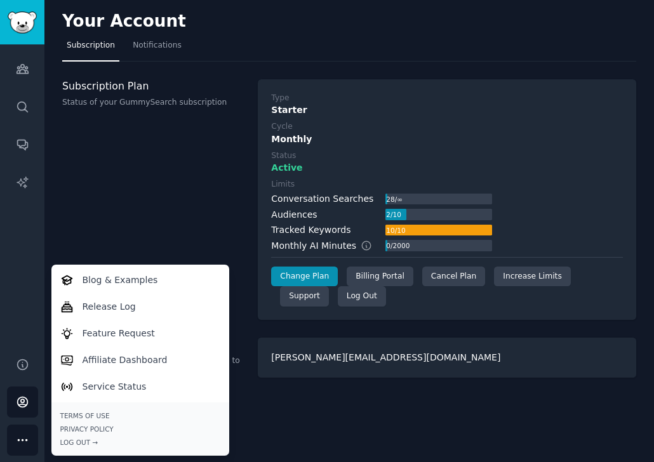
click at [133, 164] on div "Subscription Plan Status of your GummySearch subscription" at bounding box center [153, 199] width 182 height 240
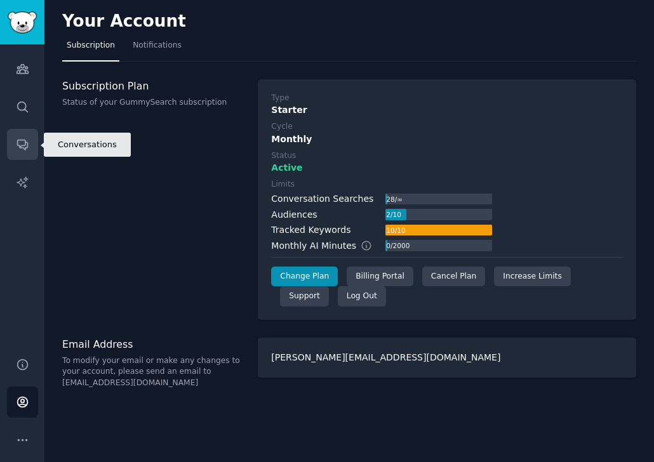
click at [24, 141] on icon "Sidebar" at bounding box center [22, 144] width 13 height 13
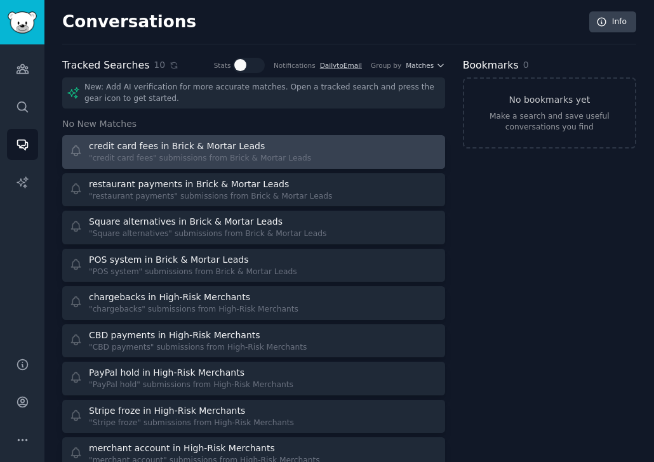
click at [71, 149] on icon at bounding box center [75, 150] width 13 height 13
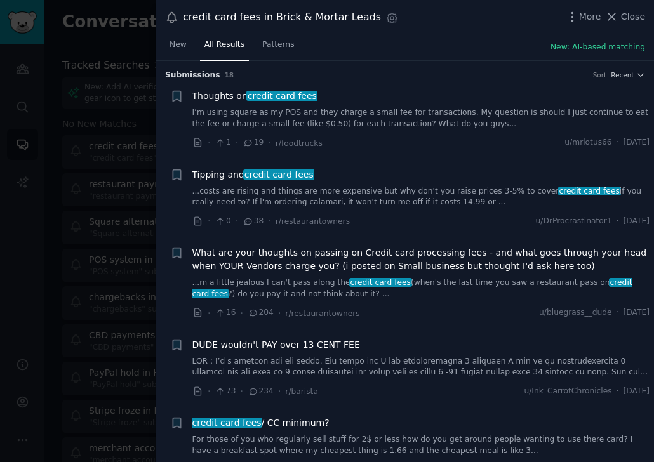
click at [584, 24] on div "More Close" at bounding box center [604, 17] width 79 height 16
click at [582, 20] on span "More" at bounding box center [590, 16] width 22 height 13
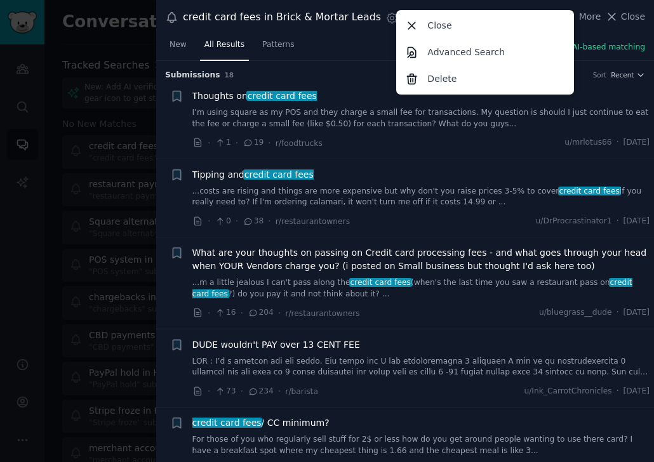
click at [350, 34] on div "credit card fees in Brick & Mortar Leads Settings More Close Advanced Search De…" at bounding box center [404, 17] width 497 height 35
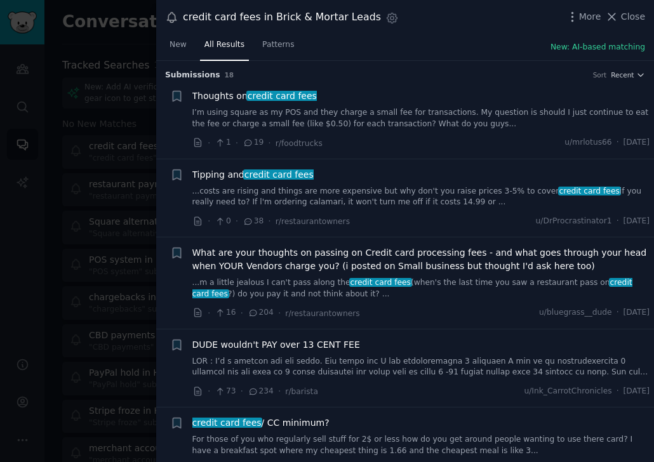
click at [169, 17] on icon at bounding box center [171, 17] width 13 height 13
click at [107, 47] on div at bounding box center [327, 231] width 654 height 462
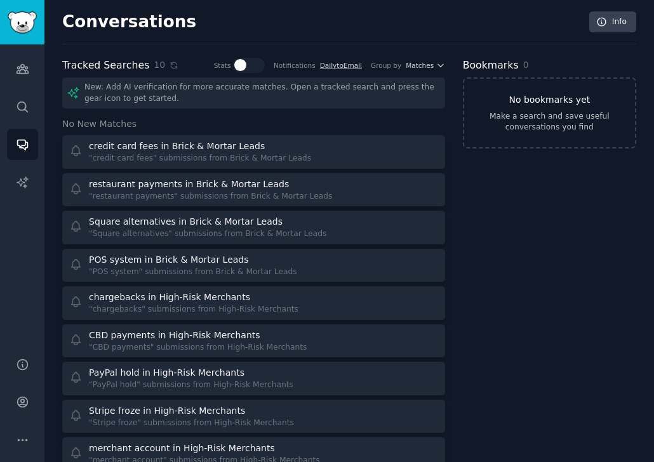
click at [549, 133] on link "No bookmarks yet Make a search and save useful conversations you find" at bounding box center [549, 112] width 173 height 71
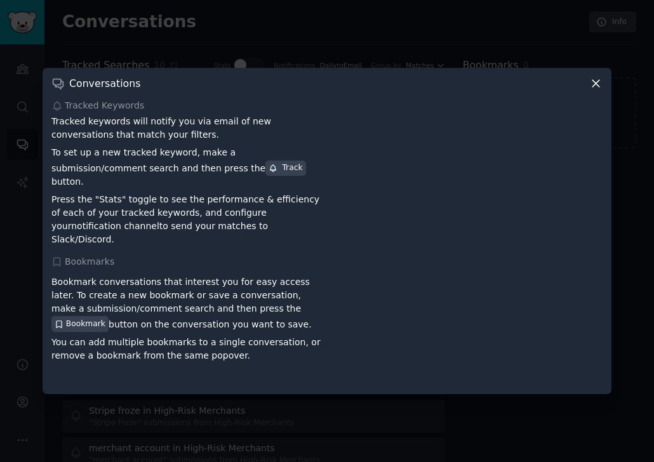
click at [594, 88] on icon at bounding box center [595, 84] width 7 height 7
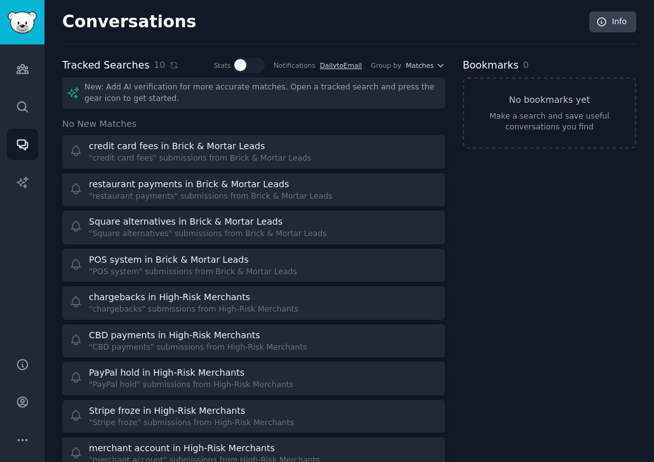
scroll to position [108, 0]
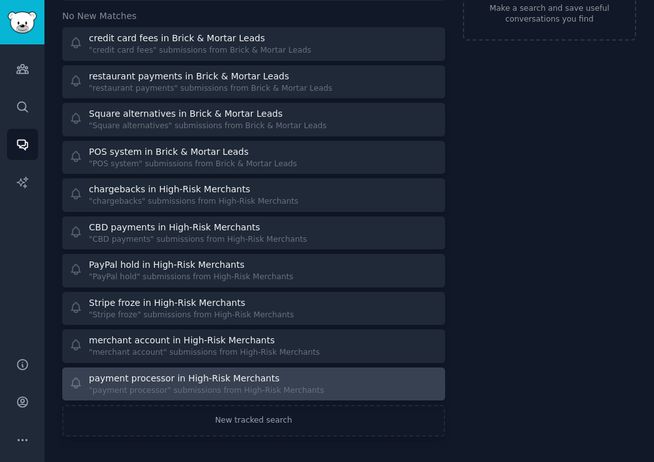
click at [362, 384] on div "payment processor in High-Risk Merchants "payment processor" submissions from H…" at bounding box center [254, 384] width 374 height 25
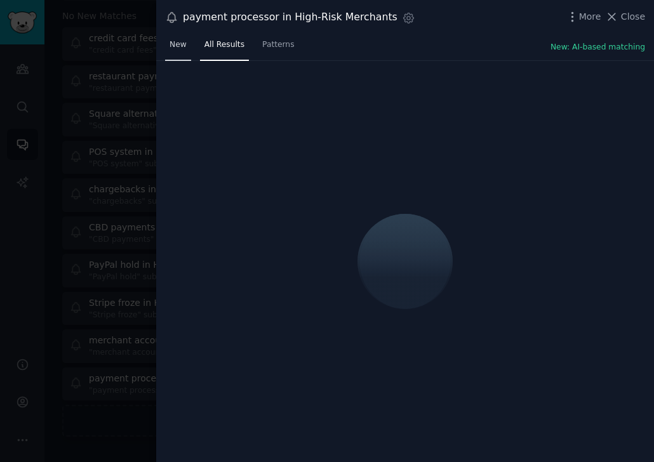
click at [183, 44] on span "New" at bounding box center [177, 44] width 17 height 11
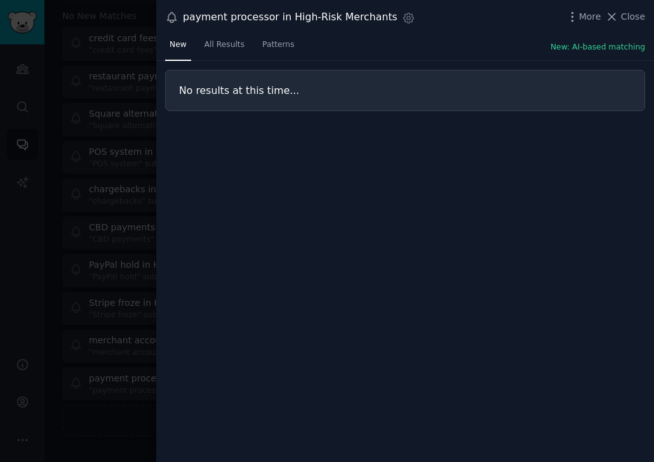
click at [114, 417] on div at bounding box center [327, 231] width 654 height 462
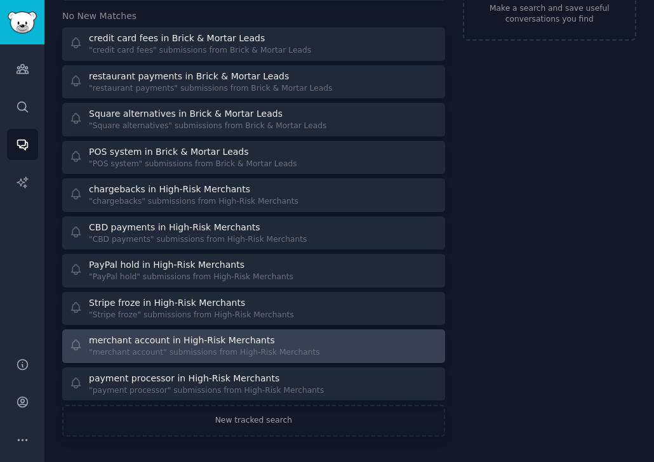
click at [161, 344] on div "merchant account in High-Risk Merchants" at bounding box center [182, 340] width 186 height 13
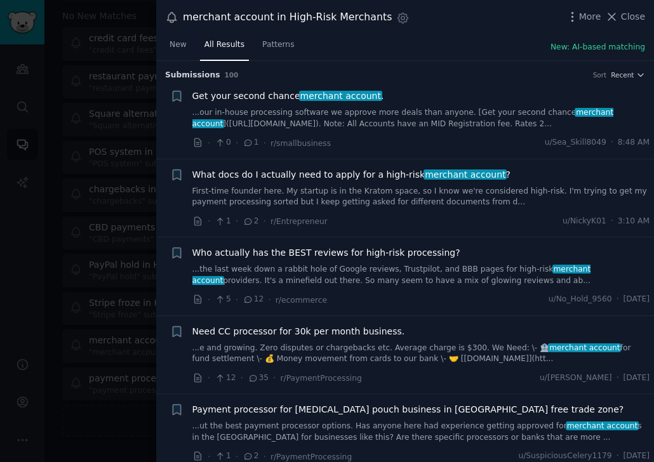
click at [348, 196] on link "First-time founder here. My startup is in the Kratom space, so I know we're con…" at bounding box center [420, 197] width 457 height 22
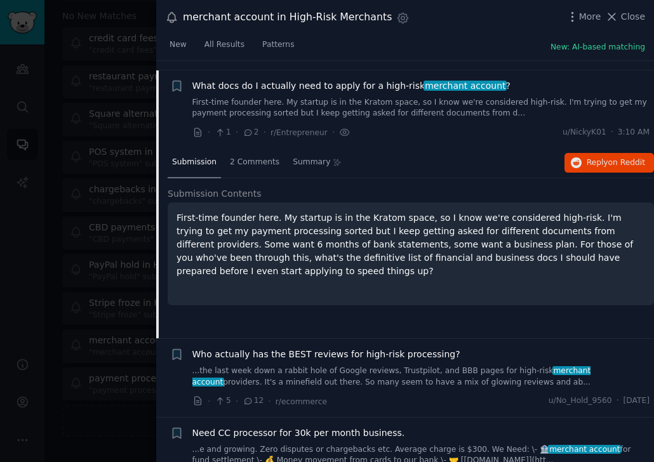
scroll to position [98, 0]
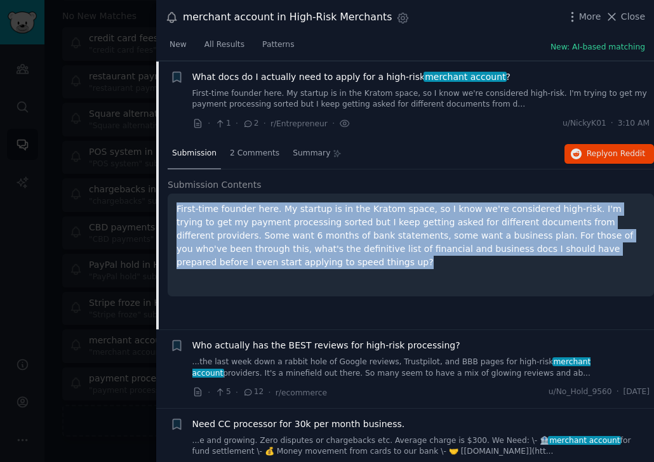
drag, startPoint x: 643, startPoint y: 247, endPoint x: 171, endPoint y: 202, distance: 474.2
click at [171, 202] on div "First-time founder here. My startup is in the Kratom space, so I know we're con…" at bounding box center [411, 245] width 486 height 103
copy p "First-time founder here. My startup is in the Kratom space, so I know we're con…"
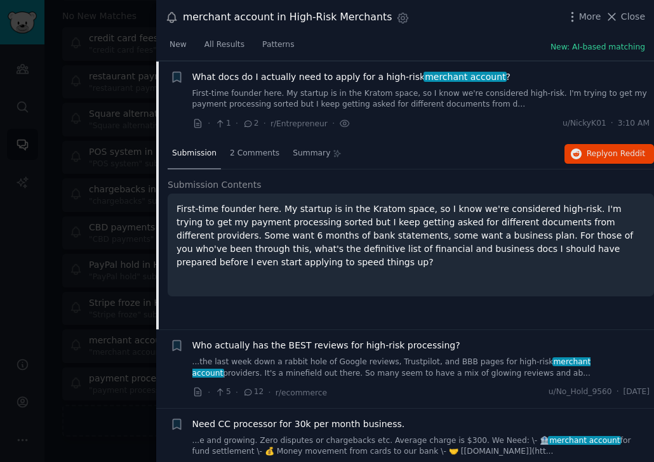
click at [509, 70] on div "What docs do I actually need to apply for a high-risk merchant account ?" at bounding box center [420, 76] width 457 height 13
click at [510, 73] on div "What docs do I actually need to apply for a high-risk merchant account ?" at bounding box center [420, 76] width 457 height 13
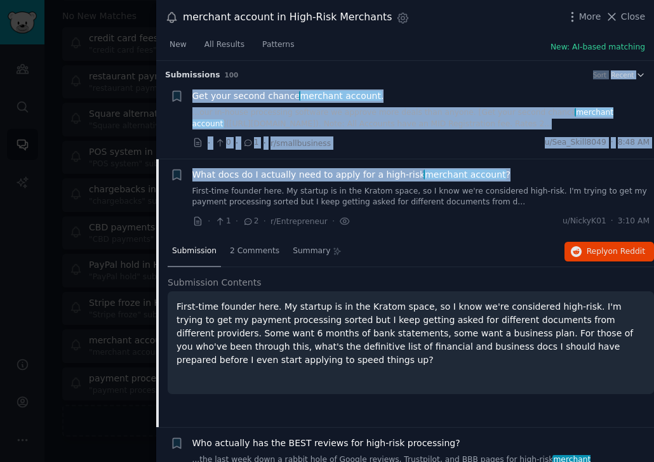
scroll to position [0, 0]
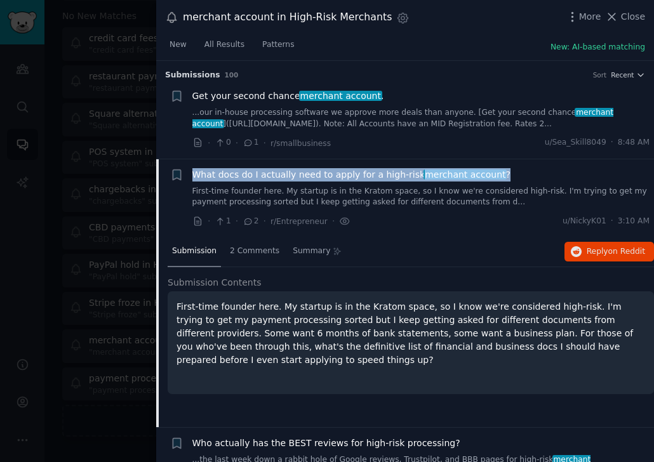
drag, startPoint x: 510, startPoint y: 77, endPoint x: 186, endPoint y: 168, distance: 336.5
click at [186, 168] on div "+ What docs do I actually need to apply for a high-risk merchant account ? Firs…" at bounding box center [410, 198] width 480 height 60
copy span "What docs do I actually need to apply for a high-risk merchant account ?"
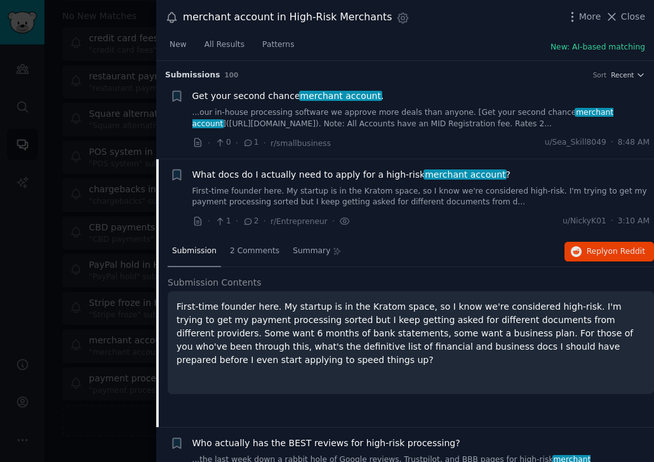
click at [409, 61] on div "Submission s 100 Sort Recent" at bounding box center [405, 71] width 480 height 20
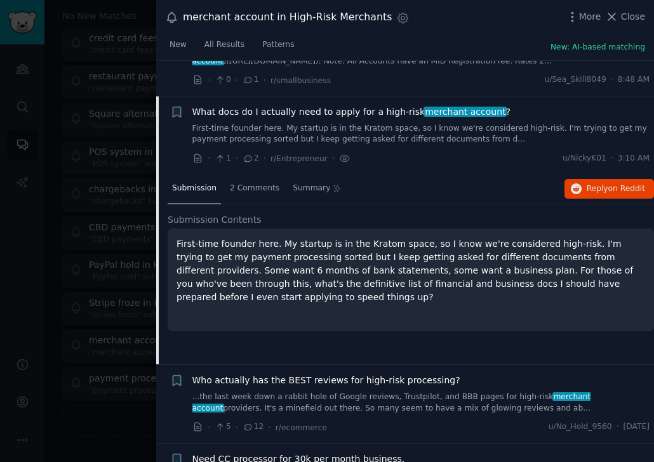
scroll to position [60, 0]
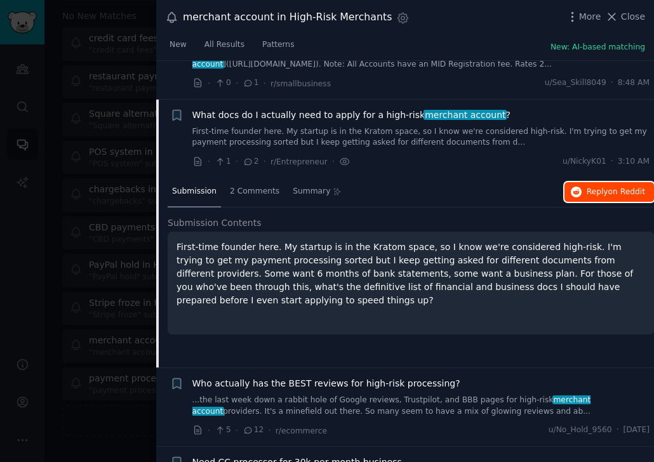
click at [600, 194] on span "Reply on Reddit" at bounding box center [615, 192] width 58 height 11
click at [591, 195] on span "Reply on Reddit" at bounding box center [615, 192] width 58 height 11
click at [513, 114] on div "What docs do I actually need to apply for a high-risk merchant account ?" at bounding box center [420, 114] width 457 height 13
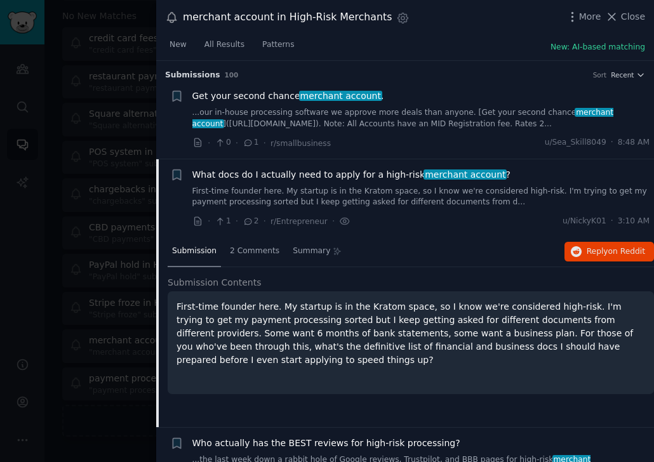
click at [332, 122] on link "...our in-house processing software we approve more deals than anyone. [Get you…" at bounding box center [420, 118] width 457 height 22
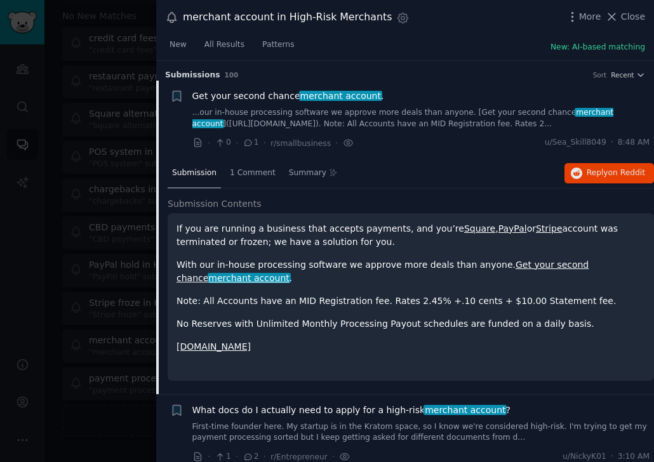
scroll to position [20, 0]
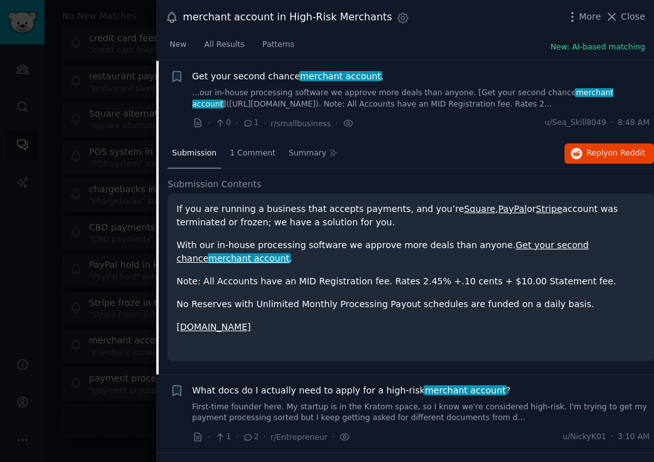
click at [406, 125] on div "· 0 · 1 · r/smallbusiness · u/Sea_Skill8049 · 8:48 AM" at bounding box center [420, 123] width 457 height 13
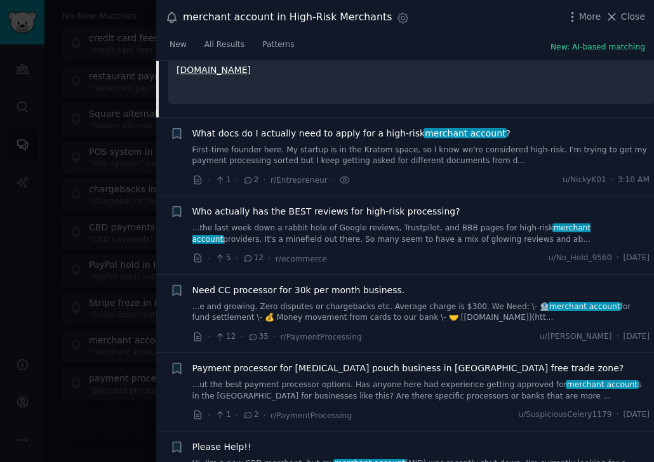
scroll to position [278, 0]
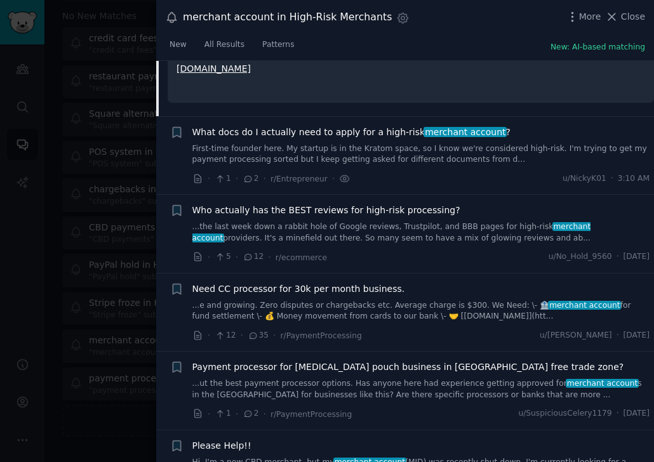
click at [501, 163] on link "First-time founder here. My startup is in the Kratom space, so I know we're con…" at bounding box center [420, 154] width 457 height 22
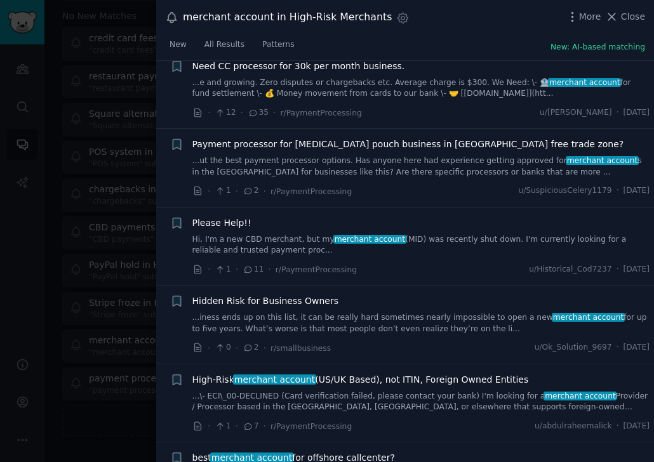
scroll to position [477, 0]
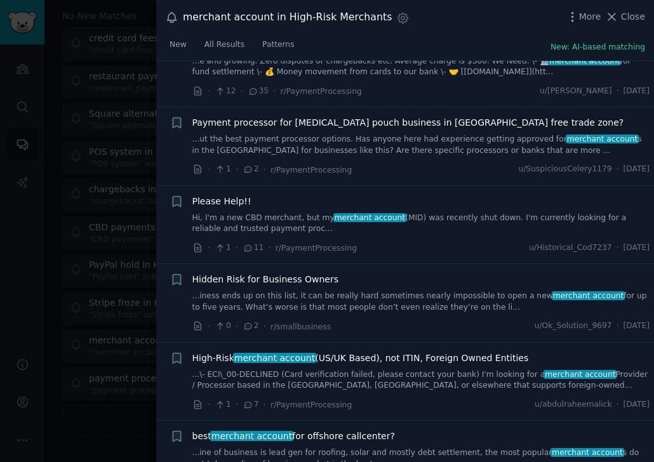
click at [455, 315] on div "Hidden Risk for Business Owners ...[PERSON_NAME] ends up on this list, it can b…" at bounding box center [420, 303] width 457 height 60
click at [458, 296] on link "...[PERSON_NAME] ends up on this list, it can be really hard sometimes nearly i…" at bounding box center [420, 302] width 457 height 22
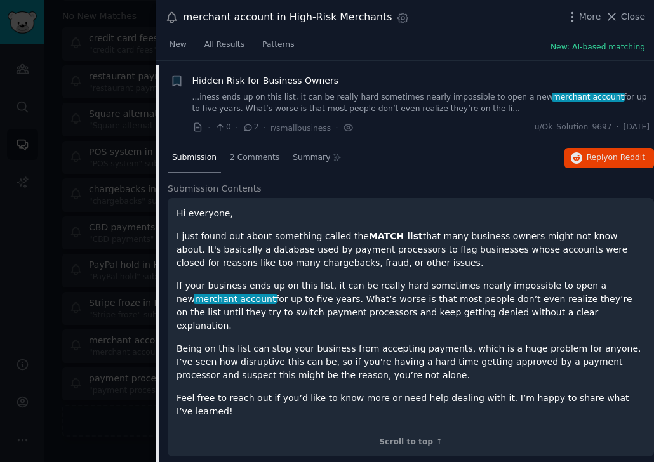
scroll to position [489, 0]
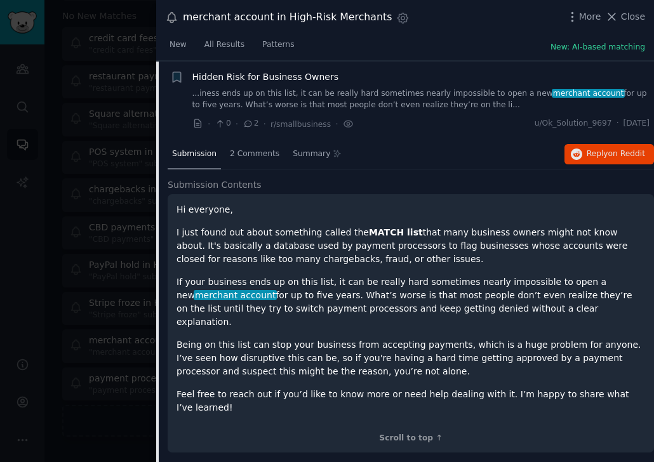
click at [416, 89] on link "...[PERSON_NAME] ends up on this list, it can be really hard sometimes nearly i…" at bounding box center [420, 99] width 457 height 22
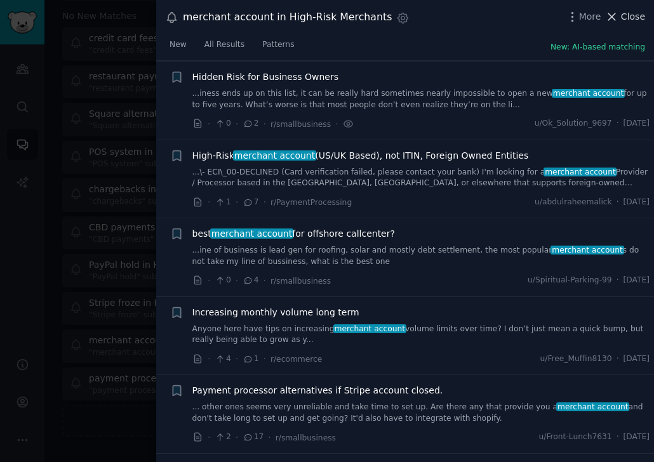
click at [626, 16] on span "Close" at bounding box center [633, 16] width 24 height 13
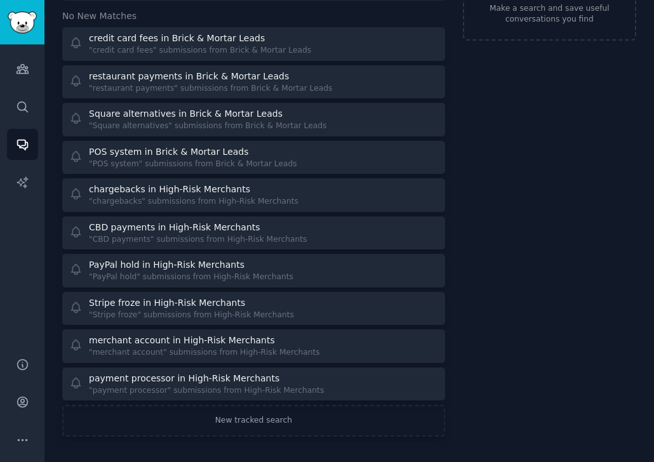
scroll to position [48, 0]
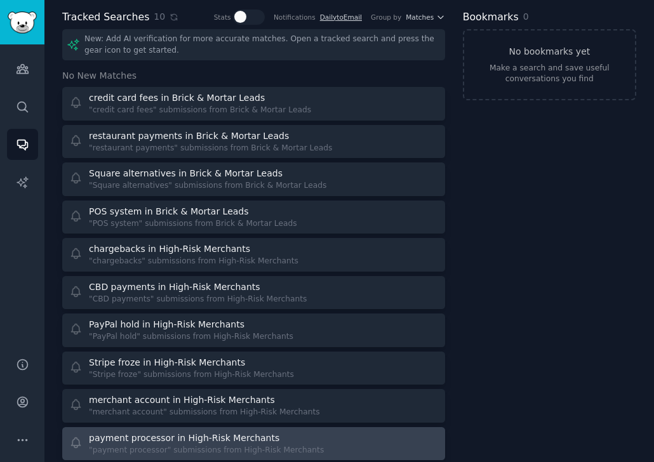
click at [145, 442] on div "payment processor in High-Risk Merchants" at bounding box center [184, 437] width 190 height 13
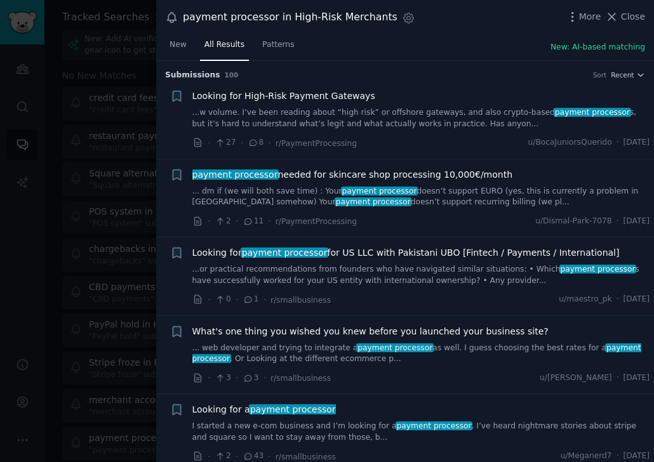
click at [118, 412] on div at bounding box center [327, 231] width 654 height 462
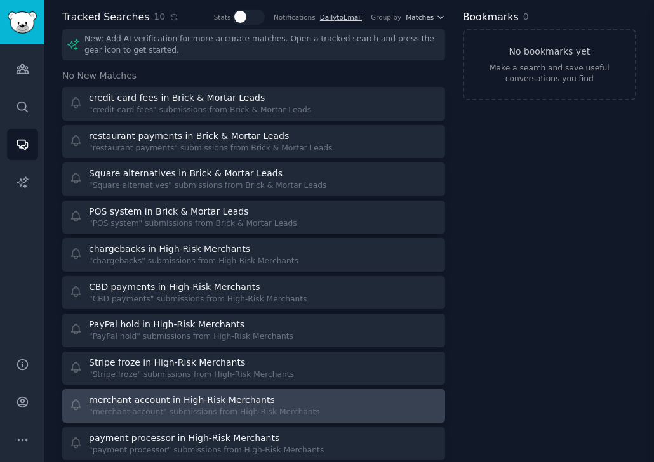
click at [140, 405] on div "merchant account in High-Risk Merchants" at bounding box center [182, 399] width 186 height 13
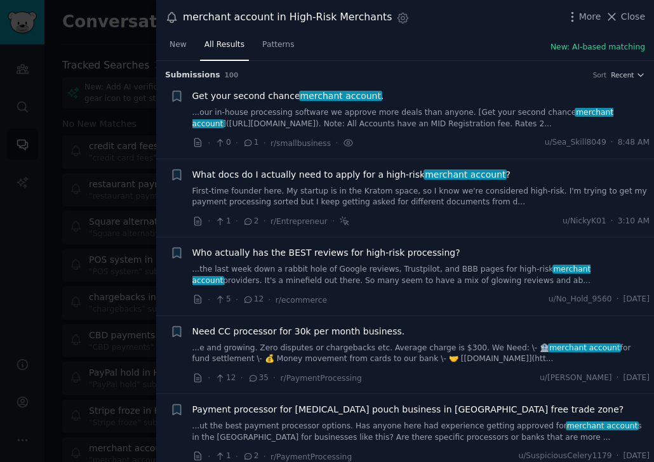
scroll to position [48, 0]
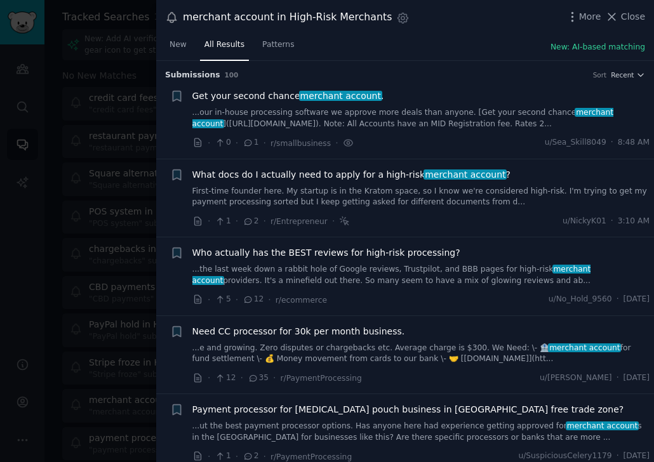
click at [93, 377] on div at bounding box center [327, 231] width 654 height 462
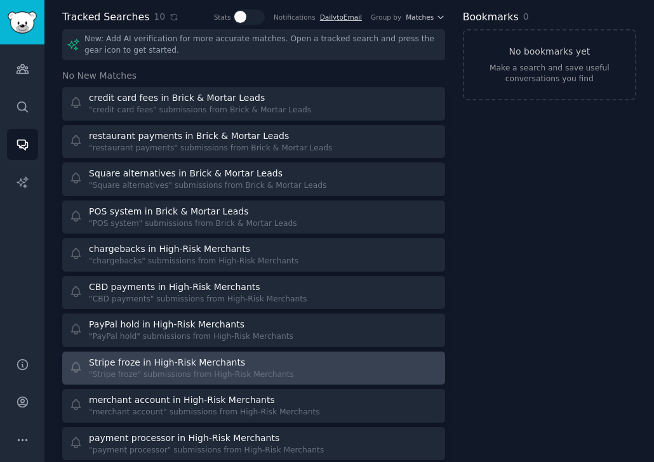
click at [137, 366] on div "Stripe froze in High-Risk Merchants" at bounding box center [167, 362] width 156 height 13
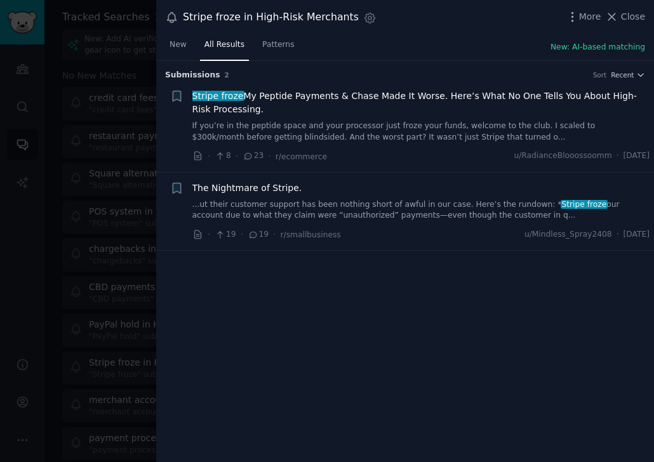
click at [322, 205] on link "...ut their customer support has been nothing short of awful in our case. Here’…" at bounding box center [420, 210] width 457 height 22
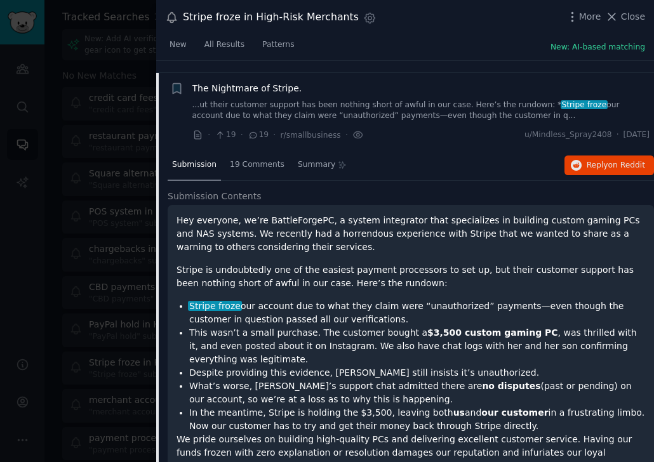
scroll to position [112, 0]
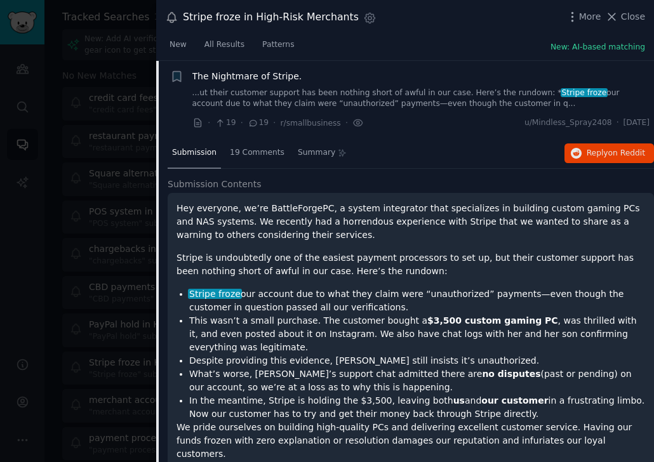
click at [115, 346] on div at bounding box center [327, 231] width 654 height 462
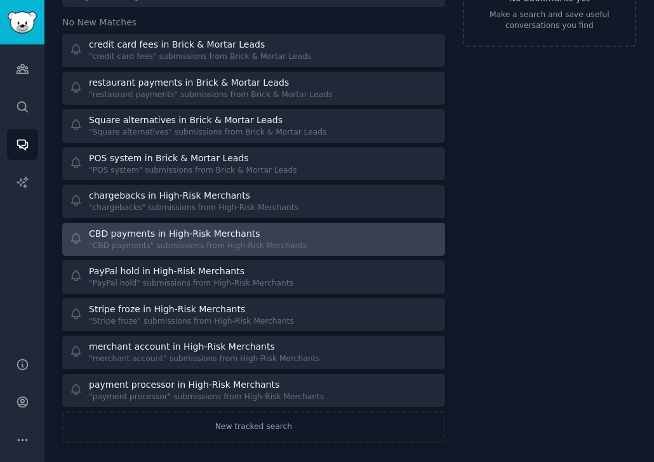
scroll to position [102, 0]
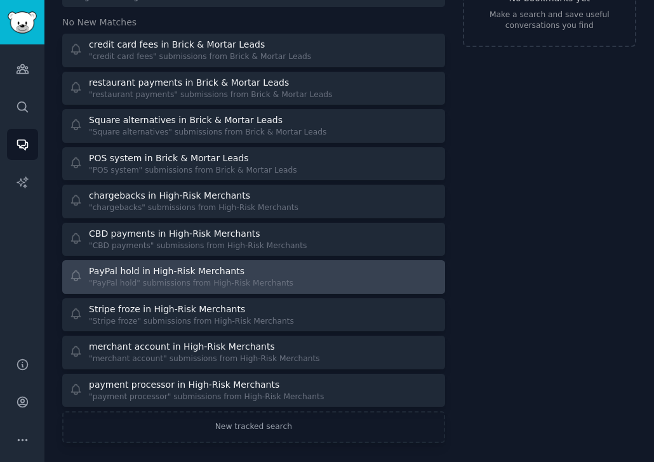
click at [165, 275] on div "PayPal hold in High-Risk Merchants" at bounding box center [166, 271] width 155 height 13
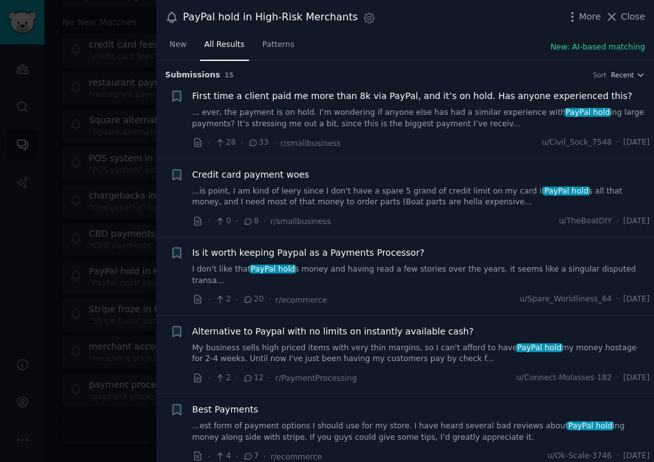
click at [94, 331] on div at bounding box center [327, 231] width 654 height 462
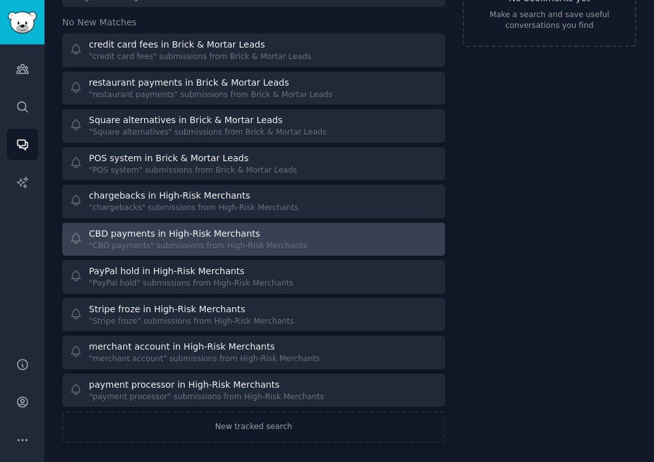
click at [162, 236] on div "CBD payments in High-Risk Merchants" at bounding box center [174, 233] width 171 height 13
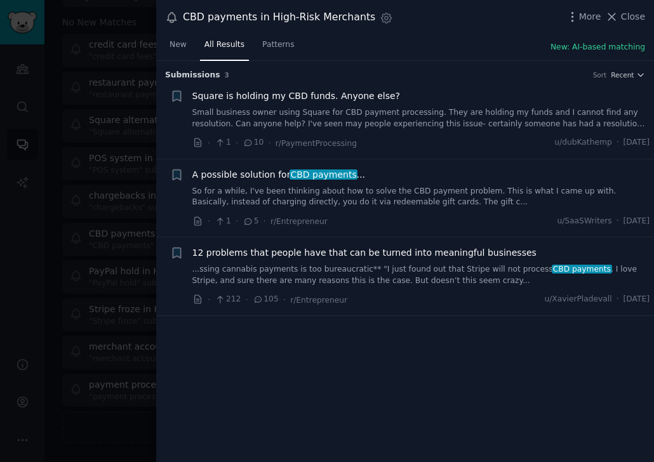
click at [125, 248] on div at bounding box center [327, 231] width 654 height 462
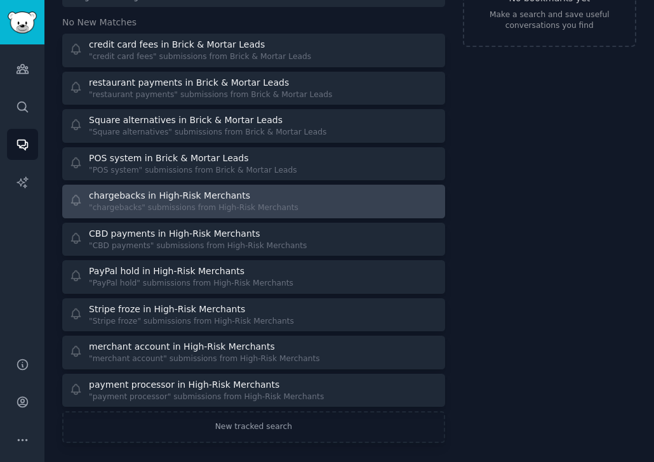
click at [138, 206] on div ""chargebacks" submissions from High-Risk Merchants" at bounding box center [193, 207] width 209 height 11
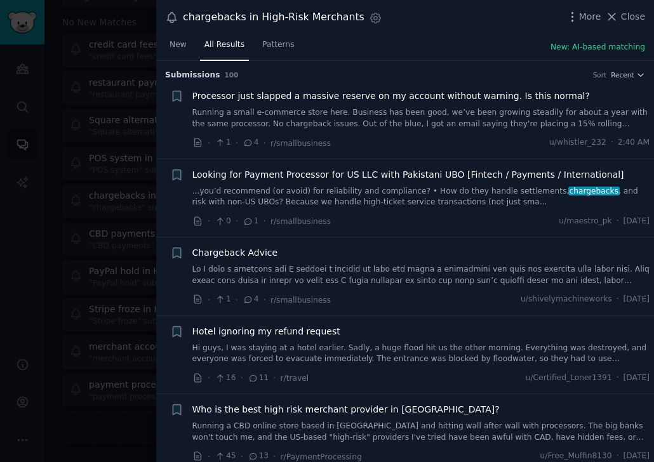
click at [377, 112] on link "Running a small e-commerce store here. Business has been good, we’ve been growi…" at bounding box center [420, 118] width 457 height 22
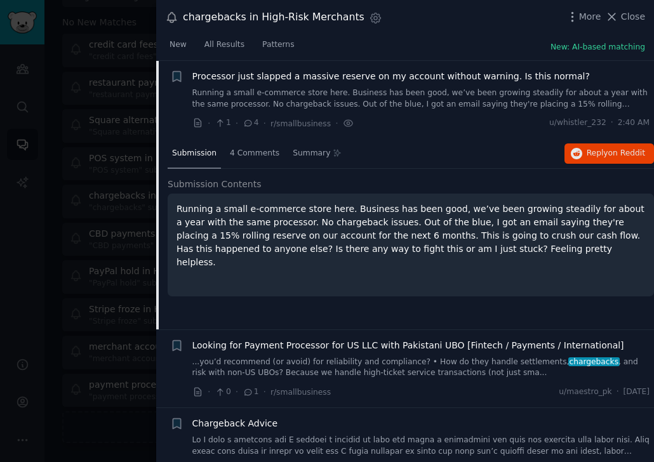
scroll to position [20, 0]
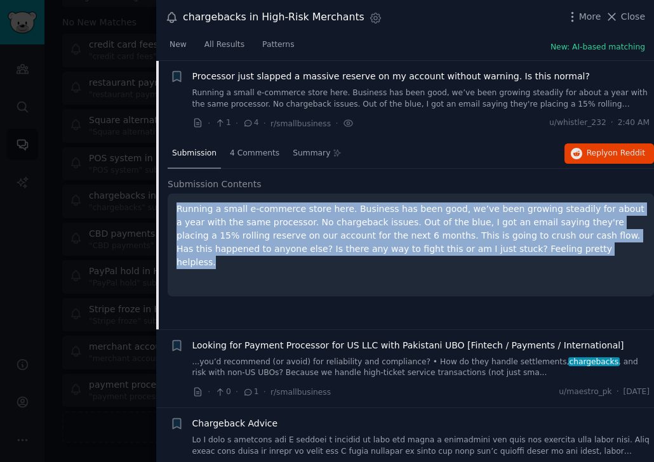
drag, startPoint x: 468, startPoint y: 246, endPoint x: 162, endPoint y: 199, distance: 308.7
click at [162, 199] on div "Submission 4 Comments Summary Reply on Reddit Submission Contents Running a sma…" at bounding box center [404, 234] width 497 height 190
copy p "Running a small e-commerce store here. Business has been good, we’ve been growi…"
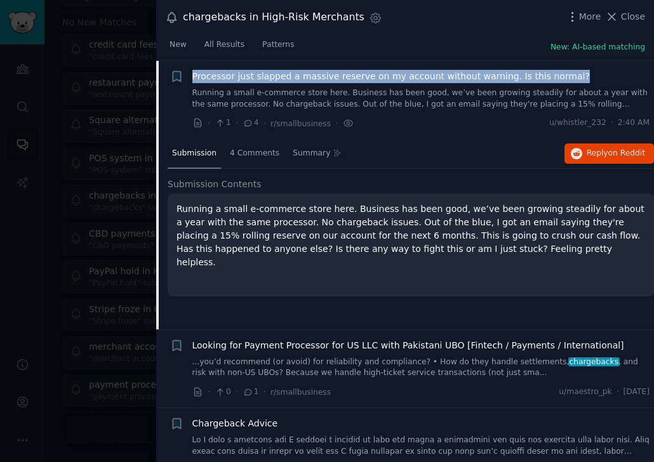
drag, startPoint x: 567, startPoint y: 72, endPoint x: 190, endPoint y: 73, distance: 377.5
click at [190, 73] on div "+ Processor just slapped a massive reserve on my account without warning. Is th…" at bounding box center [410, 100] width 480 height 60
copy span "Processor just slapped a massive reserve on my account without warning. Is this…"
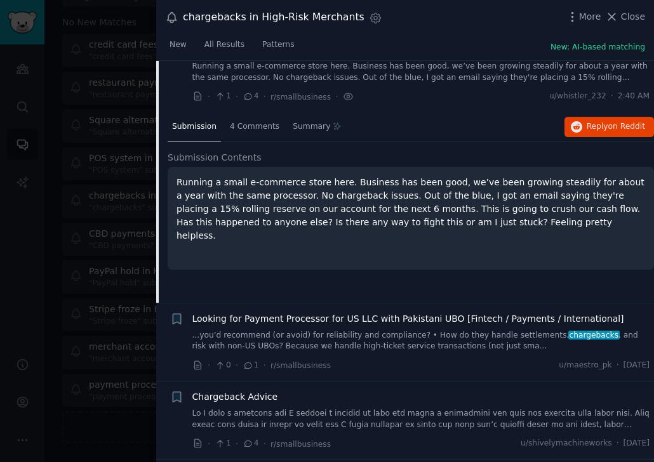
scroll to position [46, 0]
click at [584, 123] on button "Reply on Reddit" at bounding box center [608, 127] width 89 height 20
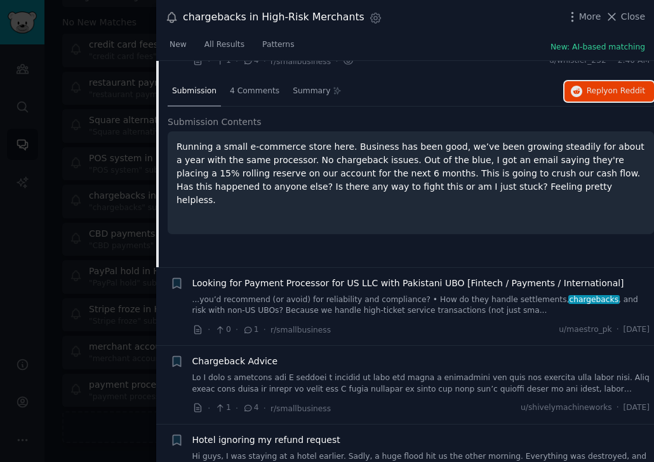
scroll to position [82, 0]
click at [129, 240] on div at bounding box center [327, 231] width 654 height 462
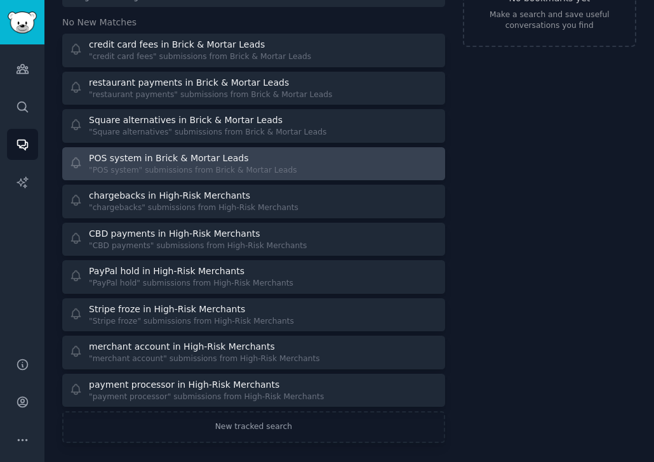
click at [142, 165] on div ""POS system" submissions from Brick & Mortar Leads" at bounding box center [193, 170] width 208 height 11
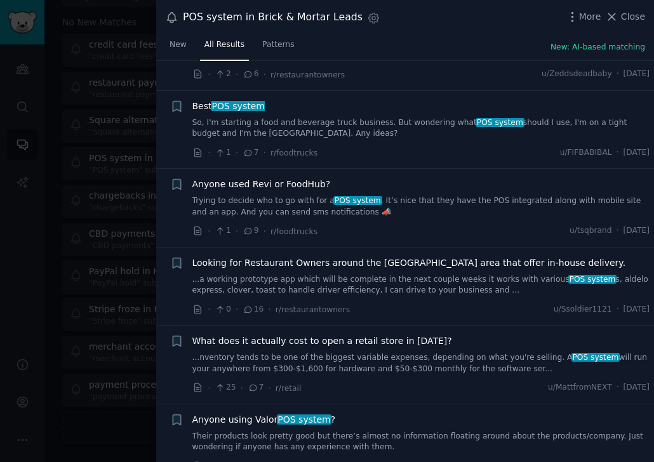
scroll to position [58, 0]
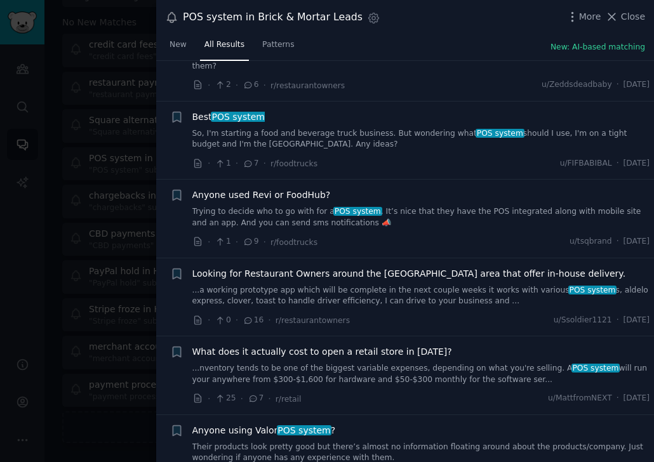
click at [382, 206] on link "Trying to decide who to go with for a POS system . It’s nice that they have the…" at bounding box center [420, 217] width 457 height 22
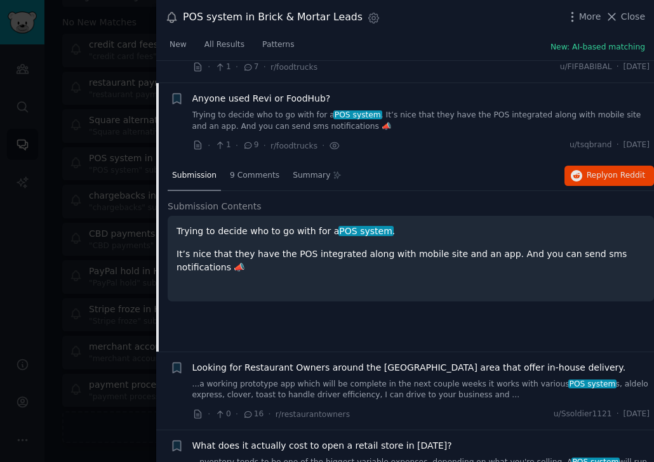
scroll to position [165, 0]
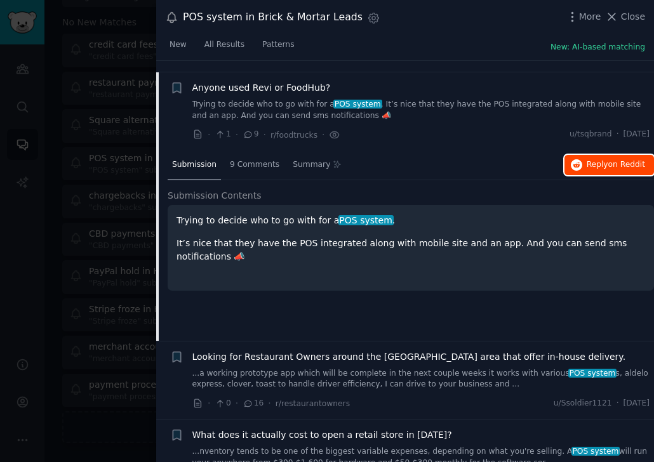
click at [597, 159] on span "Reply on Reddit" at bounding box center [615, 164] width 58 height 11
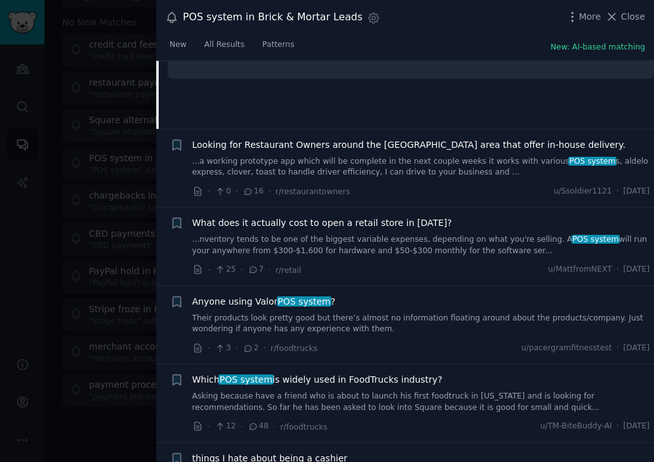
scroll to position [378, 0]
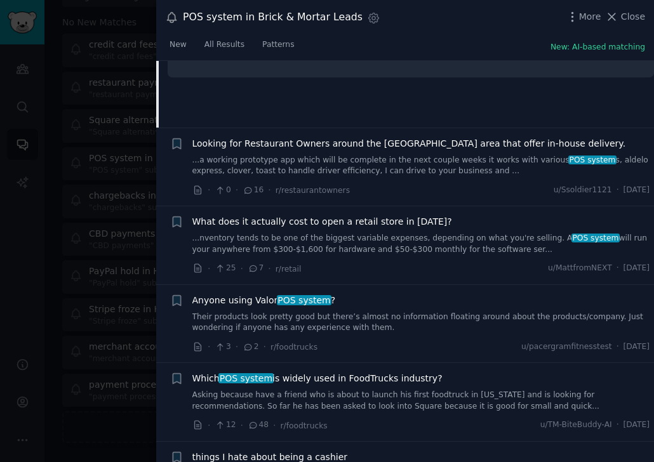
click at [338, 312] on link "Their products look pretty good but there’s almost no information floating arou…" at bounding box center [420, 323] width 457 height 22
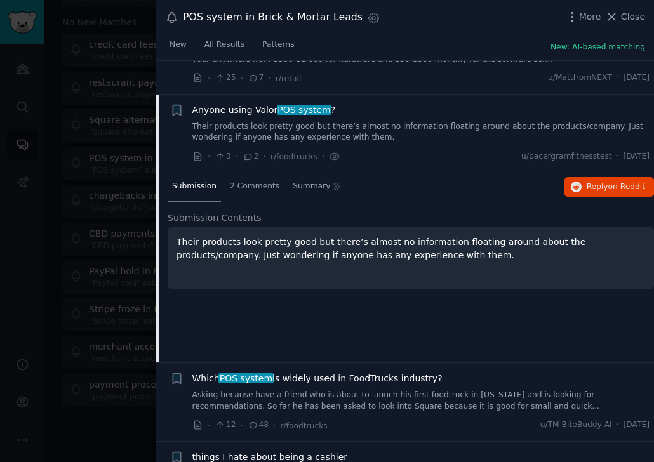
scroll to position [400, 0]
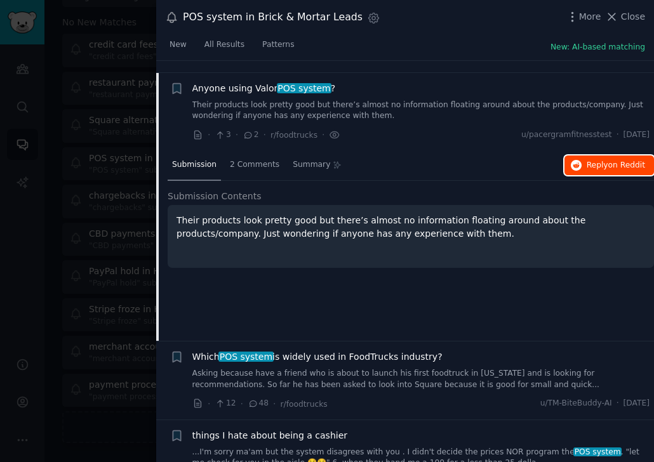
click at [600, 160] on span "Reply on Reddit" at bounding box center [615, 165] width 58 height 11
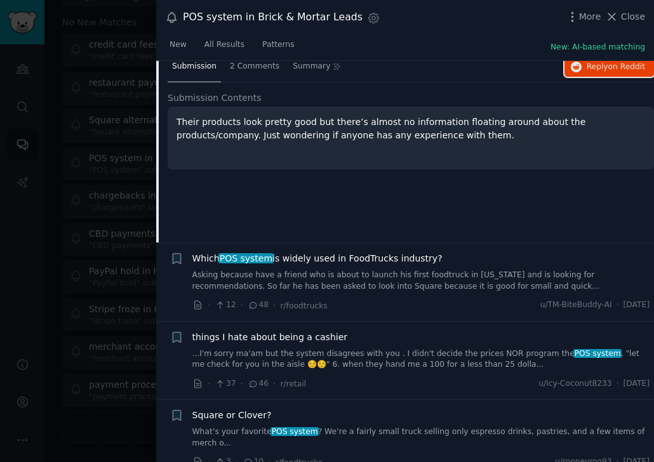
scroll to position [499, 0]
click at [367, 269] on link "Asking because have a friend who is about to launch his first foodtruck in [US_…" at bounding box center [420, 280] width 457 height 22
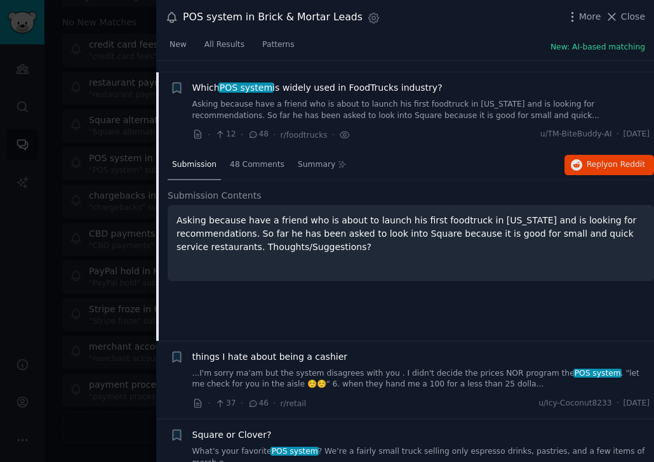
scroll to position [478, 0]
click at [589, 159] on span "Reply on Reddit" at bounding box center [615, 164] width 58 height 11
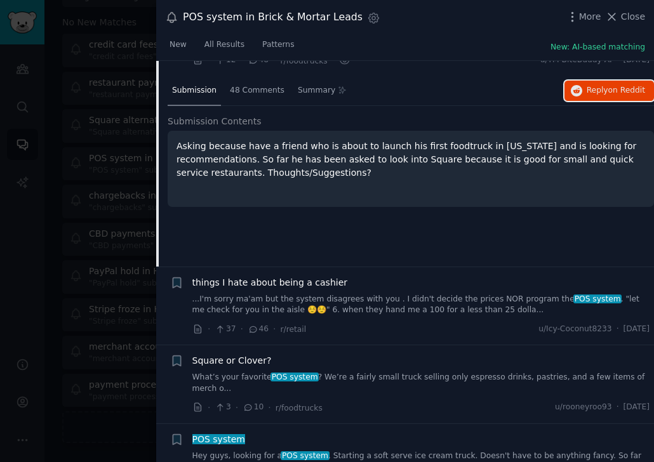
scroll to position [622, 0]
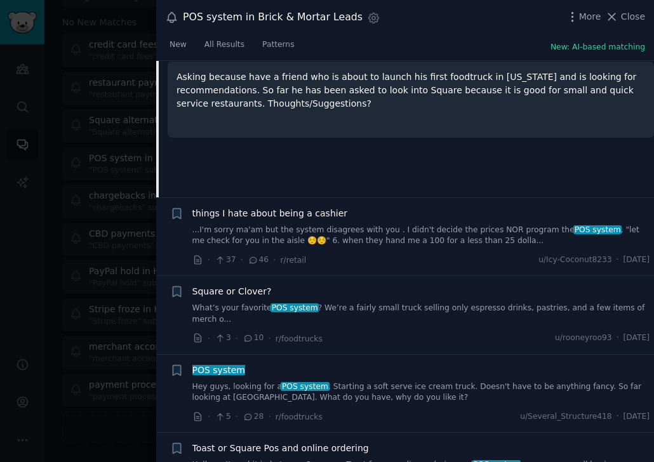
click at [351, 303] on link "What’s your favorite POS system ? We’re a fairly small truck selling only espre…" at bounding box center [420, 314] width 457 height 22
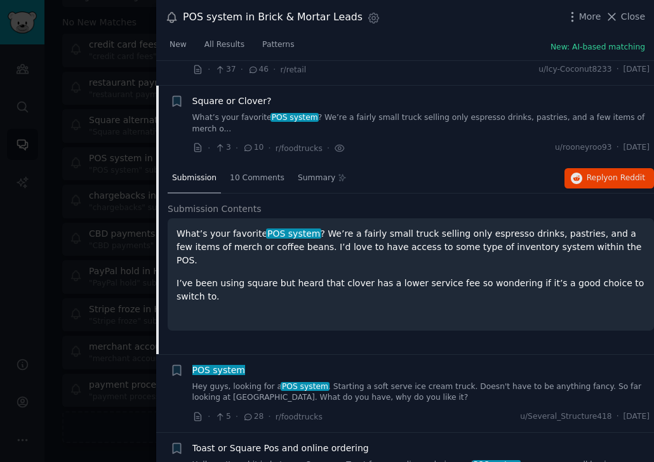
scroll to position [634, 0]
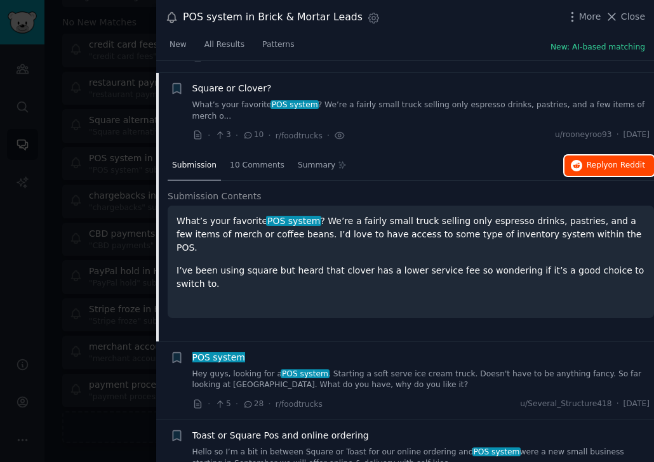
click at [591, 160] on span "Reply on Reddit" at bounding box center [615, 165] width 58 height 11
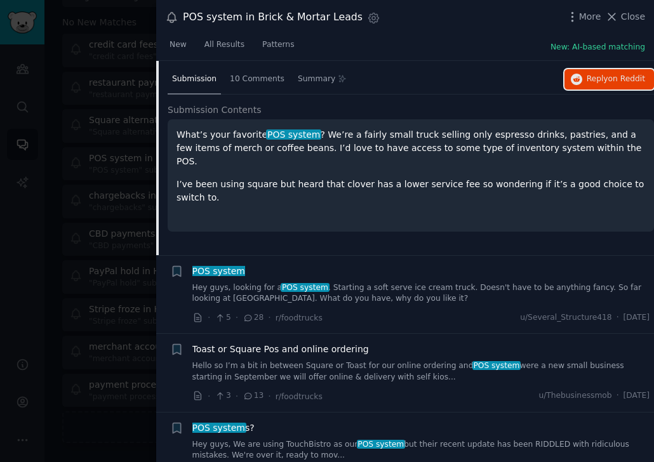
scroll to position [721, 0]
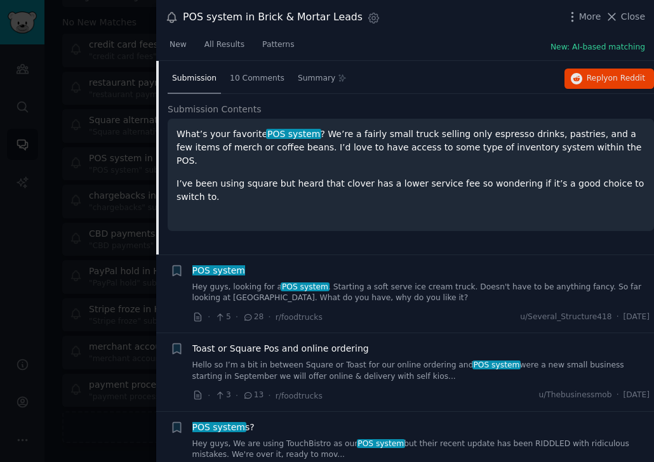
click at [346, 282] on link "Hey guys, looking for a POS system . Starting a soft serve ice cream truck. Doe…" at bounding box center [420, 293] width 457 height 22
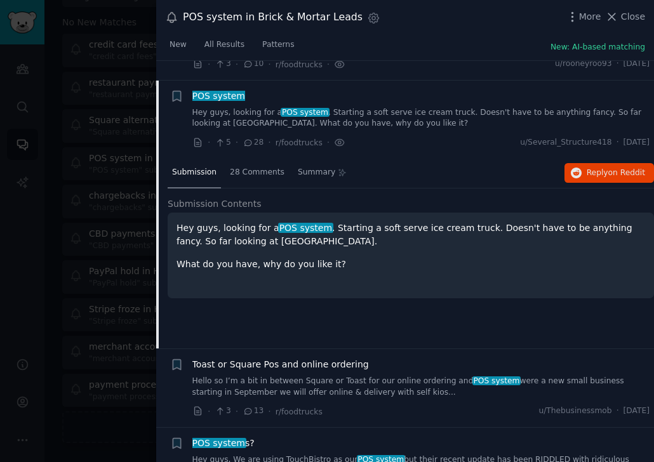
scroll to position [702, 0]
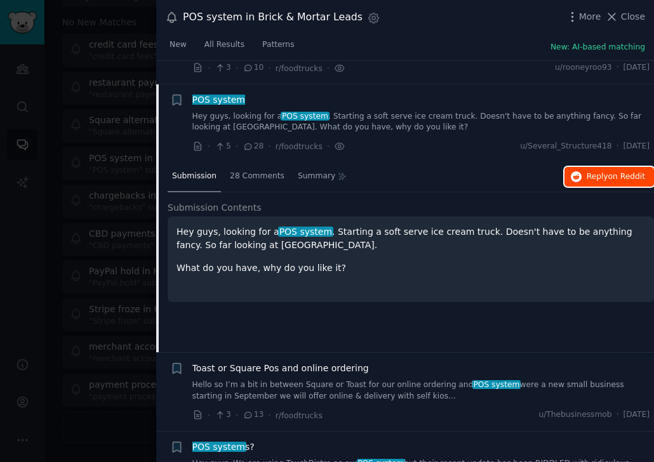
click at [591, 171] on span "Reply on Reddit" at bounding box center [615, 176] width 58 height 11
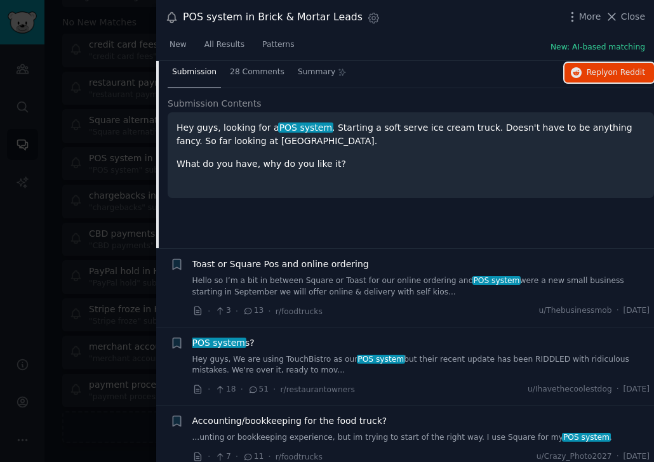
scroll to position [809, 0]
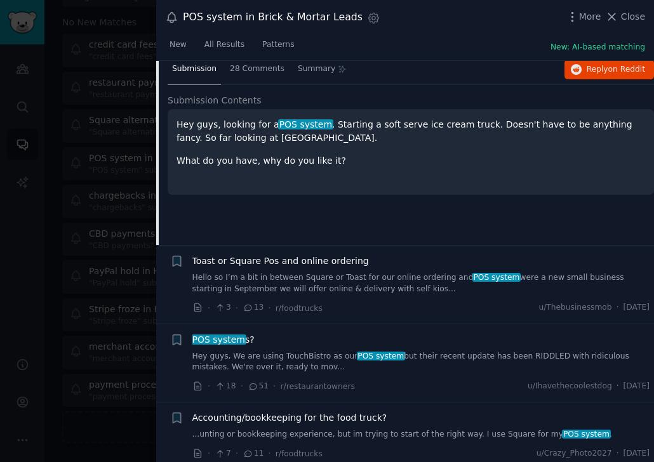
click at [330, 272] on link "Hello so I’m a bit in between Square or Toast for our online ordering and POS s…" at bounding box center [420, 283] width 457 height 22
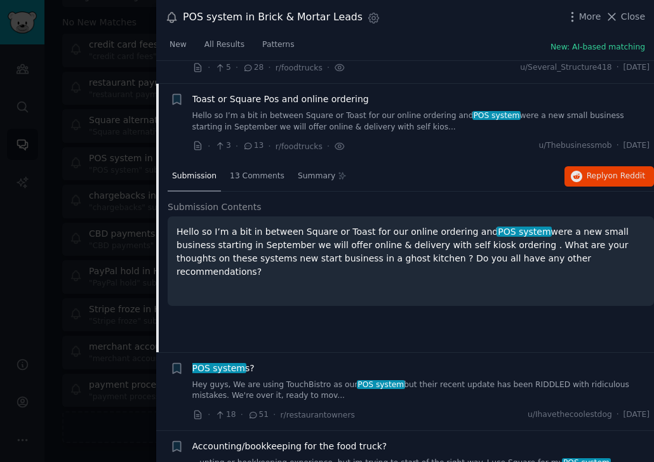
scroll to position [780, 0]
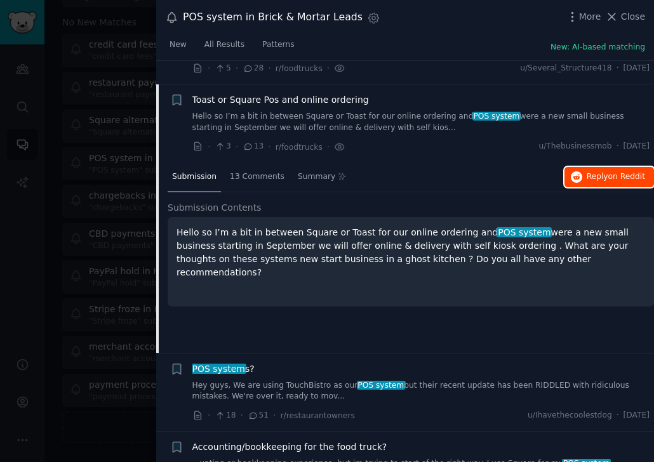
click at [582, 167] on button "Reply on Reddit" at bounding box center [608, 177] width 89 height 20
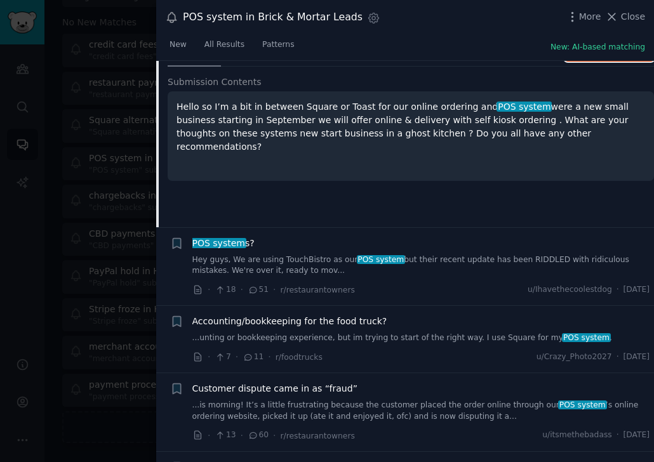
scroll to position [906, 0]
click at [277, 254] on link "Hey guys, We are using TouchBistro as our POS system but their recent update ha…" at bounding box center [420, 265] width 457 height 22
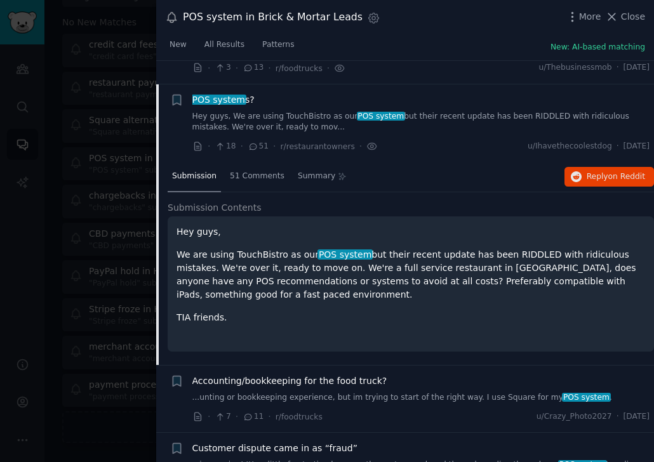
scroll to position [858, 0]
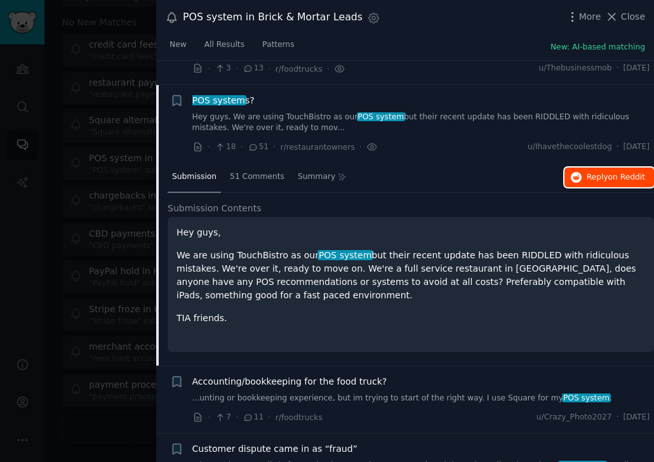
click at [589, 172] on span "Reply on Reddit" at bounding box center [615, 177] width 58 height 11
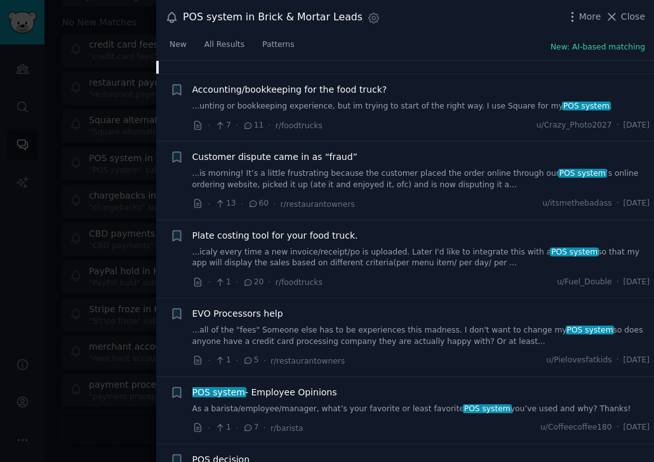
scroll to position [1150, 0]
click at [357, 325] on link "...all of the "fees" Someone else has to be experiences this madness. I don't w…" at bounding box center [420, 336] width 457 height 22
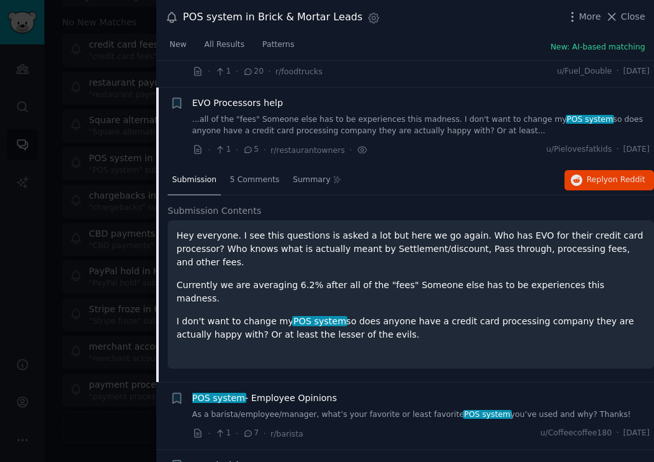
scroll to position [1160, 0]
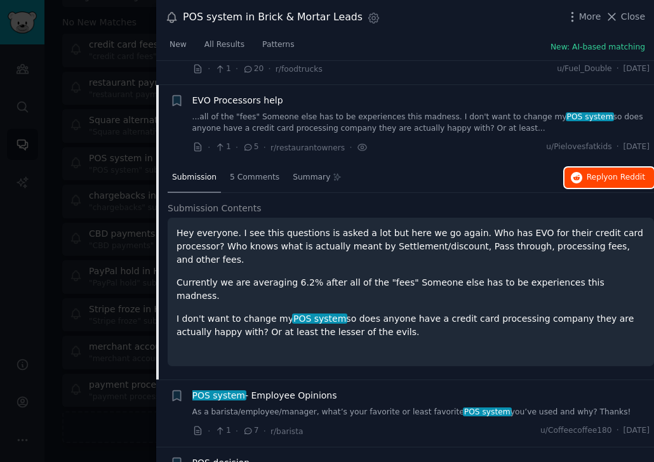
click at [603, 172] on span "Reply on Reddit" at bounding box center [615, 177] width 58 height 11
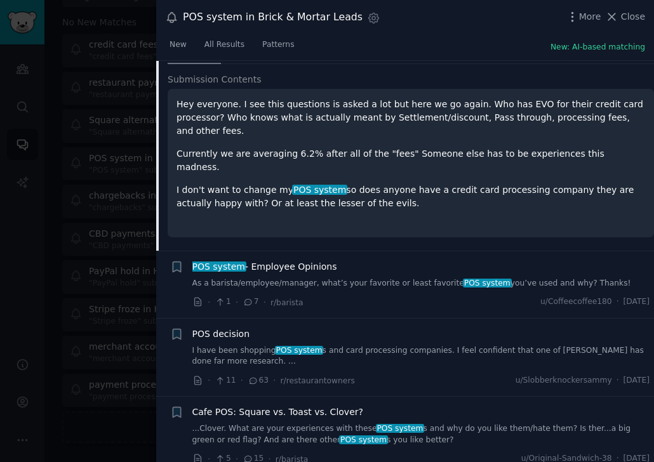
scroll to position [1291, 0]
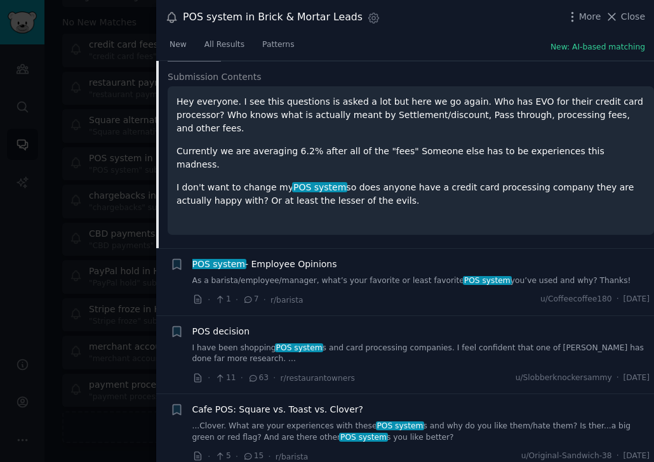
click at [341, 343] on link "I have been shopping POS system s and card processing companies. I feel confide…" at bounding box center [420, 354] width 457 height 22
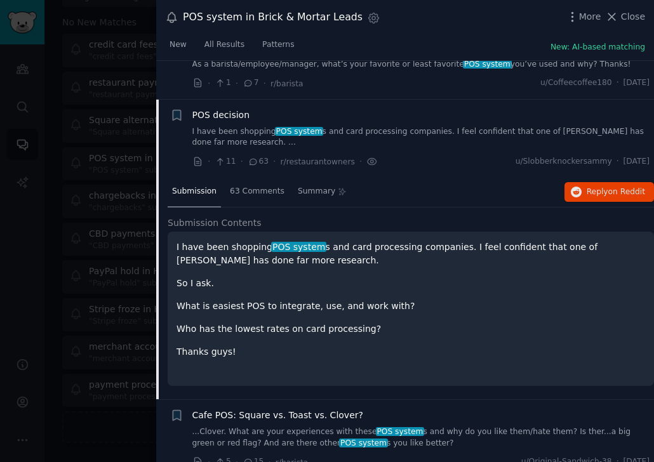
scroll to position [1305, 0]
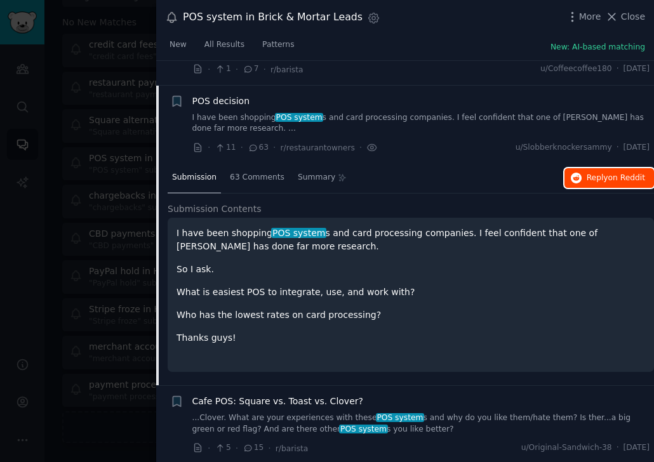
click at [588, 168] on button "Reply on Reddit" at bounding box center [608, 178] width 89 height 20
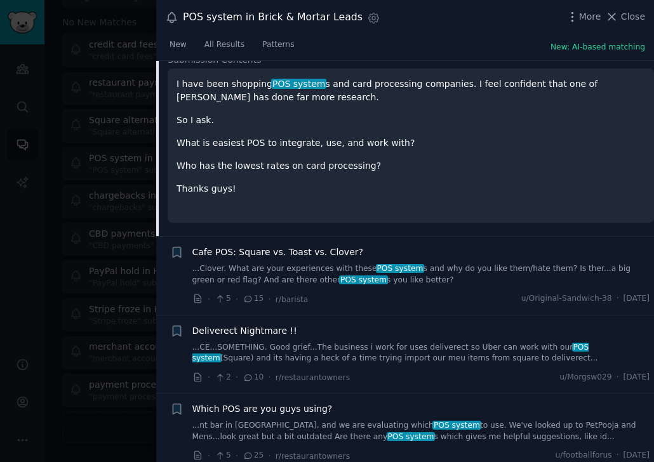
scroll to position [1455, 0]
click at [331, 263] on link "...Clover. What are your experiences with these POS system s and why do you lik…" at bounding box center [420, 274] width 457 height 22
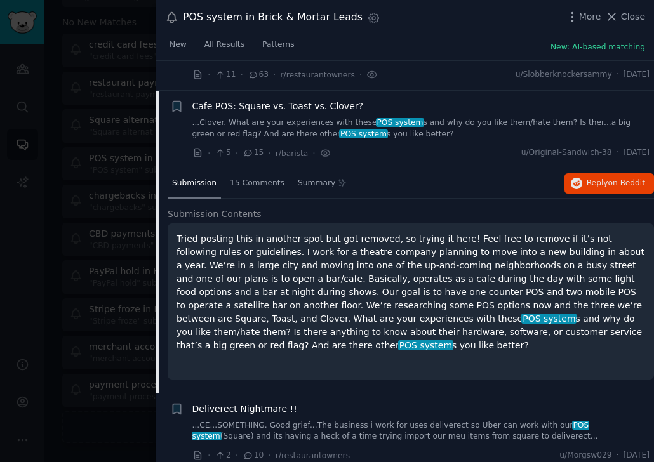
scroll to position [1372, 0]
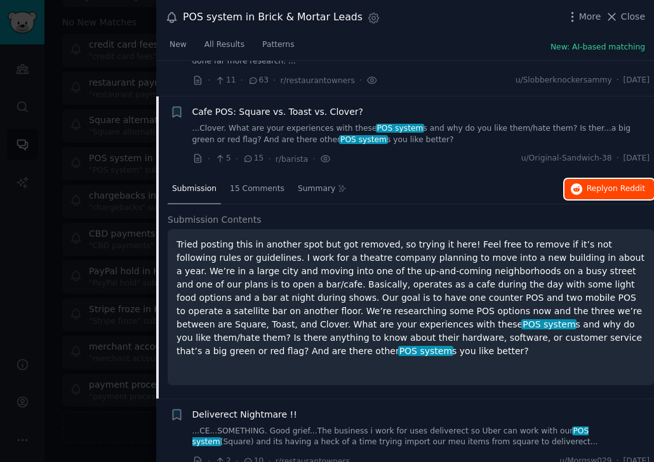
click at [587, 183] on span "Reply on Reddit" at bounding box center [615, 188] width 58 height 11
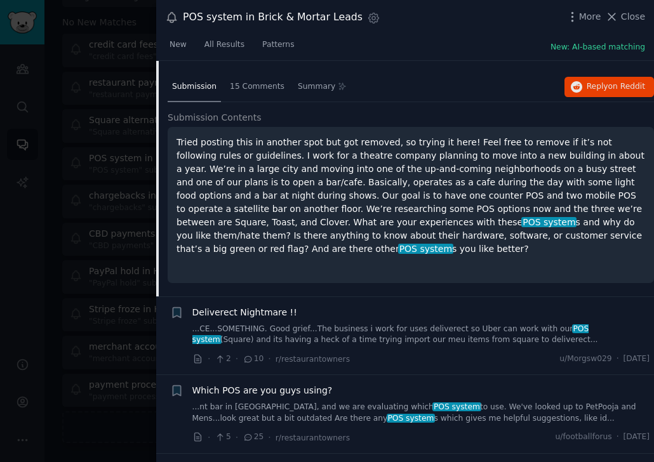
click at [326, 324] on link "...CE...SOMETHING. Good grief...The business i work for uses deliverect so Uber…" at bounding box center [420, 335] width 457 height 22
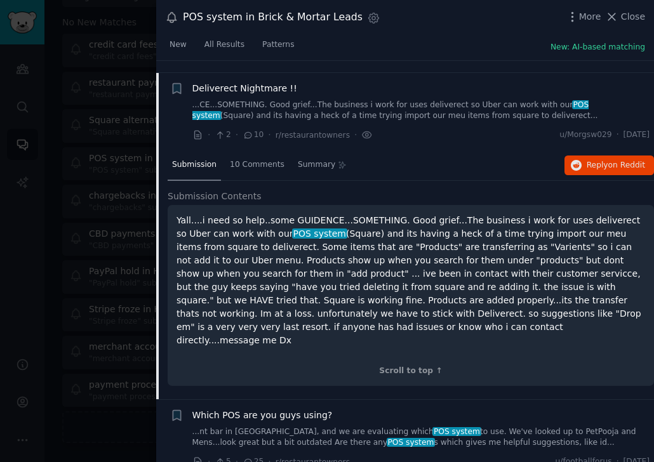
scroll to position [1450, 0]
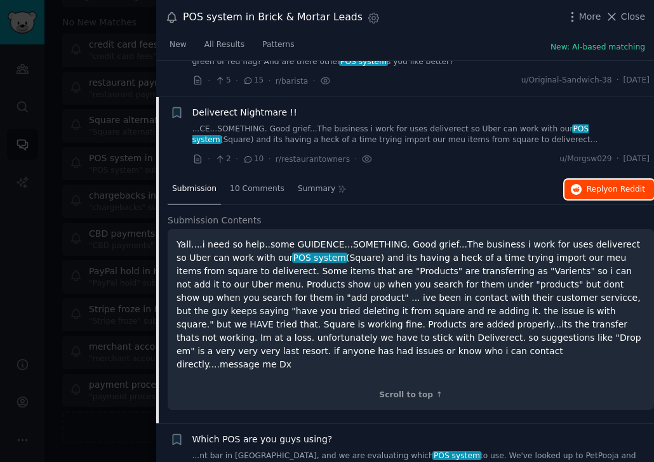
click at [596, 184] on span "Reply on Reddit" at bounding box center [615, 189] width 58 height 11
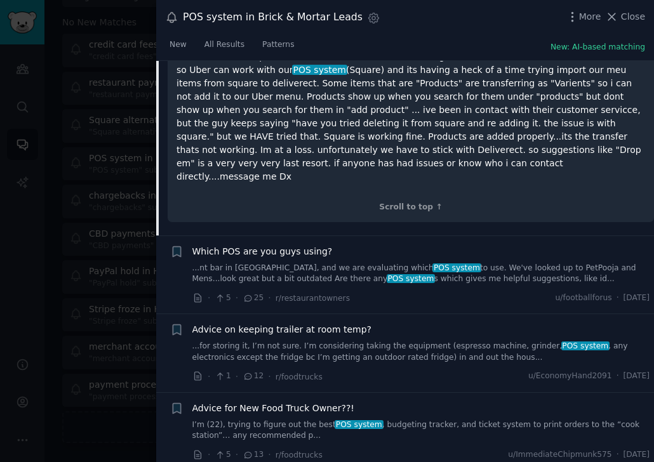
scroll to position [1640, 0]
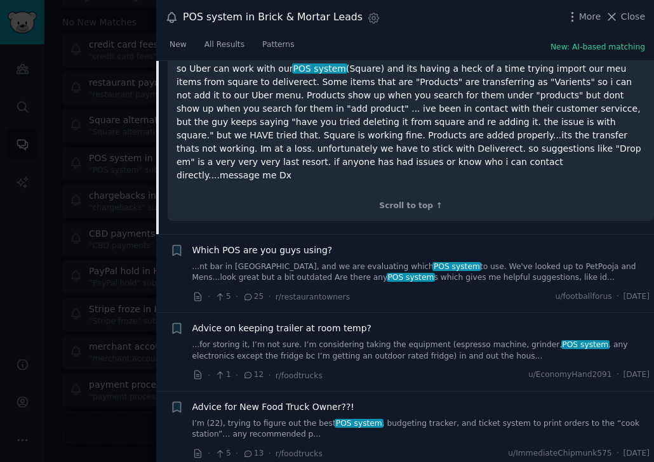
click at [404, 261] on link "...nt bar in India, and we are evaluating which POS system to use. We've looked…" at bounding box center [420, 272] width 457 height 22
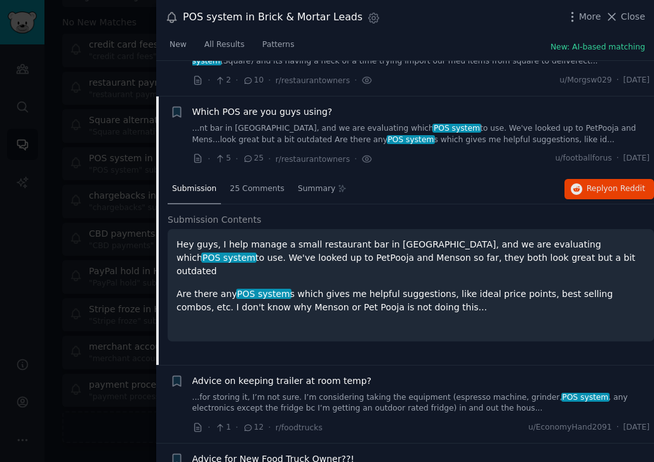
scroll to position [1529, 0]
click at [607, 179] on button "Reply on Reddit" at bounding box center [608, 189] width 89 height 20
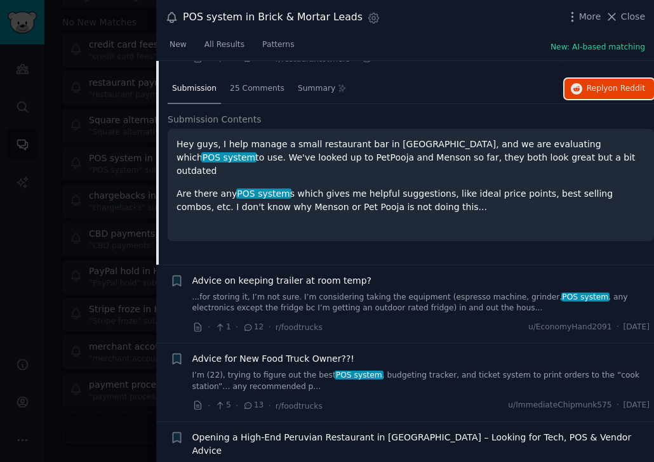
scroll to position [1643, 0]
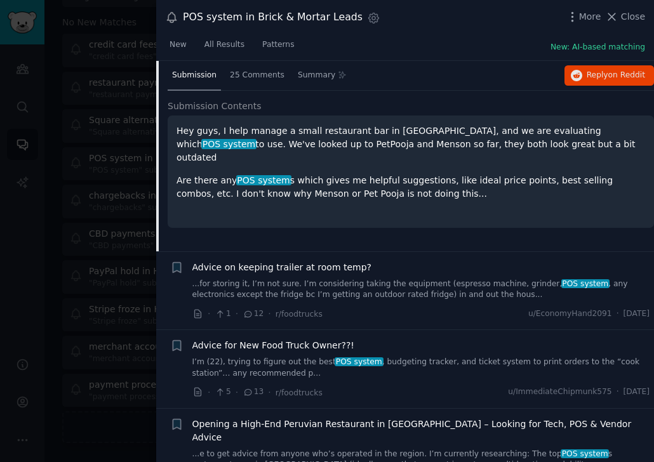
click at [375, 357] on link "I’m (22), trying to figure out the best POS system , budgeting tracker, and tic…" at bounding box center [420, 368] width 457 height 22
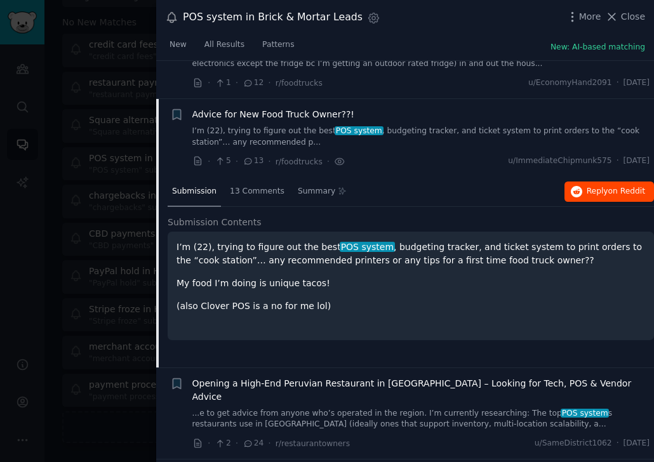
scroll to position [1685, 0]
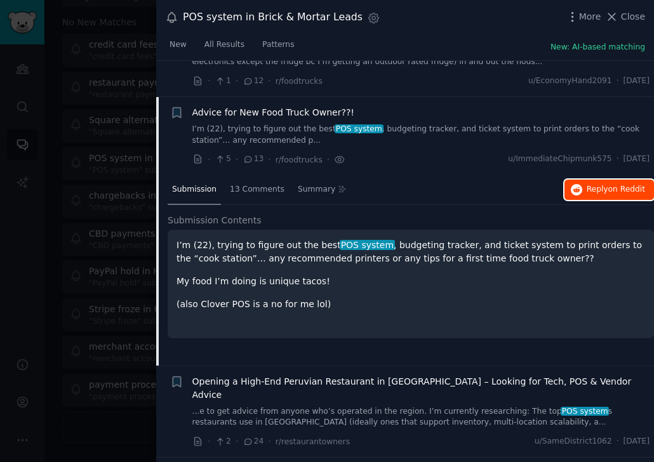
click at [594, 180] on button "Reply on Reddit" at bounding box center [608, 190] width 89 height 20
